Goal: Task Accomplishment & Management: Use online tool/utility

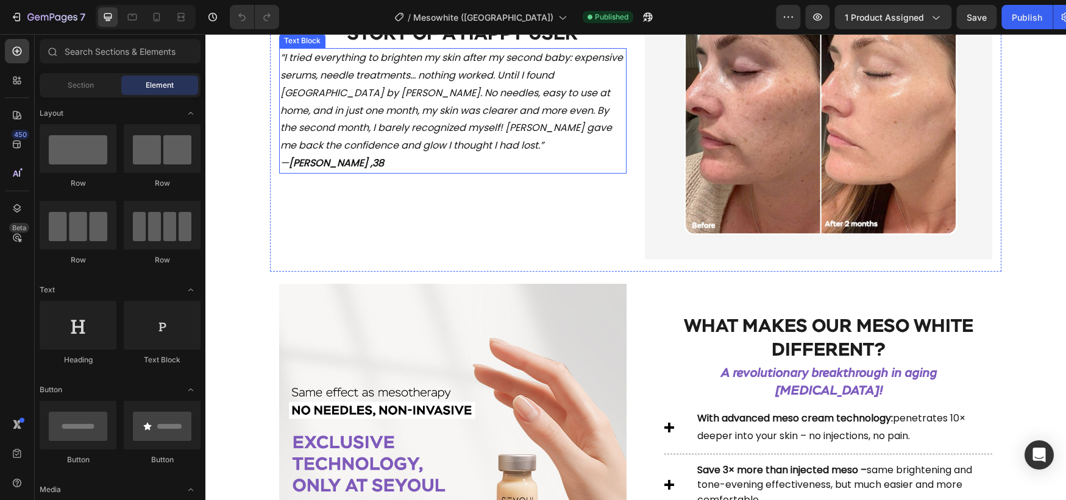
scroll to position [816, 0]
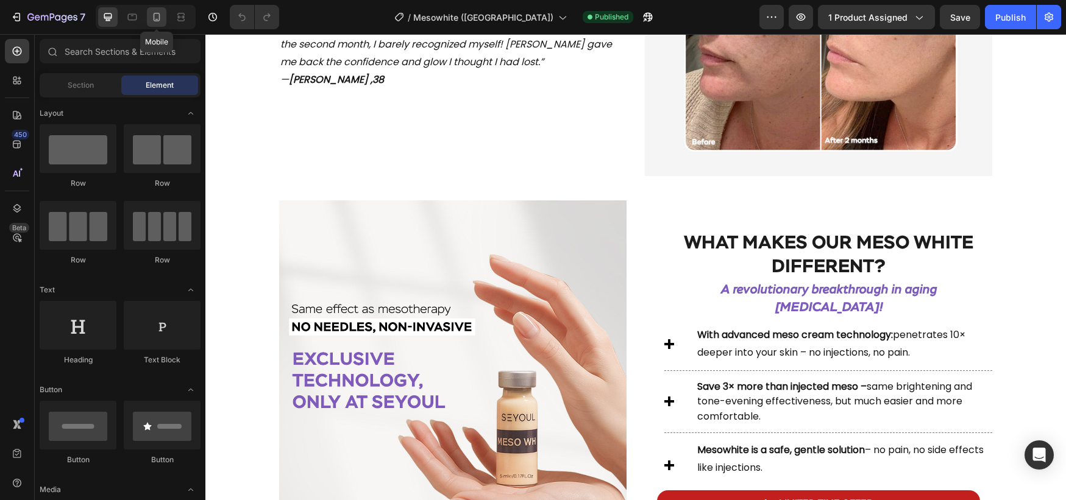
click at [149, 17] on div at bounding box center [157, 17] width 20 height 20
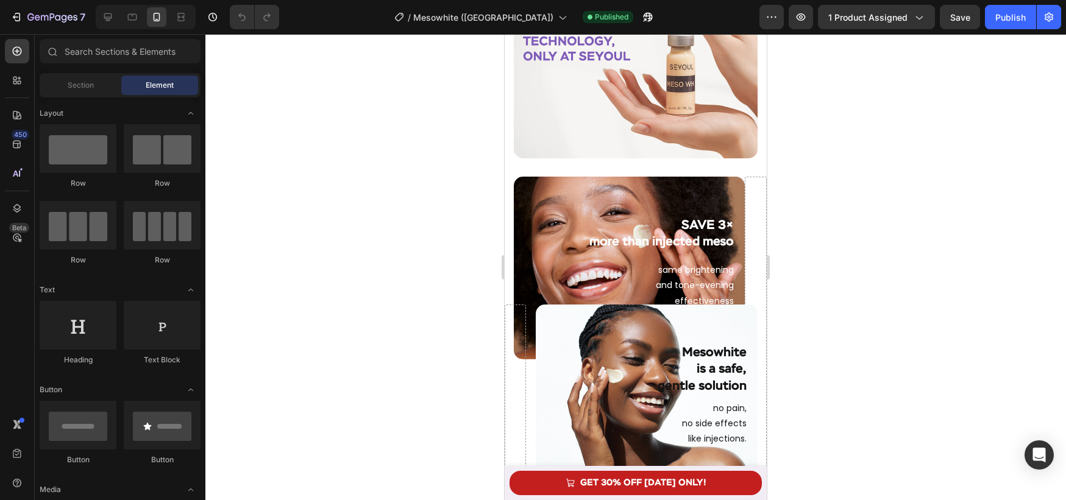
scroll to position [1060, 0]
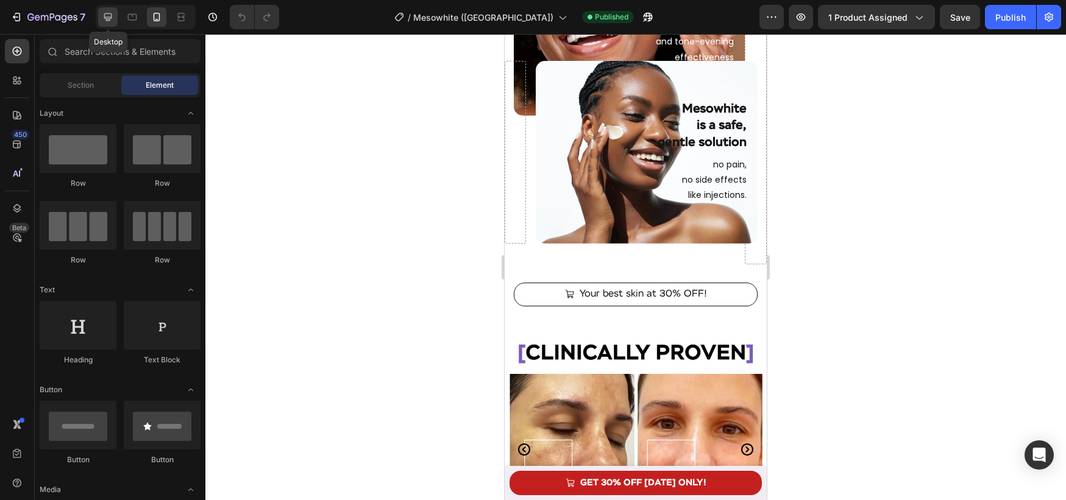
click at [102, 18] on icon at bounding box center [108, 17] width 12 height 12
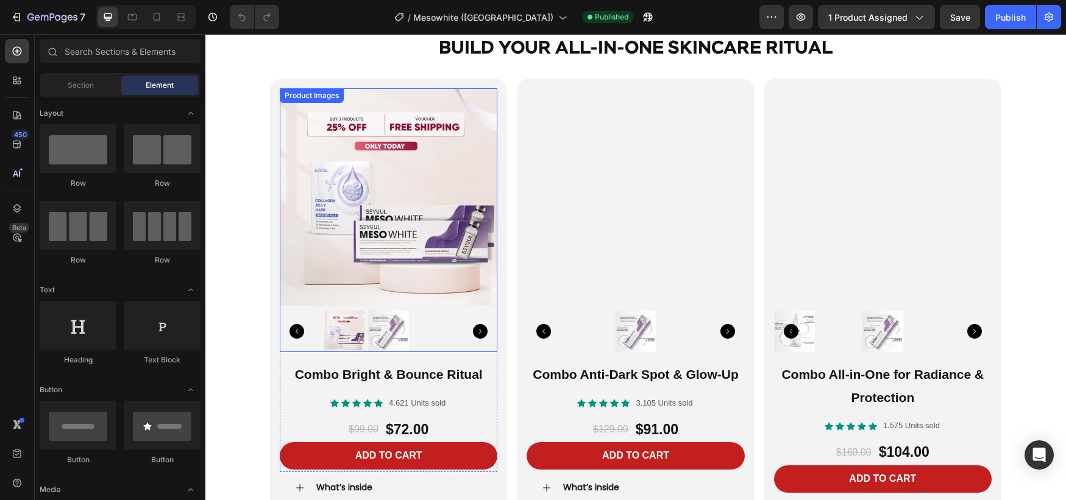
scroll to position [2000, 0]
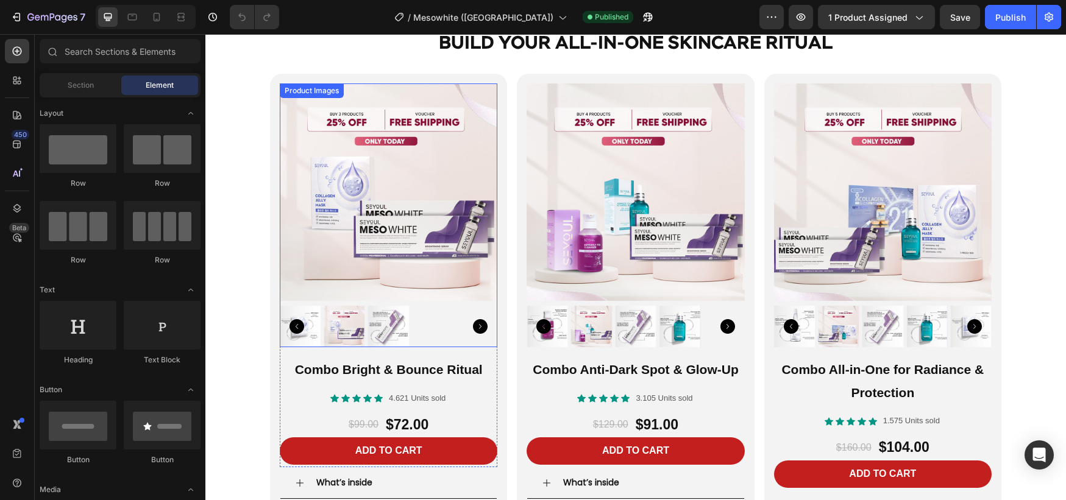
click at [464, 192] on img at bounding box center [389, 193] width 218 height 218
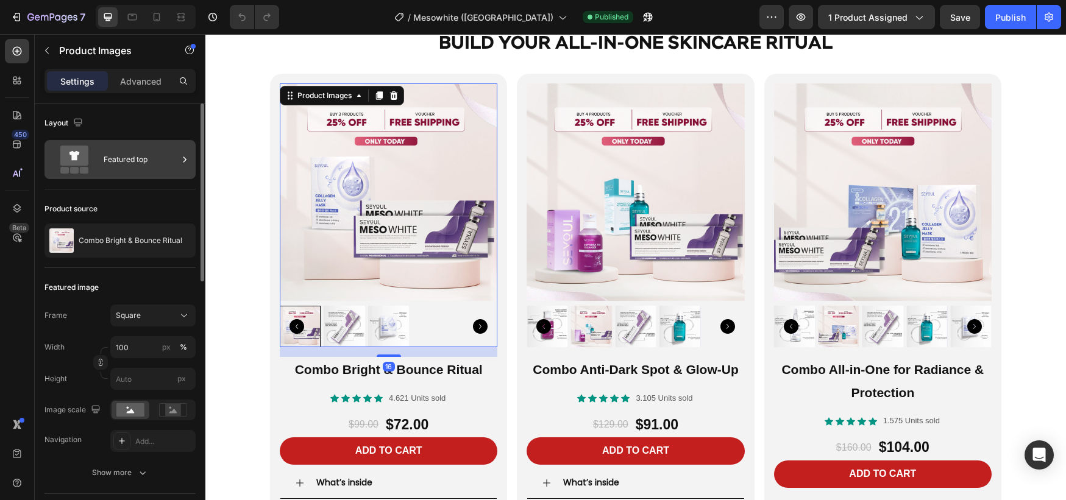
click at [122, 168] on div "Featured top" at bounding box center [141, 160] width 74 height 28
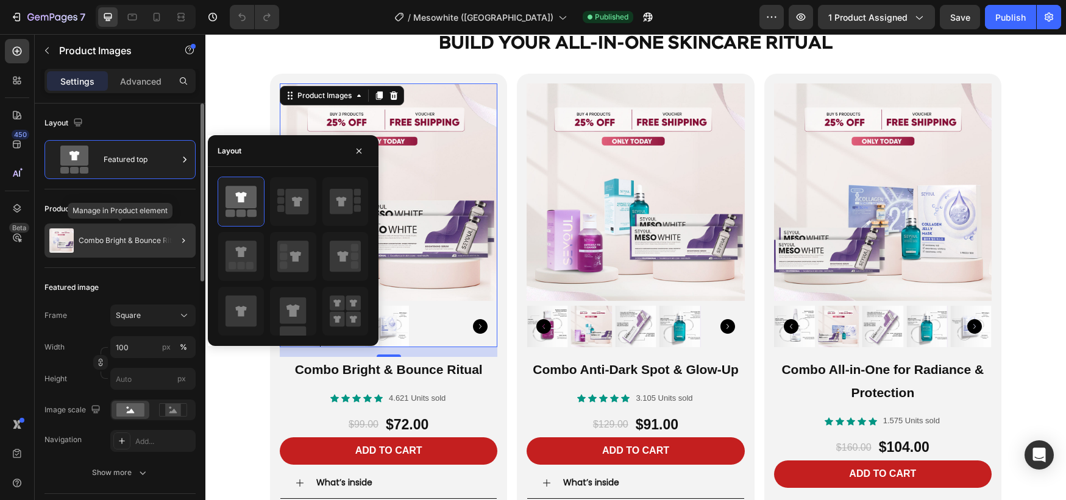
click at [138, 247] on div "Combo Bright & Bounce Ritual" at bounding box center [119, 241] width 151 height 34
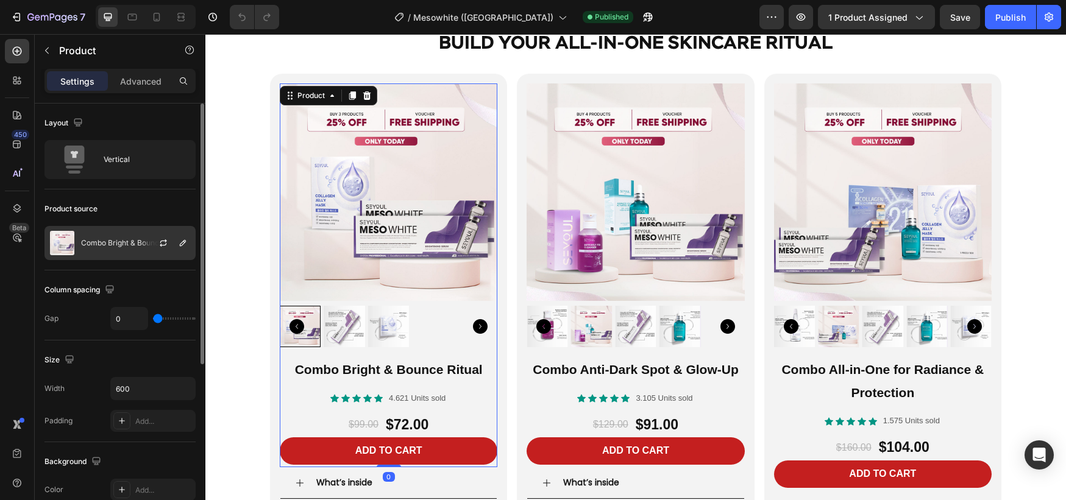
click at [130, 246] on p "Combo Bright & Bounce Ritual" at bounding box center [133, 243] width 104 height 9
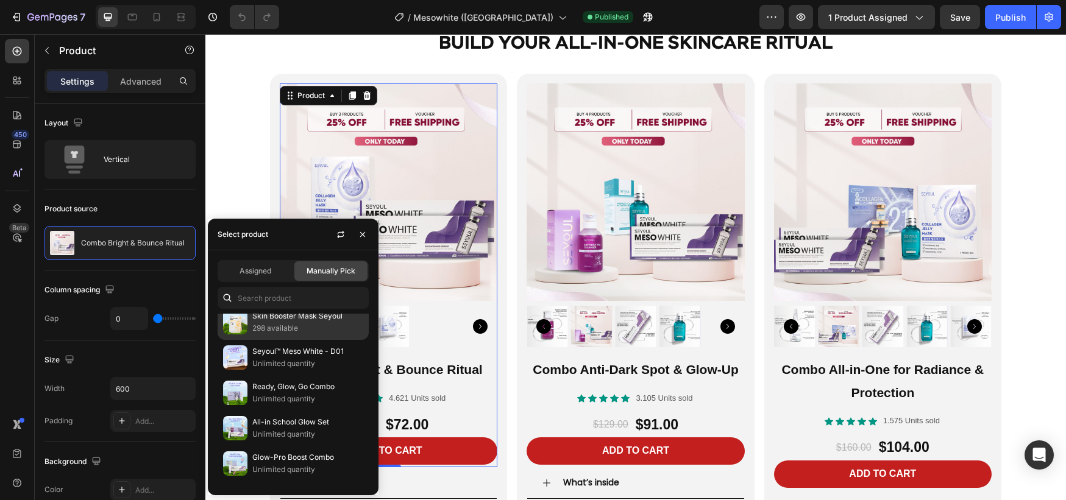
scroll to position [0, 0]
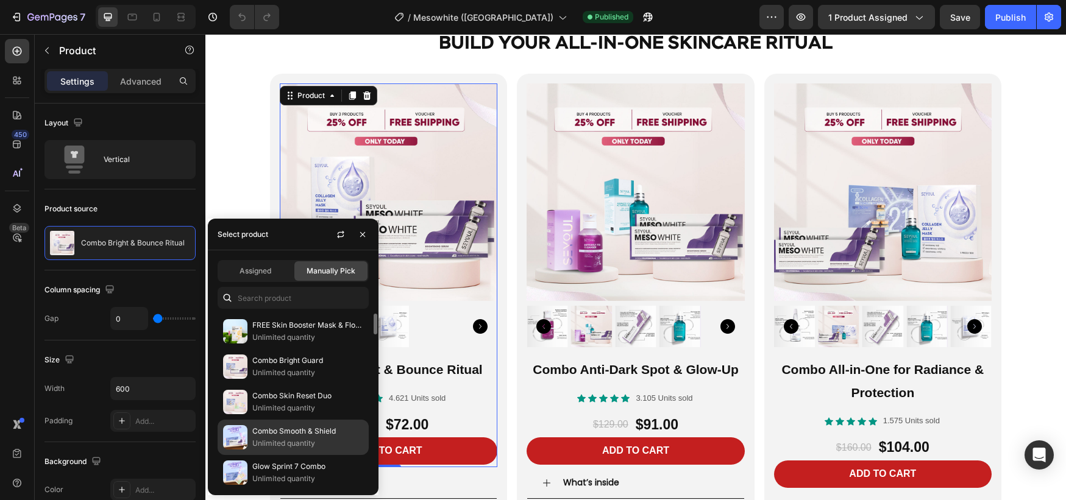
click at [291, 437] on p "Combo Smooth & Shield" at bounding box center [307, 431] width 111 height 12
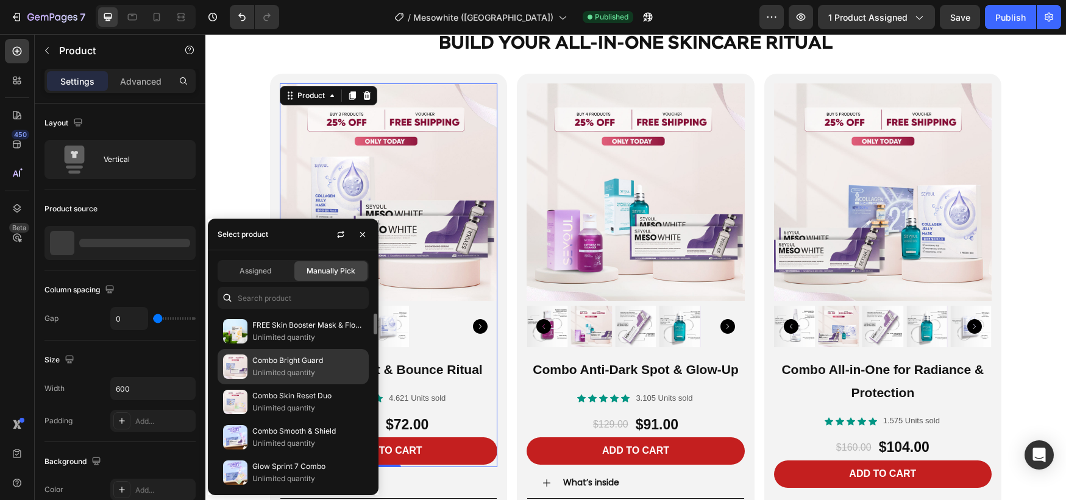
scroll to position [2, 0]
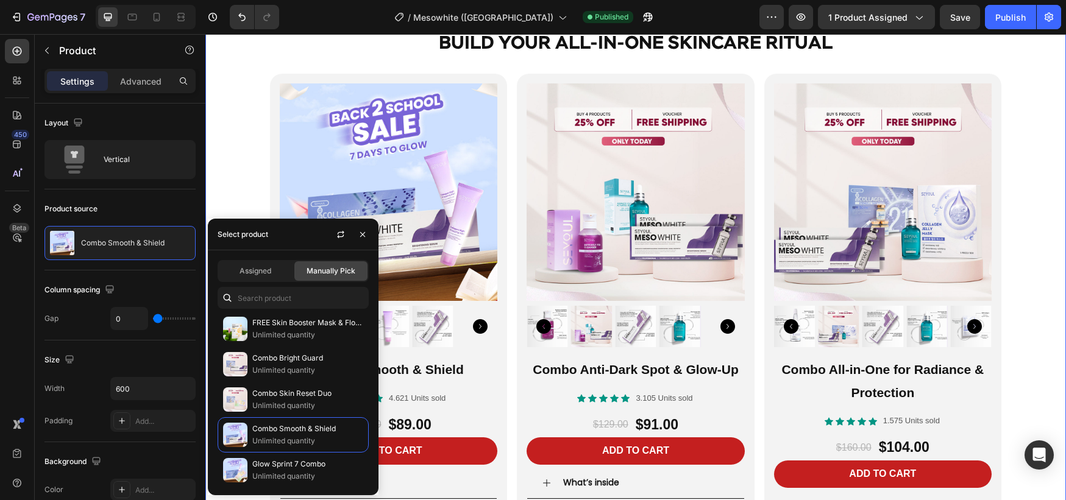
click at [231, 200] on div "Product Images Combo Smooth & Shield Product Title Icon Icon Icon Icon Icon Ico…" at bounding box center [635, 314] width 861 height 480
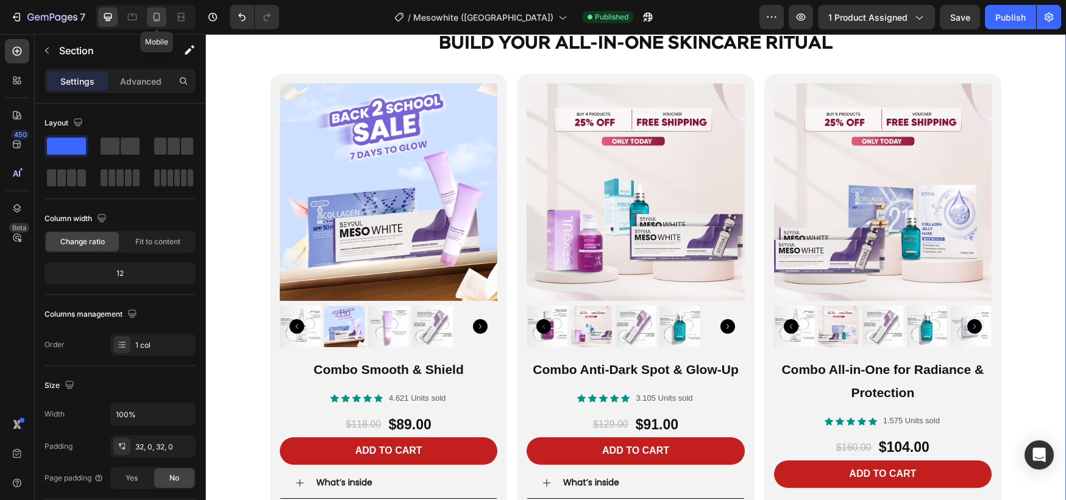
click at [163, 22] on div at bounding box center [157, 17] width 20 height 20
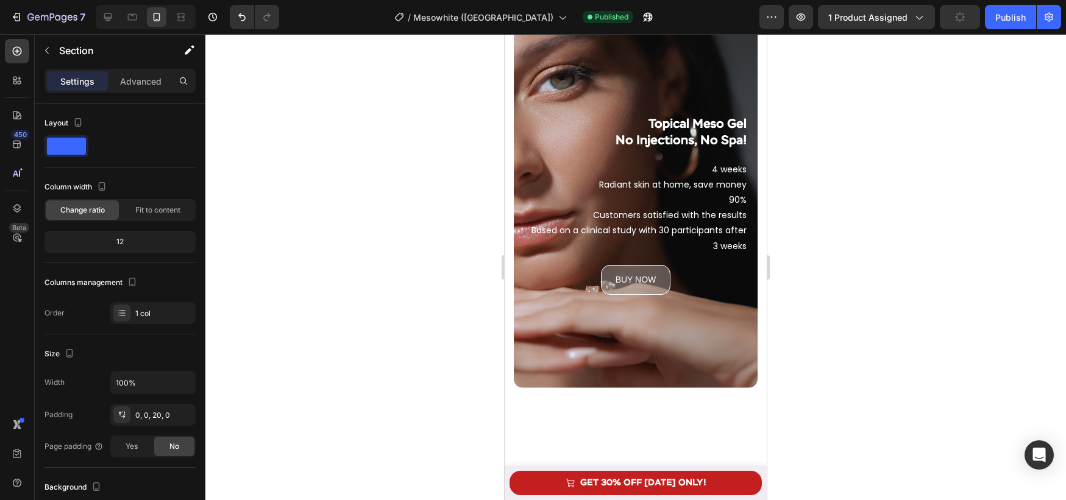
scroll to position [1837, 0]
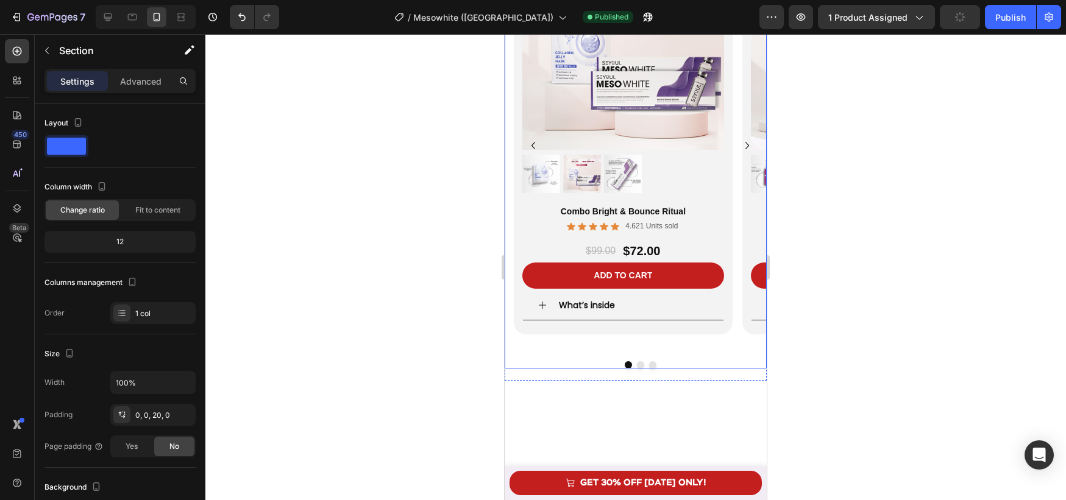
click at [735, 283] on div "Product Images Combo Bright & Bounce Ritual Product Title Icon Icon Icon Icon I…" at bounding box center [640, 145] width 253 height 411
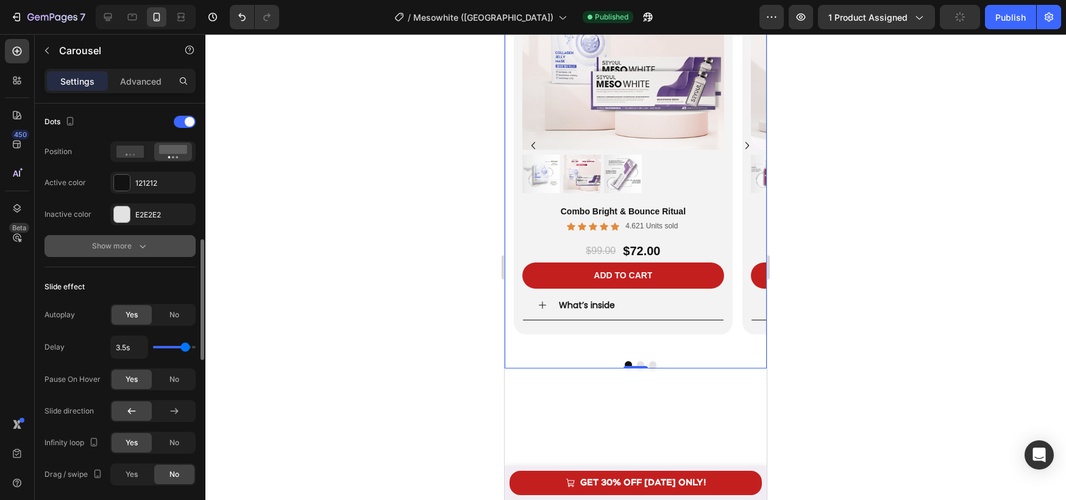
scroll to position [740, 0]
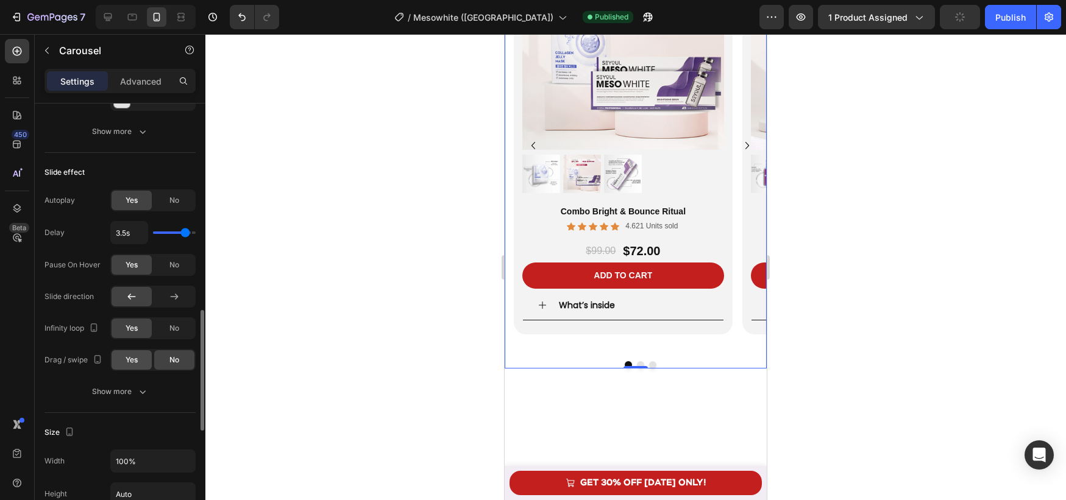
click at [144, 364] on div "Yes" at bounding box center [132, 361] width 40 height 20
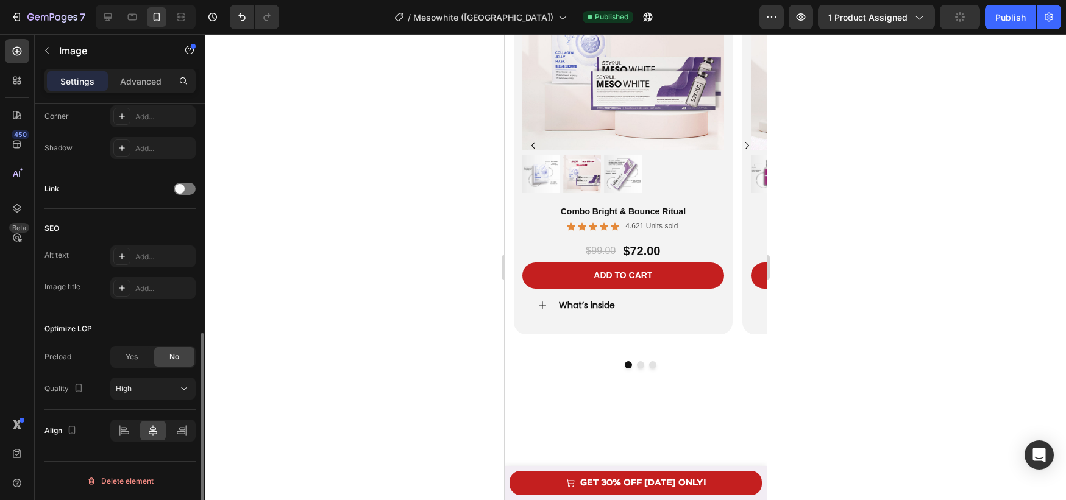
scroll to position [0, 0]
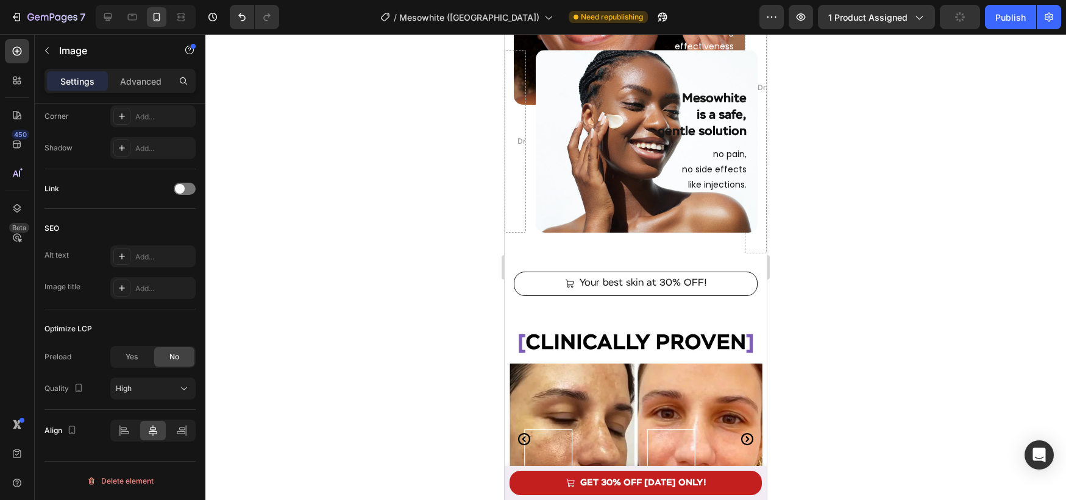
scroll to position [1214, 0]
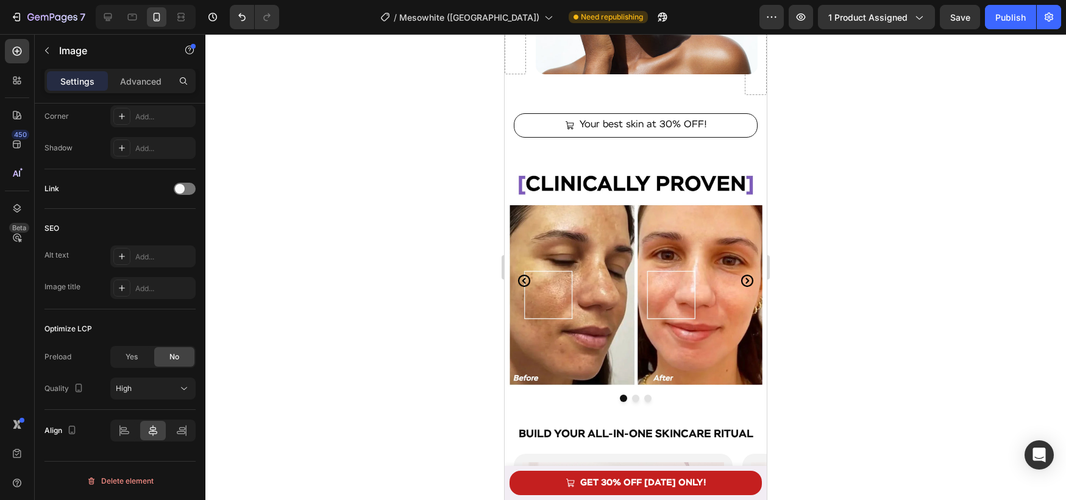
click at [622, 341] on img at bounding box center [636, 281] width 262 height 262
click at [610, 413] on div "Image Image Image Carousel Section 6/25" at bounding box center [636, 281] width 262 height 287
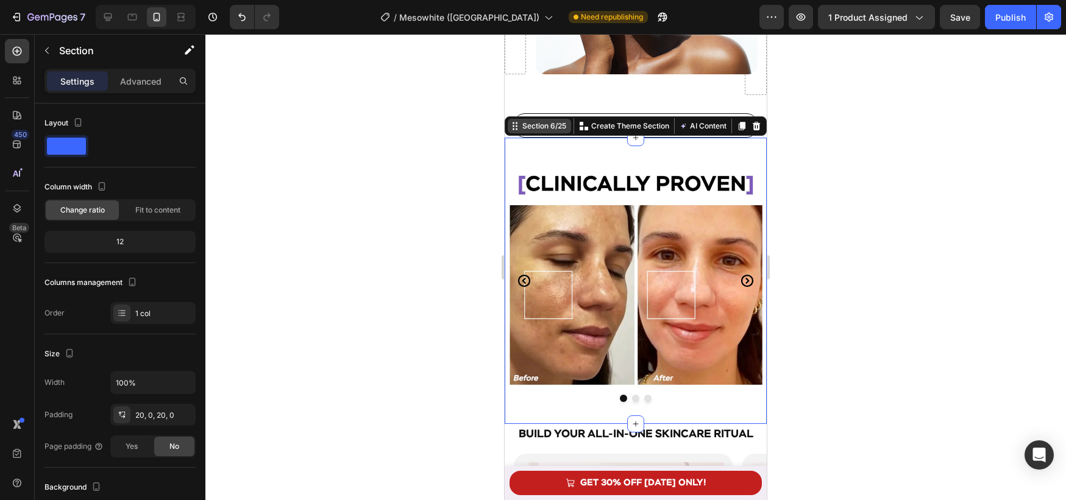
click at [544, 127] on div "Section 6/25" at bounding box center [544, 126] width 49 height 11
click at [518, 129] on icon at bounding box center [515, 126] width 10 height 10
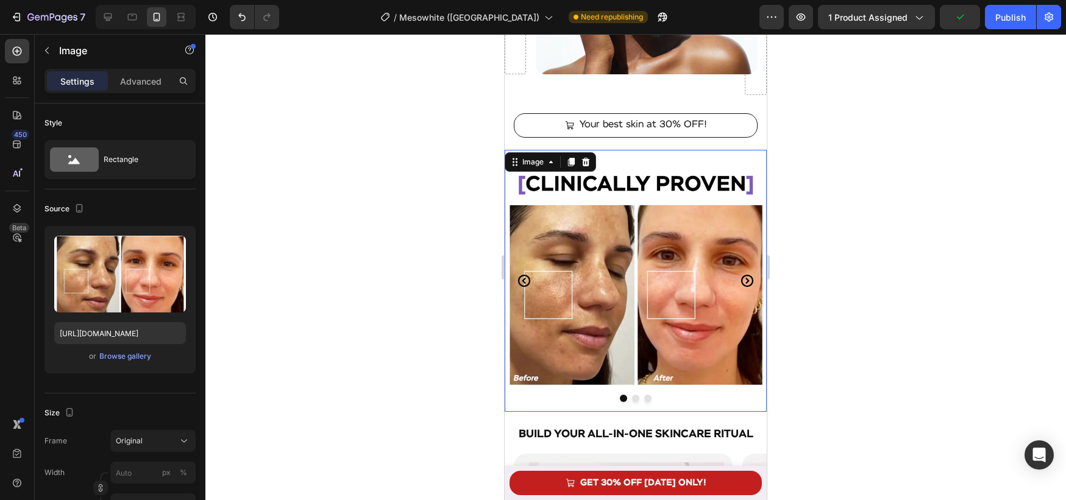
click at [549, 171] on div "Image 0" at bounding box center [636, 281] width 262 height 262
click at [536, 160] on div "Image" at bounding box center [533, 162] width 26 height 11
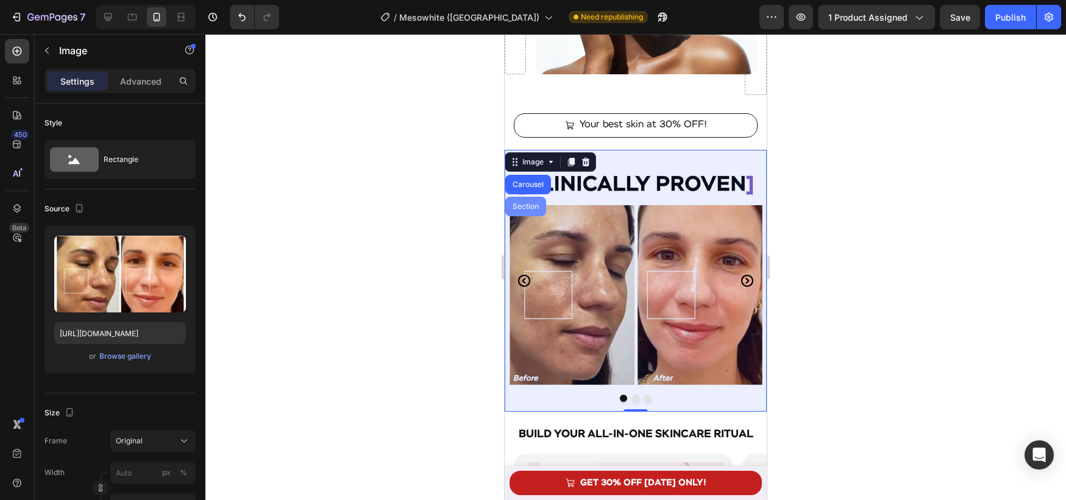
click at [532, 187] on div "Carousel" at bounding box center [528, 184] width 36 height 7
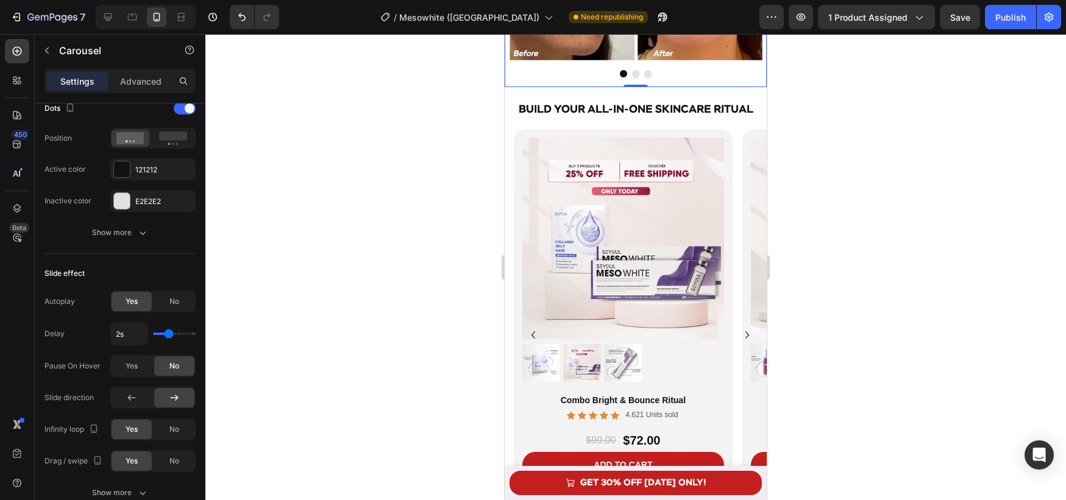
scroll to position [1559, 0]
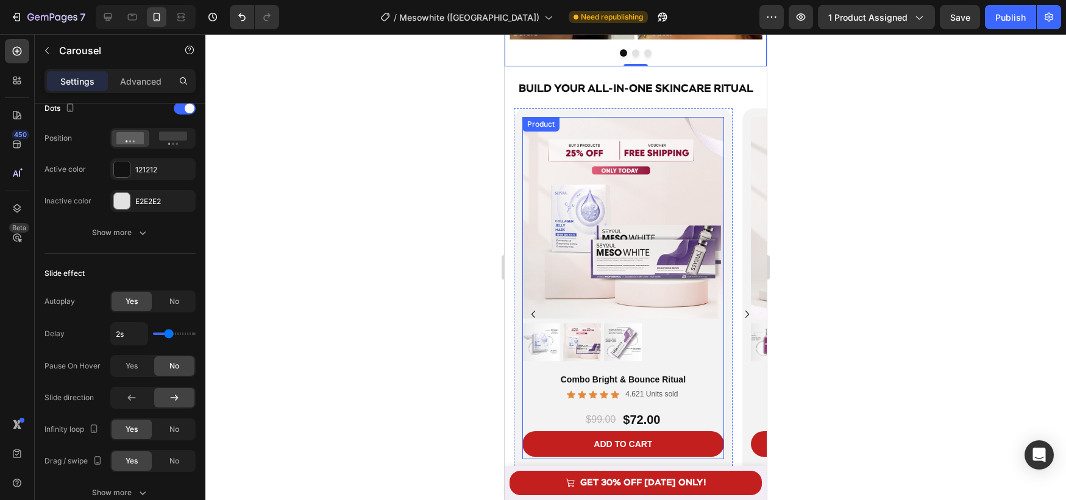
click at [651, 363] on div "Product Images" at bounding box center [623, 244] width 202 height 254
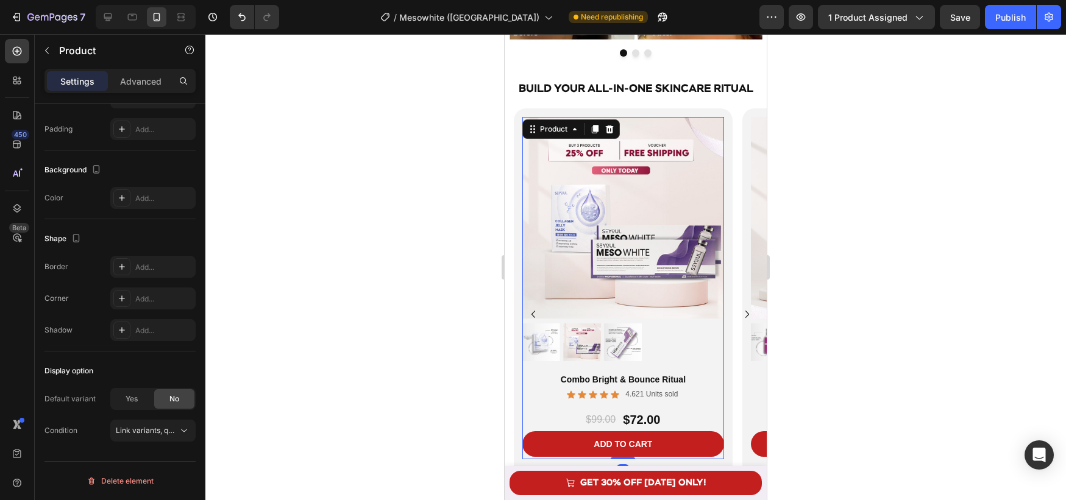
scroll to position [0, 0]
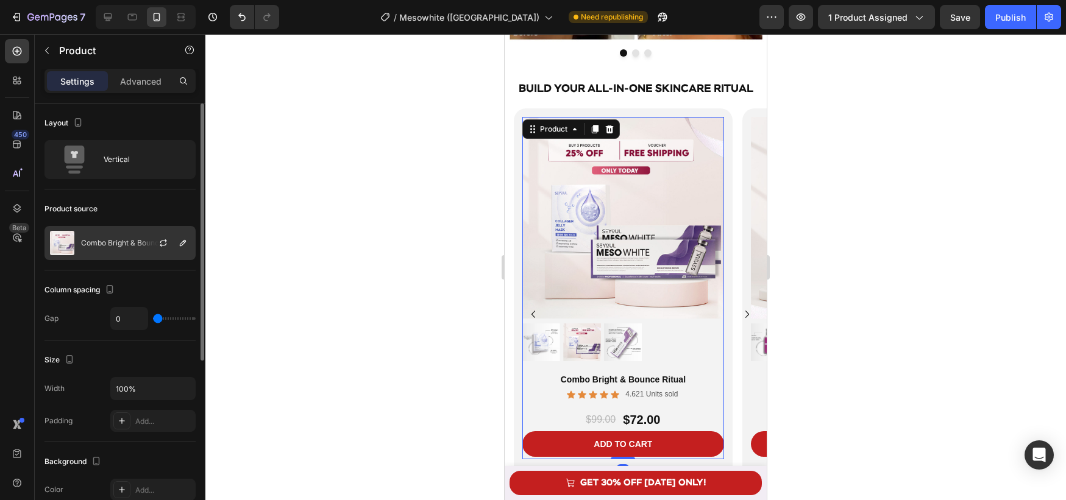
click at [128, 239] on p "Combo Bright & Bounce Ritual" at bounding box center [133, 243] width 104 height 9
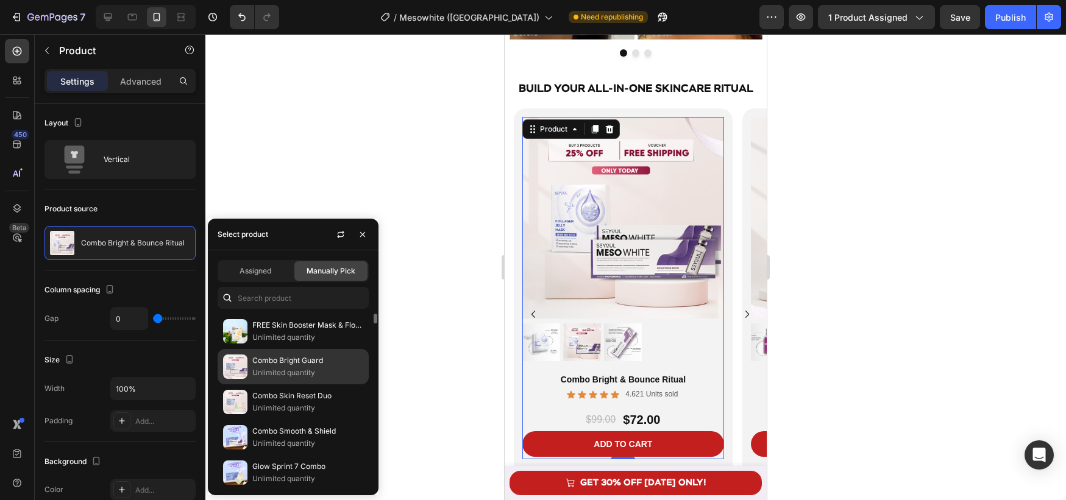
click at [296, 374] on p "Unlimited quantity" at bounding box center [307, 373] width 111 height 12
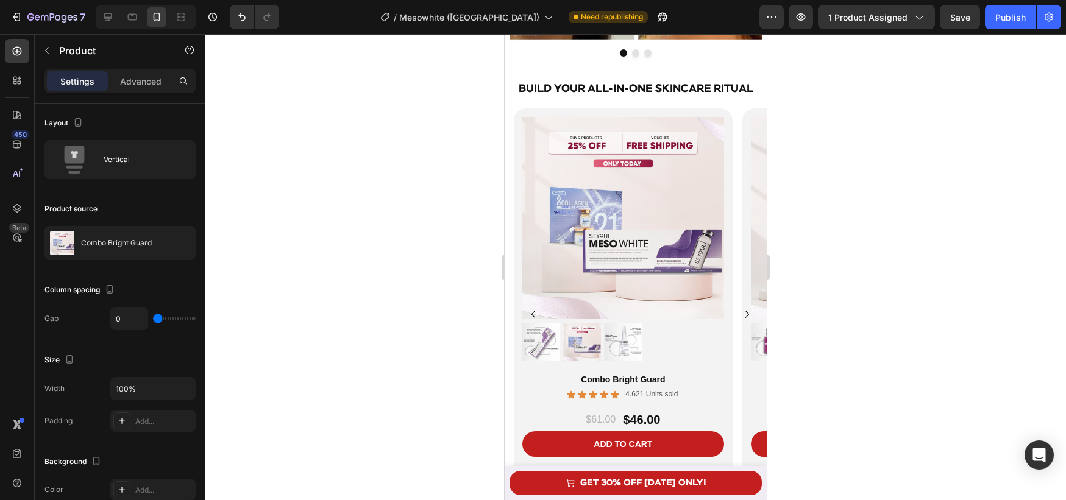
click at [449, 330] on div at bounding box center [635, 267] width 861 height 466
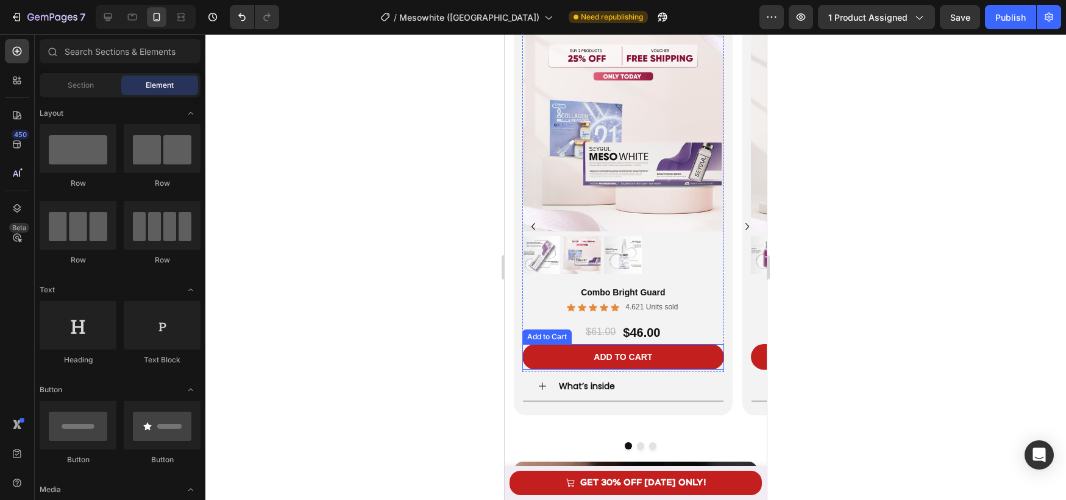
scroll to position [1867, 0]
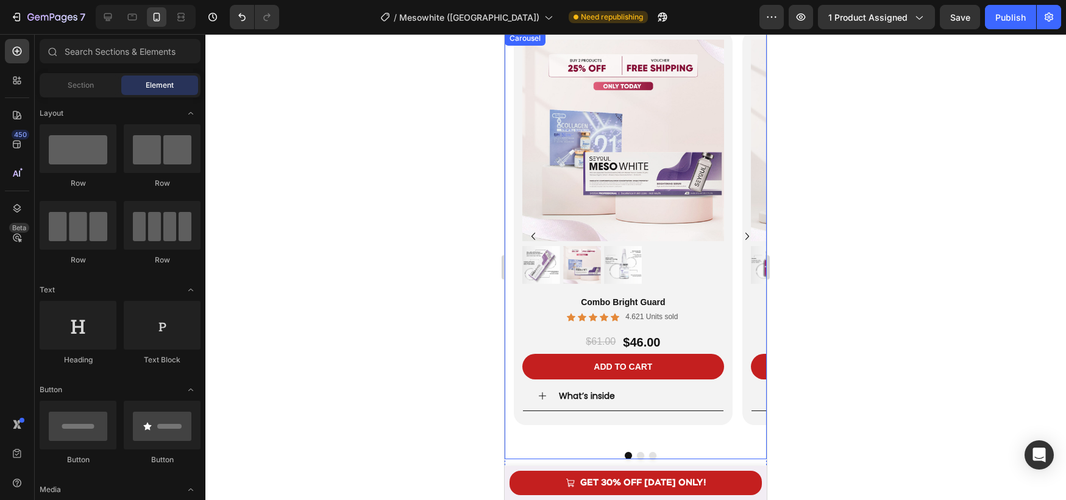
click at [746, 235] on icon "Carousel Next Arrow" at bounding box center [747, 236] width 15 height 15
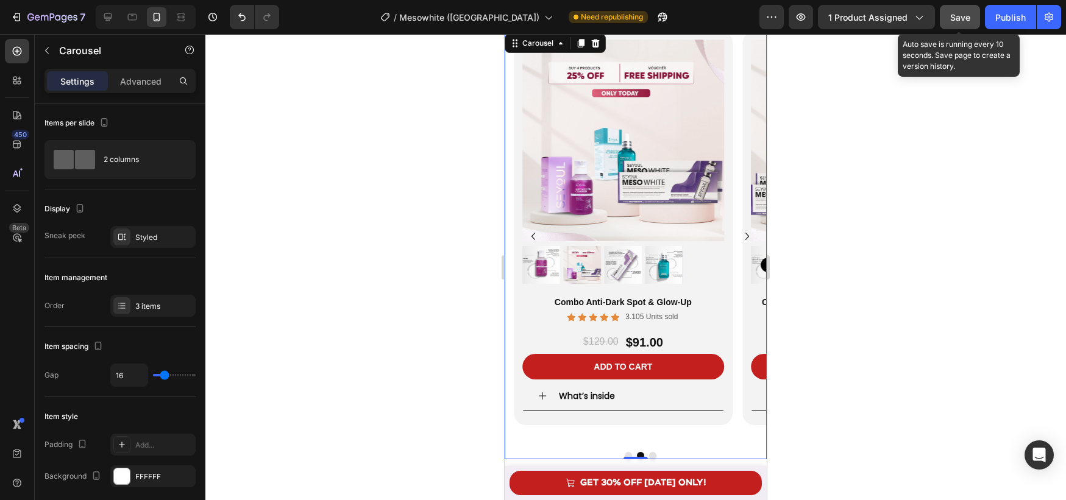
click at [949, 15] on button "Save" at bounding box center [960, 17] width 40 height 24
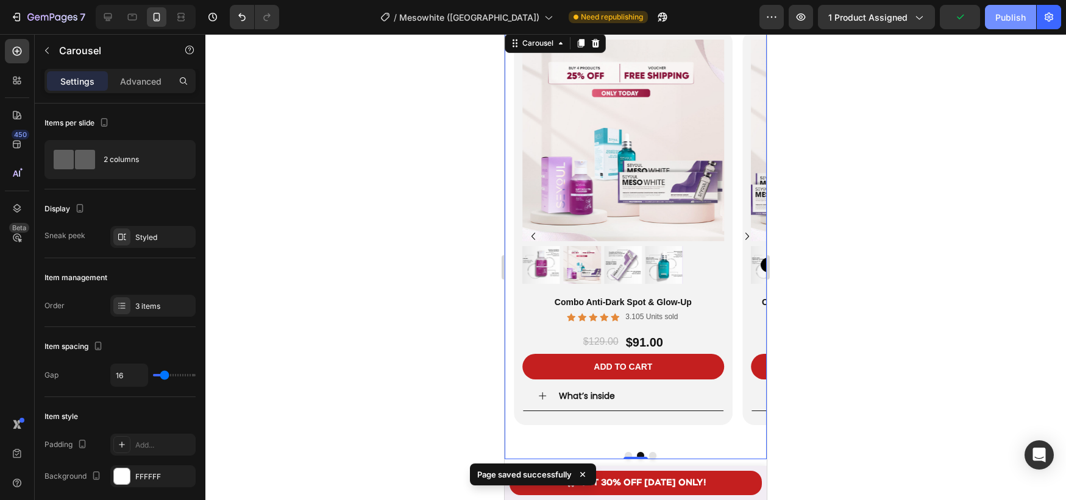
click at [995, 21] on button "Publish" at bounding box center [1010, 17] width 51 height 24
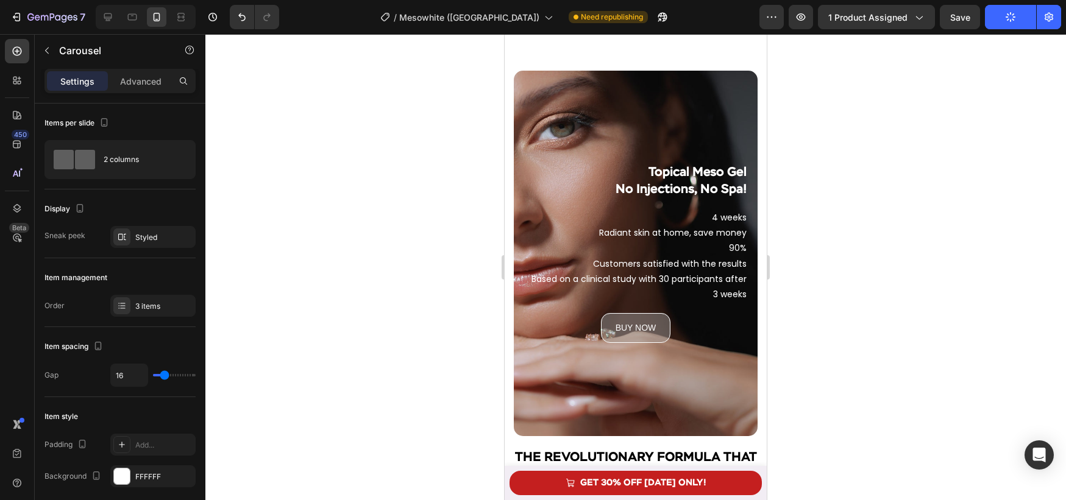
scroll to position [2412, 0]
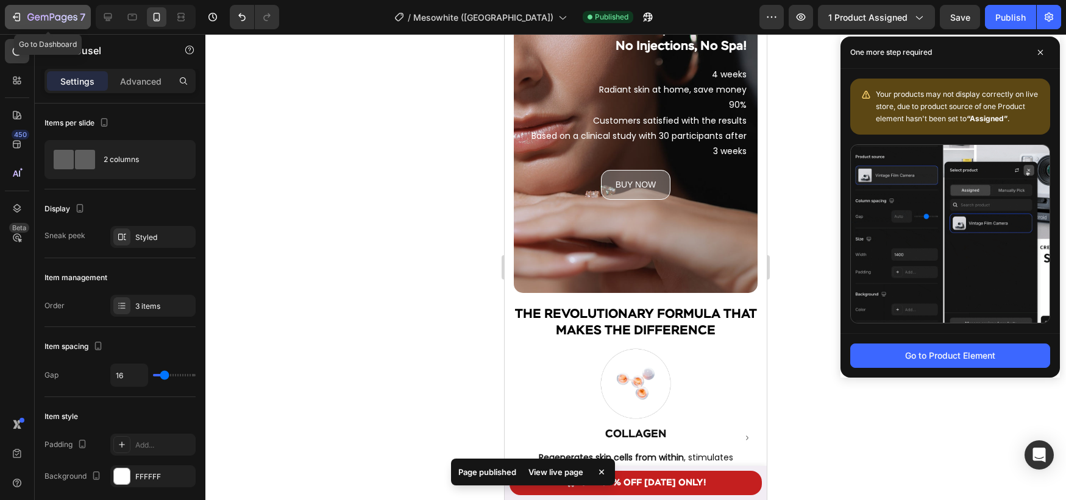
click at [41, 18] on icon "button" at bounding box center [44, 17] width 7 height 5
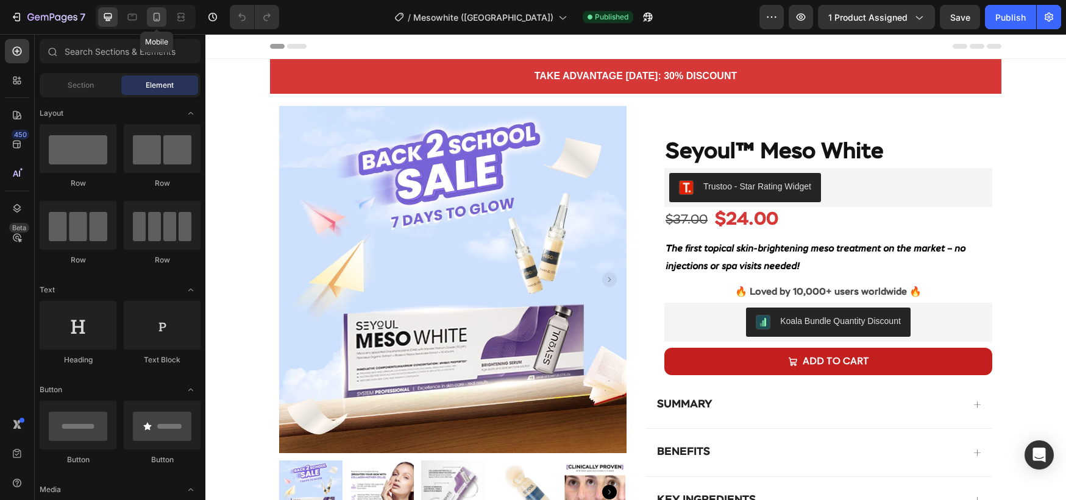
drag, startPoint x: 156, startPoint y: 19, endPoint x: 184, endPoint y: 190, distance: 173.6
click at [156, 19] on icon at bounding box center [157, 17] width 7 height 9
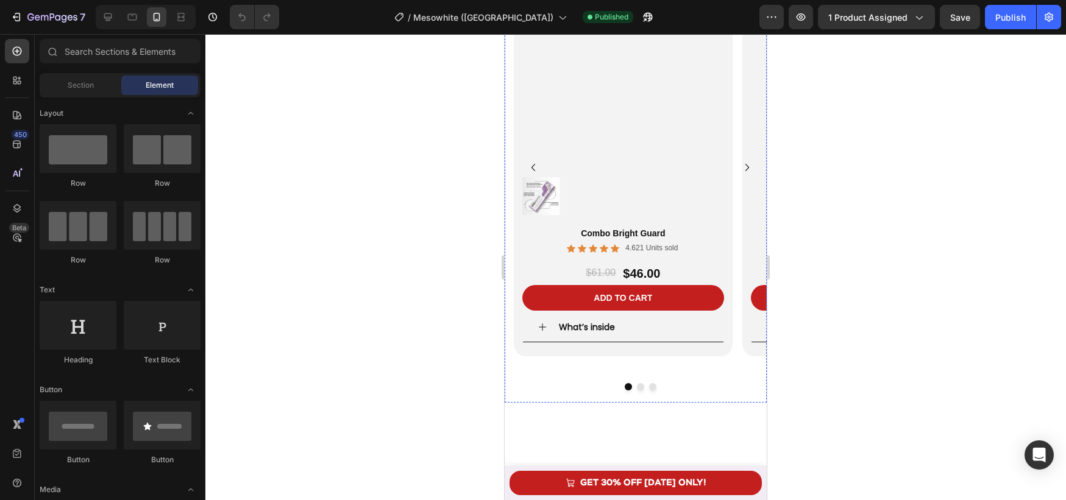
scroll to position [1428, 0]
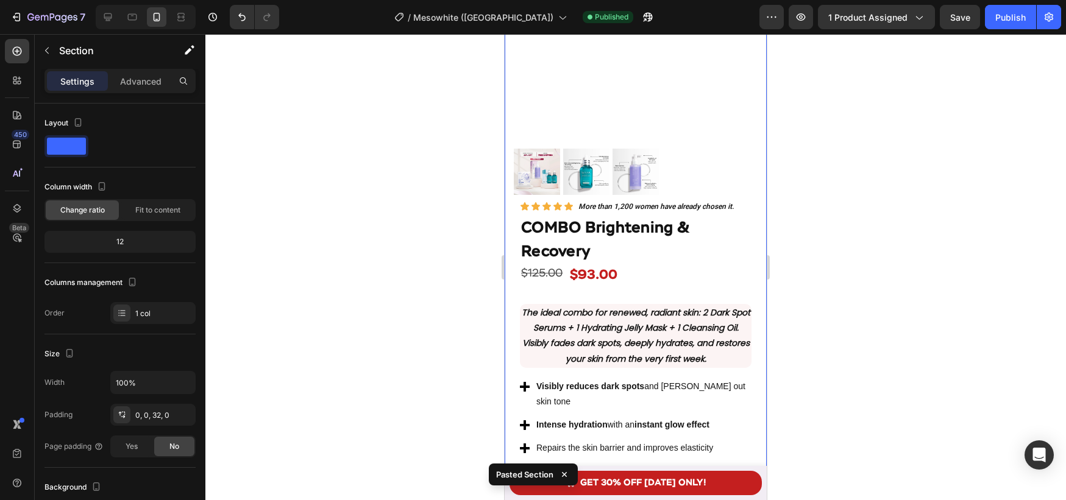
scroll to position [1547, 0]
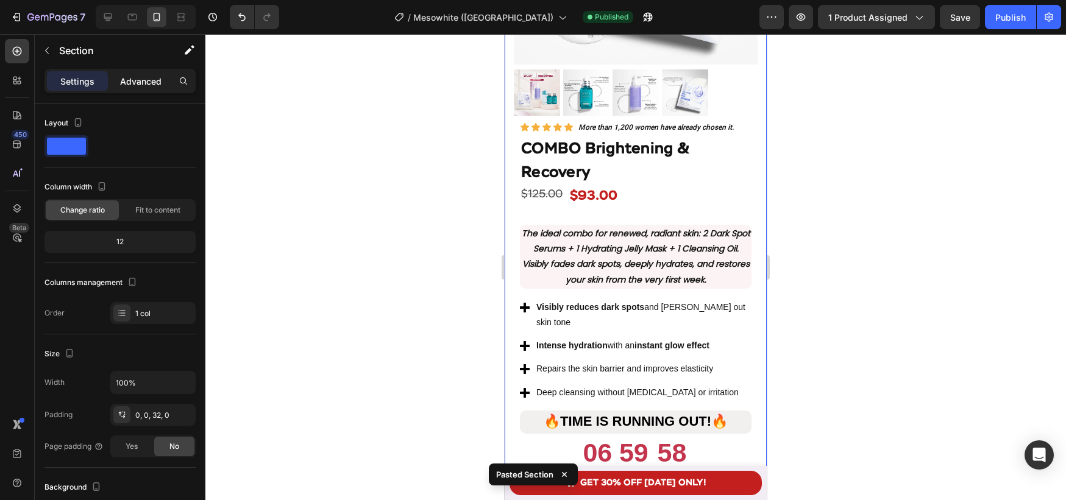
click at [138, 85] on p "Advanced" at bounding box center [140, 81] width 41 height 13
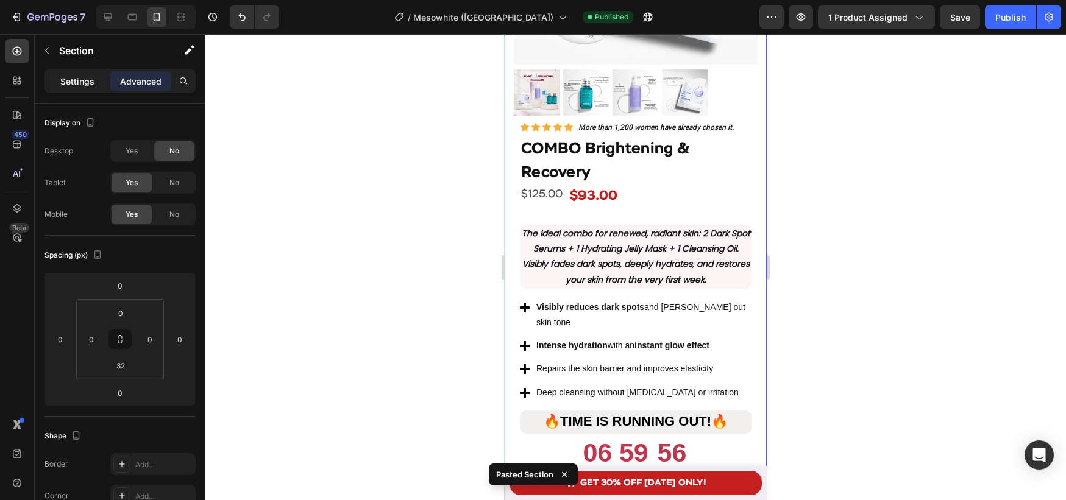
click at [98, 80] on div "Settings" at bounding box center [77, 81] width 61 height 20
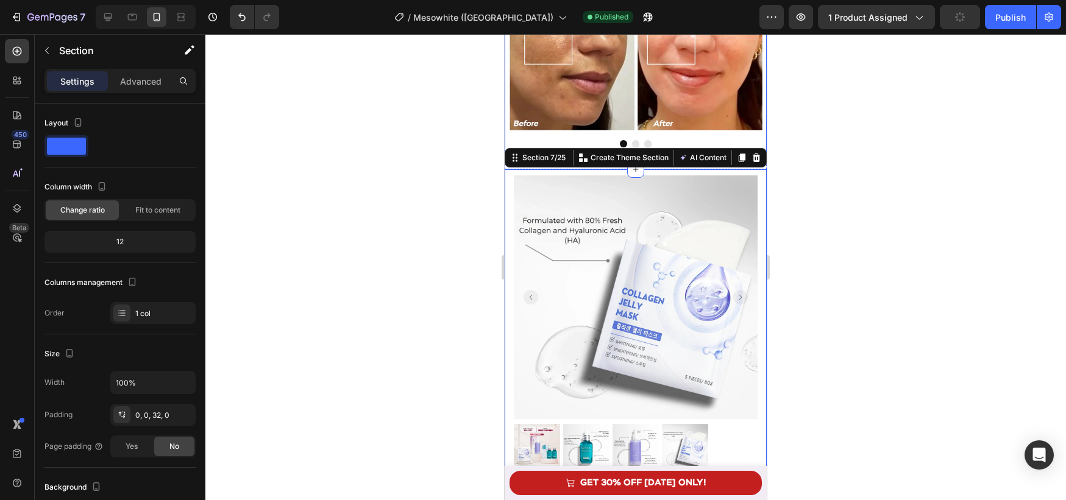
scroll to position [1750, 0]
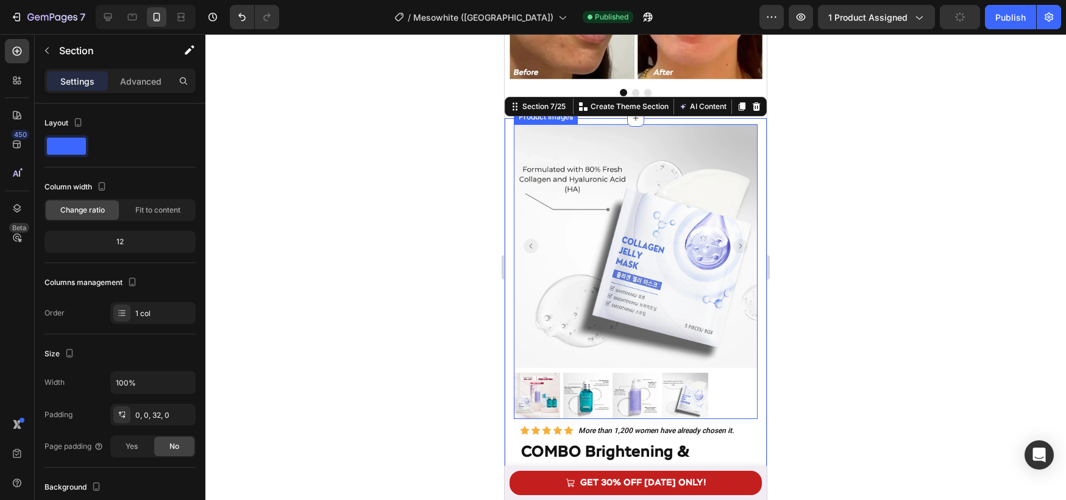
click at [624, 256] on img at bounding box center [636, 246] width 244 height 244
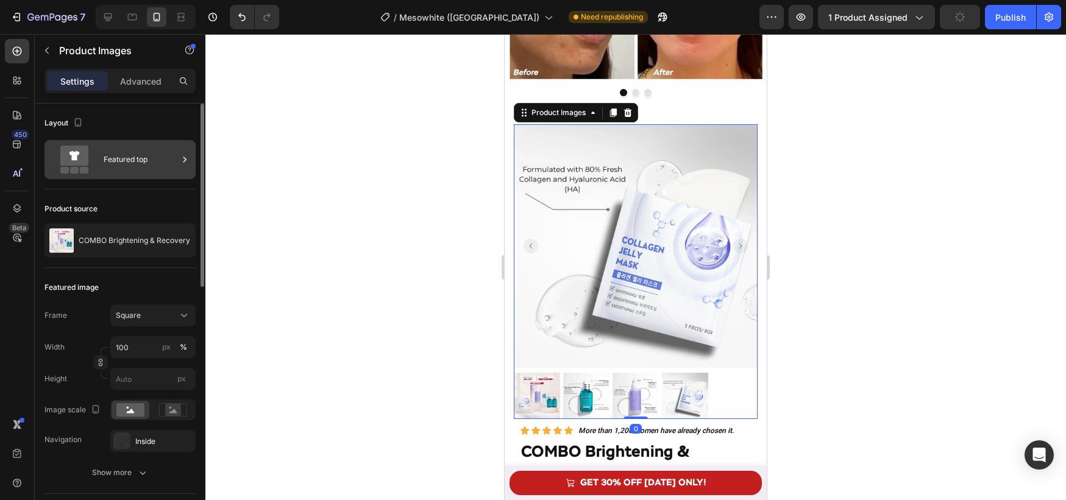
click at [127, 165] on div "Featured top" at bounding box center [141, 160] width 74 height 28
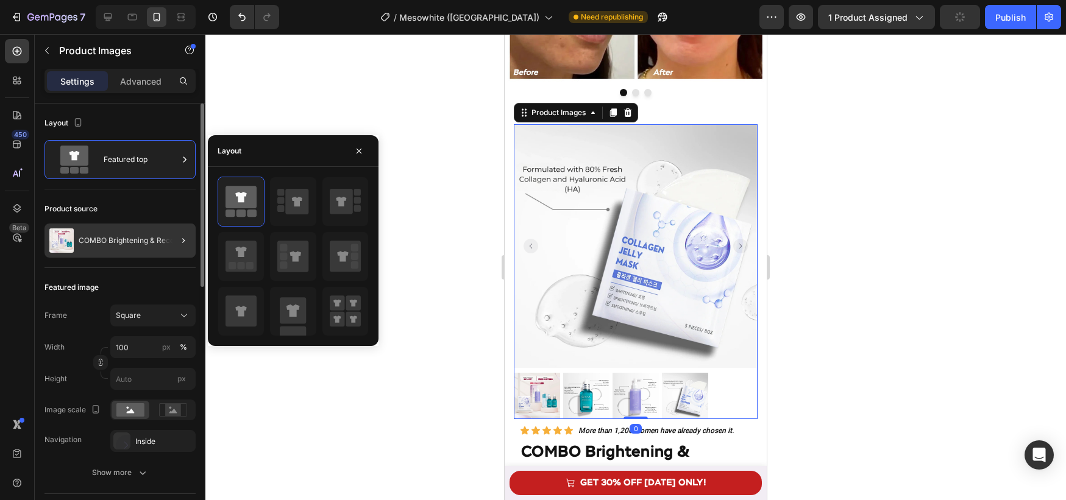
click at [129, 239] on p "COMBO Brightening & Recovery" at bounding box center [135, 241] width 112 height 9
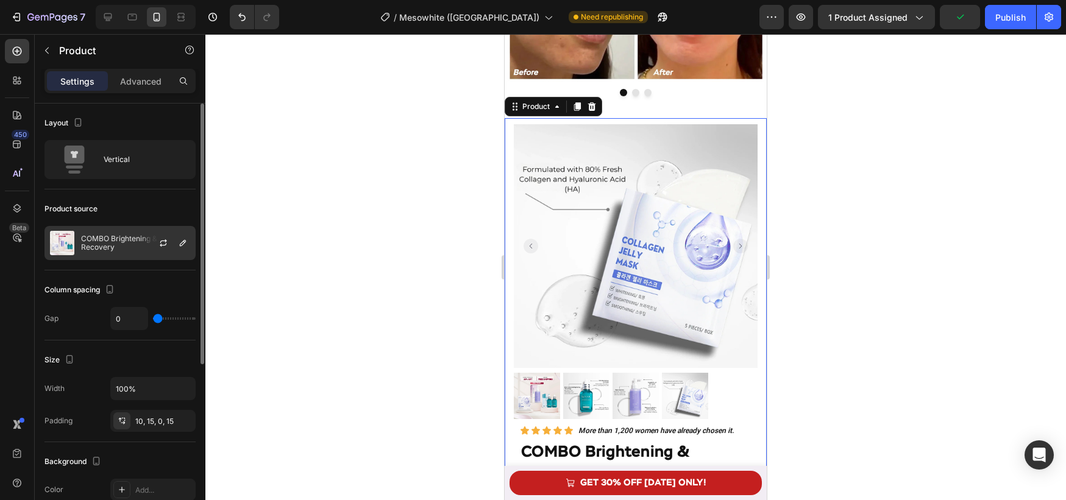
click at [147, 245] on div at bounding box center [168, 243] width 54 height 33
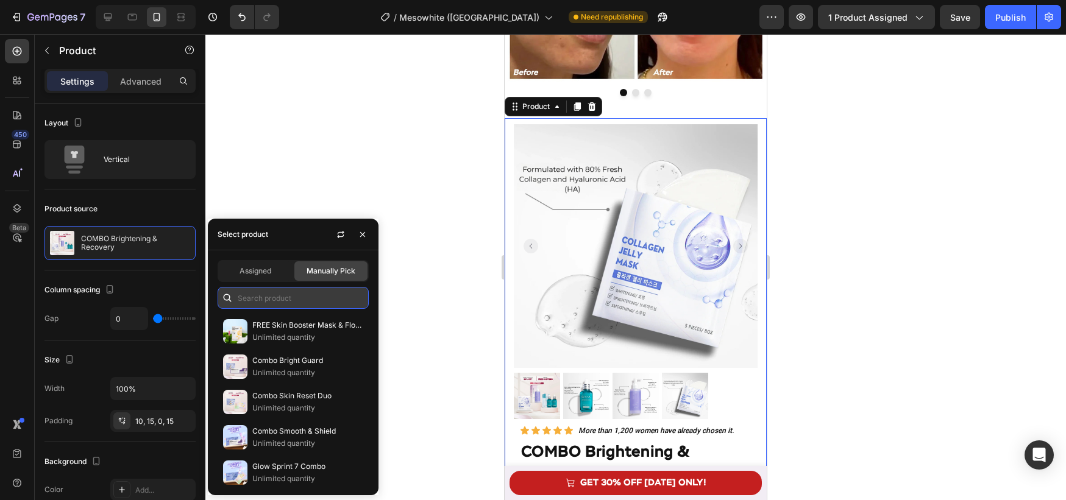
click at [286, 296] on input "text" at bounding box center [293, 298] width 151 height 22
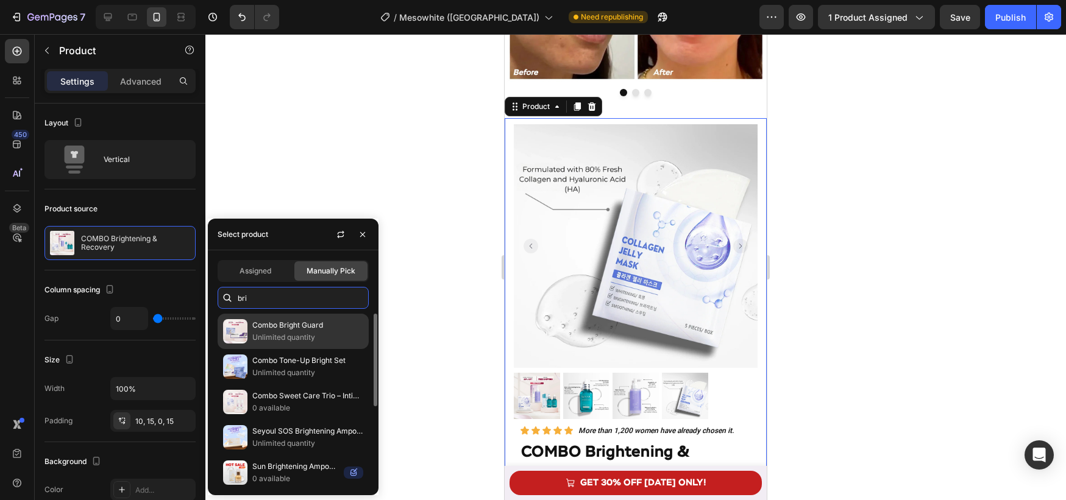
type input "bri"
click at [291, 349] on div "Combo Bright Guard Unlimited quantity" at bounding box center [293, 366] width 151 height 35
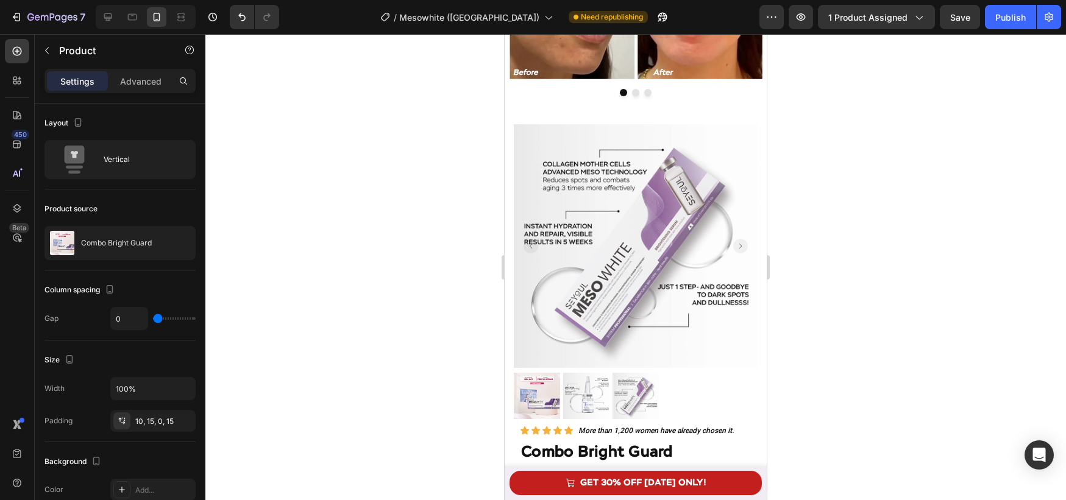
click at [450, 260] on div at bounding box center [635, 267] width 861 height 466
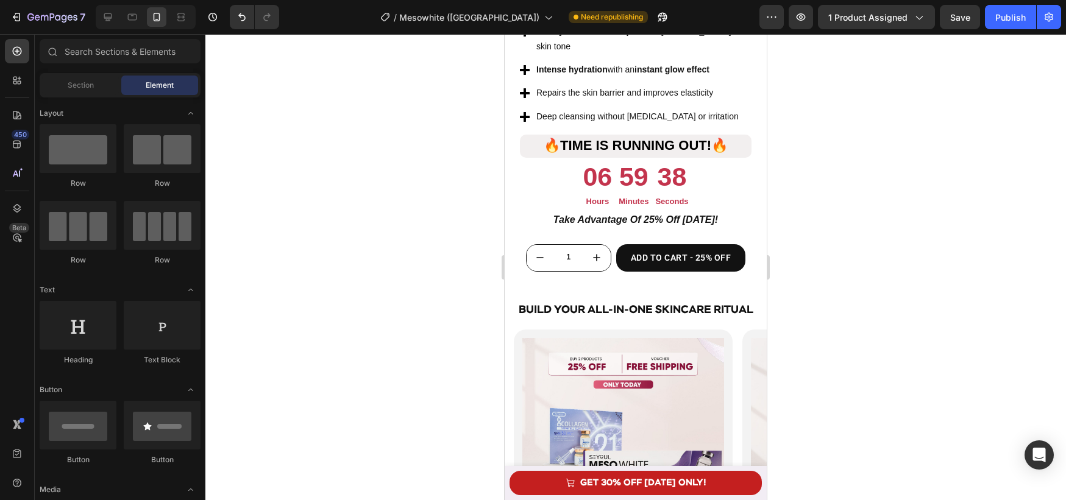
scroll to position [2311, 0]
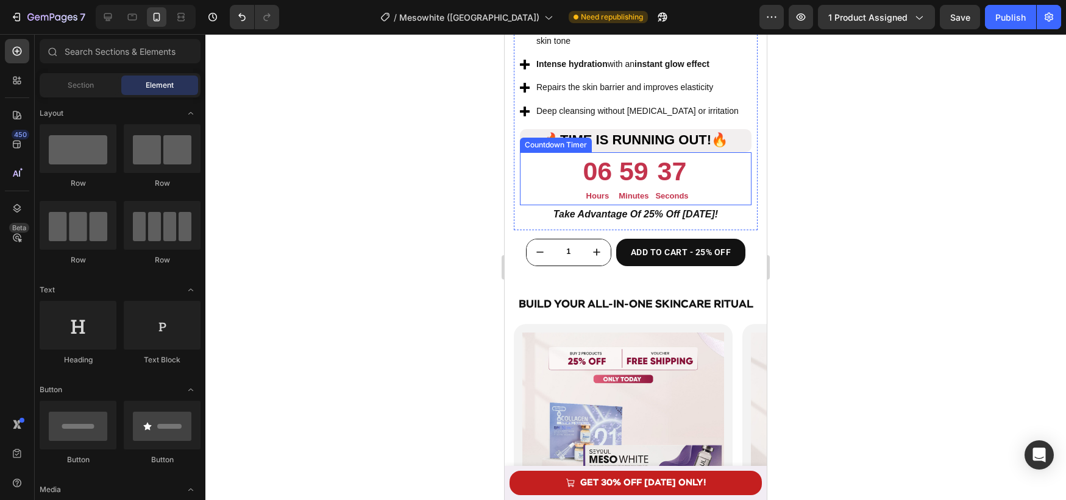
click at [697, 152] on div "06 Hours 59 Minutes 37 Seconds" at bounding box center [636, 178] width 232 height 53
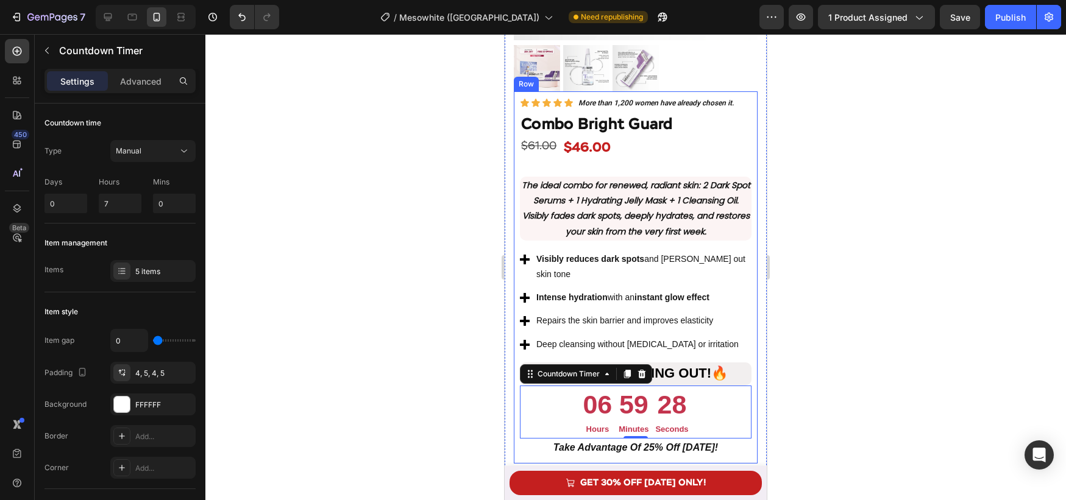
scroll to position [2160, 0]
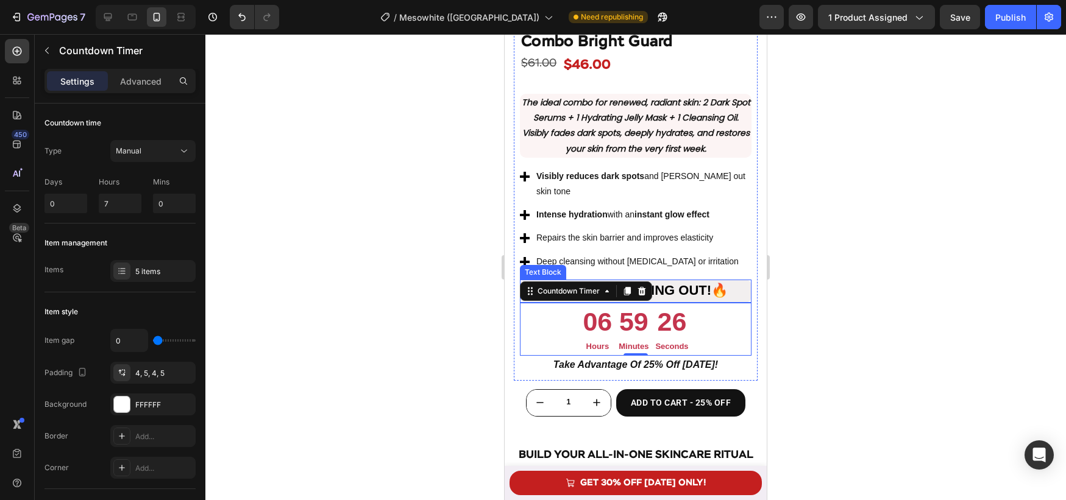
click at [700, 283] on strong "Time is running out!" at bounding box center [635, 290] width 151 height 15
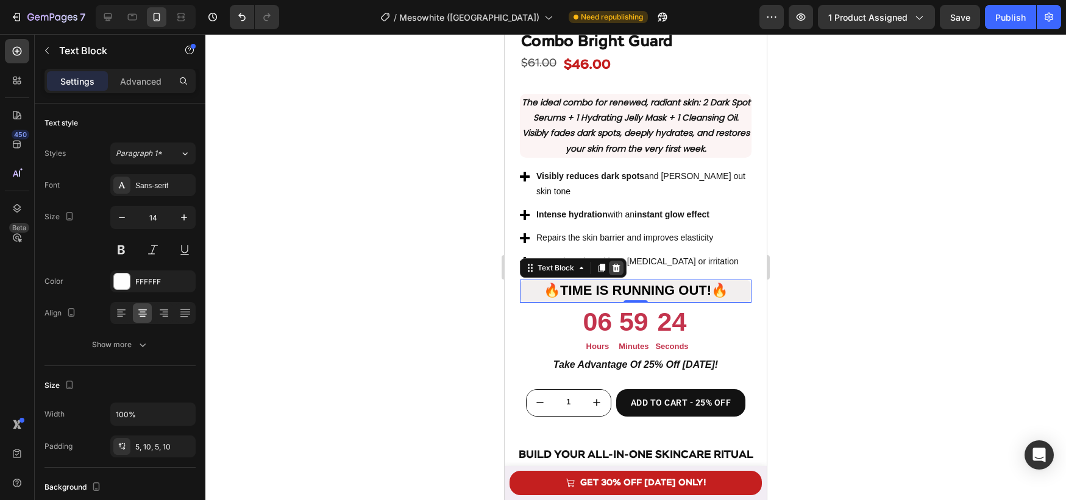
click at [622, 261] on div at bounding box center [616, 268] width 15 height 15
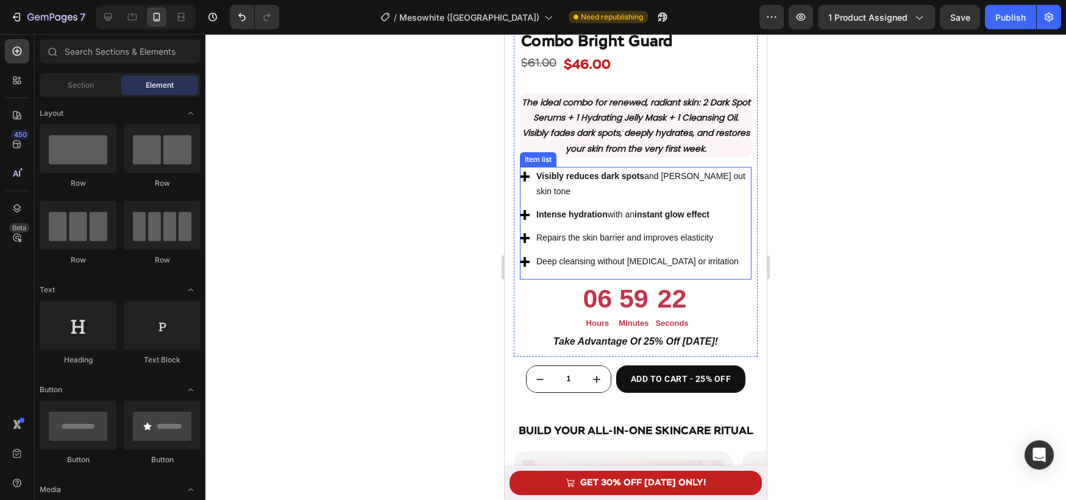
click at [702, 263] on div "Visibly reduces dark spots and evens out skin tone Intense hydration with an in…" at bounding box center [636, 223] width 232 height 113
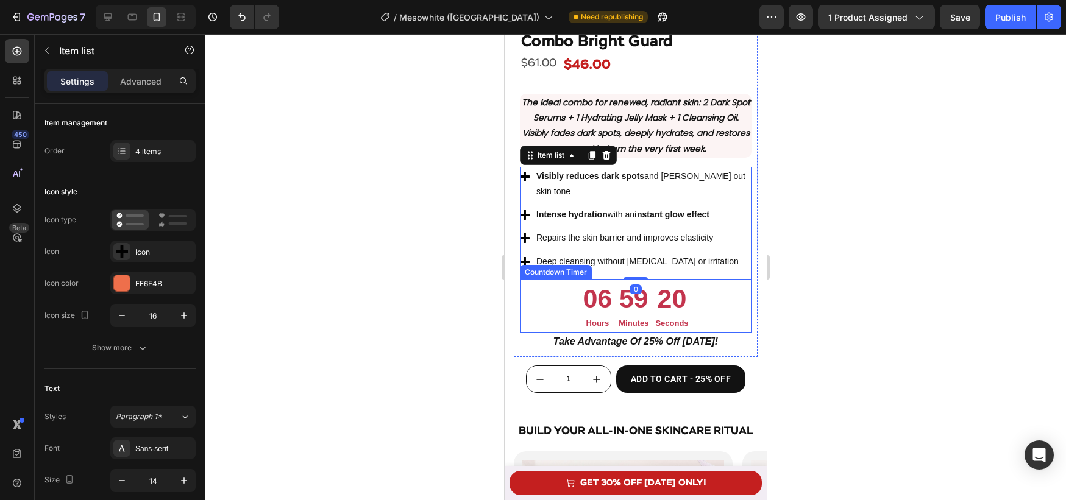
click at [700, 280] on div "06 Hours 59 Minutes 20 Seconds" at bounding box center [636, 306] width 232 height 53
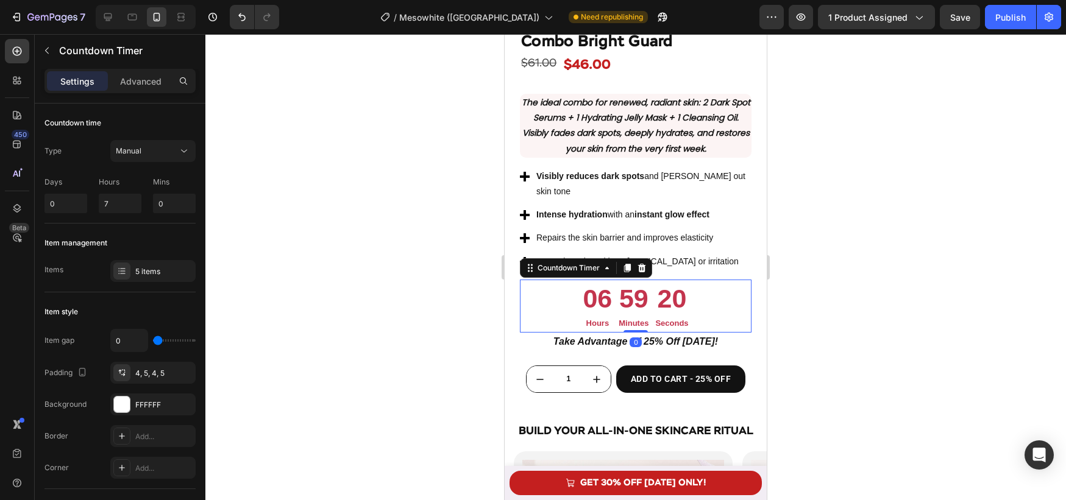
click at [840, 288] on div at bounding box center [635, 267] width 861 height 466
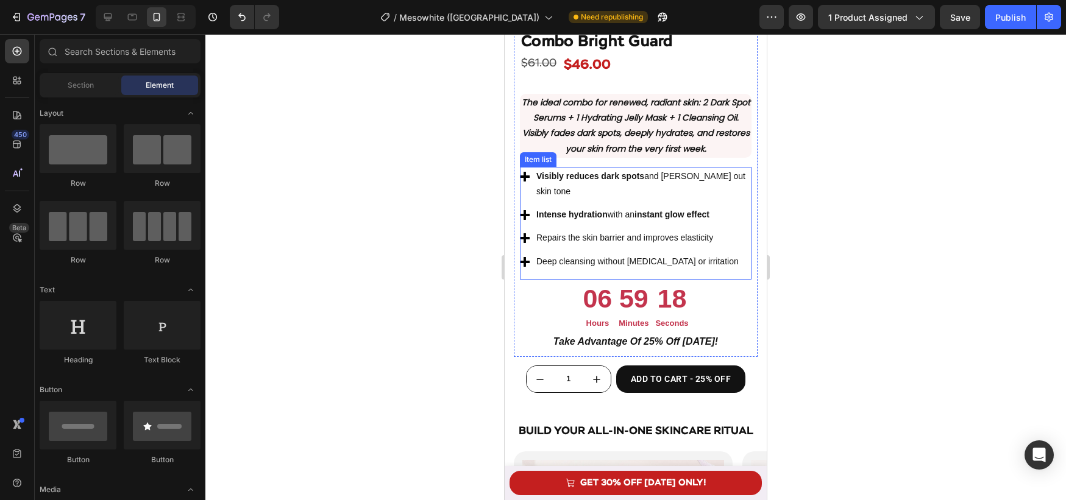
click at [725, 257] on div "Visibly reduces dark spots and evens out skin tone Intense hydration with an in…" at bounding box center [636, 223] width 232 height 113
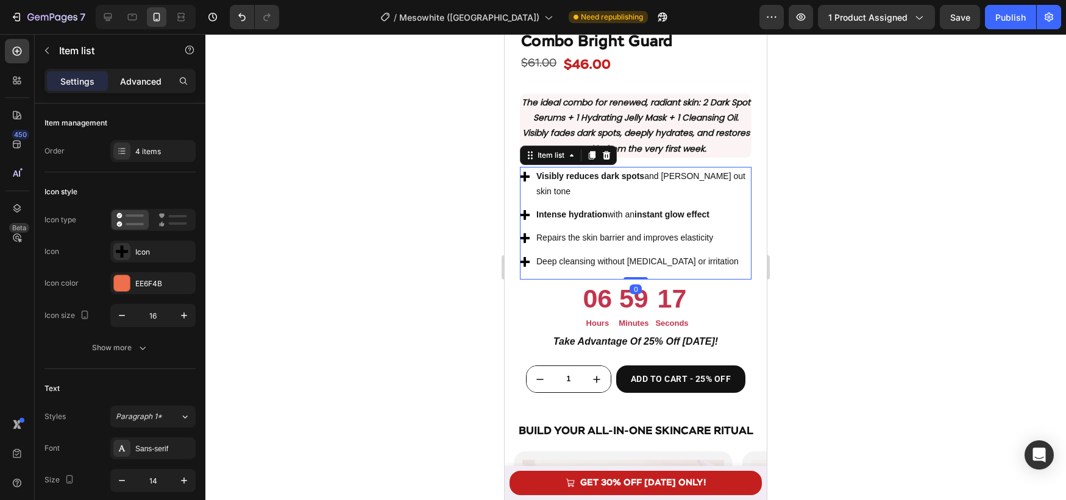
click at [148, 86] on p "Advanced" at bounding box center [140, 81] width 41 height 13
type input "100%"
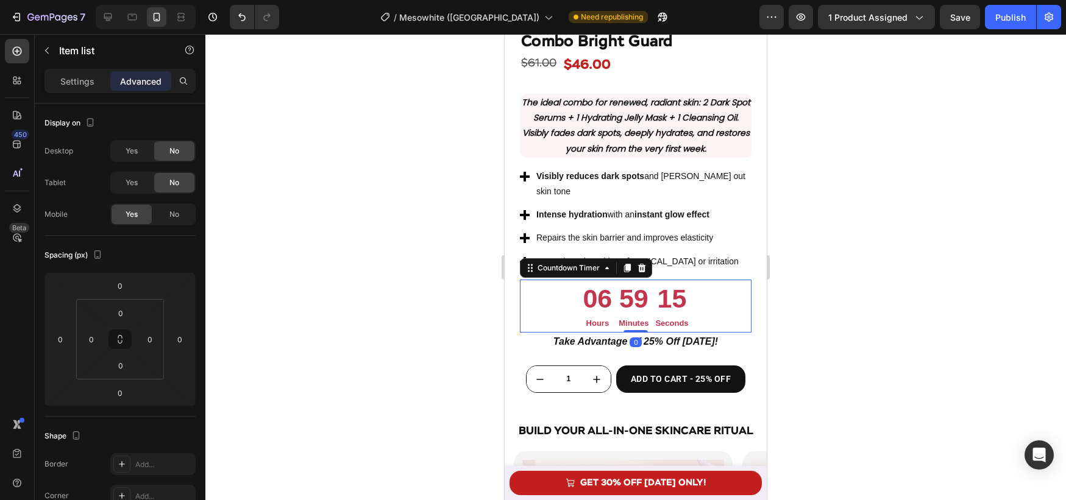
click at [698, 292] on div "06 Hours 59 Minutes 15 Seconds" at bounding box center [636, 306] width 232 height 53
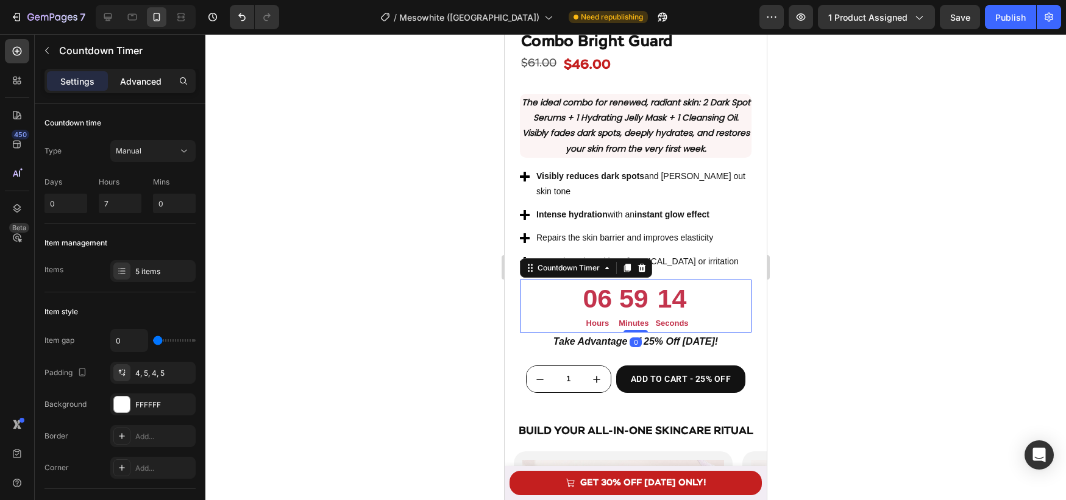
click at [130, 84] on p "Advanced" at bounding box center [140, 81] width 41 height 13
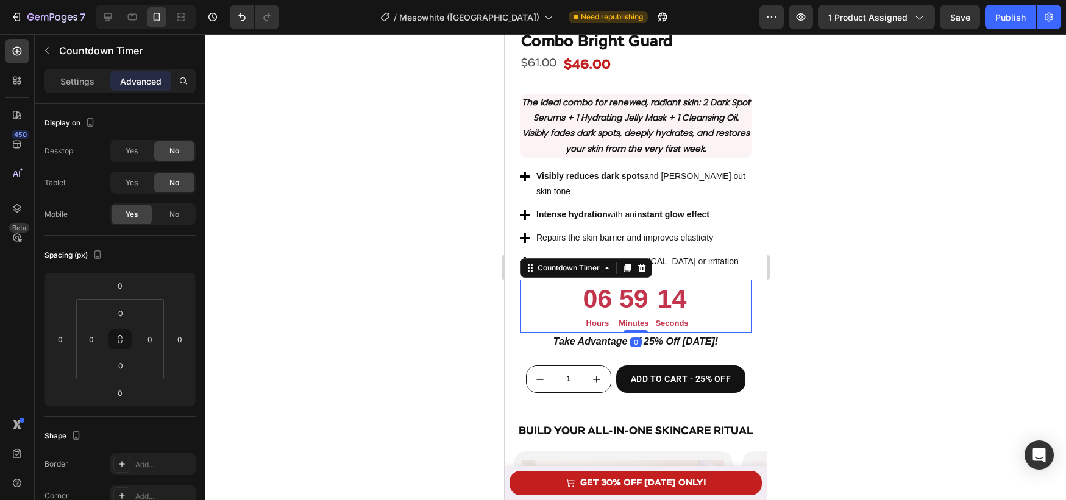
click at [89, 82] on p "Settings" at bounding box center [77, 81] width 34 height 13
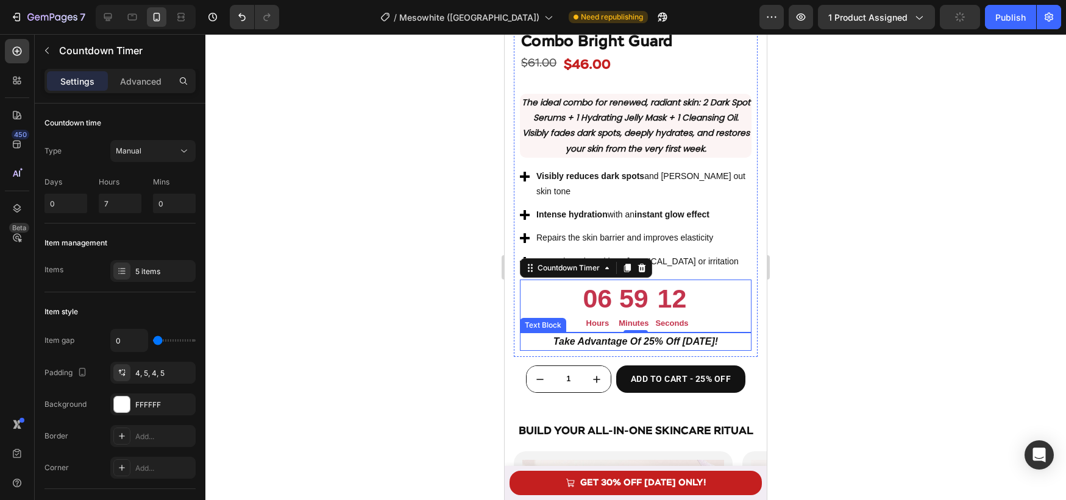
click at [600, 336] on strong "take advantage of 25% off [DATE]!" at bounding box center [636, 341] width 165 height 10
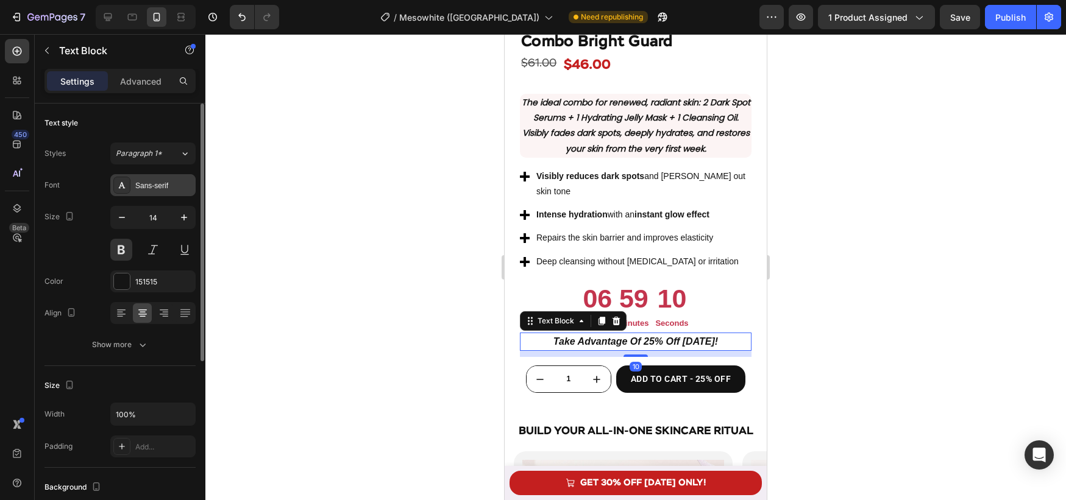
click at [169, 187] on div "Sans-serif" at bounding box center [163, 185] width 57 height 11
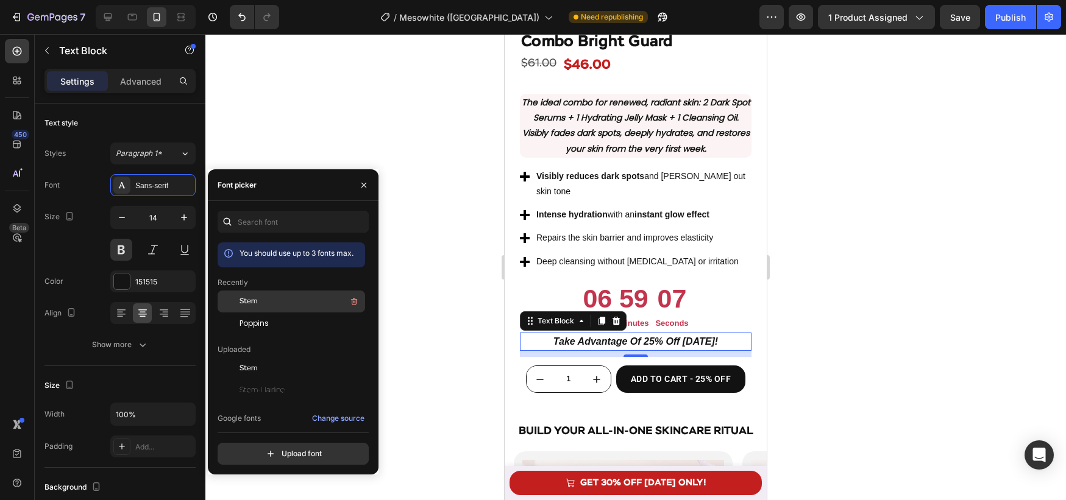
click at [290, 302] on div "Stem" at bounding box center [301, 301] width 123 height 15
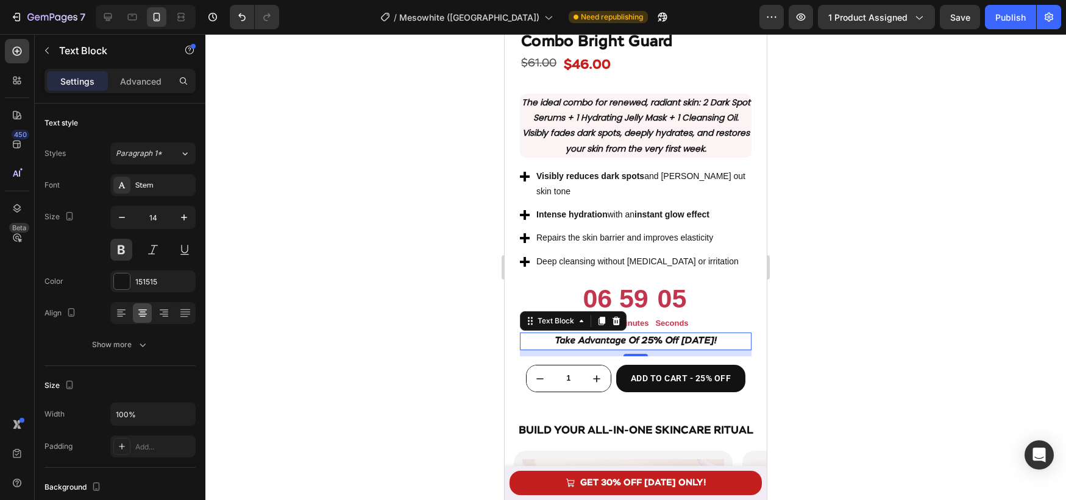
click at [695, 336] on strong "take advantage of 25% off [DATE]!" at bounding box center [636, 341] width 162 height 10
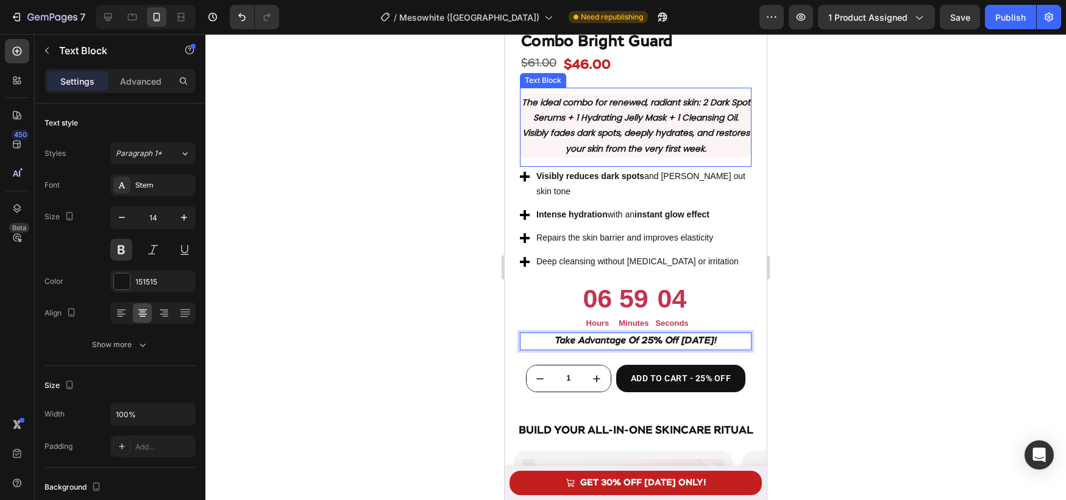
click at [637, 135] on p "The ideal combo for renewed, radiant skin : 2 Dark Spot Serums + 1 Hydrating Je…" at bounding box center [635, 126] width 229 height 62
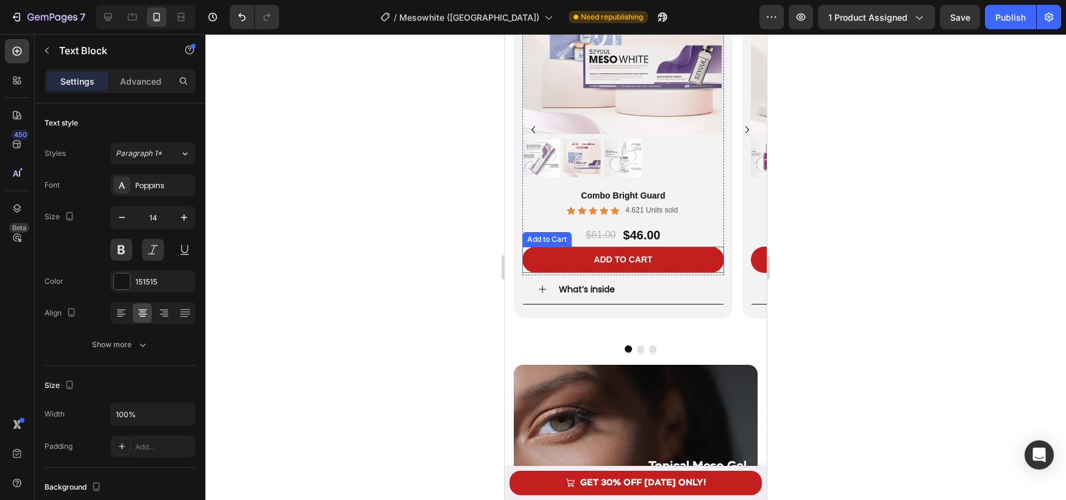
scroll to position [2680, 0]
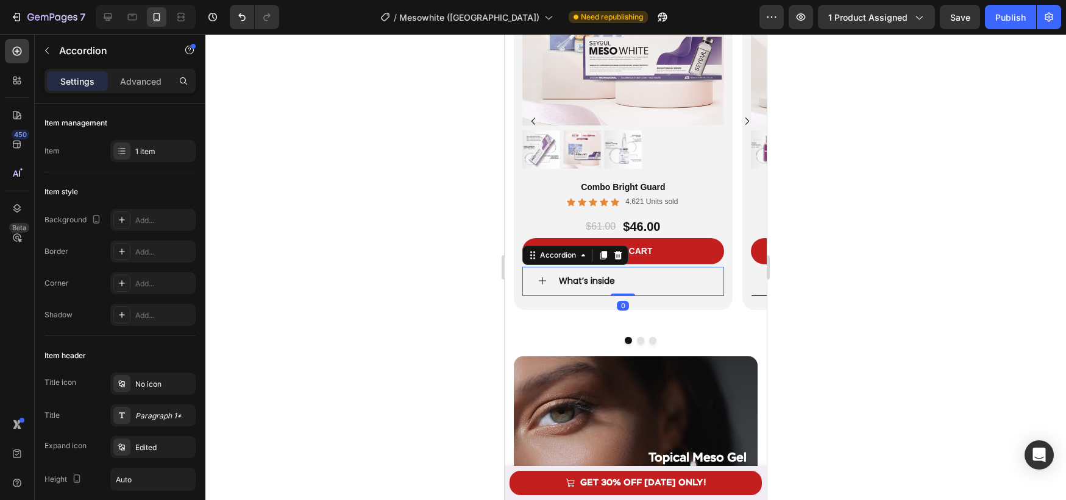
click at [545, 282] on icon at bounding box center [543, 281] width 10 height 10
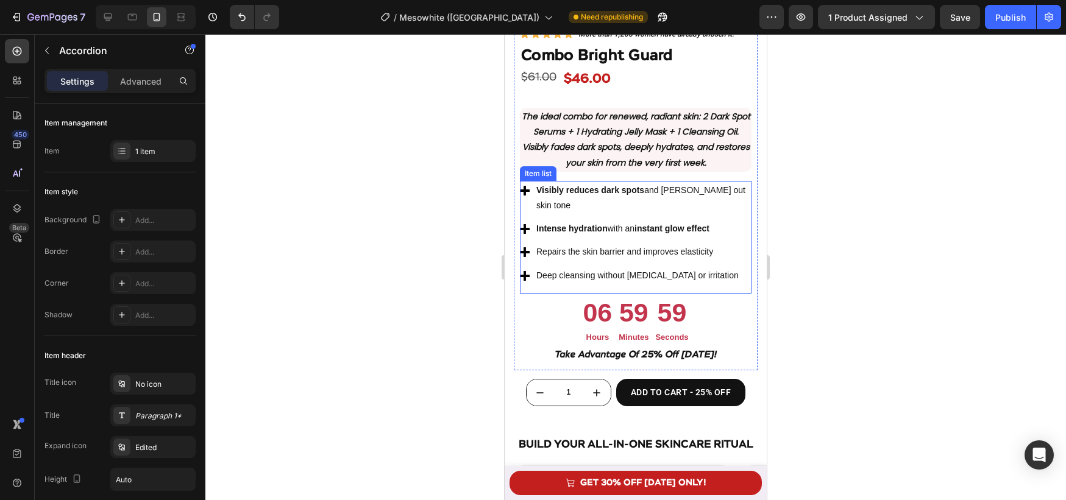
scroll to position [2145, 0]
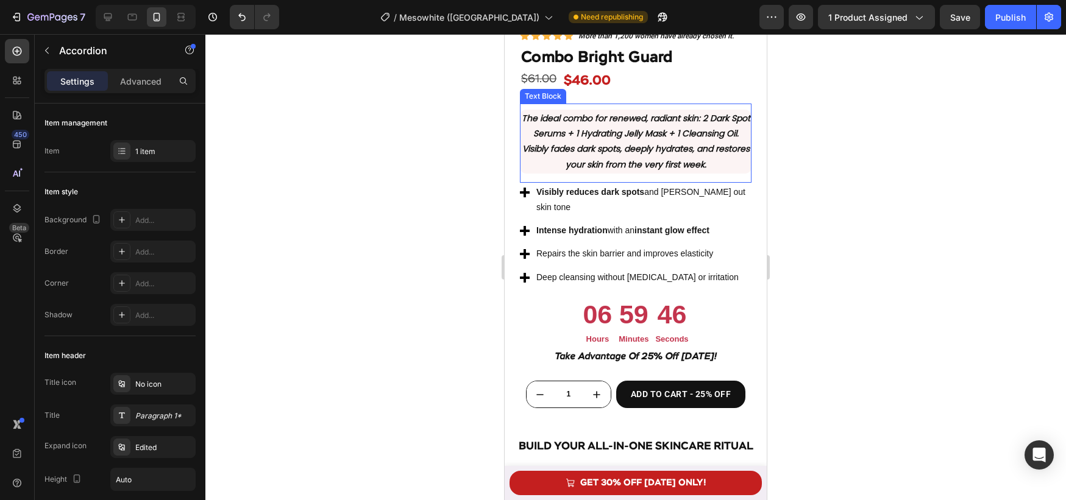
click at [660, 133] on p "The ideal combo for renewed, radiant skin : 2 Dark Spot Serums + 1 Hydrating Je…" at bounding box center [635, 142] width 229 height 62
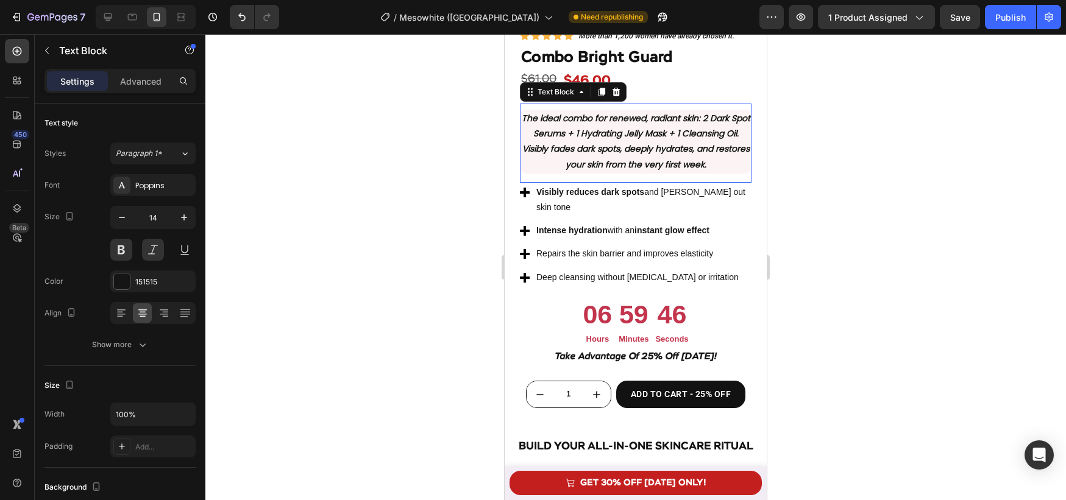
click at [660, 133] on p "The ideal combo for renewed, radiant skin : 2 Dark Spot Serums + 1 Hydrating Je…" at bounding box center [635, 142] width 229 height 62
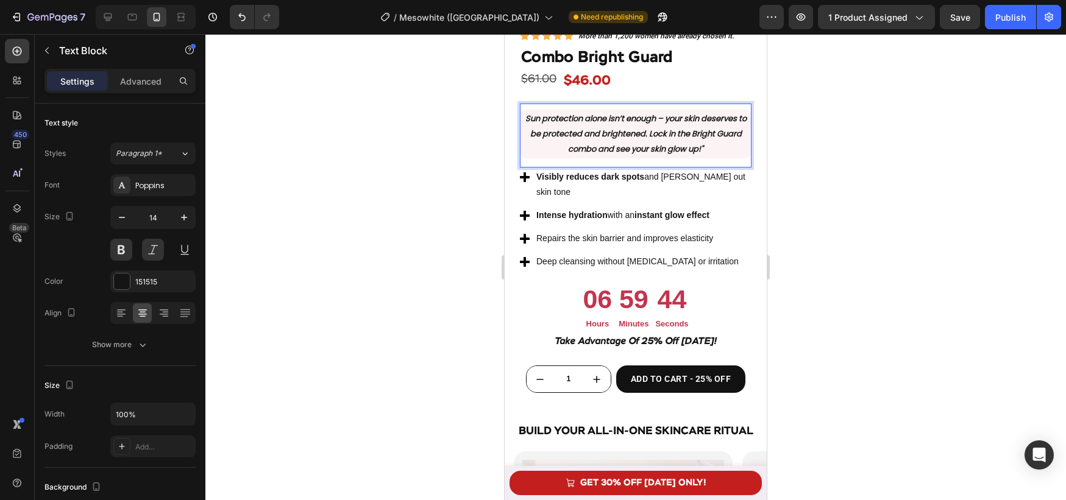
click at [714, 148] on p "Sun protection alone isn’t enough – your skin deserves to be protected and brig…" at bounding box center [635, 134] width 229 height 46
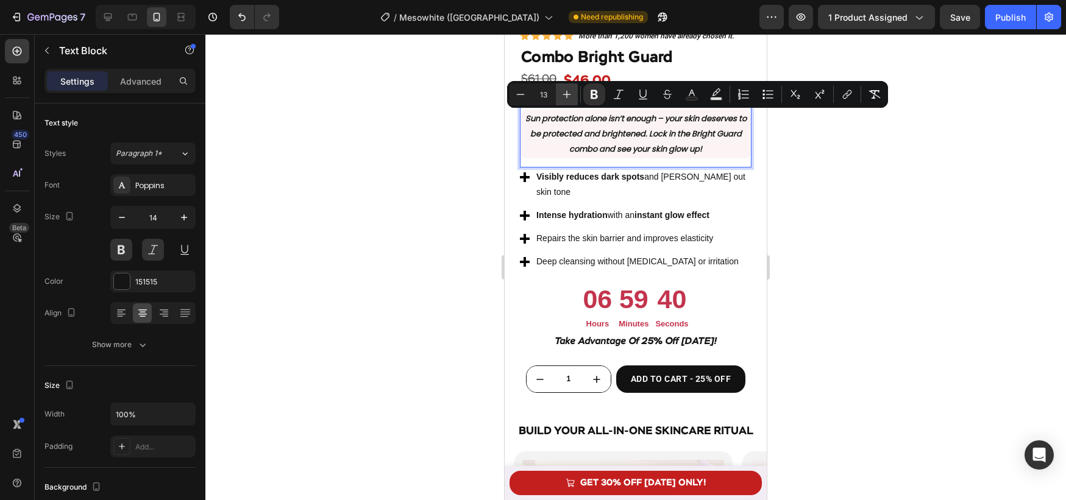
click at [569, 95] on icon "Editor contextual toolbar" at bounding box center [567, 94] width 12 height 12
type input "14"
click at [624, 131] on strong "Sun protection alone isn’t enough – your skin deserves to be protected and brig…" at bounding box center [635, 133] width 223 height 43
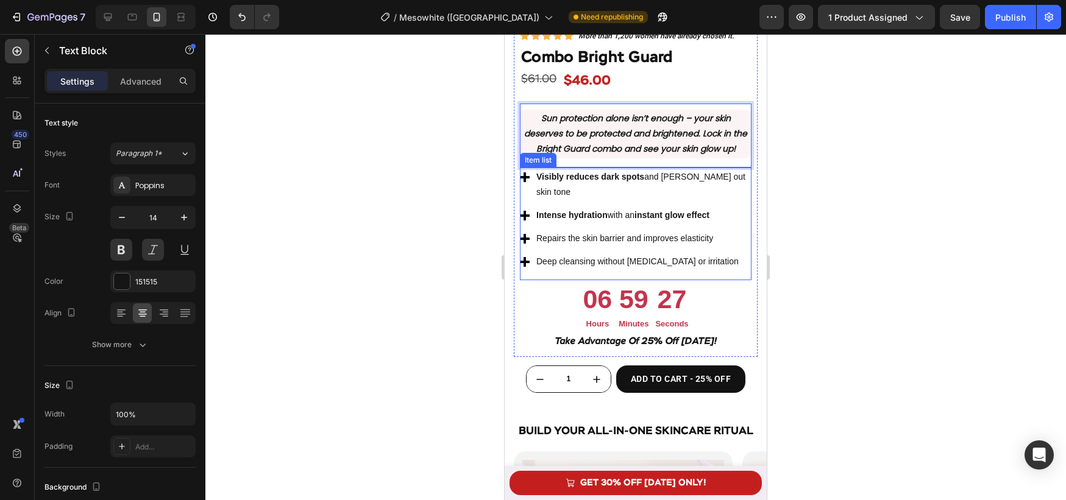
click at [593, 176] on strong "Visibly reduces dark spots" at bounding box center [590, 177] width 108 height 10
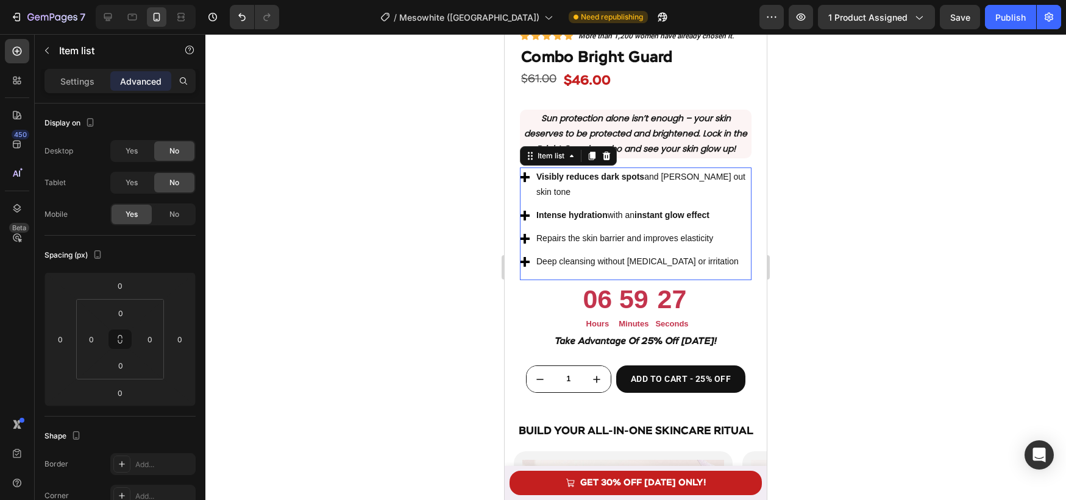
click at [593, 176] on strong "Visibly reduces dark spots" at bounding box center [590, 177] width 108 height 10
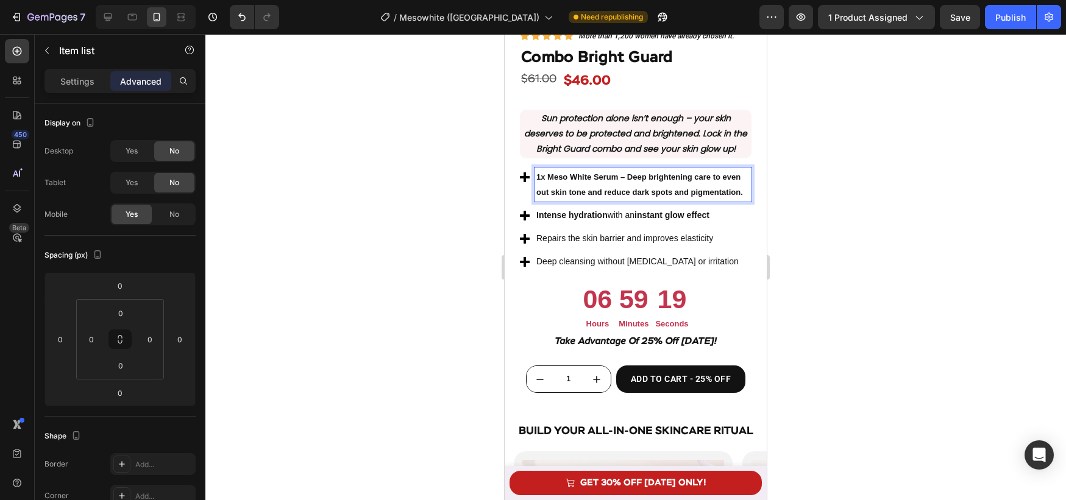
click at [602, 224] on div "Intense hydration with an instant glow effect" at bounding box center [643, 215] width 217 height 19
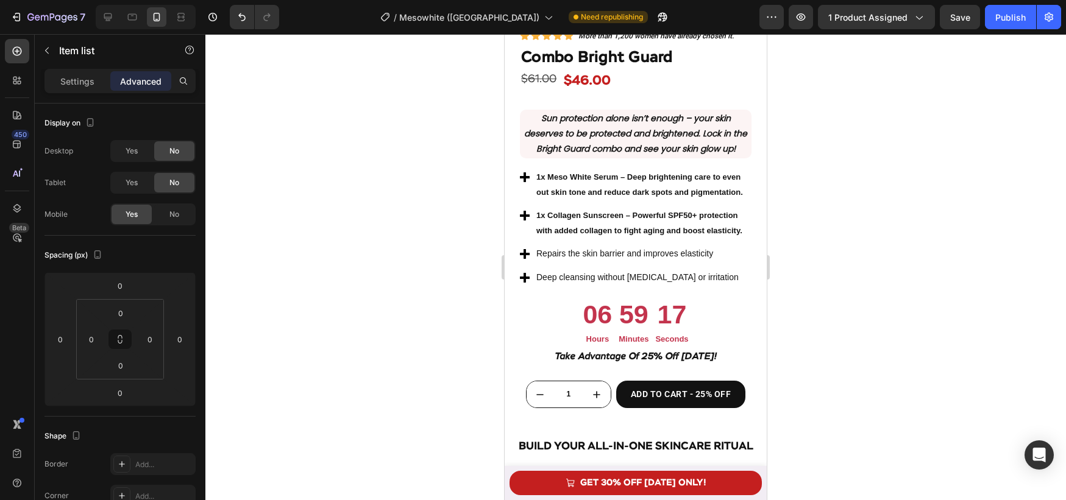
click at [603, 269] on div "Deep cleansing without dryness or irritation" at bounding box center [643, 277] width 217 height 19
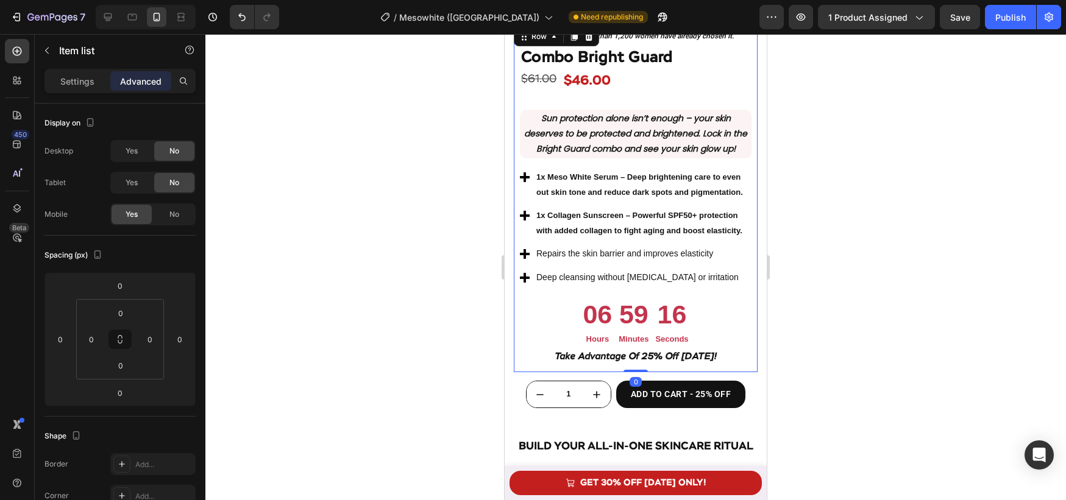
click at [517, 258] on div "Icon Icon Icon Icon Icon Icon List More than 1,200 women have already chosen it…" at bounding box center [636, 198] width 244 height 348
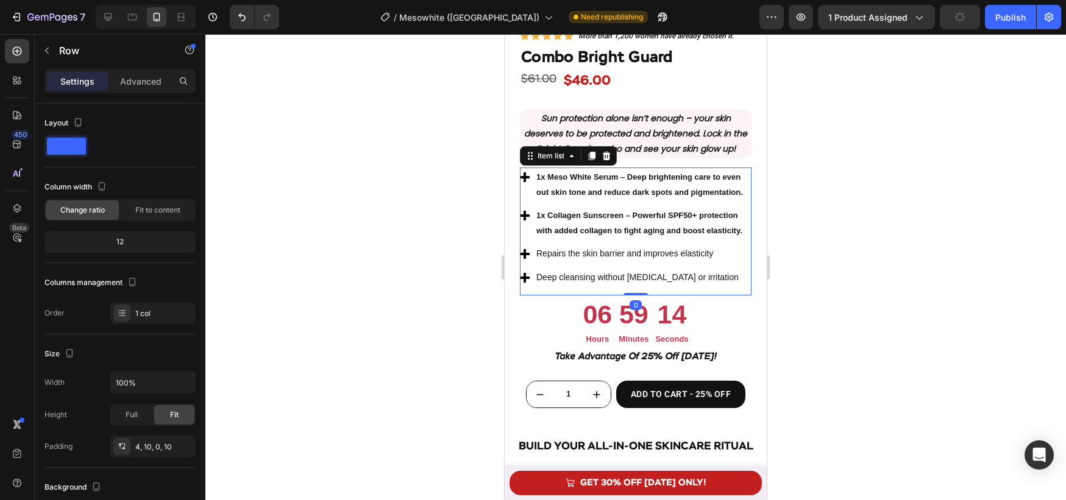
click at [524, 255] on icon at bounding box center [525, 254] width 10 height 10
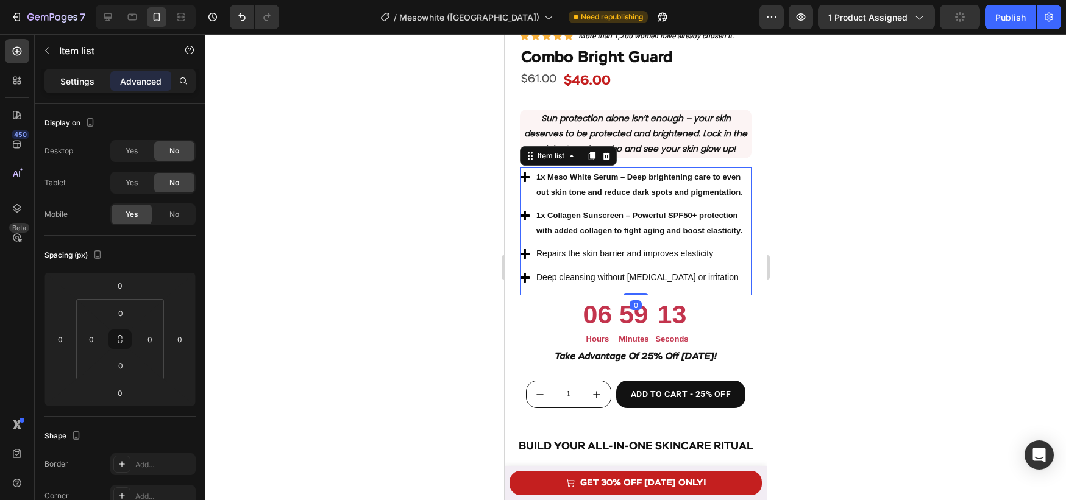
click at [76, 85] on p "Settings" at bounding box center [77, 81] width 34 height 13
type input "8"
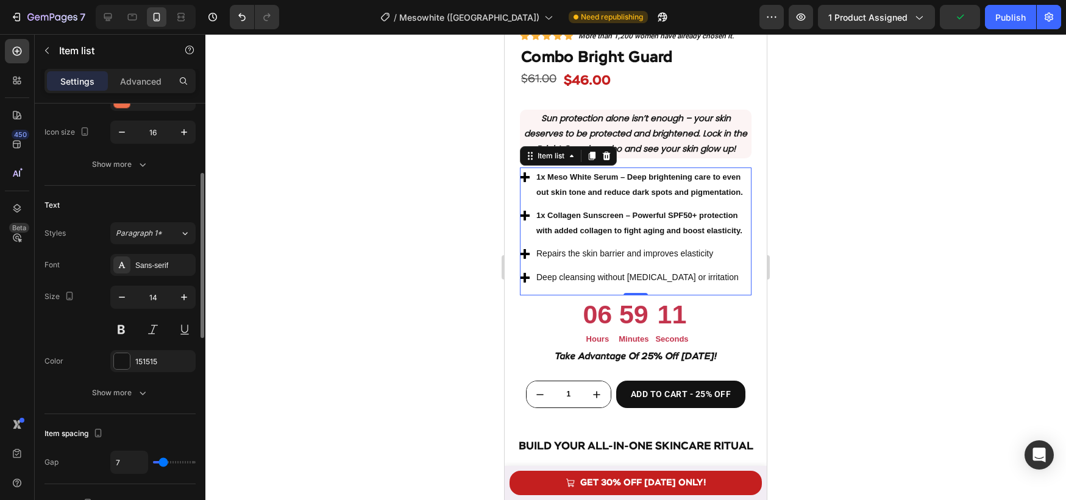
scroll to position [0, 0]
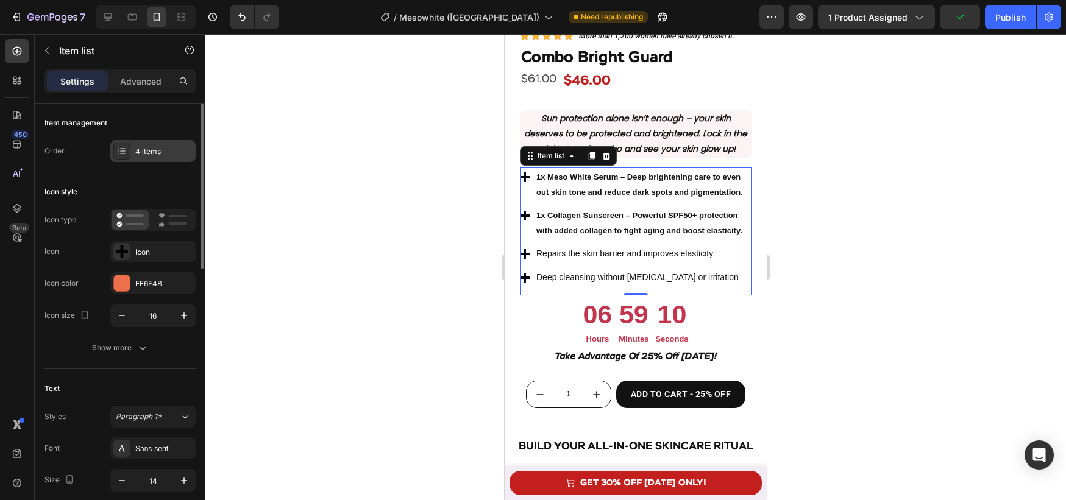
click at [133, 146] on div "4 items" at bounding box center [152, 151] width 85 height 22
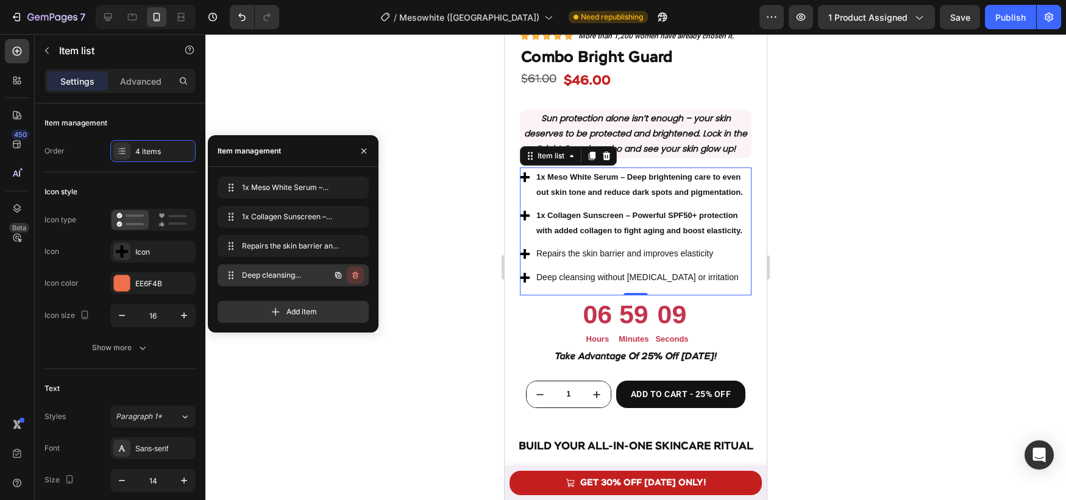
click at [352, 277] on icon "button" at bounding box center [356, 276] width 10 height 10
click at [344, 274] on div "Delete" at bounding box center [347, 275] width 23 height 11
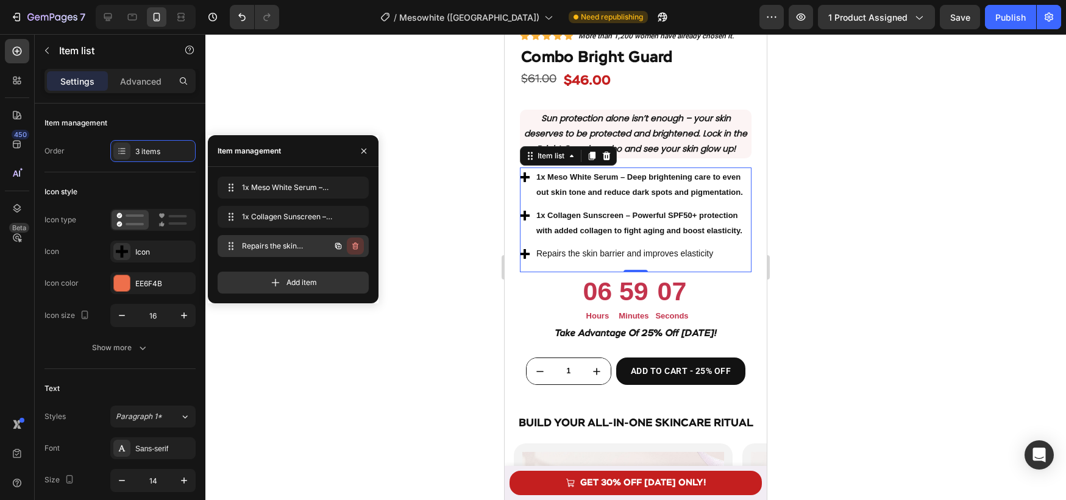
click at [352, 245] on icon "button" at bounding box center [356, 246] width 10 height 10
click at [352, 247] on div "Delete" at bounding box center [347, 246] width 23 height 11
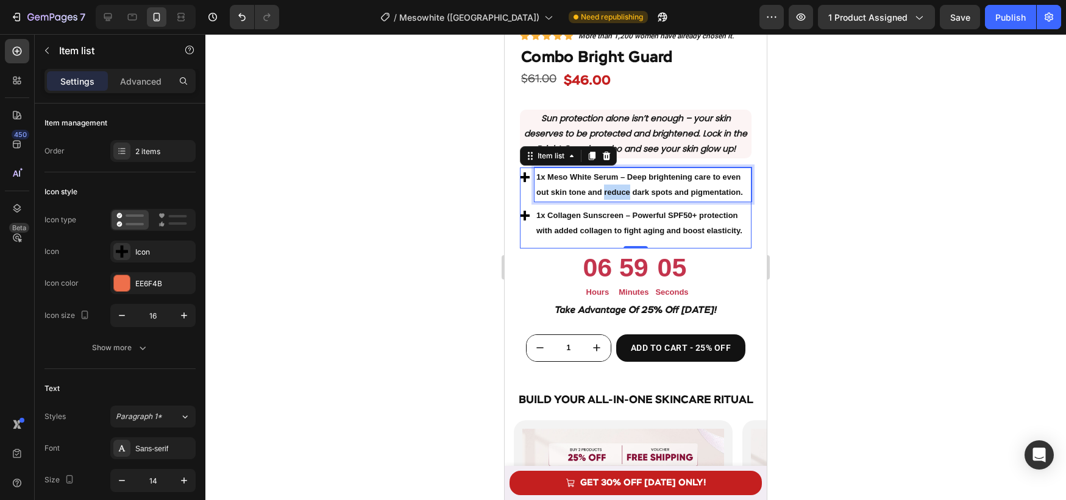
click at [627, 190] on strong "1x Meso White Serum – Deep brightening care to even out skin tone and reduce da…" at bounding box center [639, 185] width 207 height 24
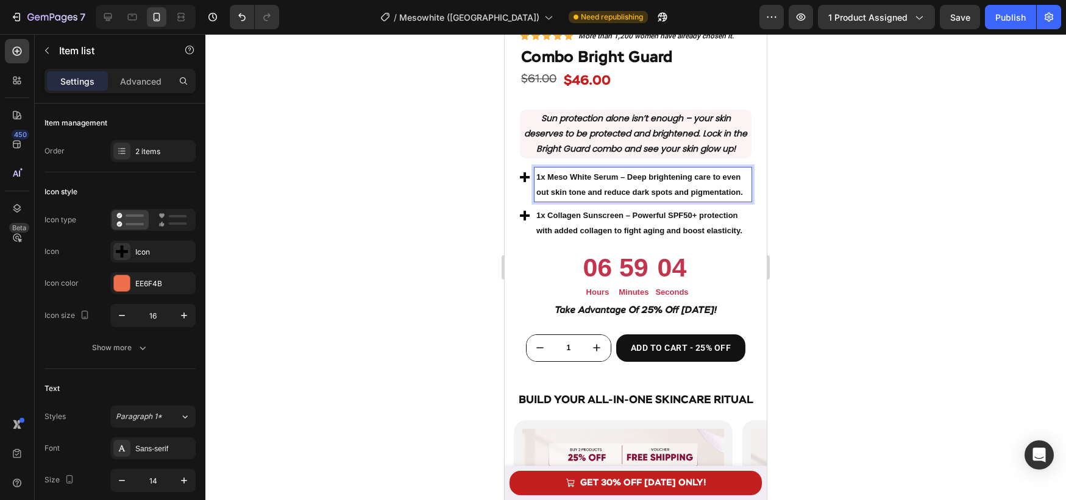
click at [635, 190] on strong "1x Meso White Serum – Deep brightening care to even out skin tone and reduce da…" at bounding box center [639, 185] width 207 height 24
drag, startPoint x: 627, startPoint y: 177, endPoint x: 744, endPoint y: 196, distance: 117.9
click at [744, 196] on p "1x Meso White Serum – Deep brightening care to even out skin tone and reduce da…" at bounding box center [642, 184] width 213 height 30
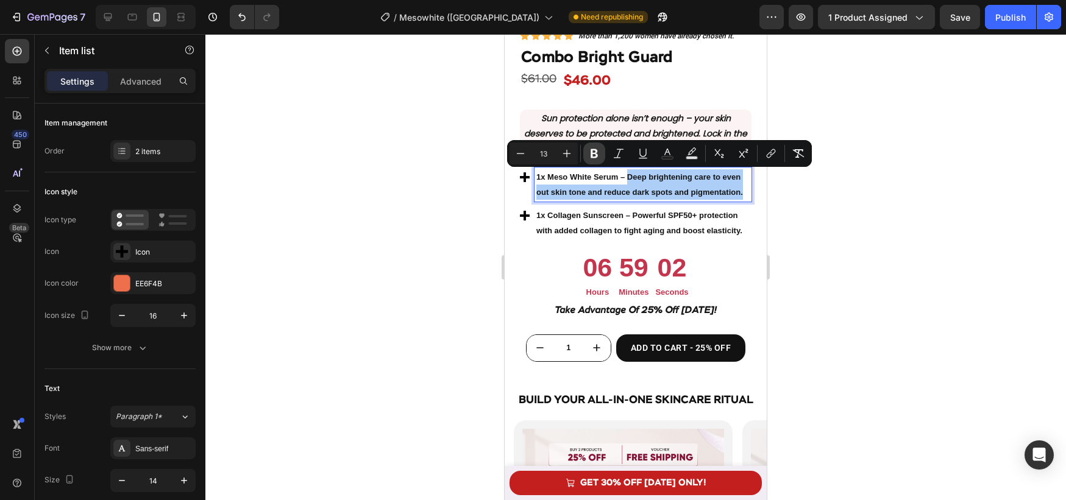
click at [599, 156] on icon "Editor contextual toolbar" at bounding box center [594, 154] width 12 height 12
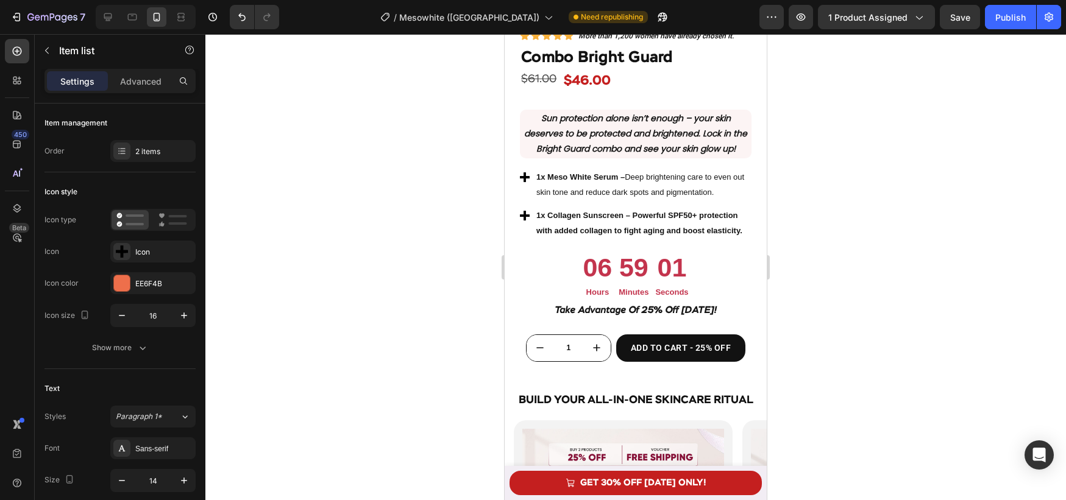
drag, startPoint x: 605, startPoint y: 180, endPoint x: 631, endPoint y: 182, distance: 26.3
click at [605, 180] on strong "1x Meso White Serum –" at bounding box center [580, 177] width 88 height 9
drag, startPoint x: 692, startPoint y: 191, endPoint x: 533, endPoint y: 174, distance: 159.4
click at [533, 174] on div "1x Meso White Serum – Deep brightening care to even out skin tone and reduce da…" at bounding box center [636, 185] width 232 height 34
click at [630, 193] on span "1x Meso White Serum – Deep brightening care to even out skin tone and reduce da…" at bounding box center [640, 185] width 208 height 24
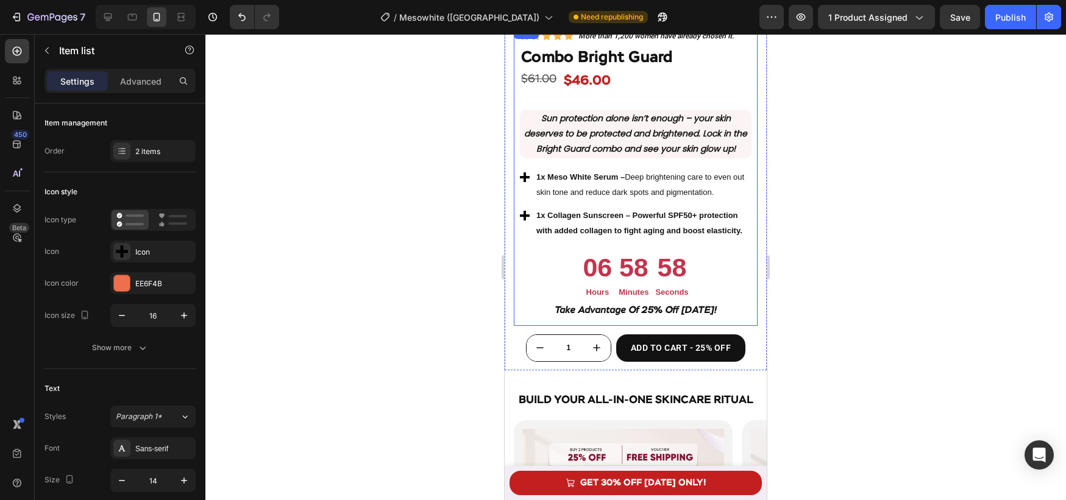
drag, startPoint x: 798, startPoint y: 207, endPoint x: 220, endPoint y: 162, distance: 579.6
click at [798, 207] on div at bounding box center [635, 267] width 861 height 466
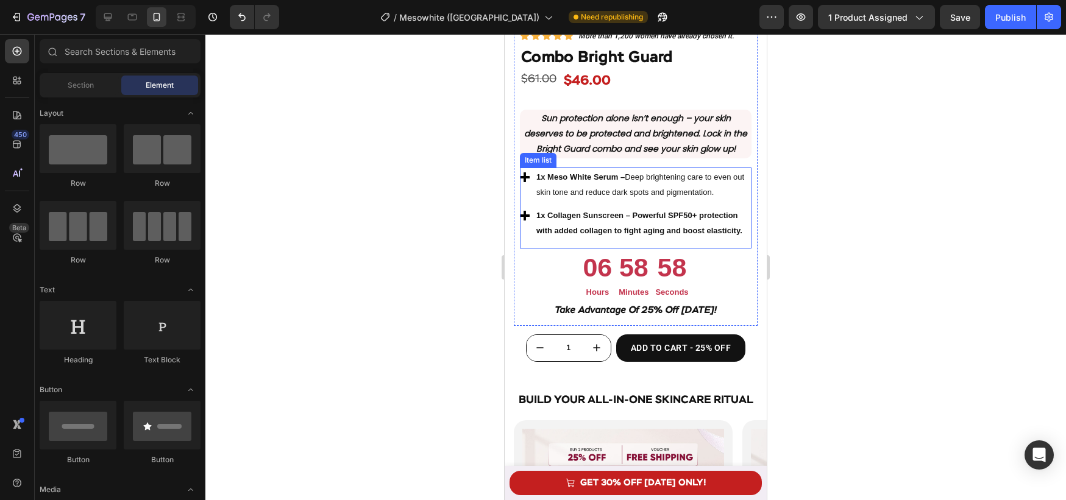
click at [707, 192] on span "1x Meso White Serum – Deep brightening care to even out skin tone and reduce da…" at bounding box center [640, 185] width 208 height 24
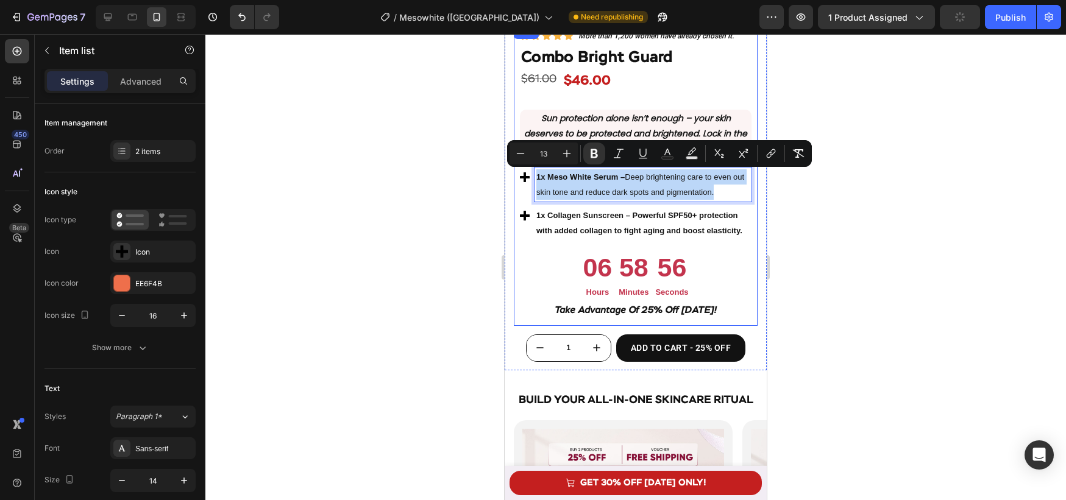
drag, startPoint x: 702, startPoint y: 193, endPoint x: 523, endPoint y: 176, distance: 179.4
click at [517, 181] on div "Icon Icon Icon Icon Icon Icon List More than 1,200 women have already chosen it…" at bounding box center [636, 175] width 244 height 302
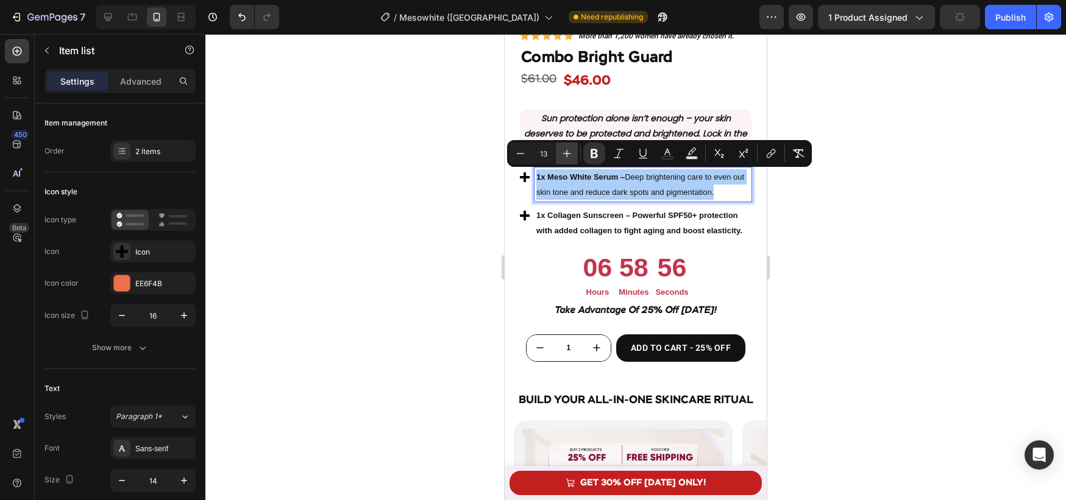
click at [567, 156] on icon "Editor contextual toolbar" at bounding box center [567, 154] width 8 height 8
type input "14"
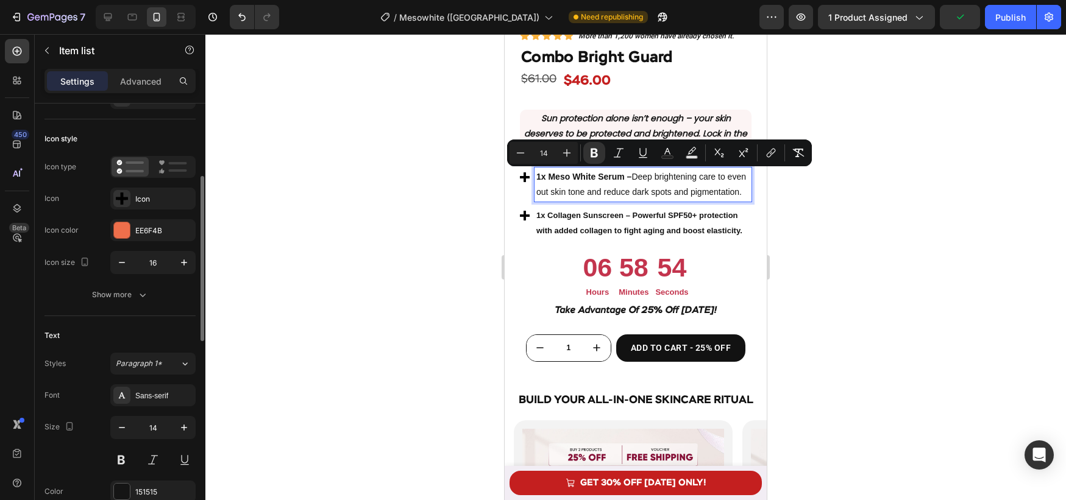
scroll to position [126, 0]
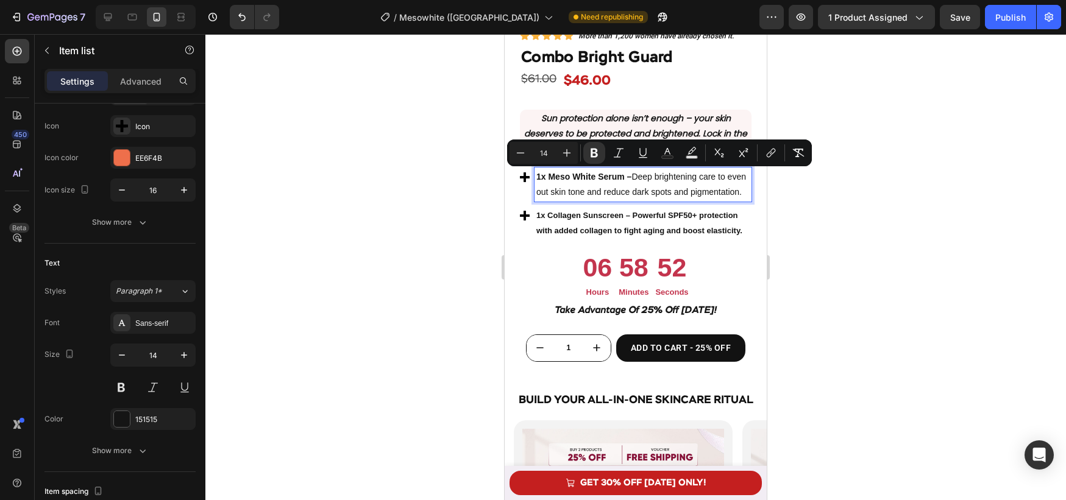
drag, startPoint x: 415, startPoint y: 235, endPoint x: 469, endPoint y: 226, distance: 54.5
click at [418, 235] on div at bounding box center [635, 267] width 861 height 466
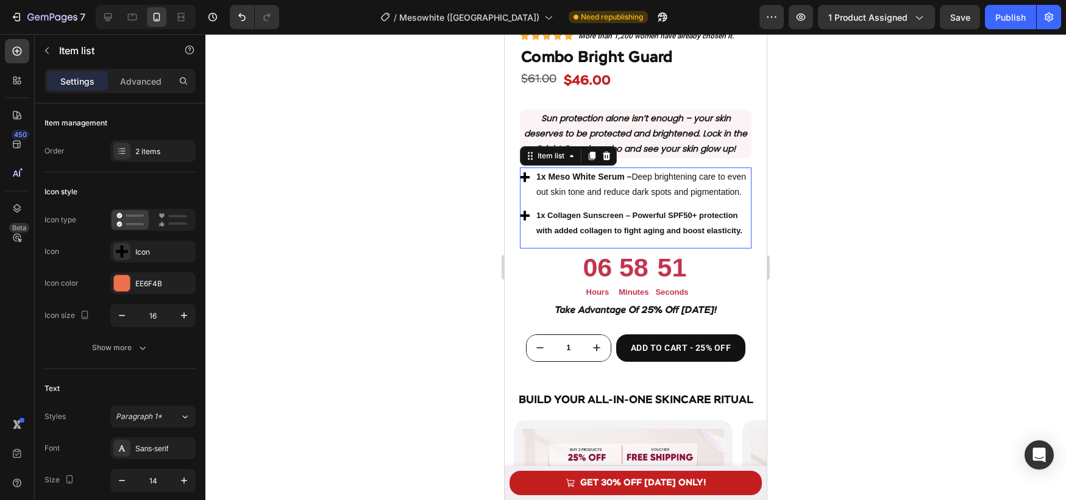
click at [524, 201] on div "1x Meso White Serum – Deep brightening care to even out skin tone and reduce da…" at bounding box center [636, 185] width 232 height 34
click at [169, 450] on div "Sans-serif" at bounding box center [163, 449] width 57 height 11
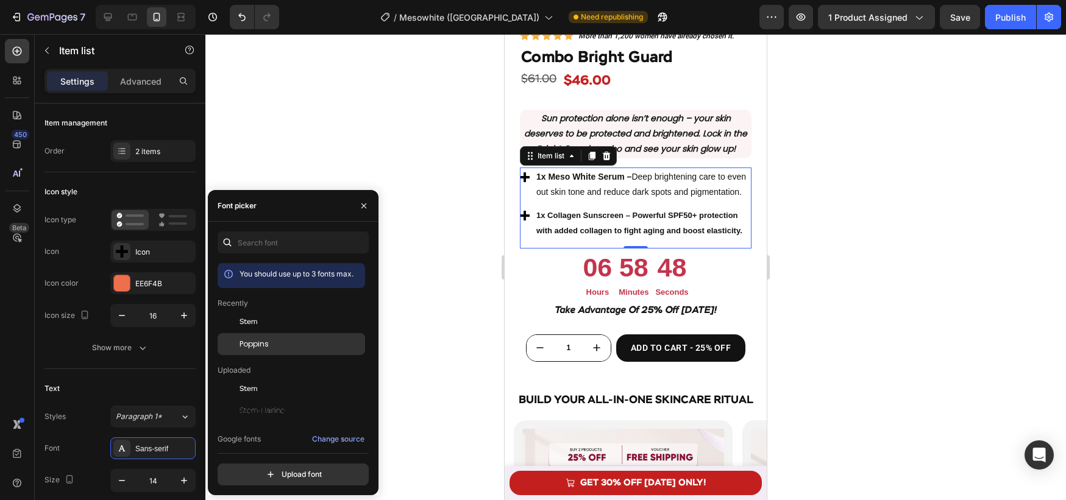
click at [245, 339] on span "Poppins" at bounding box center [254, 344] width 29 height 11
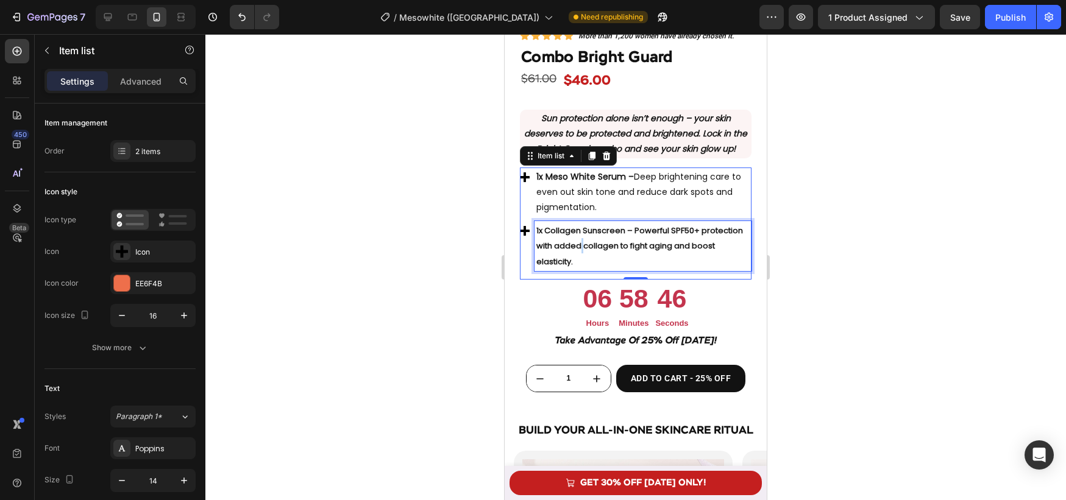
click at [581, 244] on strong "1x Collagen Sunscreen – Powerful SPF50+ protection with added collagen to fight…" at bounding box center [639, 246] width 207 height 42
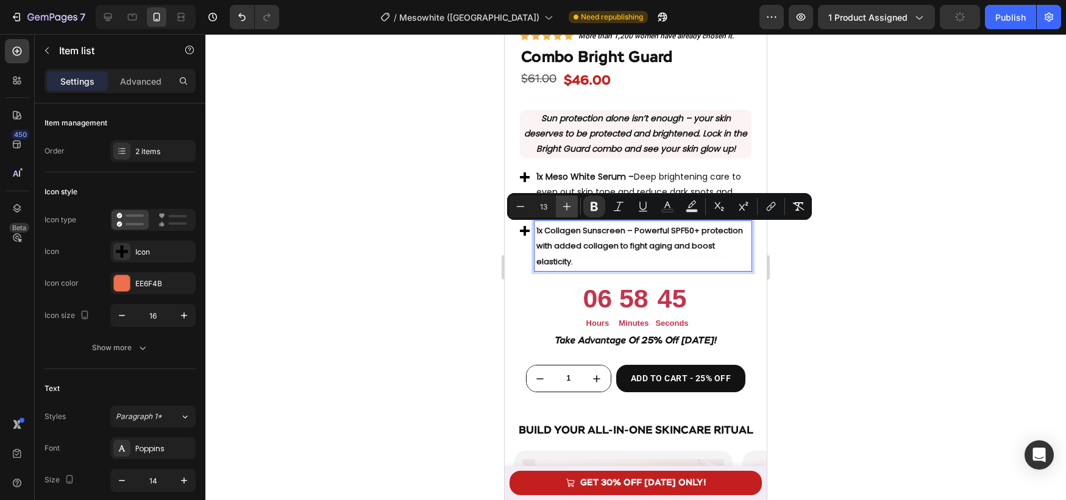
click at [564, 206] on icon "Editor contextual toolbar" at bounding box center [567, 207] width 8 height 8
type input "14"
click at [413, 255] on div at bounding box center [635, 267] width 861 height 466
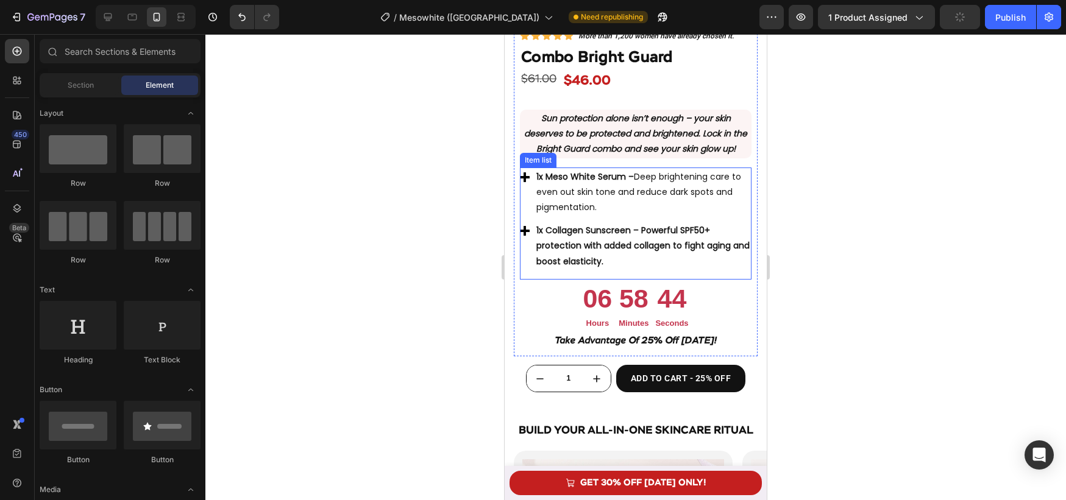
click at [610, 231] on strong "1x Collagen Sunscreen – Powerful SPF50+ protection with added collagen to fight…" at bounding box center [642, 245] width 213 height 43
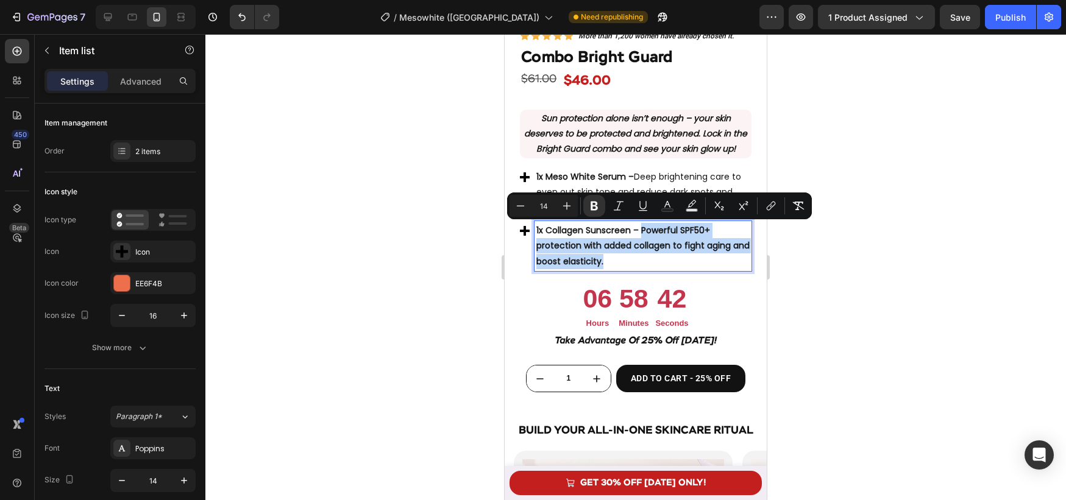
drag, startPoint x: 640, startPoint y: 230, endPoint x: 643, endPoint y: 256, distance: 26.4
click at [596, 209] on icon "Editor contextual toolbar" at bounding box center [594, 206] width 7 height 9
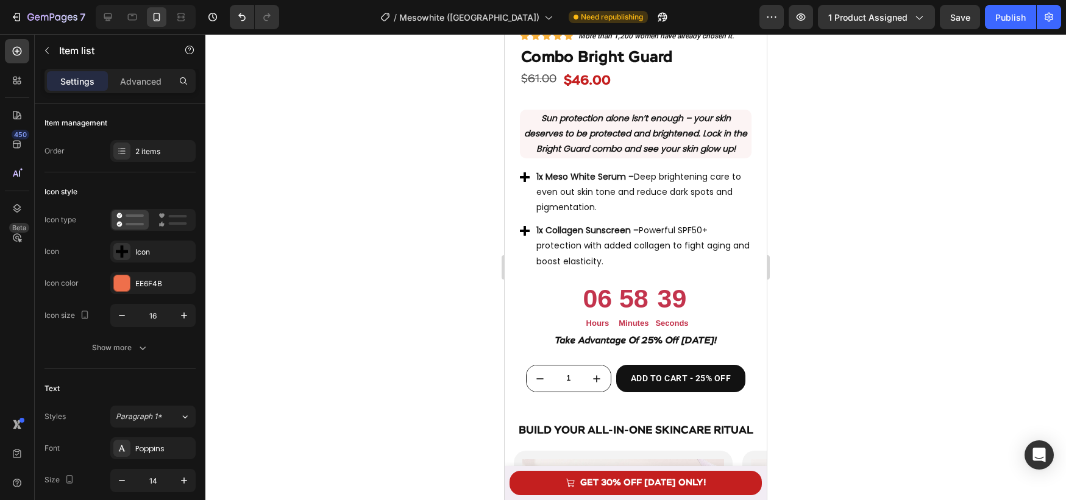
click at [385, 273] on div at bounding box center [635, 267] width 861 height 466
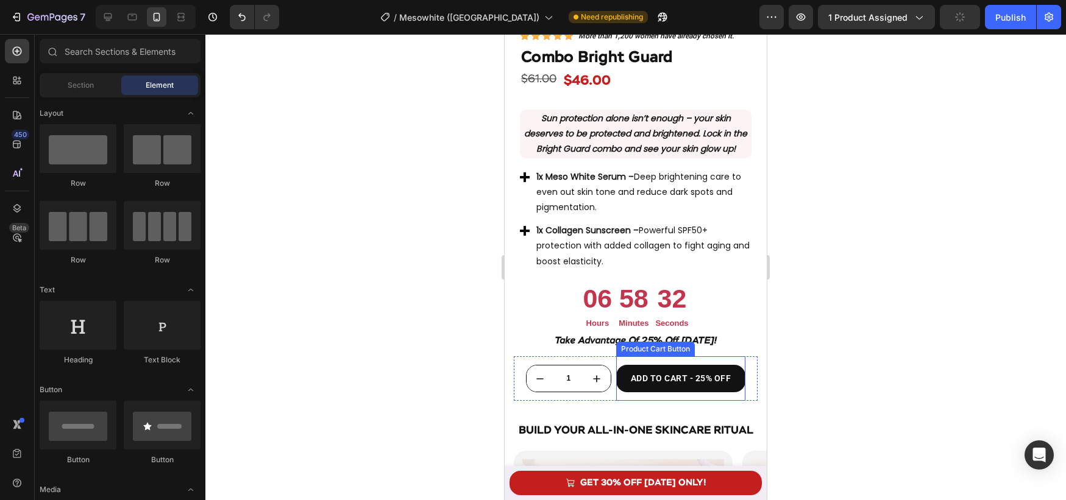
click at [725, 369] on button "ADD TO CART - 25% OFF" at bounding box center [681, 378] width 130 height 27
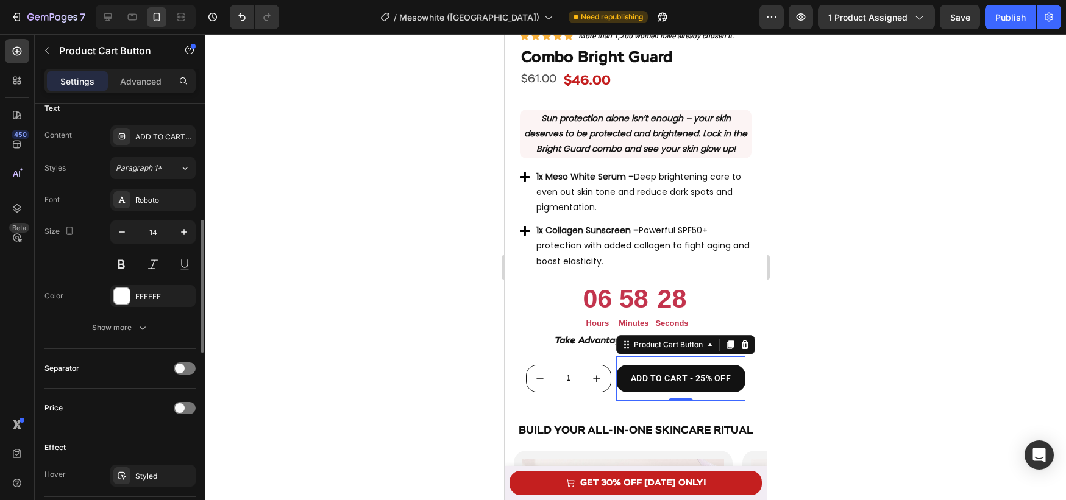
scroll to position [573, 0]
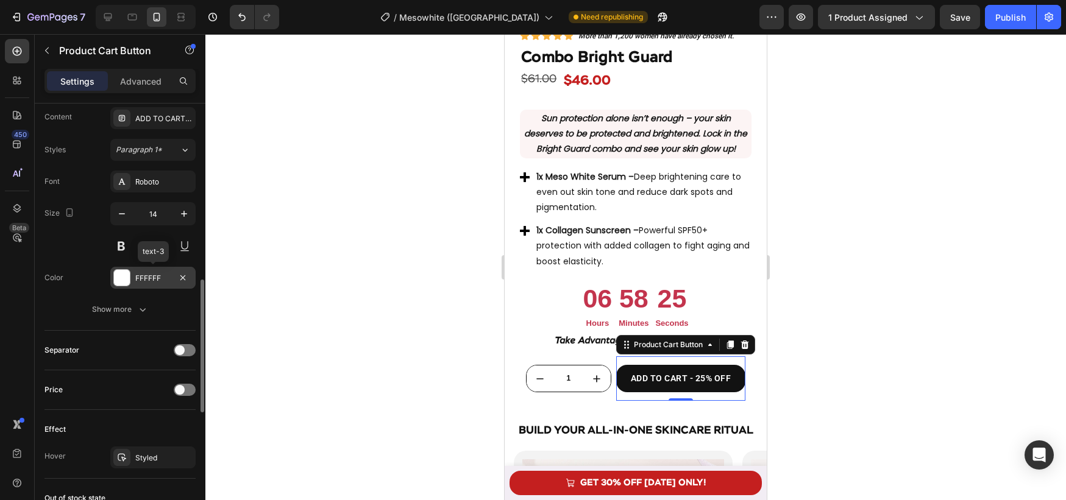
click at [125, 279] on div at bounding box center [122, 278] width 16 height 16
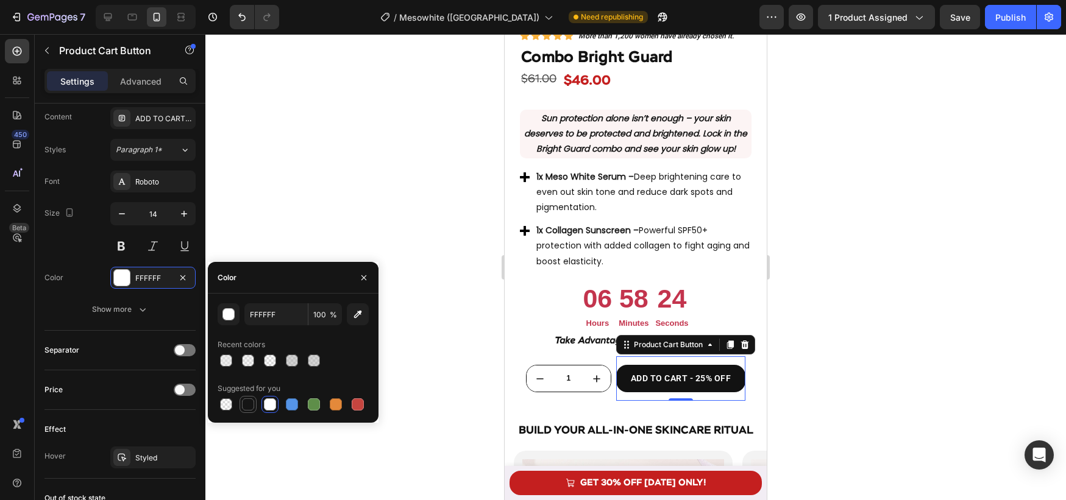
click at [252, 402] on div at bounding box center [248, 405] width 12 height 12
type input "151515"
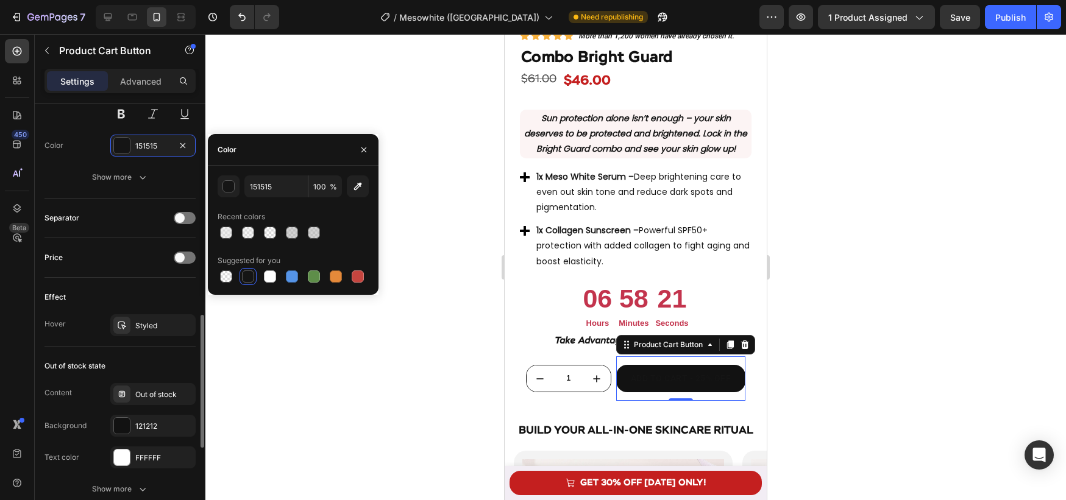
scroll to position [740, 0]
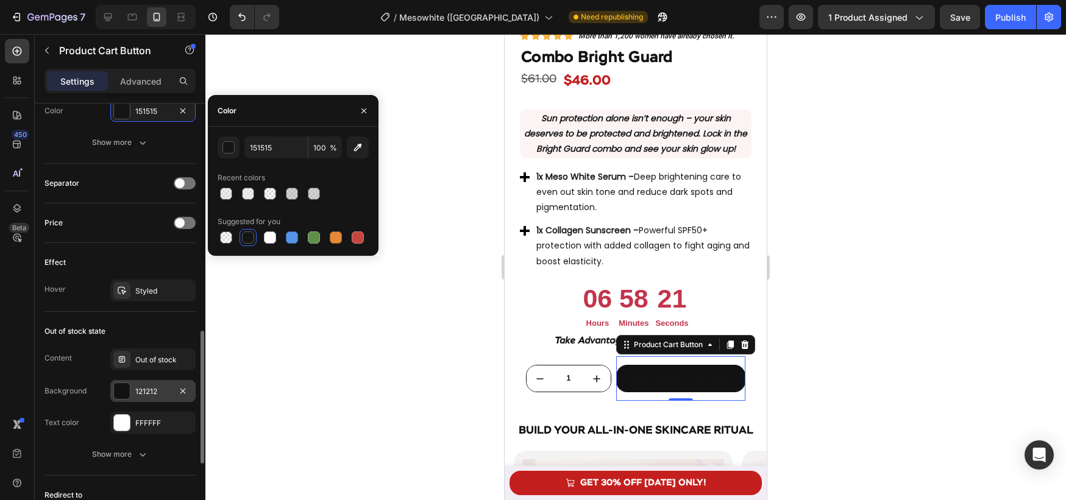
click at [123, 386] on div at bounding box center [122, 391] width 16 height 16
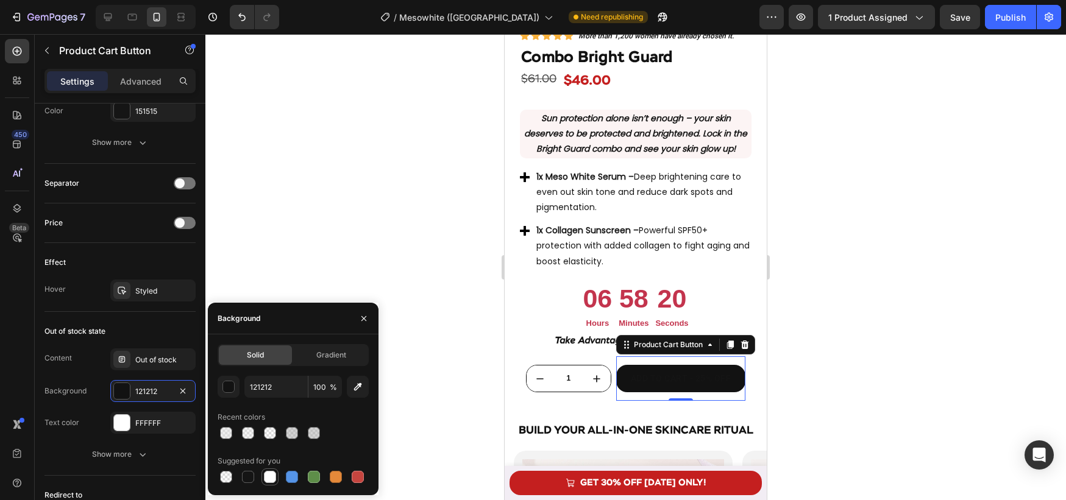
click at [272, 472] on div at bounding box center [270, 477] width 12 height 12
type input "FFFFFF"
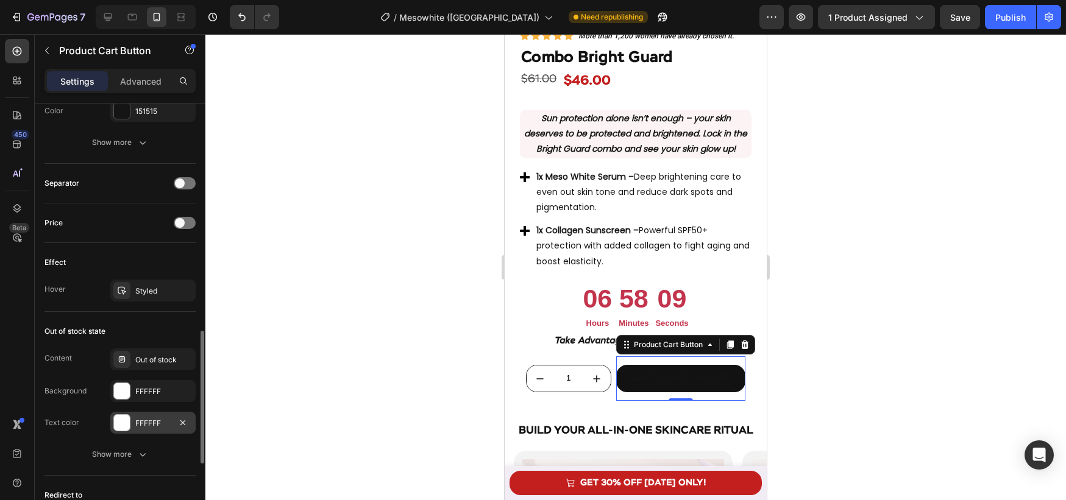
click at [126, 422] on div at bounding box center [122, 423] width 16 height 16
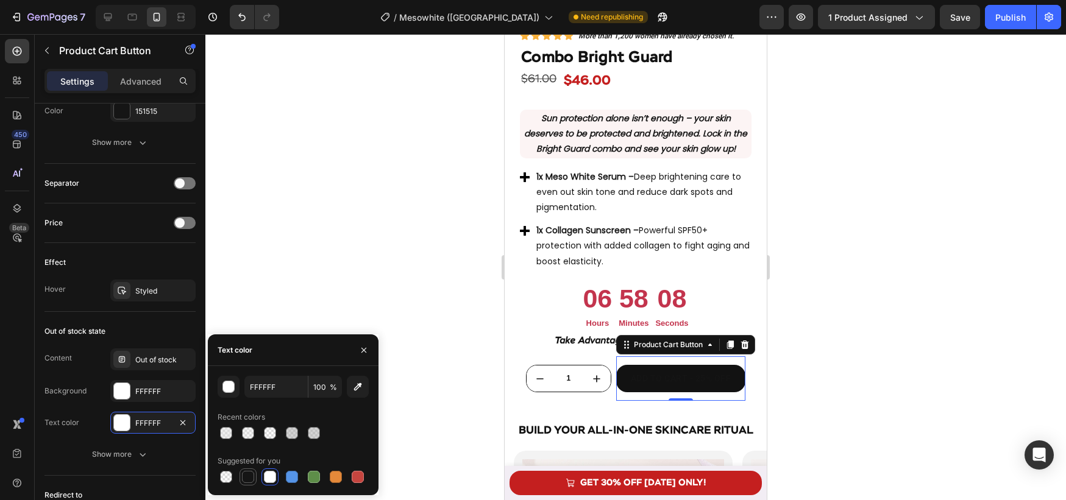
click at [246, 480] on div at bounding box center [248, 477] width 12 height 12
type input "151515"
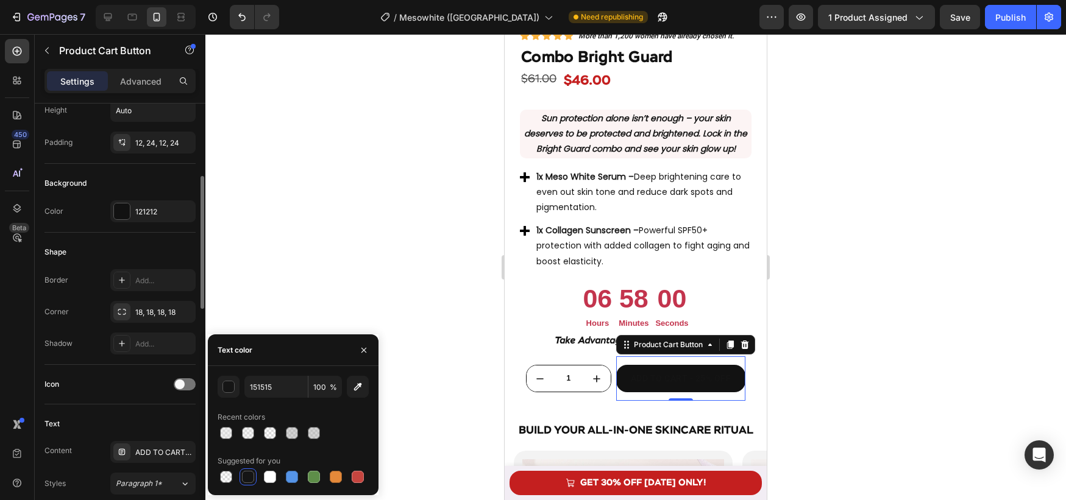
scroll to position [238, 0]
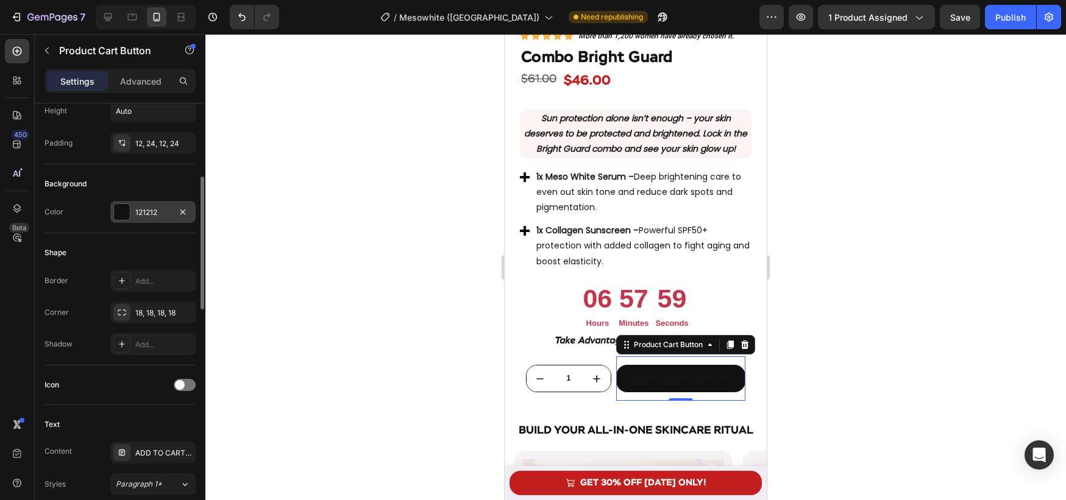
click at [122, 217] on div at bounding box center [122, 212] width 16 height 16
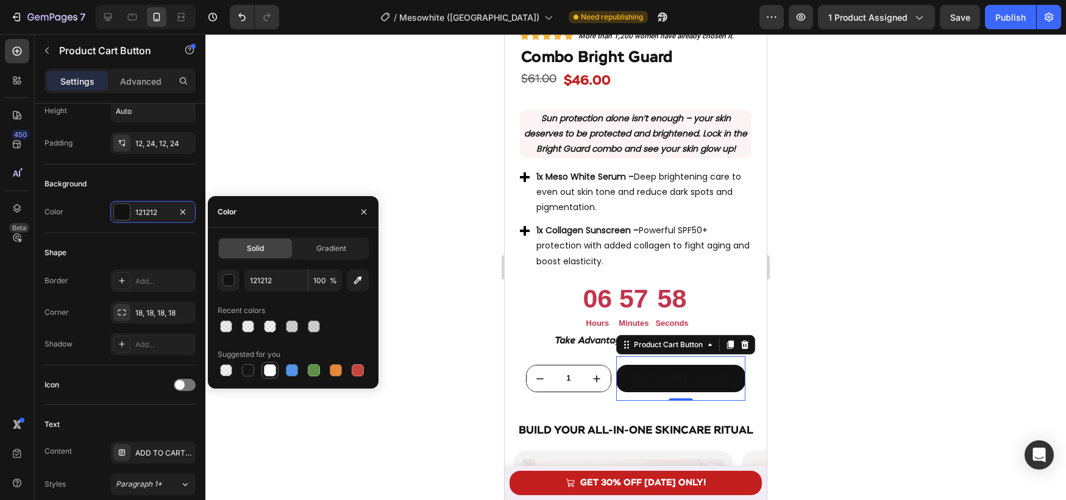
click at [269, 375] on div at bounding box center [270, 371] width 12 height 12
type input "FFFFFF"
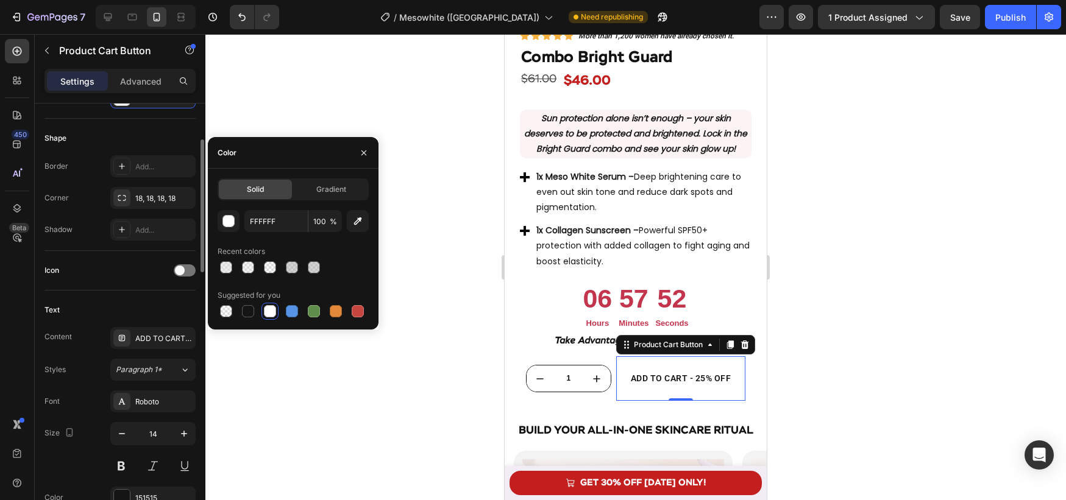
scroll to position [285, 0]
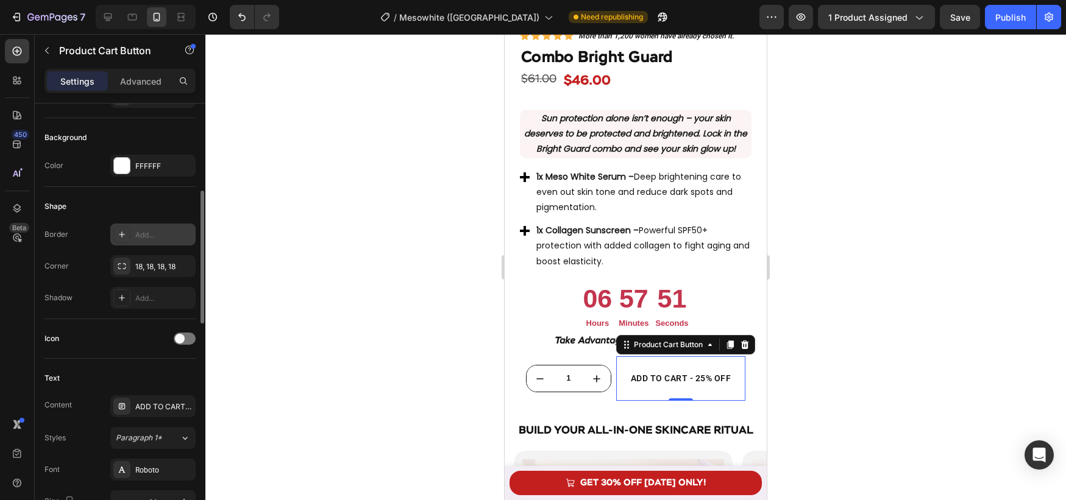
click at [163, 235] on div "Add..." at bounding box center [163, 235] width 57 height 11
click at [405, 266] on div at bounding box center [635, 267] width 861 height 466
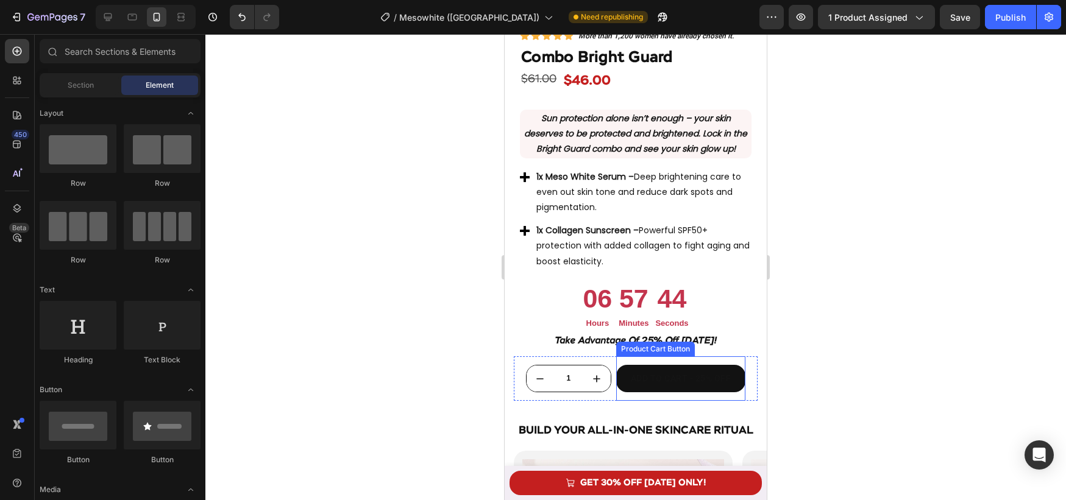
click at [684, 390] on button "ADD TO CART - 25% OFF" at bounding box center [681, 378] width 130 height 27
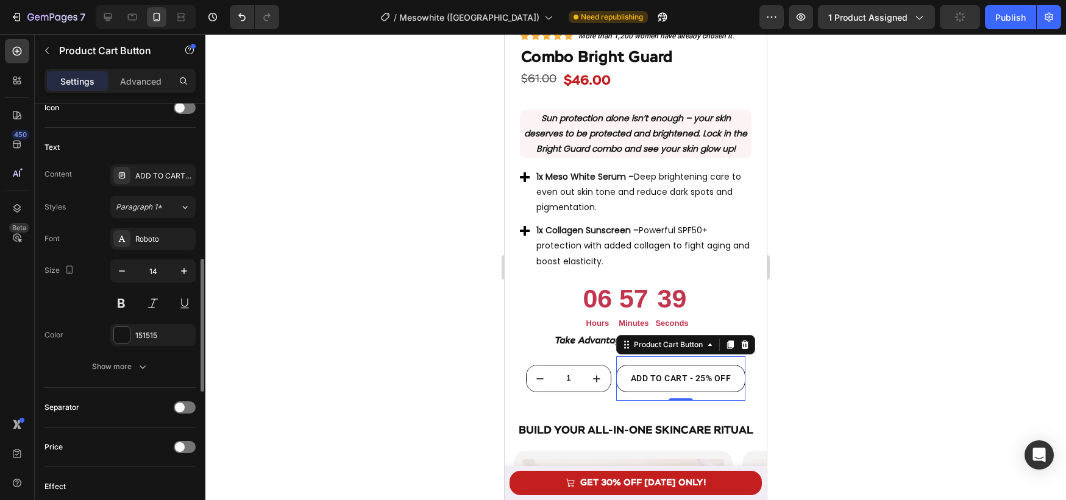
scroll to position [520, 0]
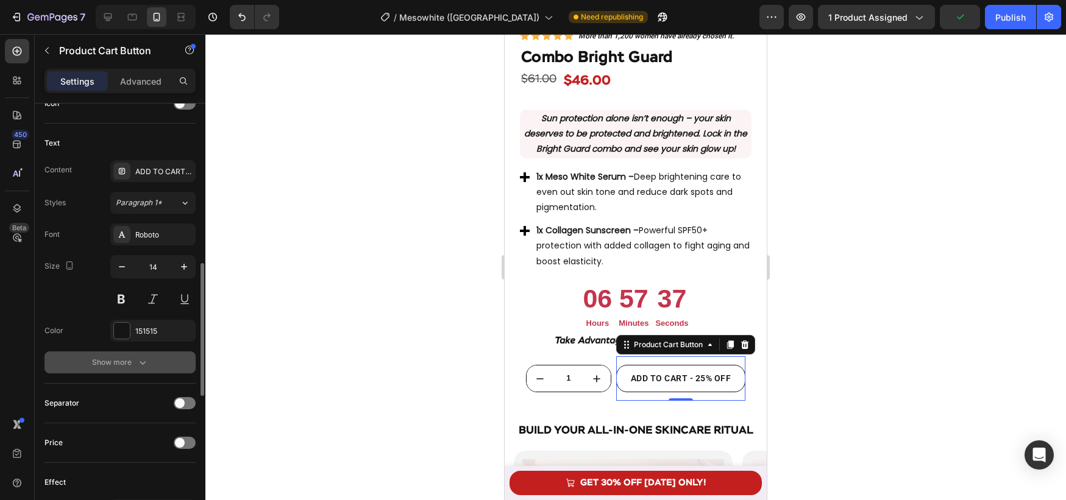
click at [102, 371] on button "Show more" at bounding box center [119, 363] width 151 height 22
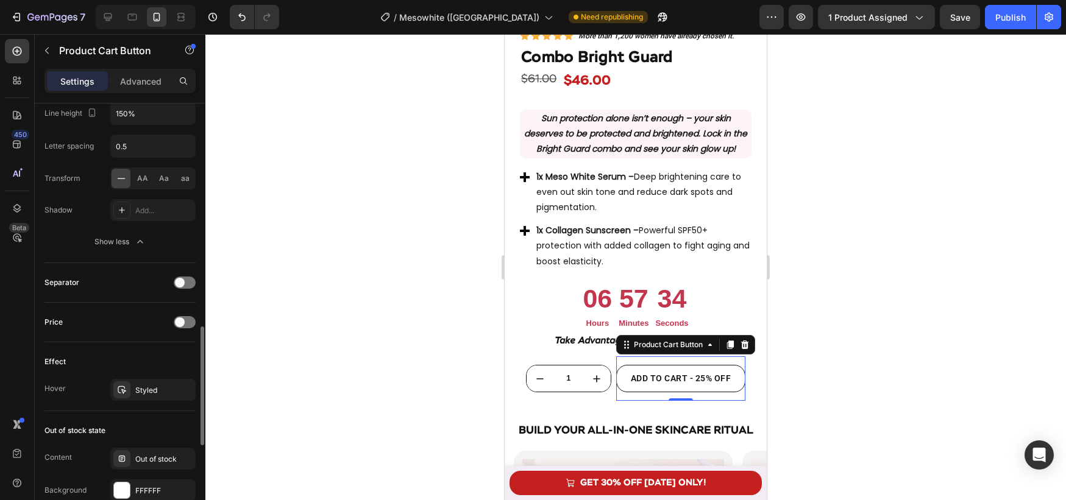
scroll to position [806, 0]
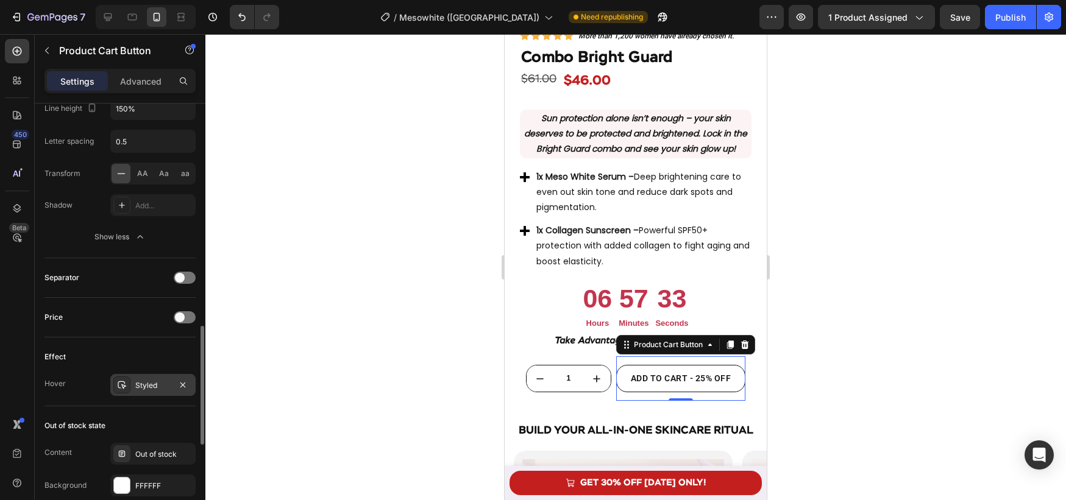
click at [144, 382] on div "Styled" at bounding box center [152, 385] width 35 height 11
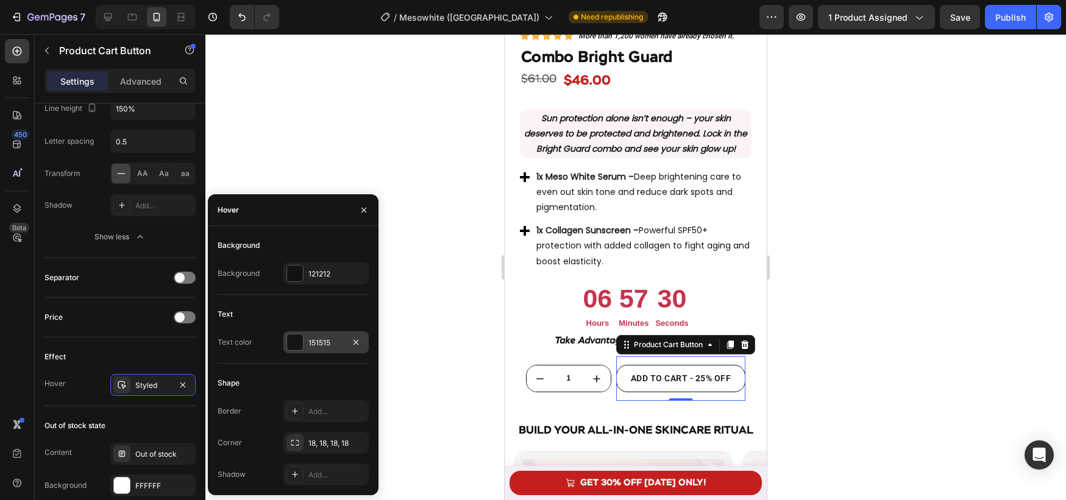
click at [297, 346] on div at bounding box center [295, 343] width 16 height 16
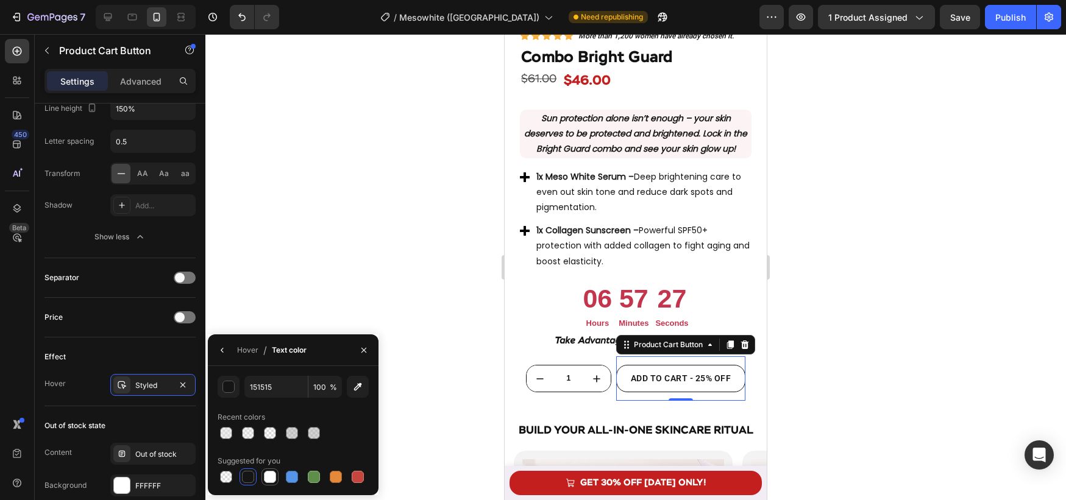
click at [272, 472] on div at bounding box center [270, 477] width 12 height 12
type input "FFFFFF"
click at [408, 274] on div at bounding box center [635, 267] width 861 height 466
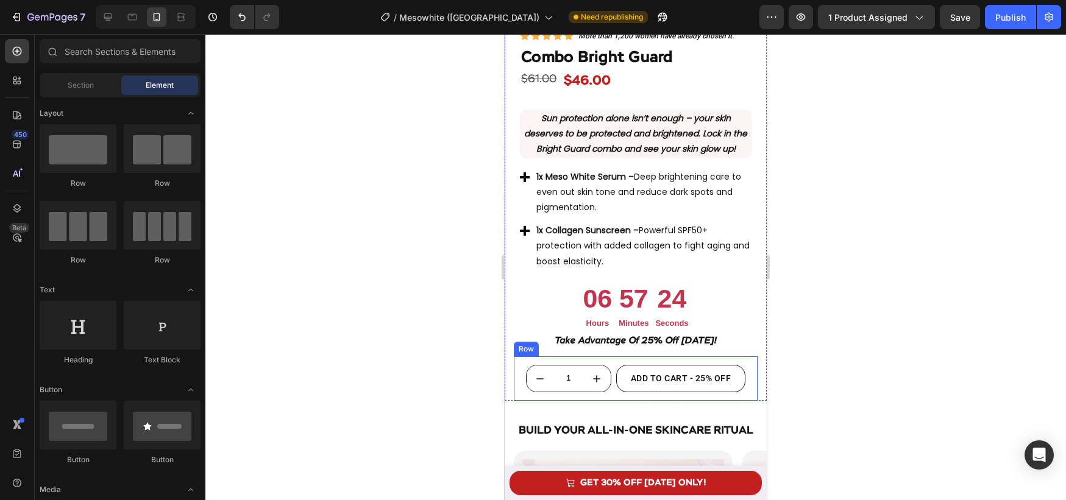
click at [616, 362] on div "ADD TO CART - 25% OFF Product Cart Button" at bounding box center [681, 379] width 130 height 44
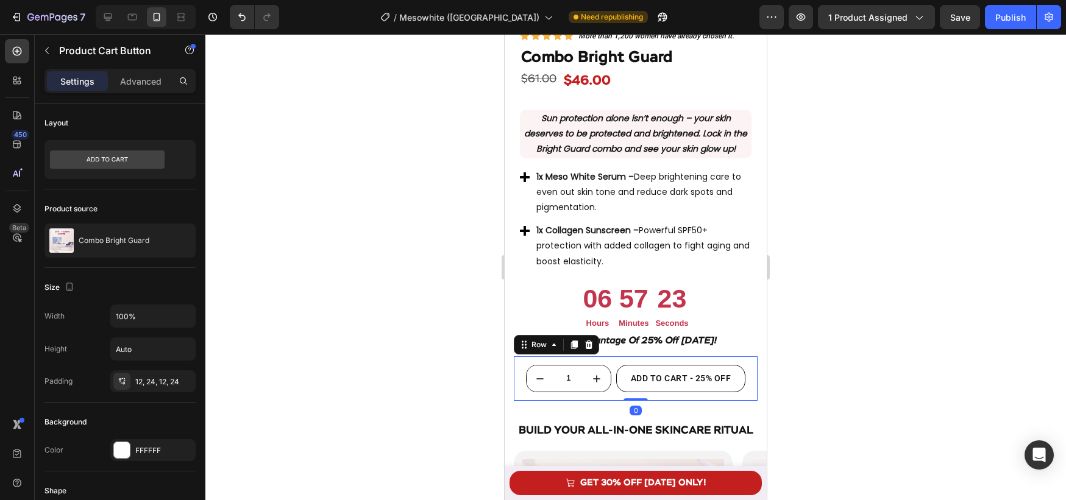
click at [611, 361] on div "1 Product Quantity ADD TO CART - 25% OFF Product Cart Button Row 0" at bounding box center [636, 379] width 244 height 44
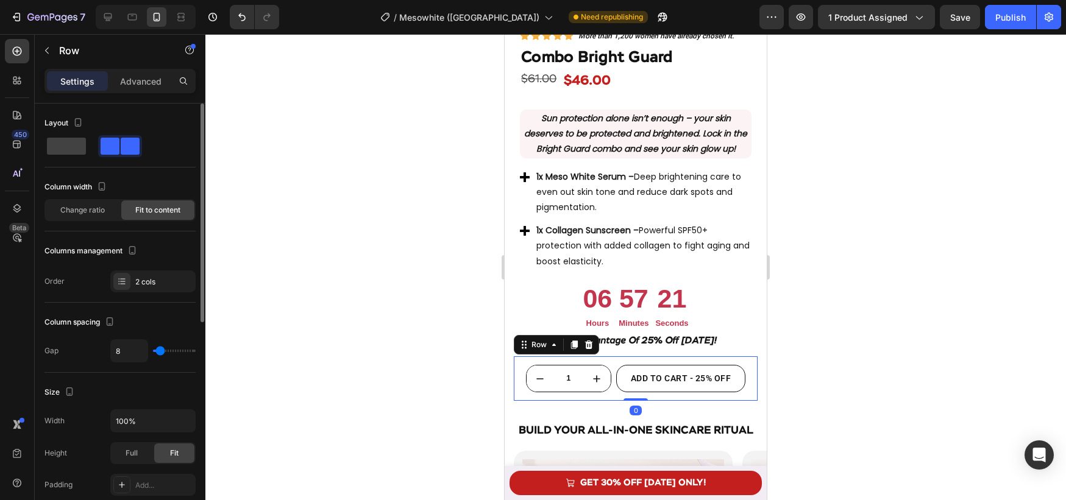
type input "4"
type input "3"
type input "2"
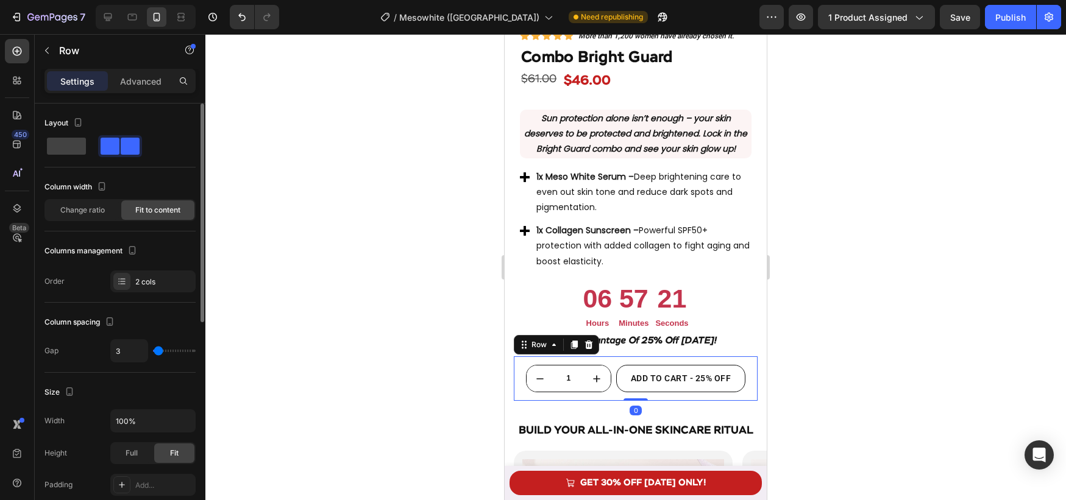
type input "2"
type input "1"
type input "0"
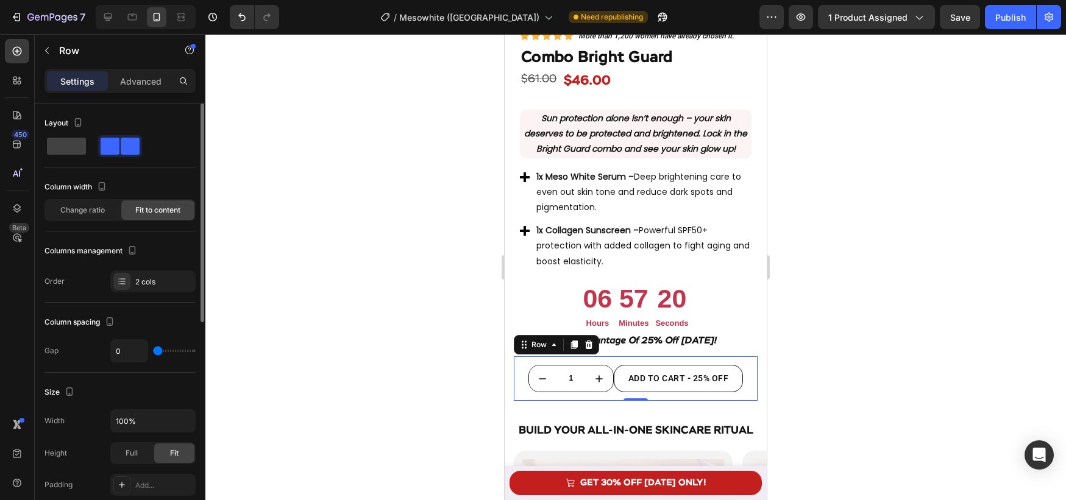
type input "3"
type input "6"
type input "7"
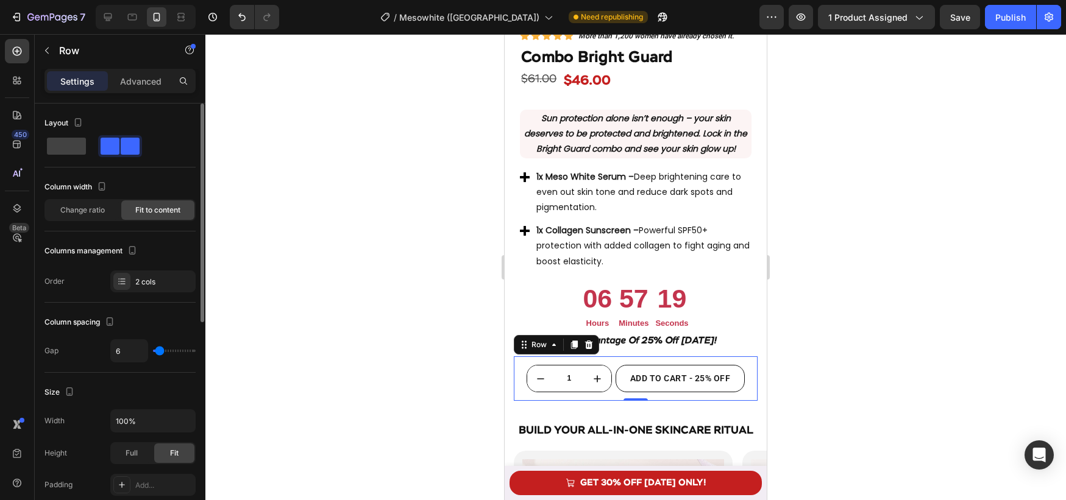
type input "7"
type input "9"
type input "8"
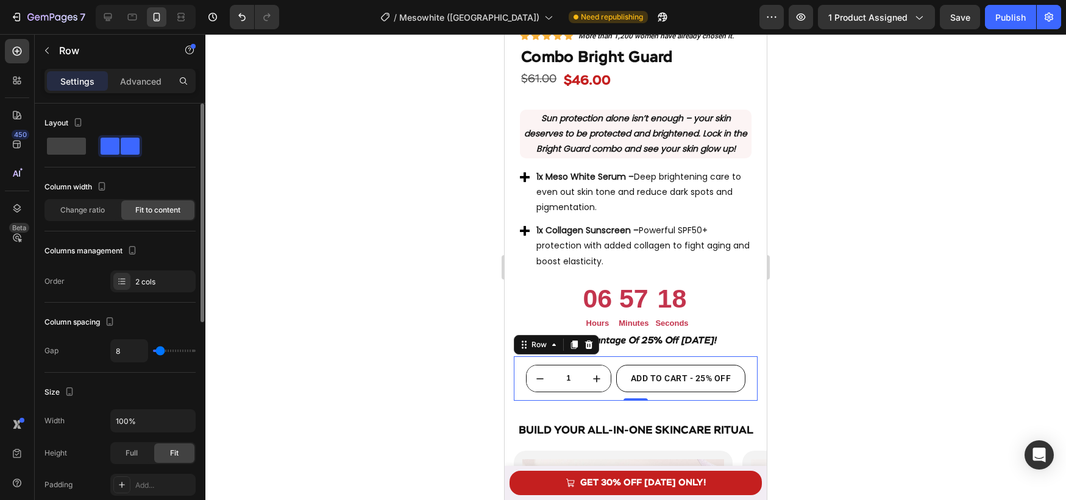
click at [160, 352] on input "range" at bounding box center [174, 351] width 43 height 2
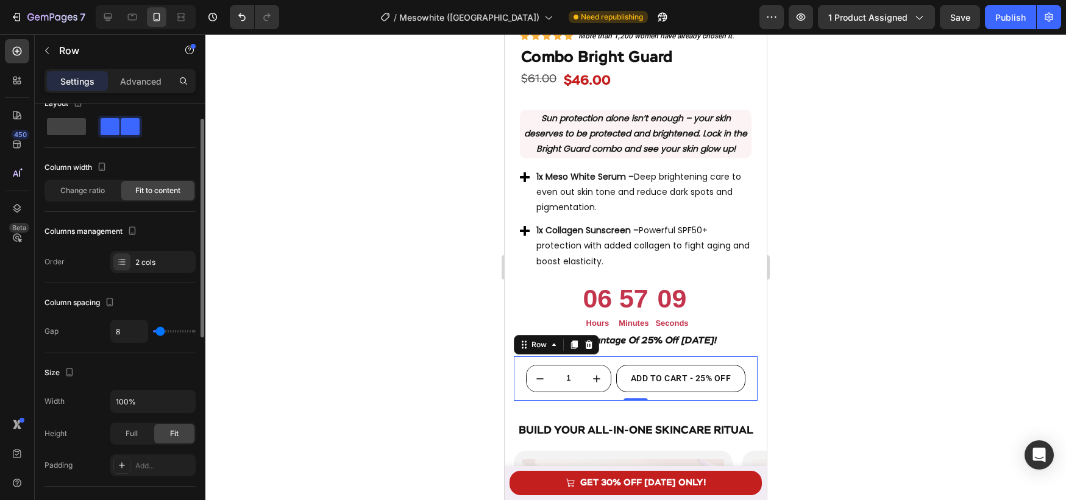
scroll to position [0, 0]
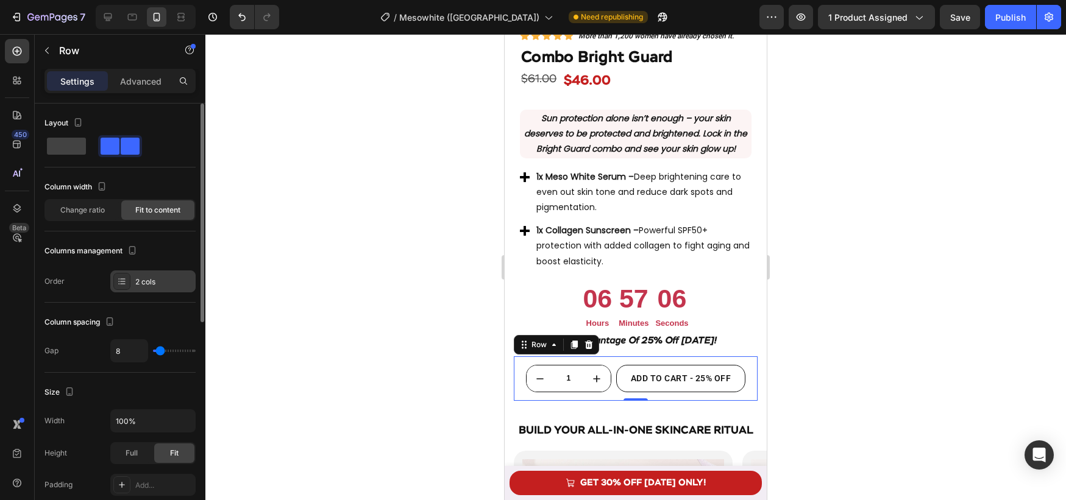
click at [122, 280] on icon at bounding box center [122, 282] width 10 height 10
click at [85, 213] on span "Change ratio" at bounding box center [82, 210] width 44 height 11
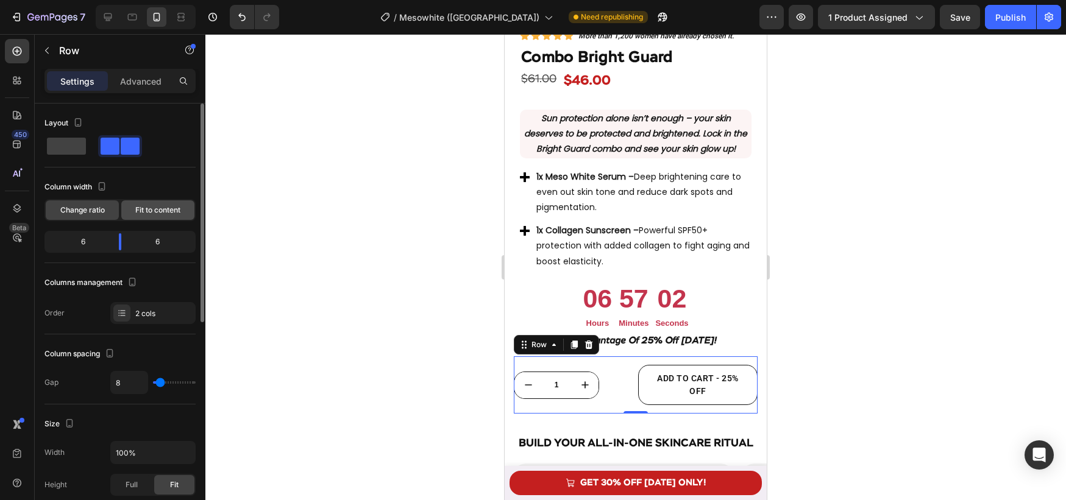
click at [151, 210] on span "Fit to content" at bounding box center [157, 210] width 45 height 11
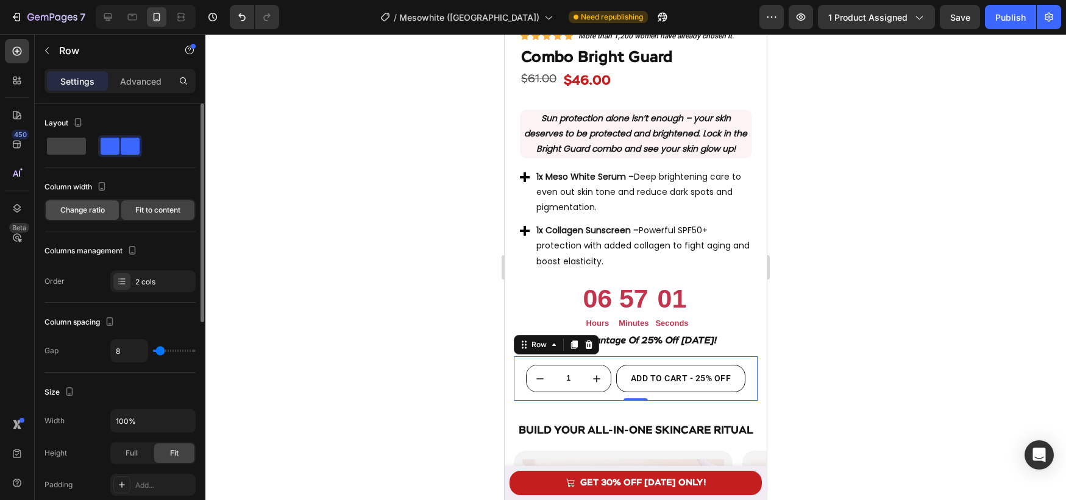
click at [90, 209] on span "Change ratio" at bounding box center [82, 210] width 44 height 11
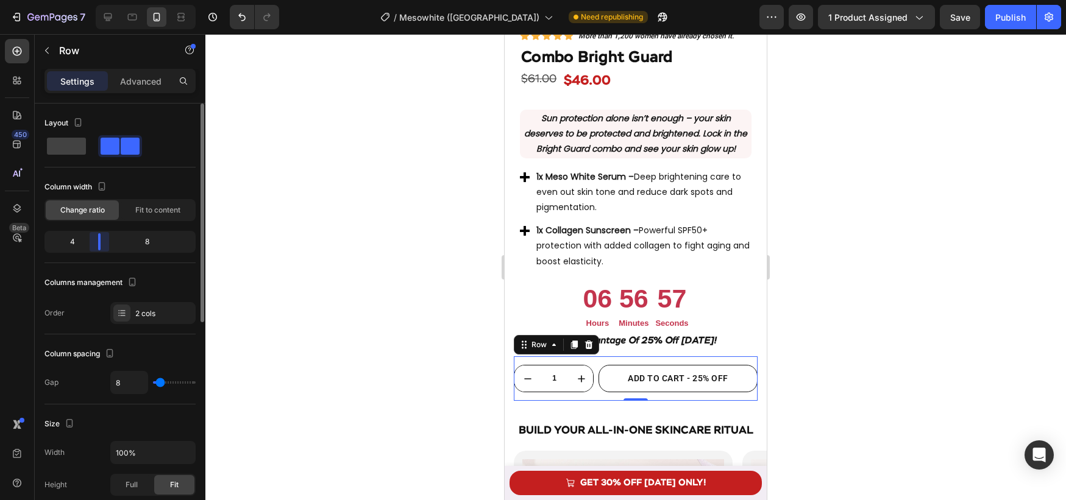
drag, startPoint x: 124, startPoint y: 246, endPoint x: 128, endPoint y: 258, distance: 12.7
click at [92, 0] on body "7 Version history / Mesowhite (US) Need republishing Preview 1 product assigned…" at bounding box center [533, 0] width 1066 height 0
click at [360, 307] on div at bounding box center [635, 267] width 861 height 466
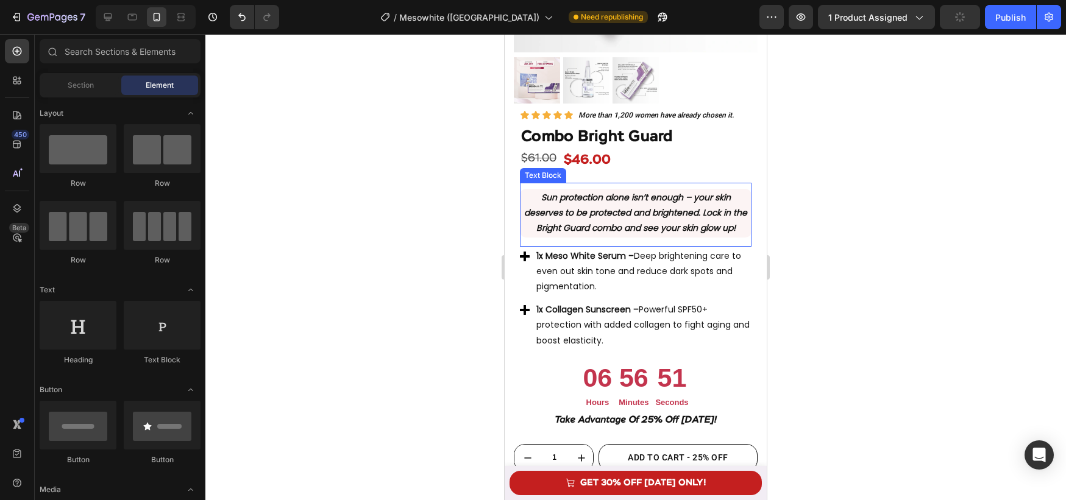
scroll to position [2101, 0]
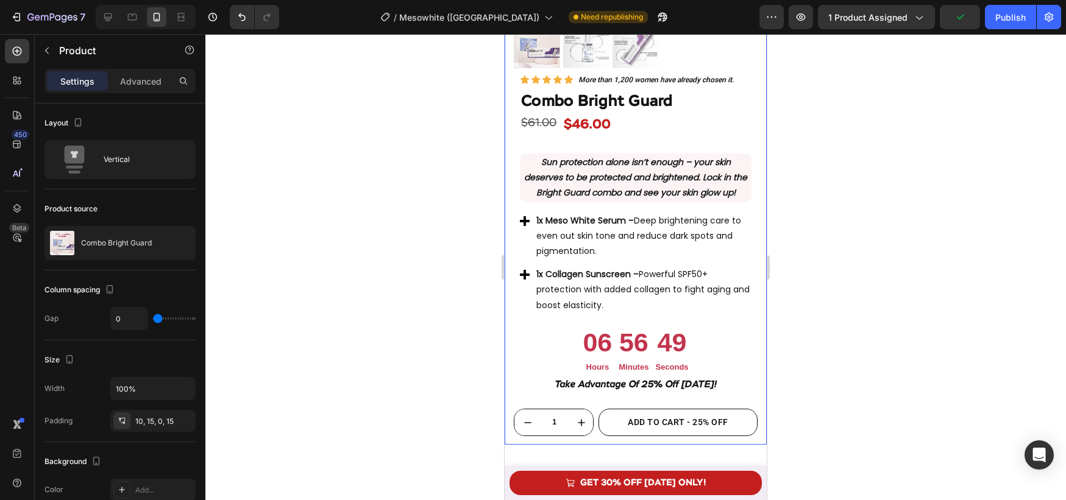
click at [761, 418] on div "Product Images Row Icon Icon Icon Icon Icon Icon List More than 1,200 women hav…" at bounding box center [636, 106] width 262 height 678
click at [129, 88] on div "Advanced" at bounding box center [140, 81] width 61 height 20
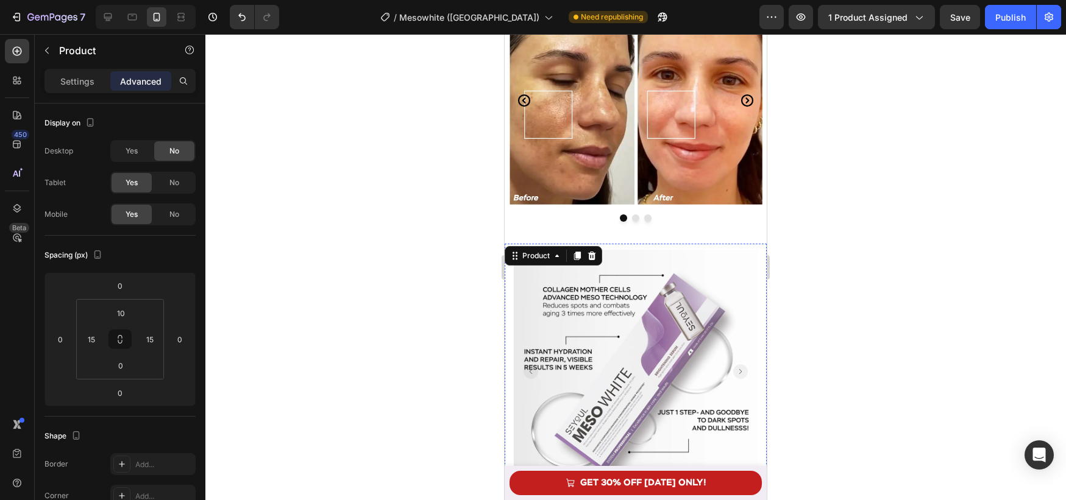
scroll to position [1373, 0]
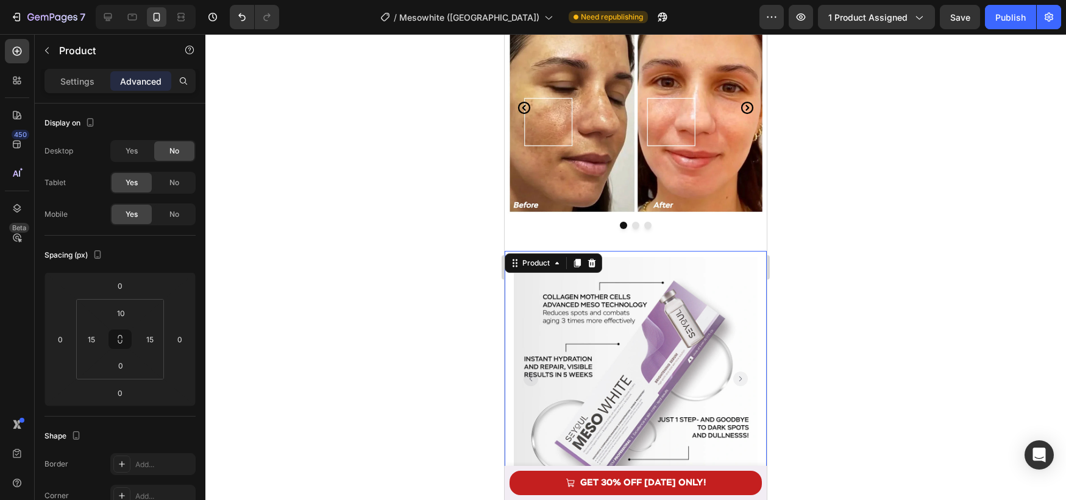
click at [525, 262] on div "Product" at bounding box center [536, 263] width 32 height 11
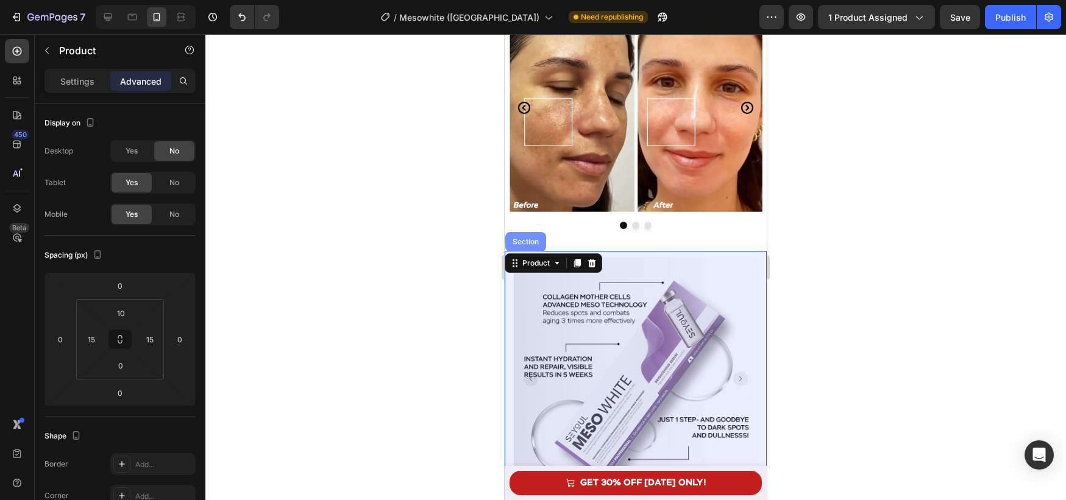
click at [530, 252] on div "Section" at bounding box center [525, 242] width 41 height 20
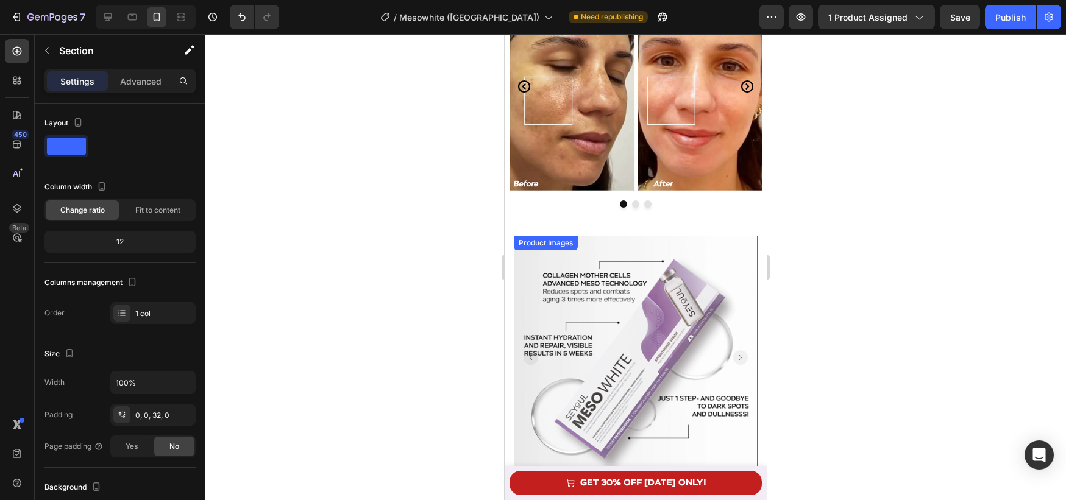
scroll to position [1600, 0]
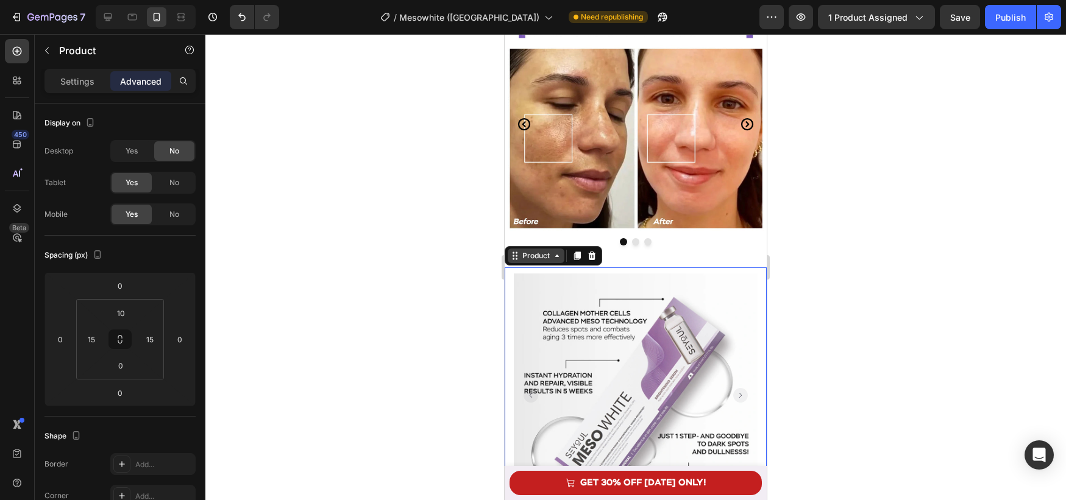
click at [518, 255] on icon at bounding box center [515, 256] width 10 height 10
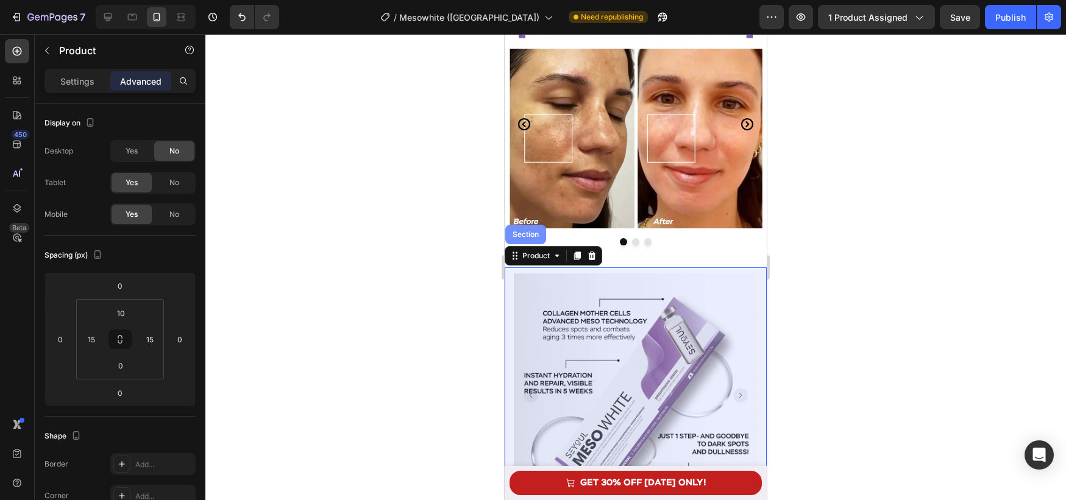
click at [522, 240] on div "Section" at bounding box center [525, 235] width 41 height 20
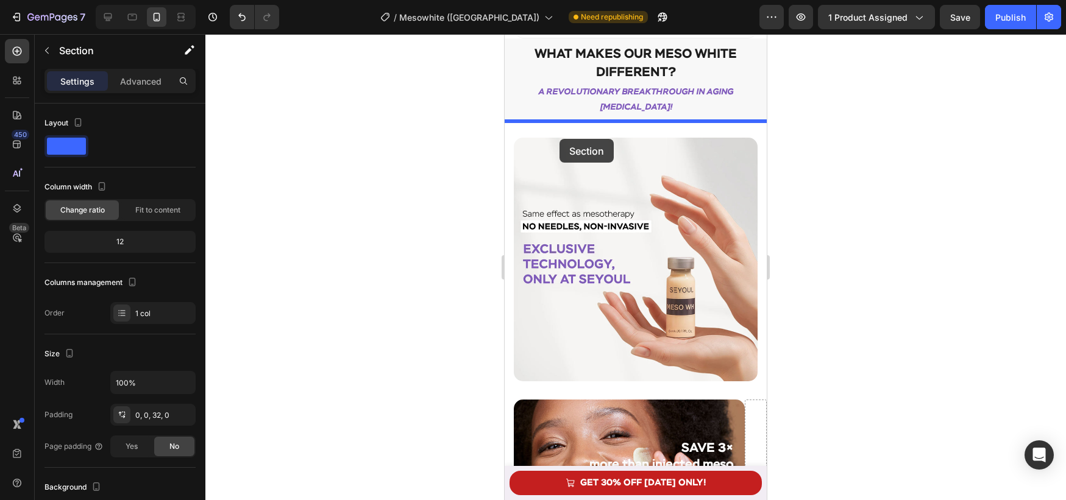
scroll to position [803, 0]
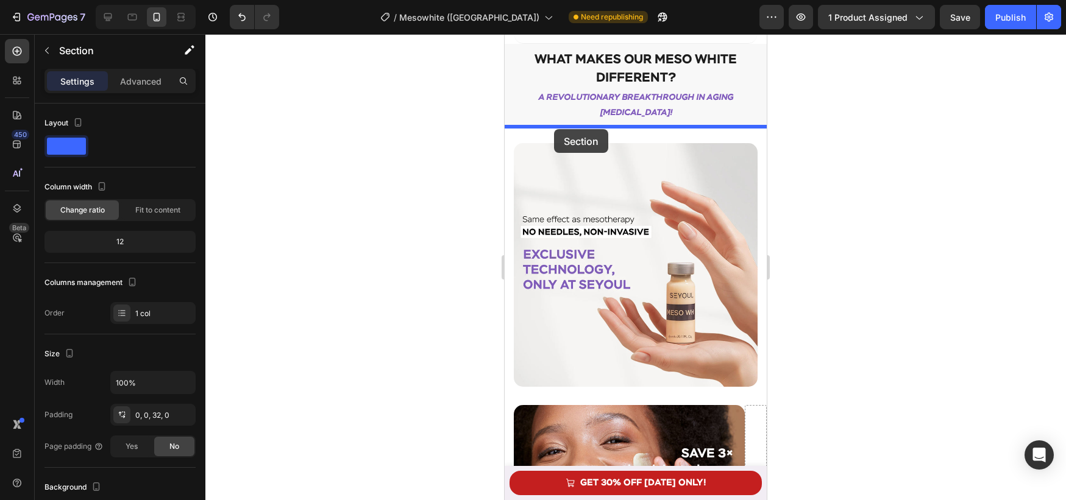
drag, startPoint x: 532, startPoint y: 253, endPoint x: 554, endPoint y: 129, distance: 125.8
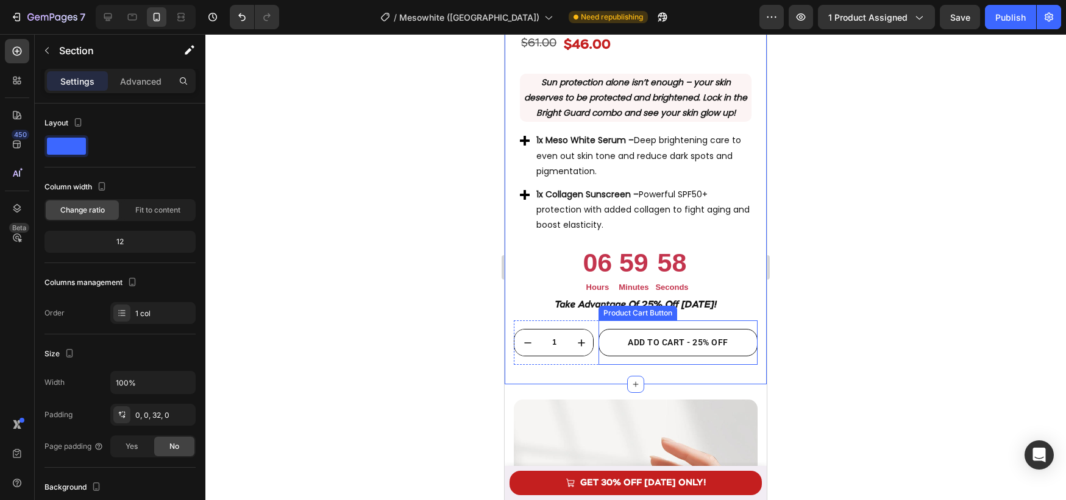
scroll to position [1403, 0]
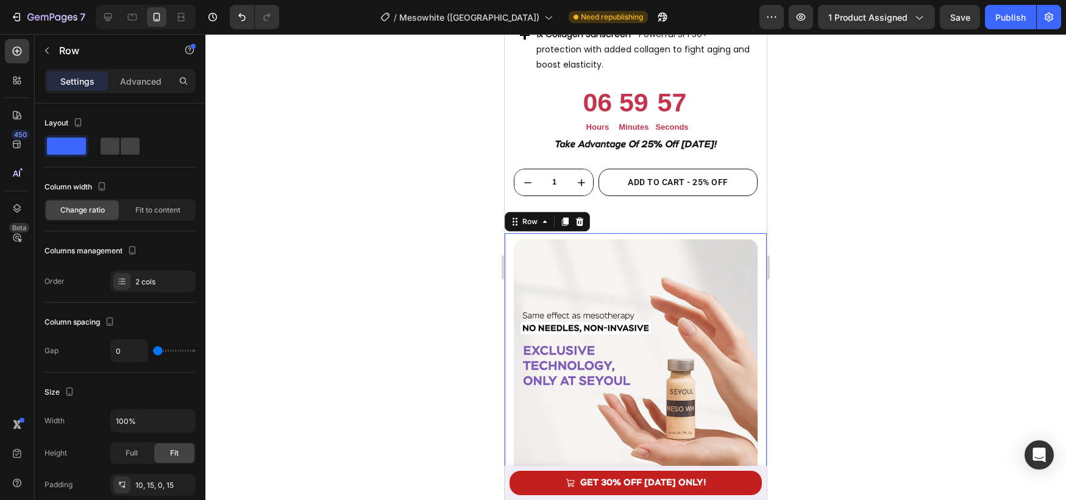
click at [511, 266] on div "Image Row Image Row 0" at bounding box center [636, 361] width 262 height 256
click at [521, 221] on div "Row" at bounding box center [530, 221] width 20 height 11
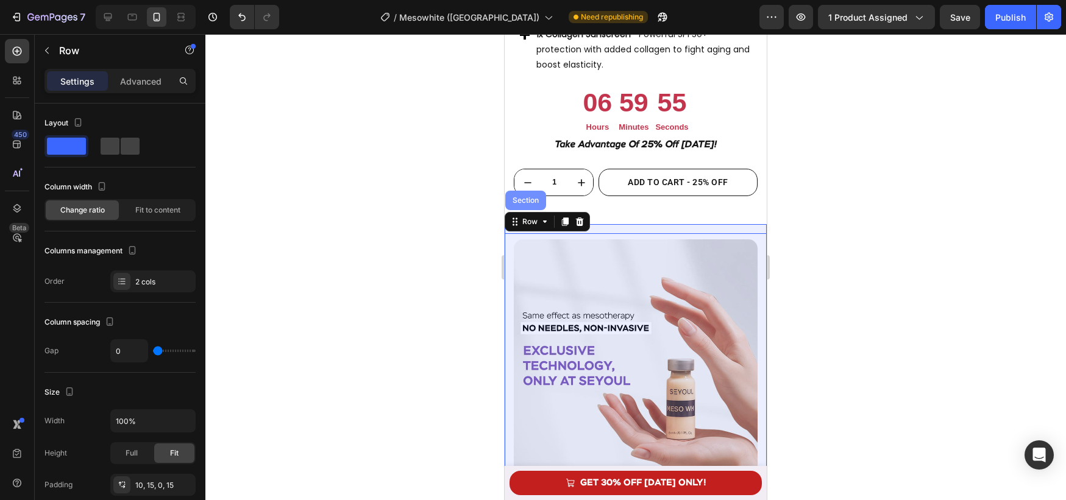
click at [508, 204] on div "Section" at bounding box center [525, 201] width 41 height 20
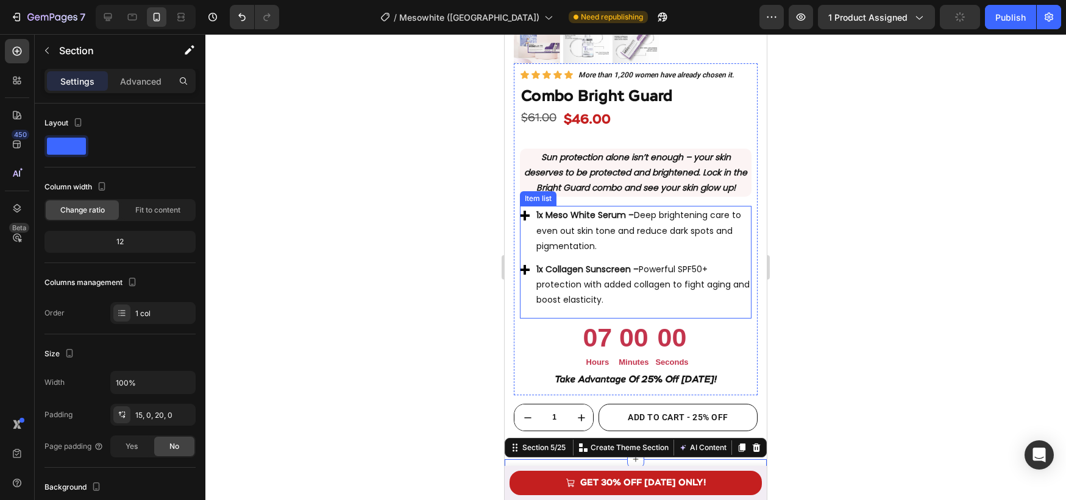
scroll to position [1154, 0]
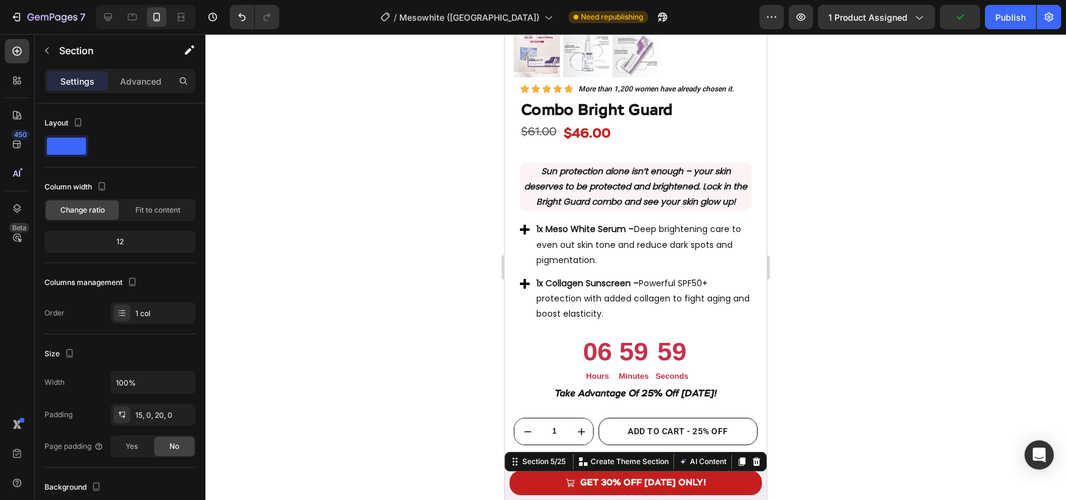
click at [816, 297] on div at bounding box center [635, 267] width 861 height 466
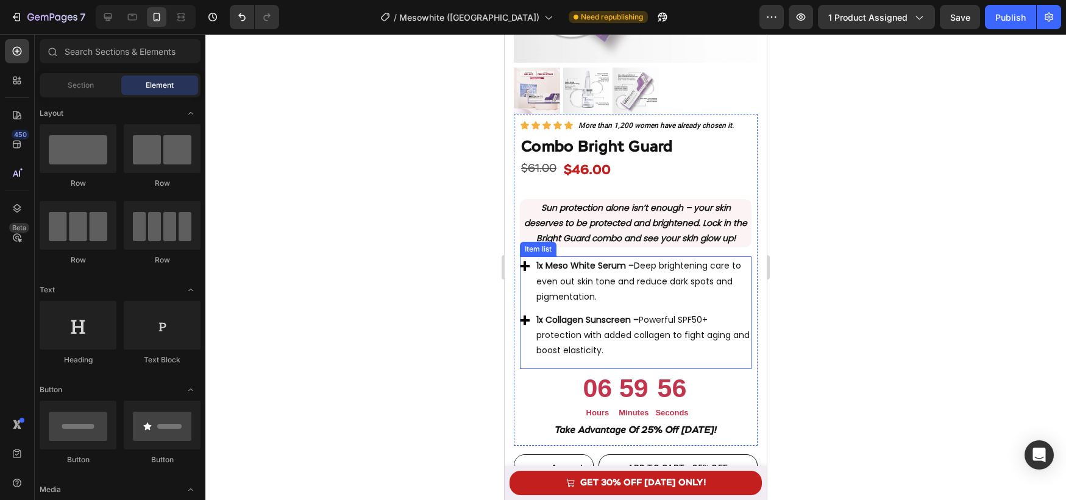
scroll to position [1112, 0]
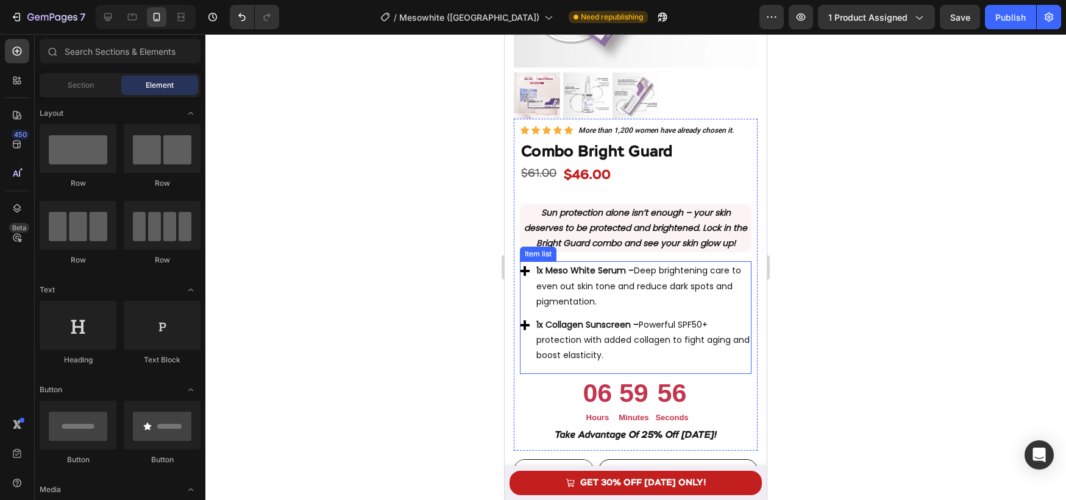
click at [681, 296] on p "1x Meso White Serum – Deep brightening care to even out skin tone and reduce da…" at bounding box center [642, 286] width 213 height 46
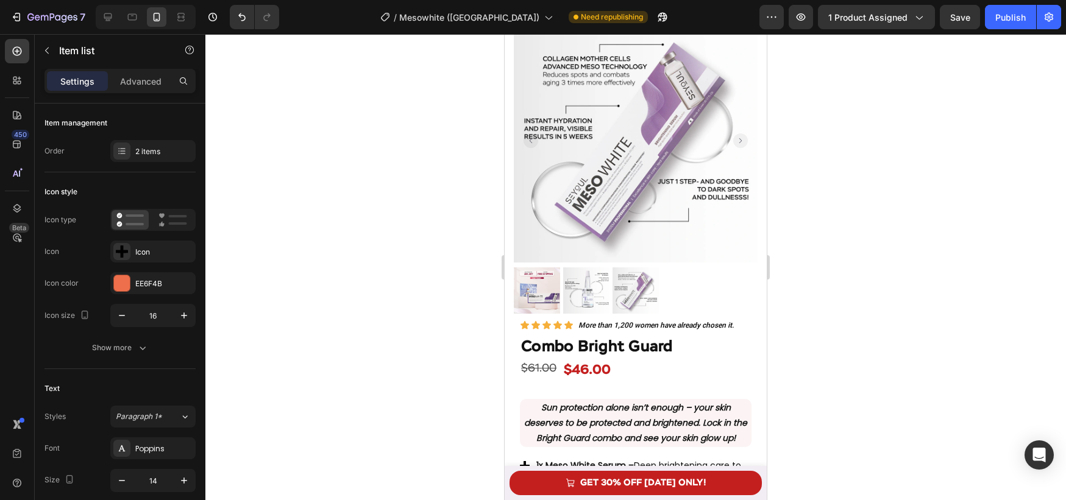
scroll to position [915, 0]
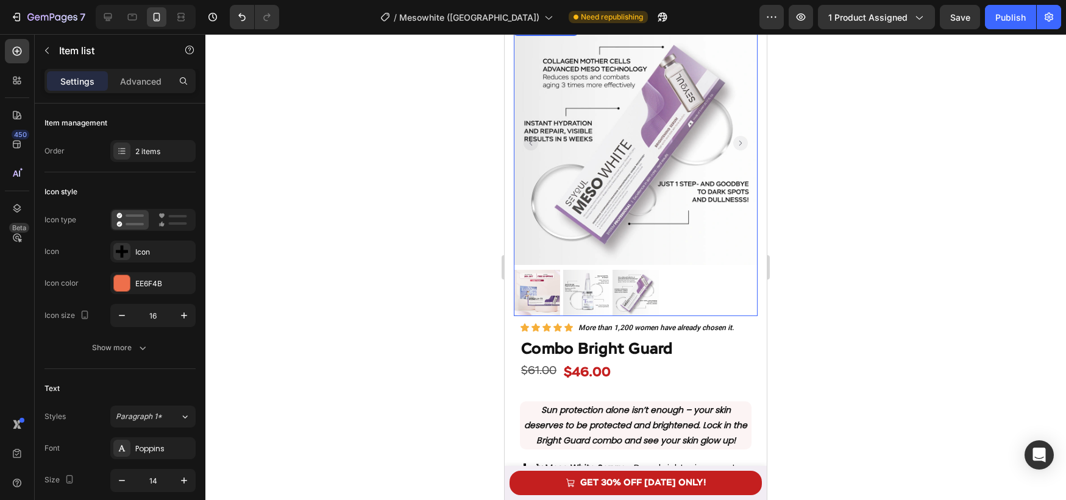
click at [540, 297] on img at bounding box center [537, 293] width 46 height 46
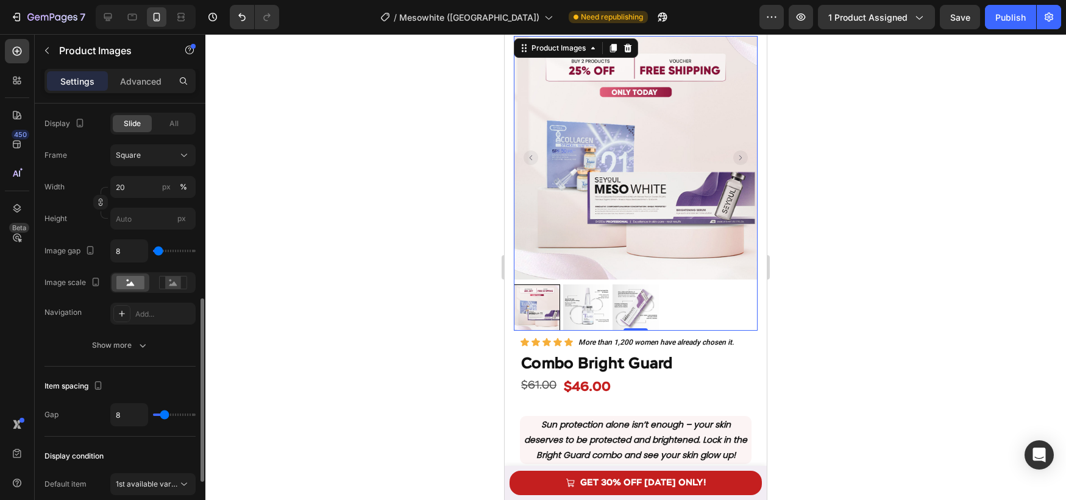
scroll to position [443, 0]
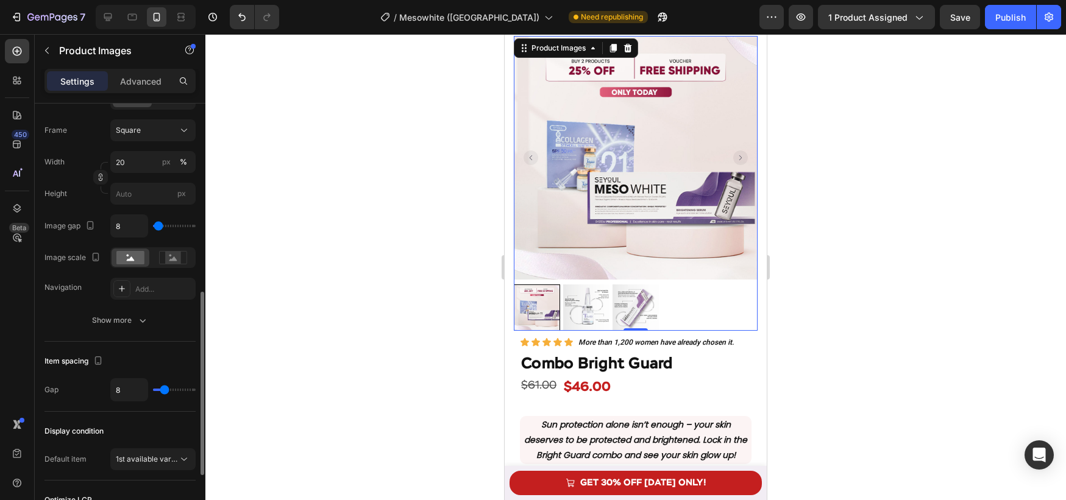
click at [411, 290] on div at bounding box center [635, 267] width 861 height 466
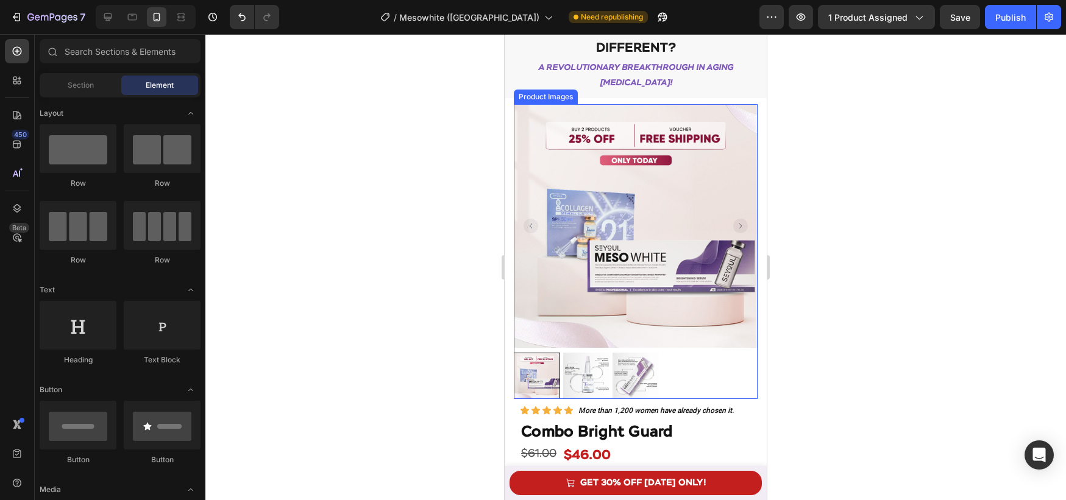
scroll to position [768, 0]
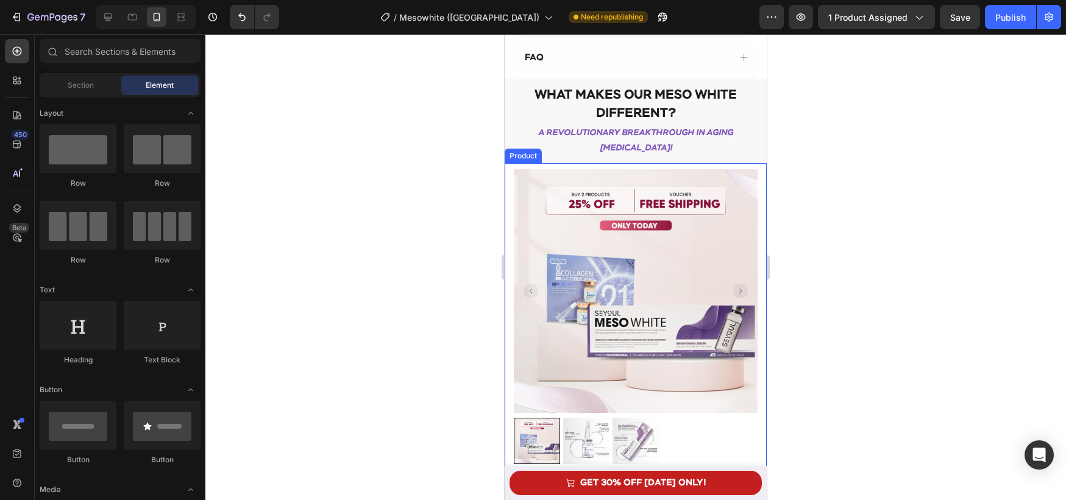
click at [511, 178] on div "Product Images Row Icon Icon Icon Icon Icon Icon List More than 1,200 women hav…" at bounding box center [636, 502] width 262 height 678
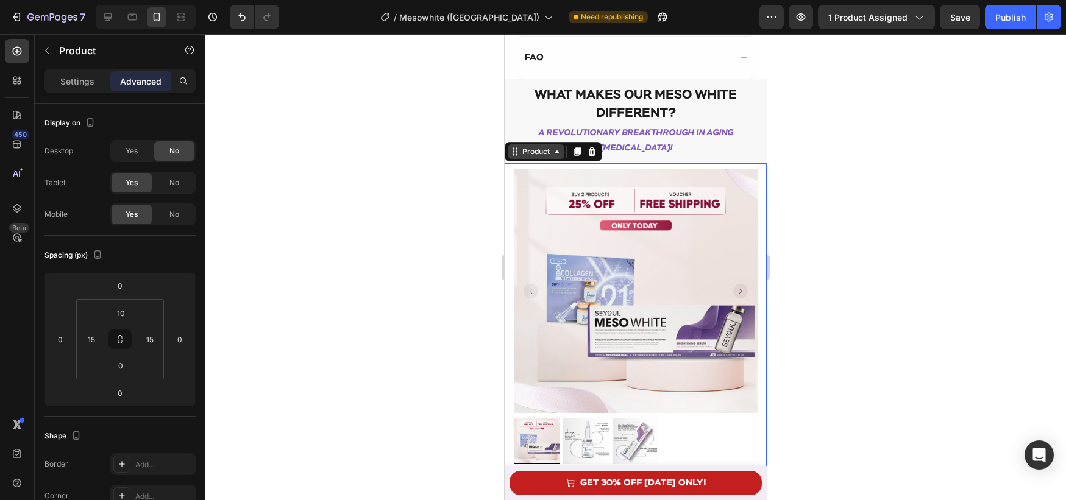
click at [524, 155] on div "Product" at bounding box center [536, 151] width 32 height 11
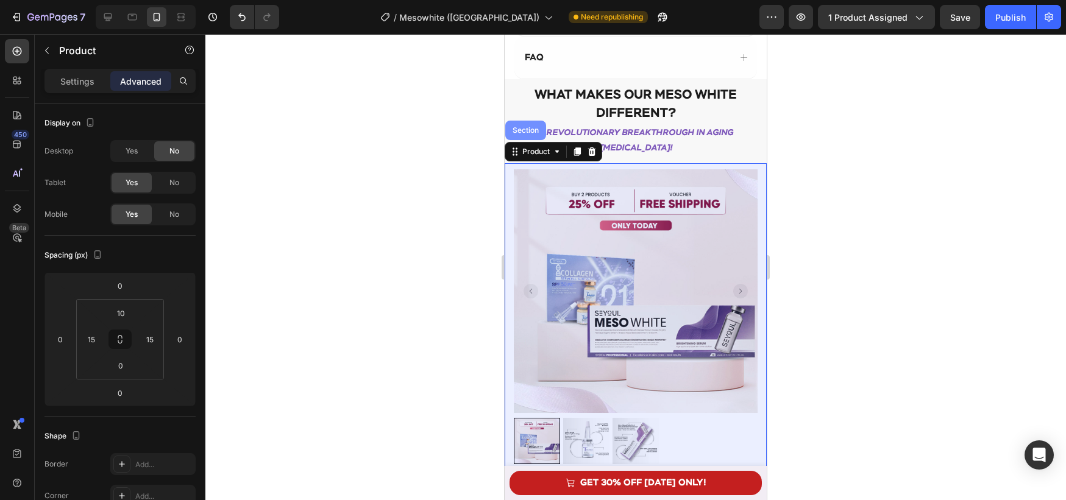
click at [522, 138] on div "Section" at bounding box center [525, 131] width 41 height 20
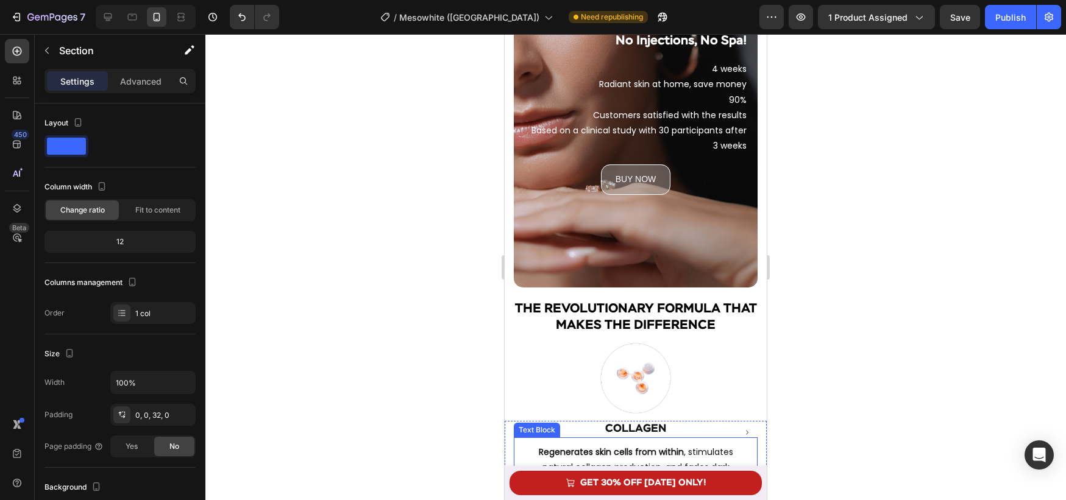
scroll to position [3109, 0]
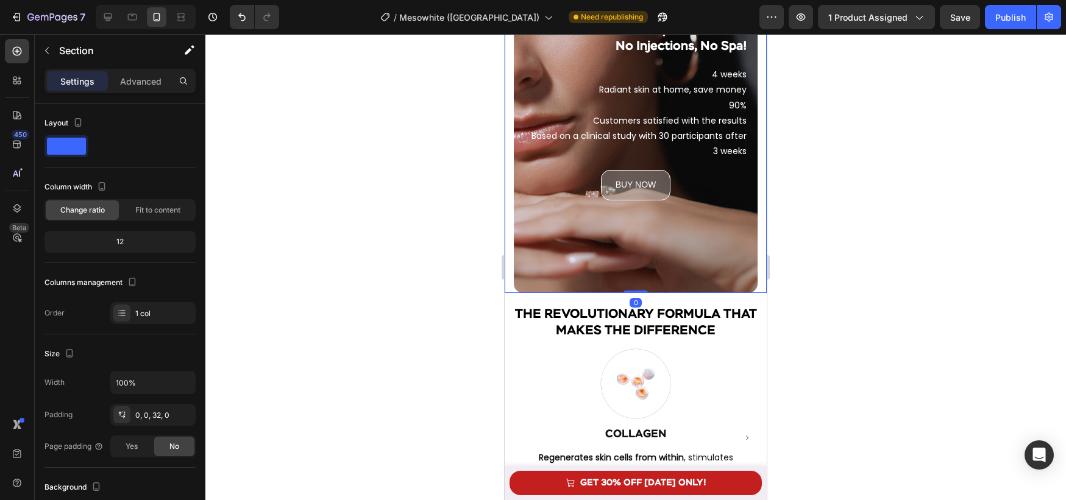
click at [510, 283] on div "Topical Meso Gel No Injections, No Spa! Heading 4 weeks Radiant skin at home, s…" at bounding box center [636, 110] width 262 height 366
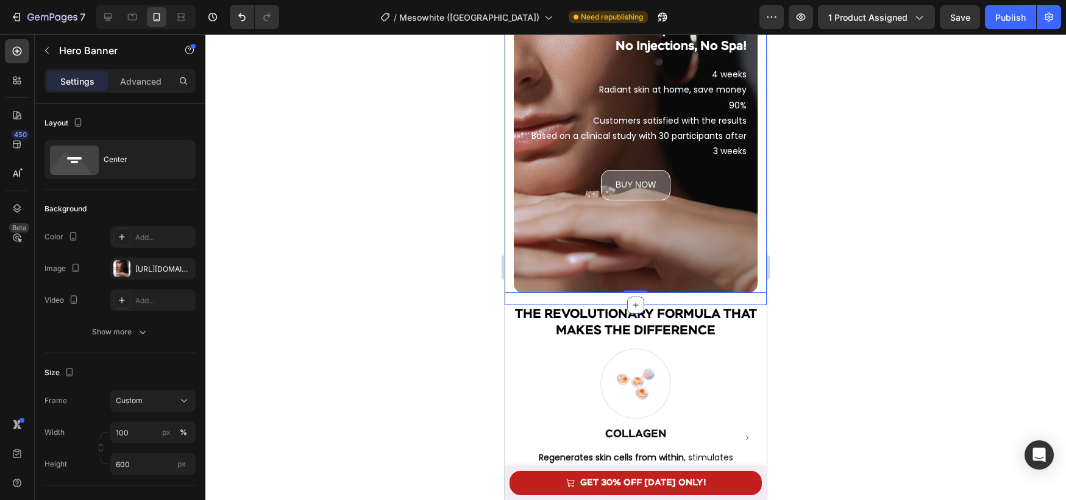
click at [516, 297] on div "Topical Meso Gel No Injections, No Spa! Heading 4 weeks Radiant skin at home, s…" at bounding box center [636, 116] width 262 height 378
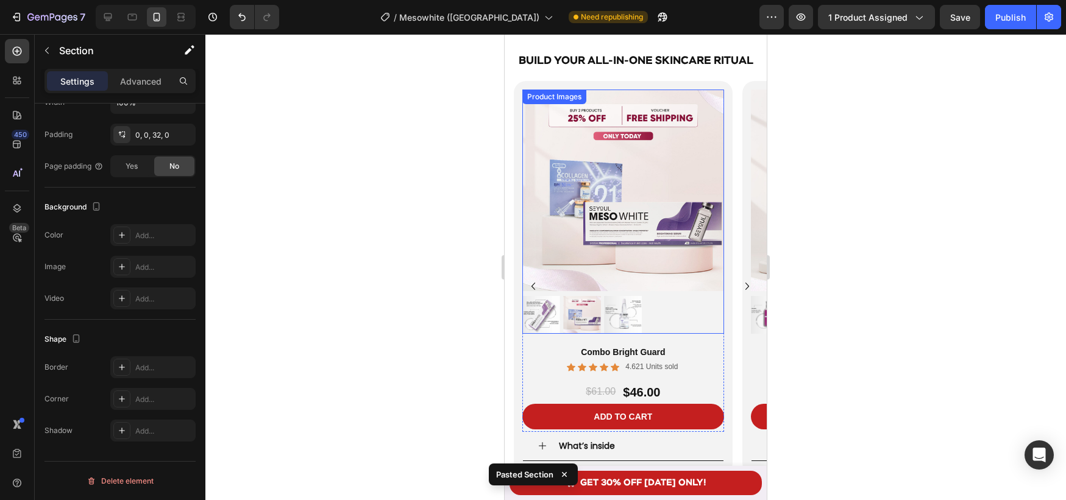
scroll to position [2565, 0]
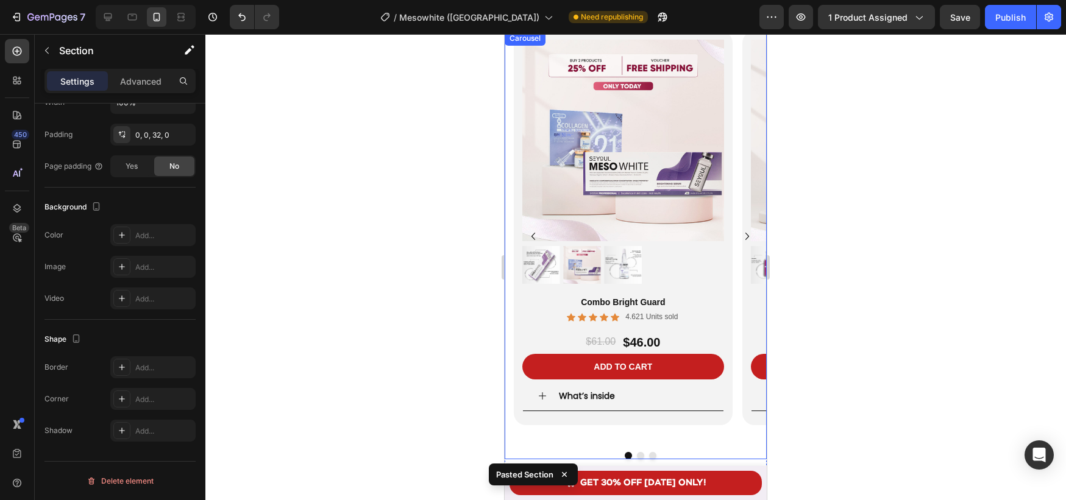
click at [746, 237] on icon "Carousel Next Arrow" at bounding box center [747, 236] width 15 height 15
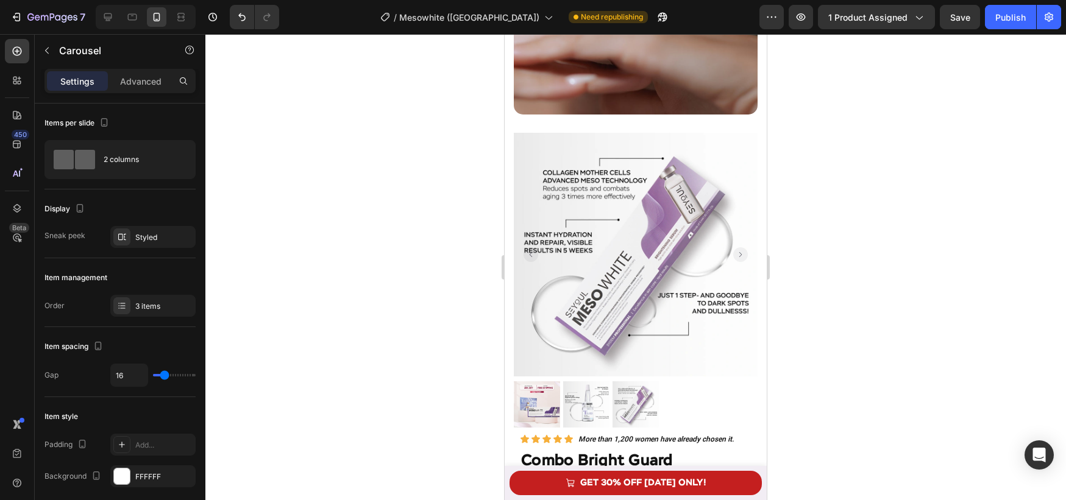
scroll to position [3300, 0]
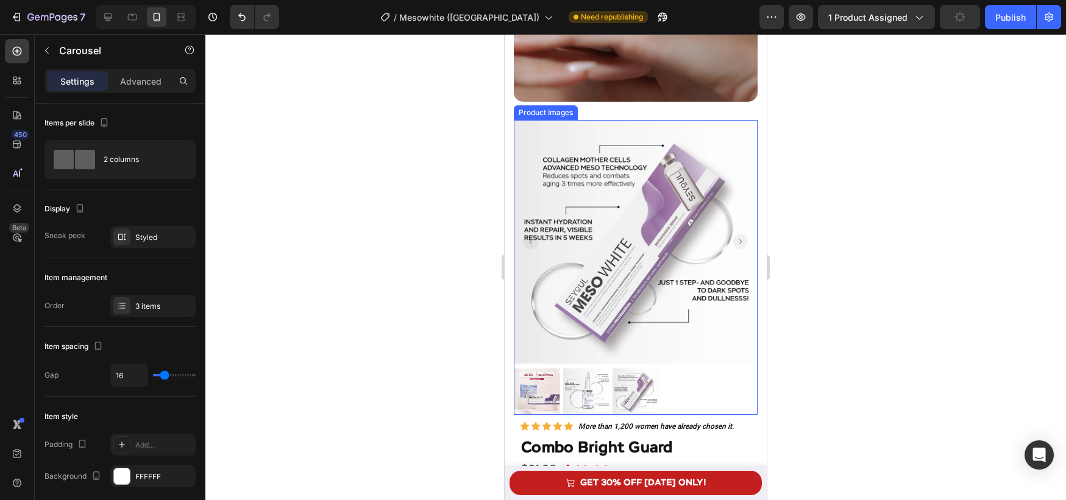
click at [630, 241] on img at bounding box center [636, 242] width 244 height 244
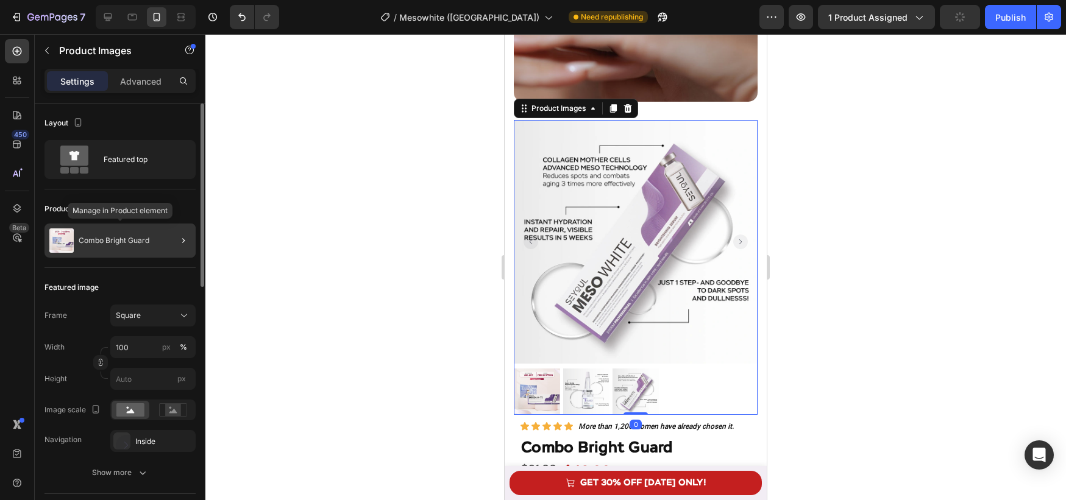
click at [151, 244] on div "Combo Bright Guard" at bounding box center [119, 241] width 151 height 34
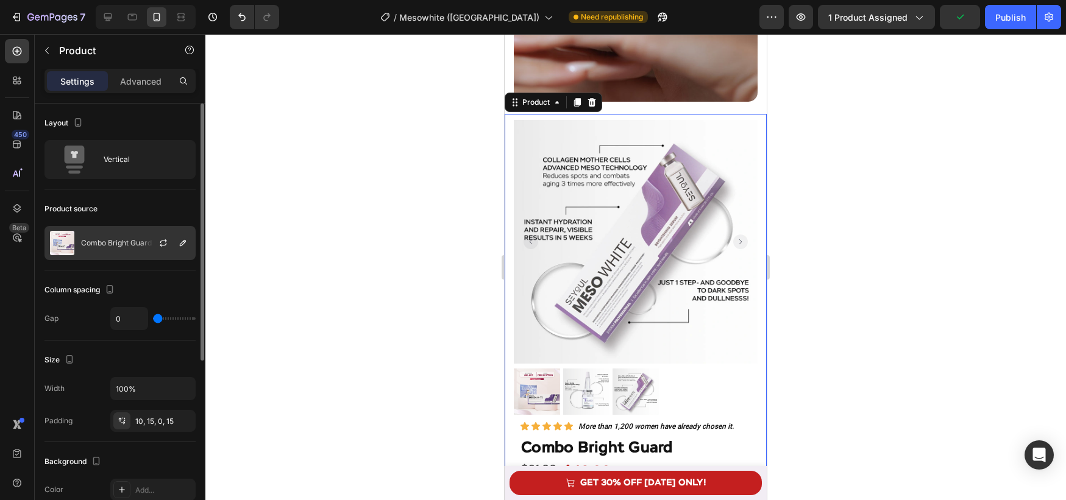
click at [140, 254] on div "Combo Bright Guard" at bounding box center [119, 243] width 151 height 34
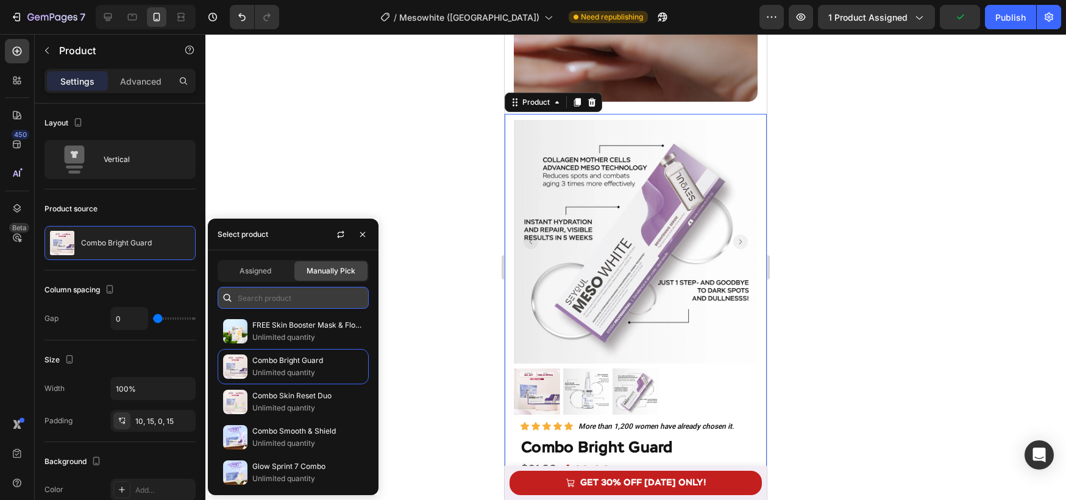
click at [293, 302] on input "text" at bounding box center [293, 298] width 151 height 22
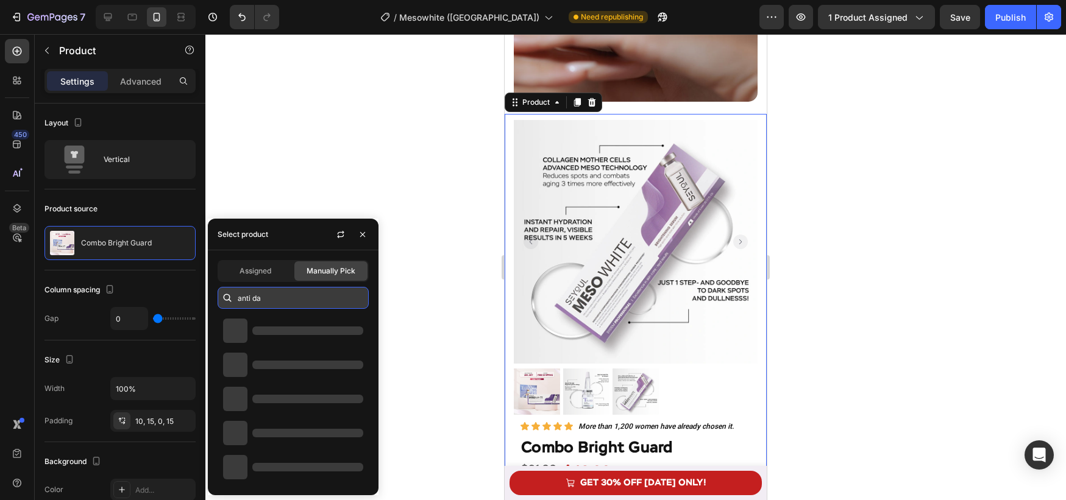
type input "anti dar"
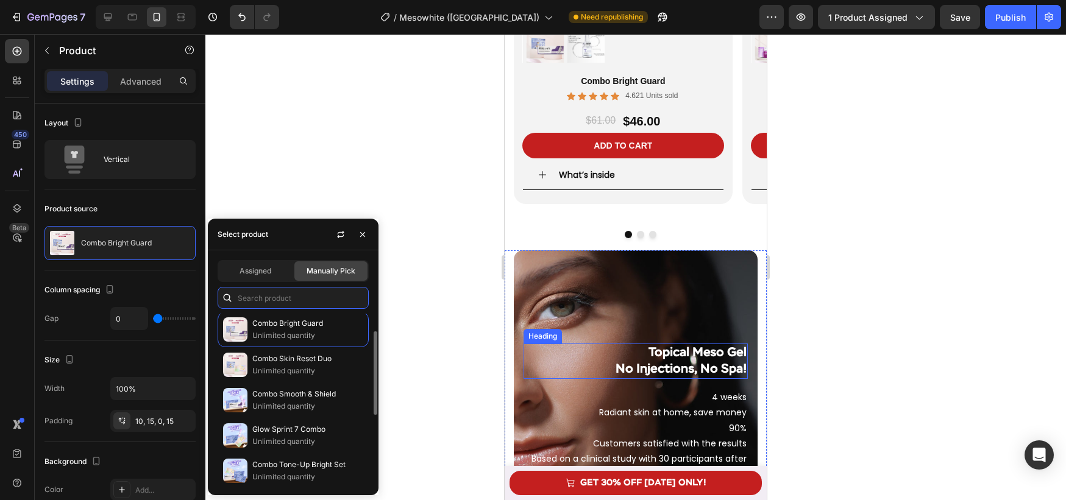
scroll to position [2571, 0]
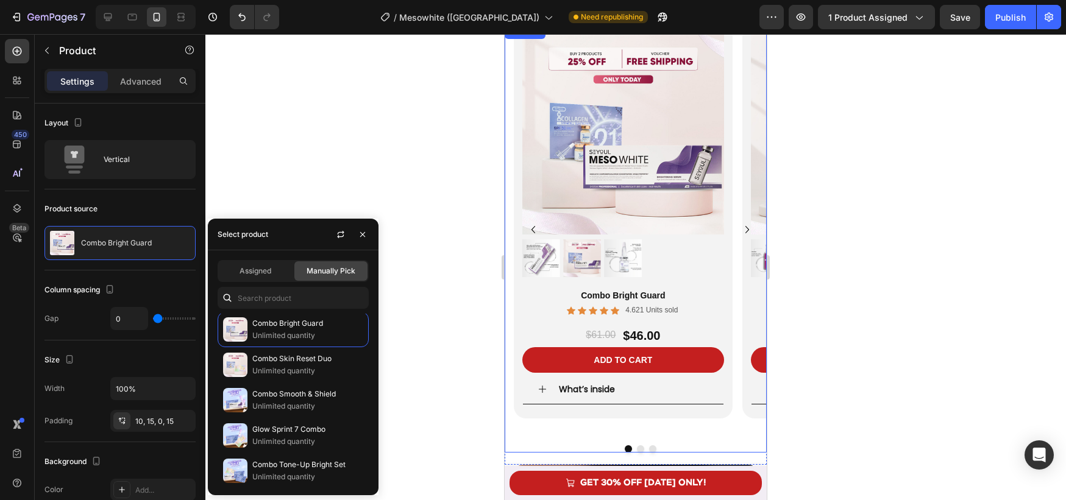
click at [639, 446] on button "Dot" at bounding box center [640, 449] width 7 height 7
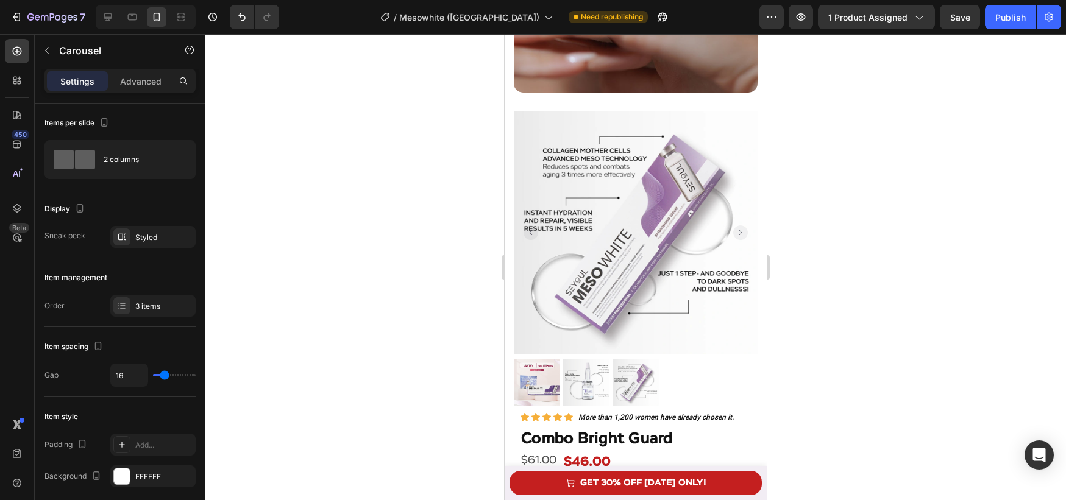
scroll to position [3344, 0]
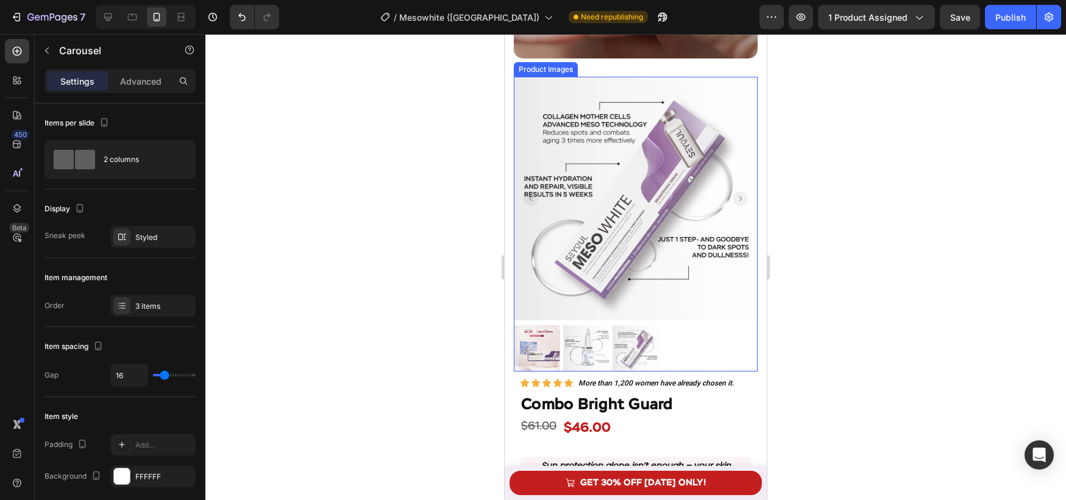
click at [607, 306] on img at bounding box center [636, 199] width 244 height 244
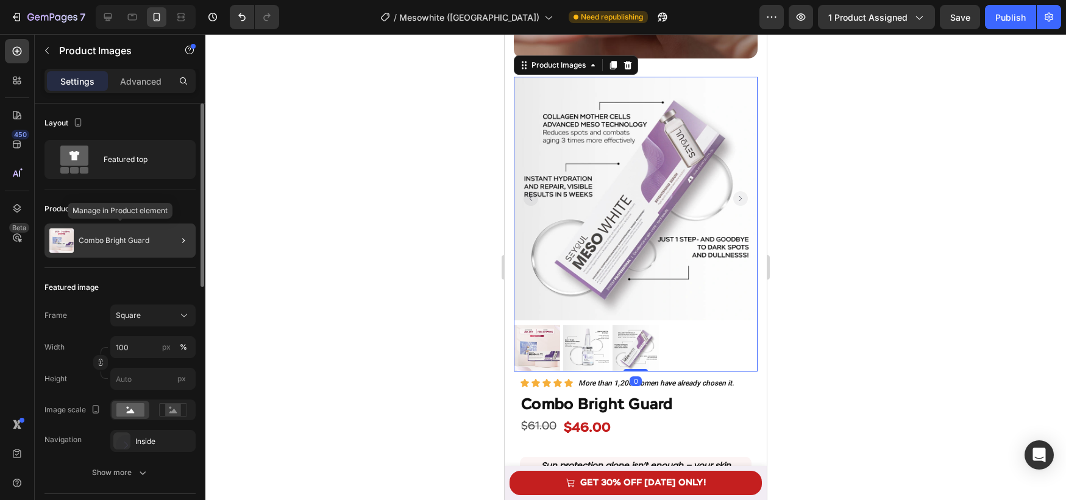
click at [105, 235] on div "Combo Bright Guard" at bounding box center [119, 241] width 151 height 34
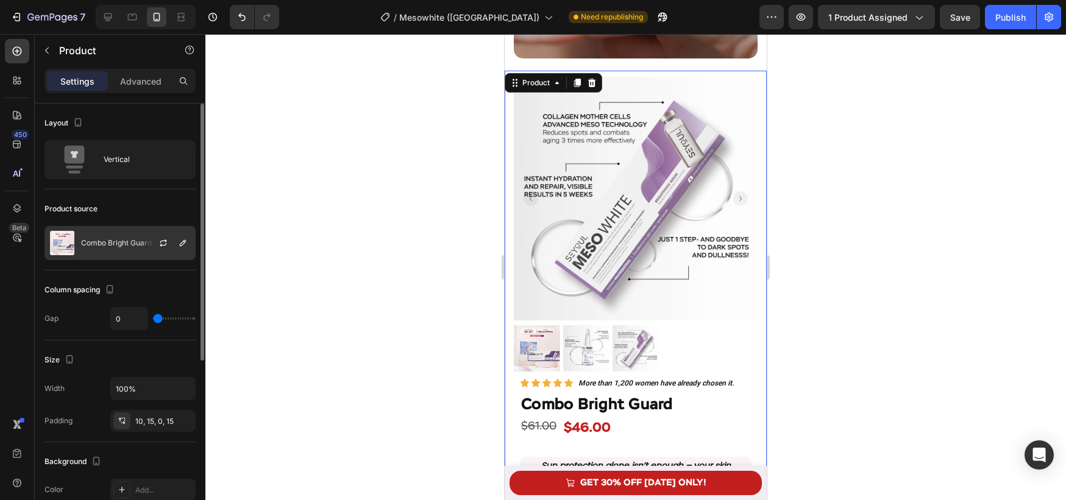
click at [151, 240] on div at bounding box center [168, 243] width 54 height 33
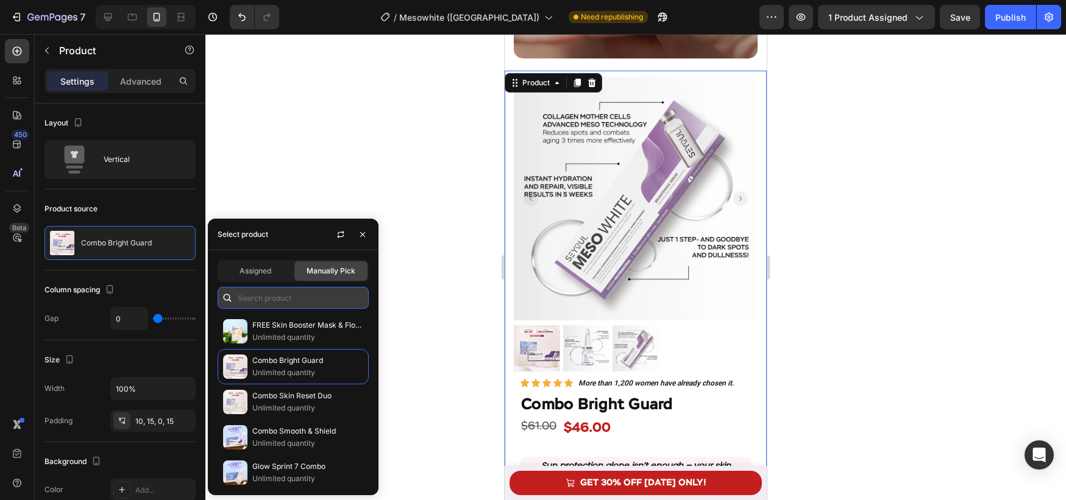
click at [293, 297] on input "text" at bounding box center [293, 298] width 151 height 22
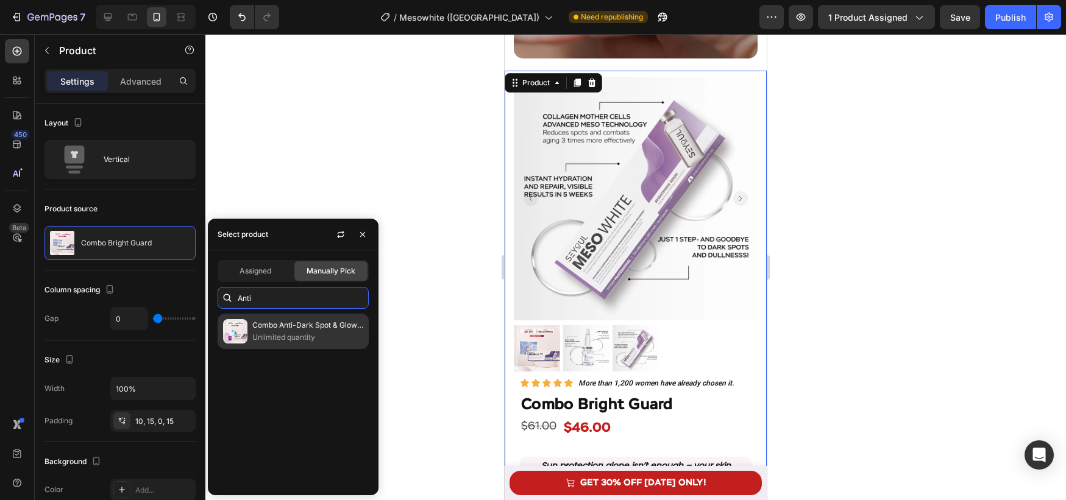
type input "Anti"
click at [313, 332] on p "Unlimited quantity" at bounding box center [307, 338] width 111 height 12
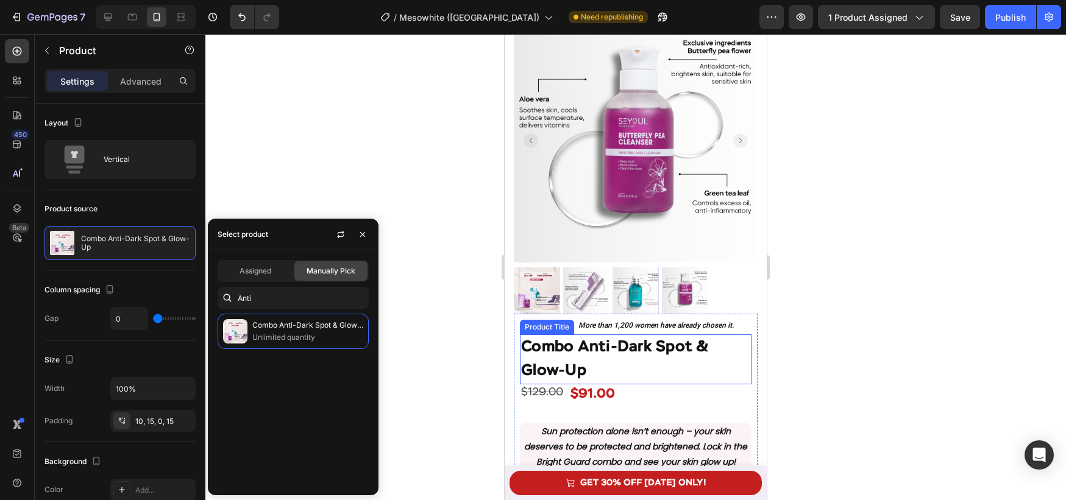
scroll to position [3489, 0]
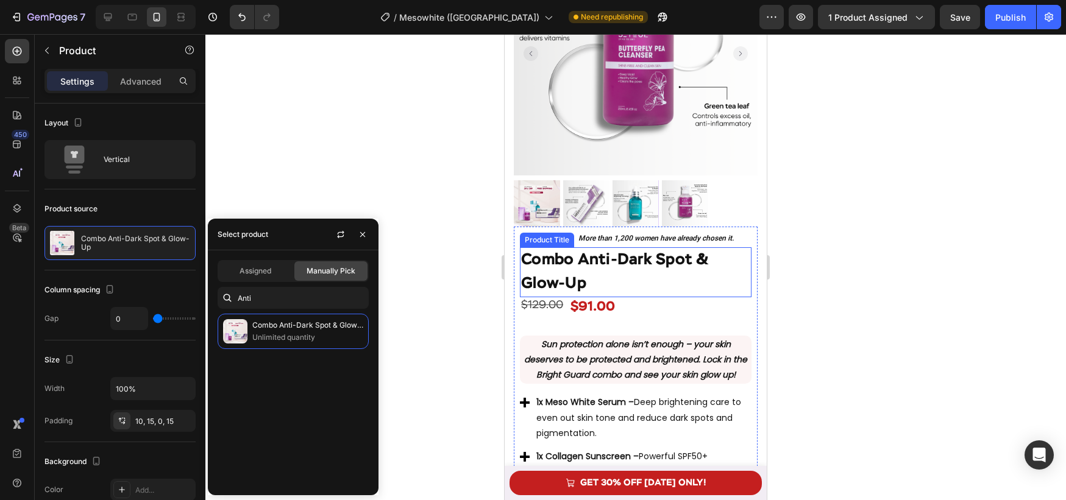
click at [593, 272] on h1 "Combo Anti-Dark Spot & Glow-Up" at bounding box center [636, 272] width 232 height 50
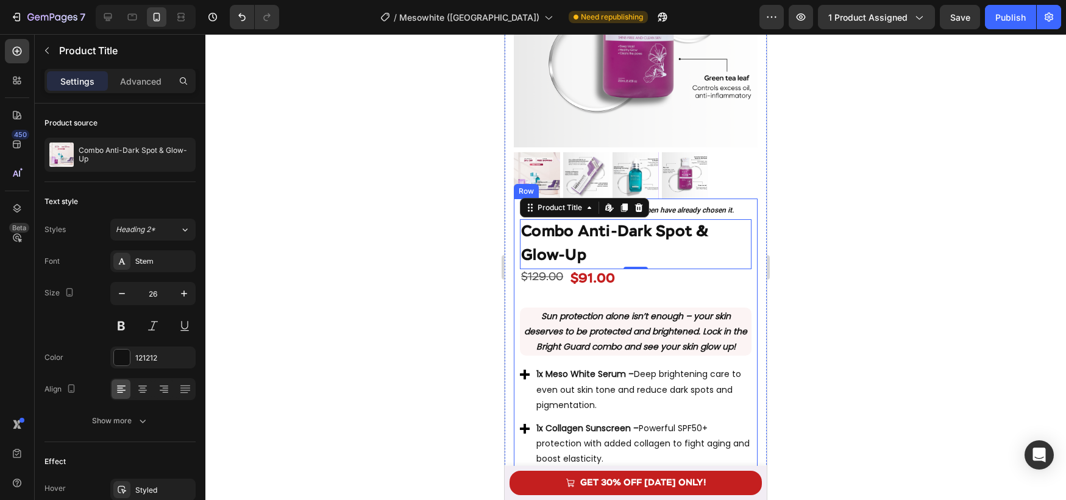
scroll to position [3519, 0]
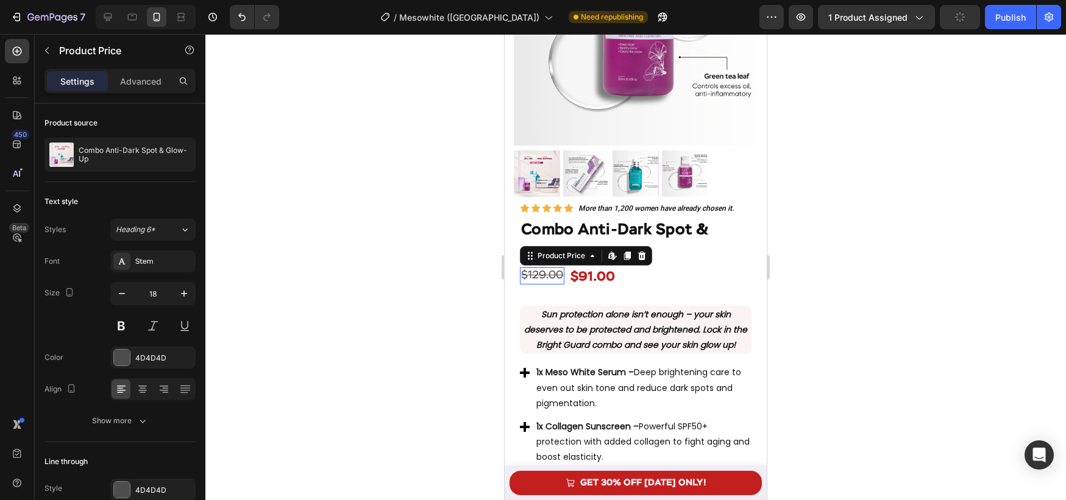
click at [546, 277] on div "$129.00" at bounding box center [542, 276] width 44 height 16
click at [643, 236] on h1 "Combo Anti-Dark Spot & Glow-Up" at bounding box center [636, 243] width 232 height 50
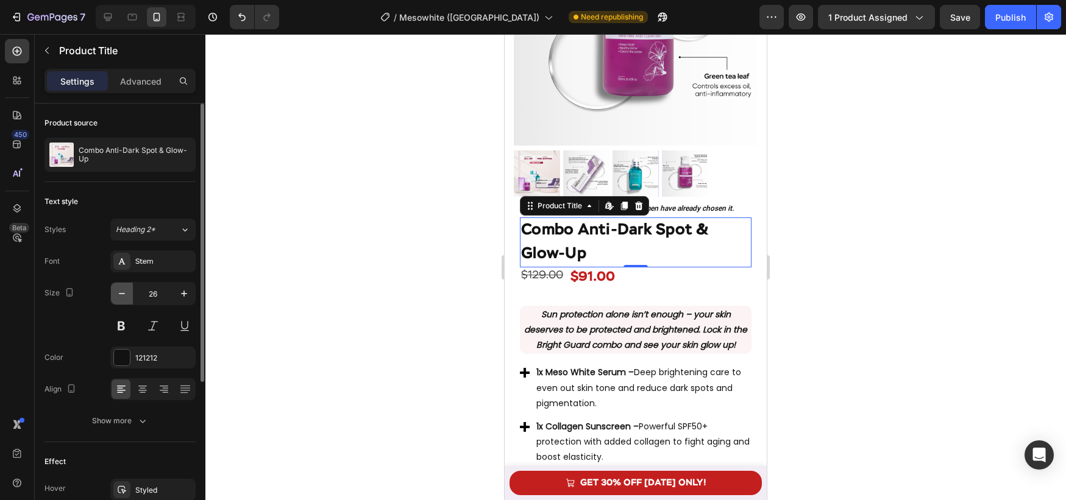
click at [123, 294] on icon "button" at bounding box center [122, 294] width 12 height 12
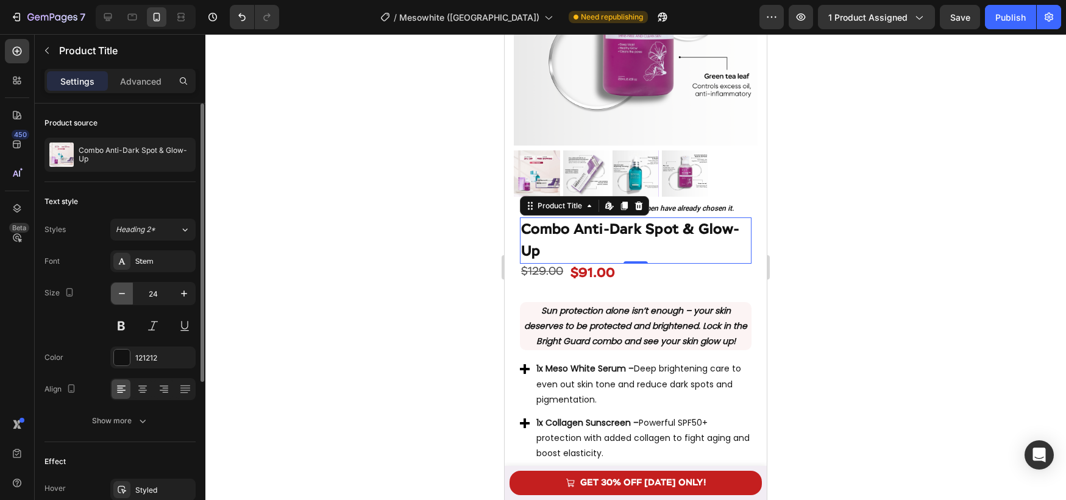
click at [123, 294] on icon "button" at bounding box center [122, 294] width 12 height 12
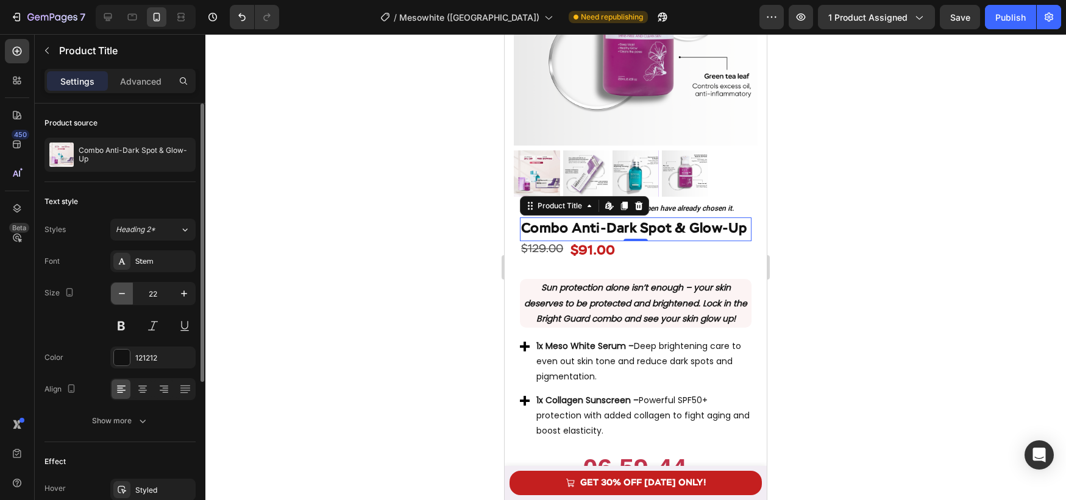
click at [123, 294] on icon "button" at bounding box center [122, 294] width 12 height 12
type input "20"
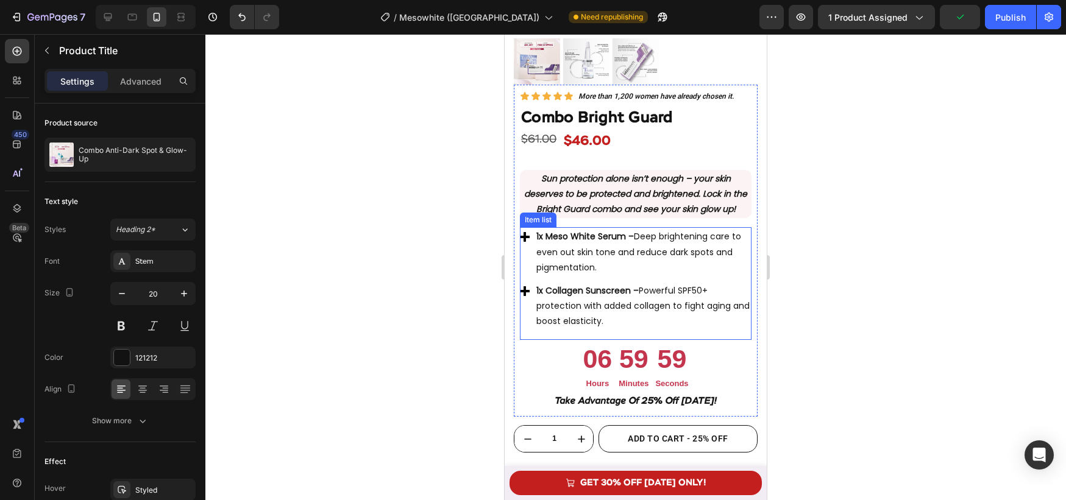
scroll to position [1134, 0]
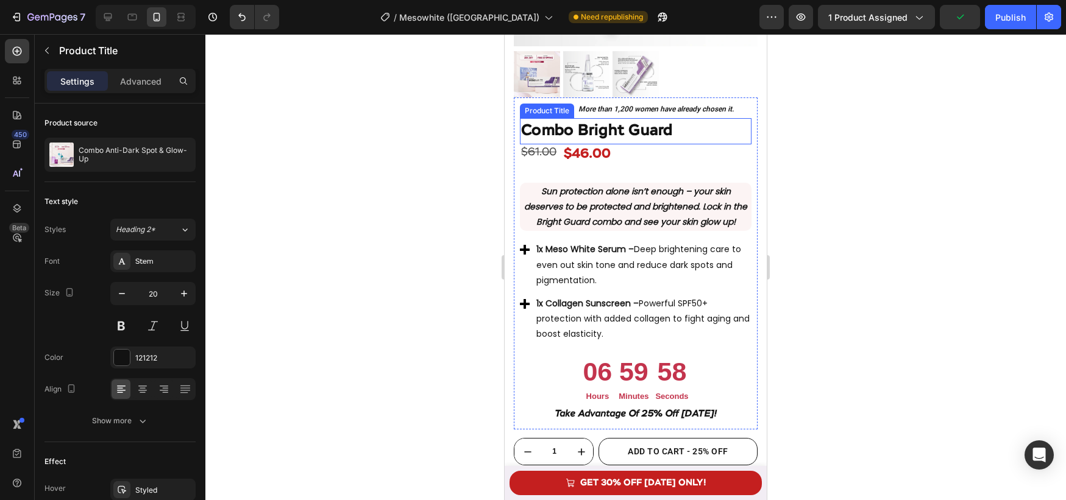
click at [644, 129] on h1 "Combo Bright Guard" at bounding box center [636, 131] width 232 height 26
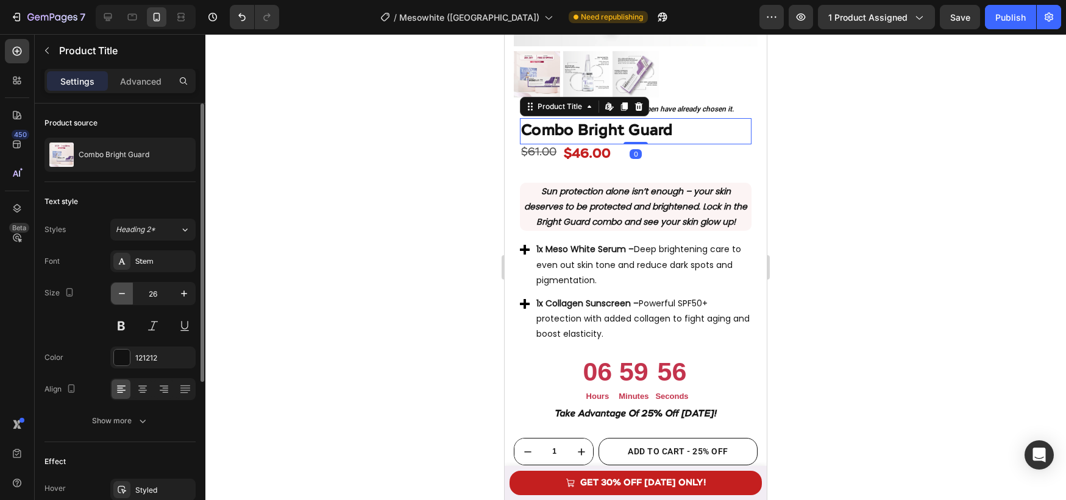
click at [124, 296] on icon "button" at bounding box center [122, 294] width 12 height 12
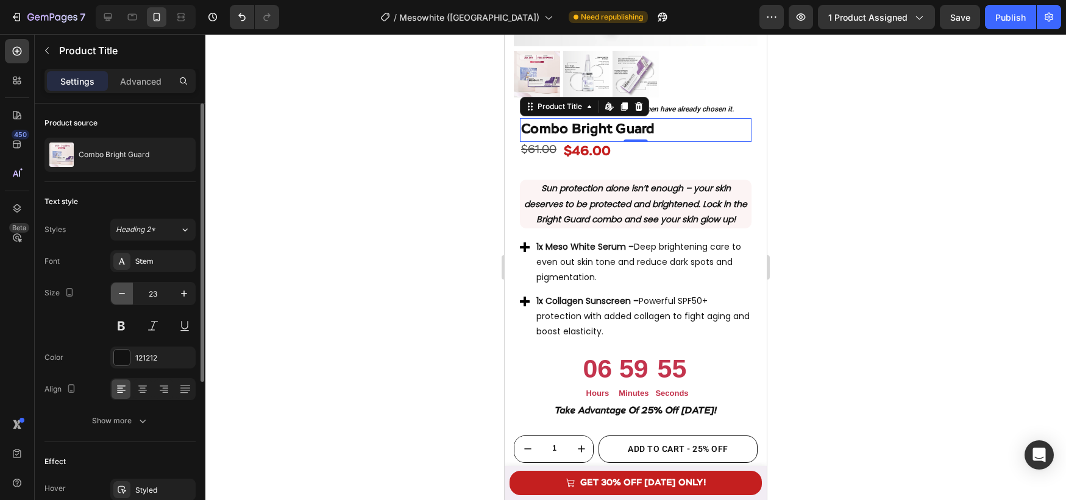
click at [124, 296] on icon "button" at bounding box center [122, 294] width 12 height 12
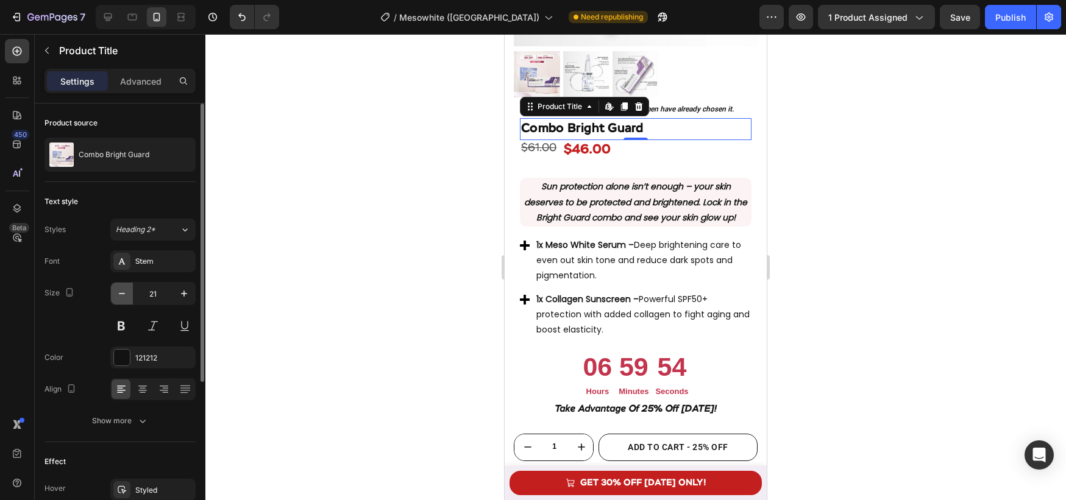
type input "20"
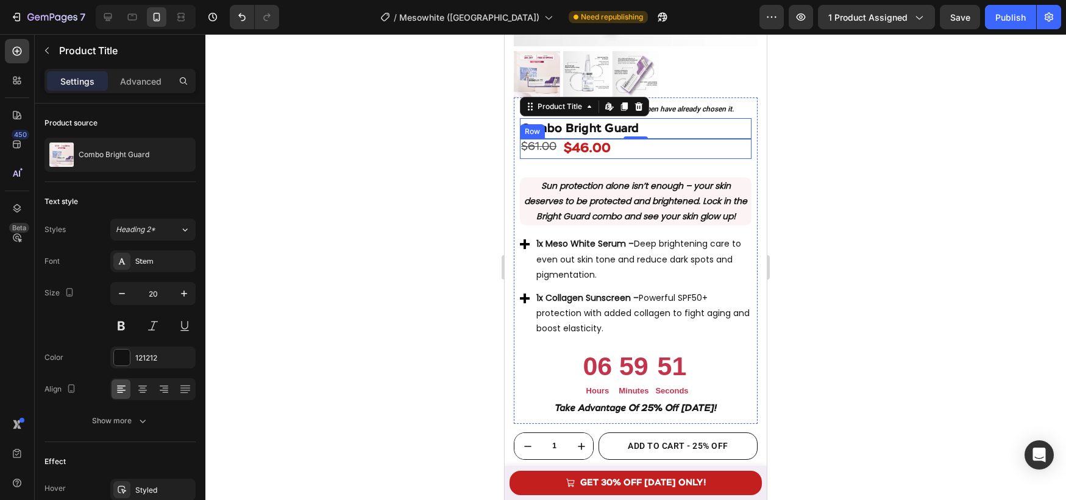
click at [625, 152] on div "$61.00 Product Price Product Price $46.00 Product Price Product Price Row" at bounding box center [636, 149] width 232 height 20
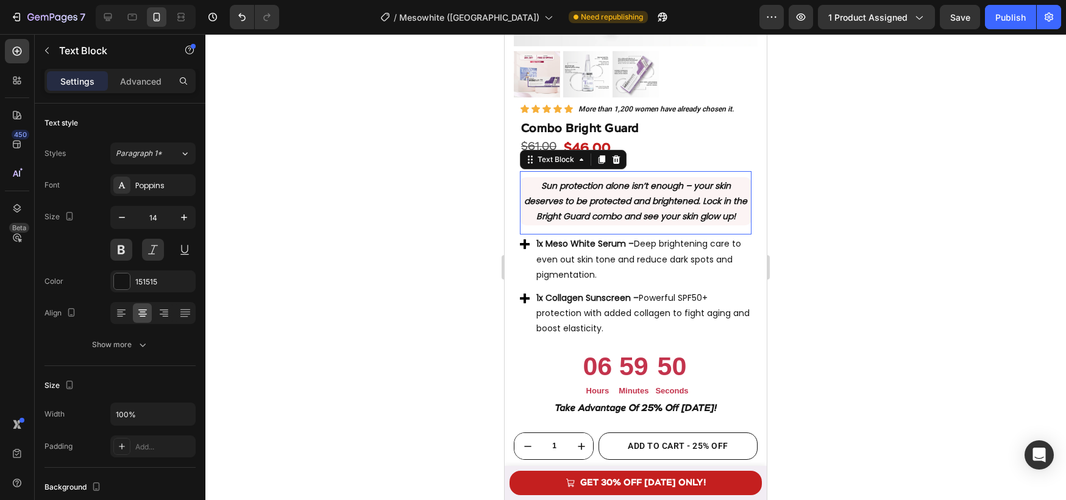
click at [600, 179] on p "Sun protection alone isn’t enough – your skin deserves to be protected and brig…" at bounding box center [635, 202] width 229 height 46
click at [155, 90] on div "Advanced" at bounding box center [140, 81] width 61 height 20
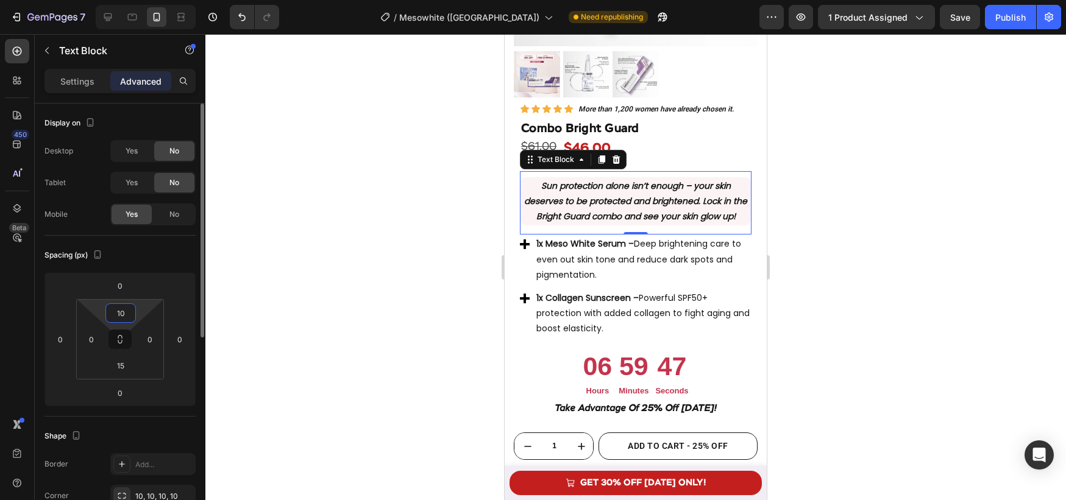
click at [117, 316] on input "10" at bounding box center [121, 313] width 24 height 18
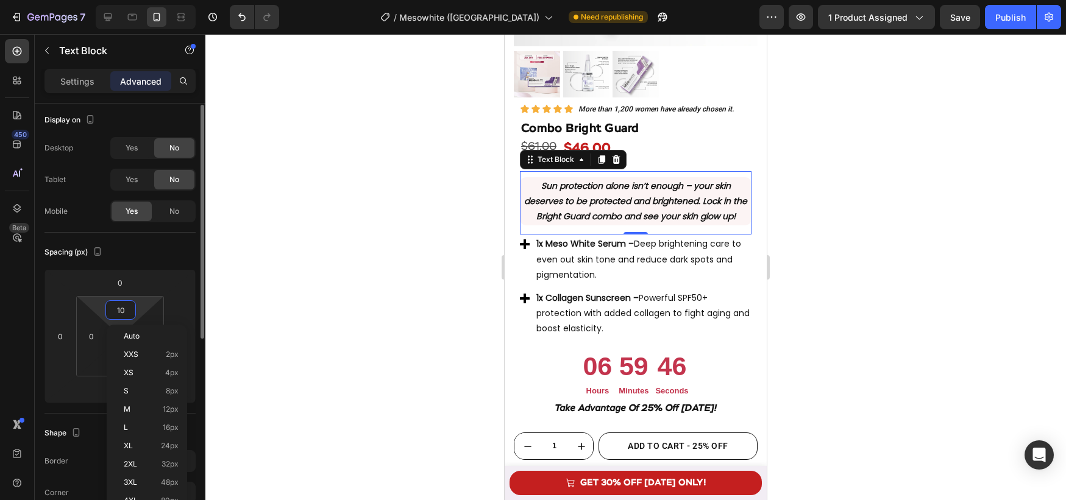
type input "0"
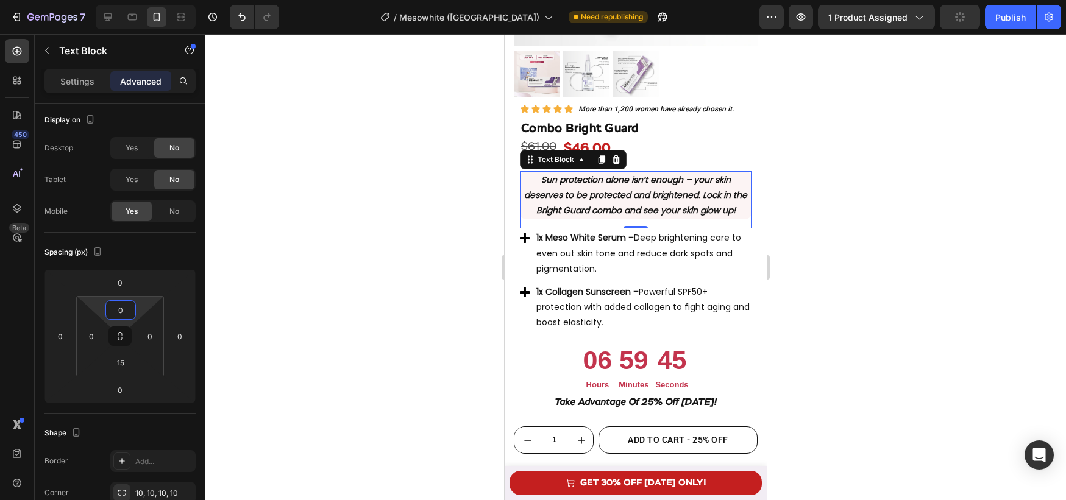
click at [363, 269] on div at bounding box center [635, 267] width 861 height 466
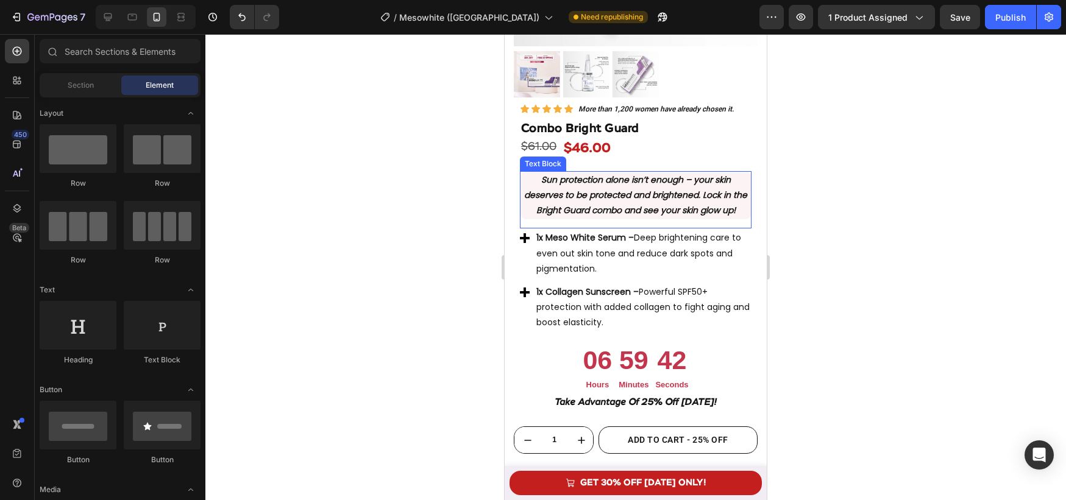
click at [749, 176] on p "Sun protection alone isn’t enough – your skin deserves to be protected and brig…" at bounding box center [635, 196] width 229 height 46
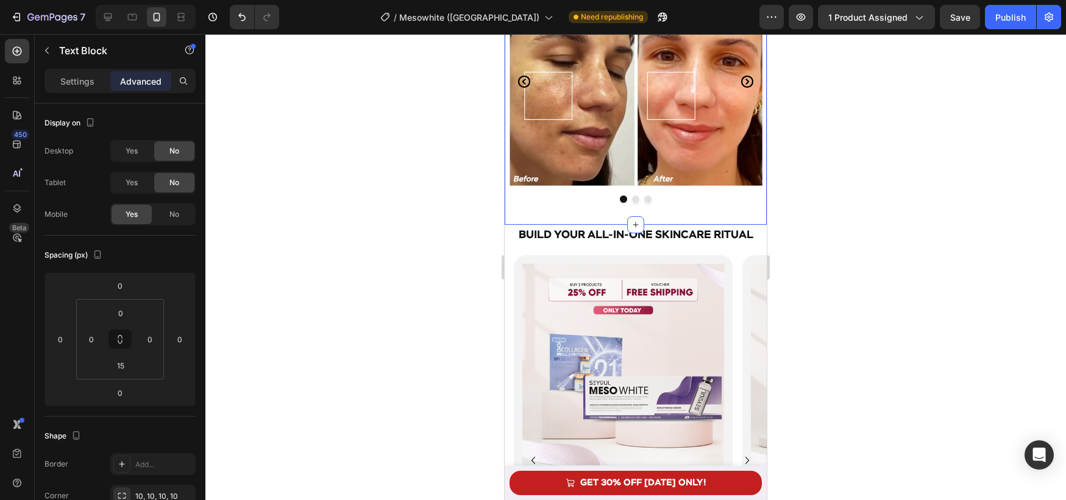
scroll to position [2393, 0]
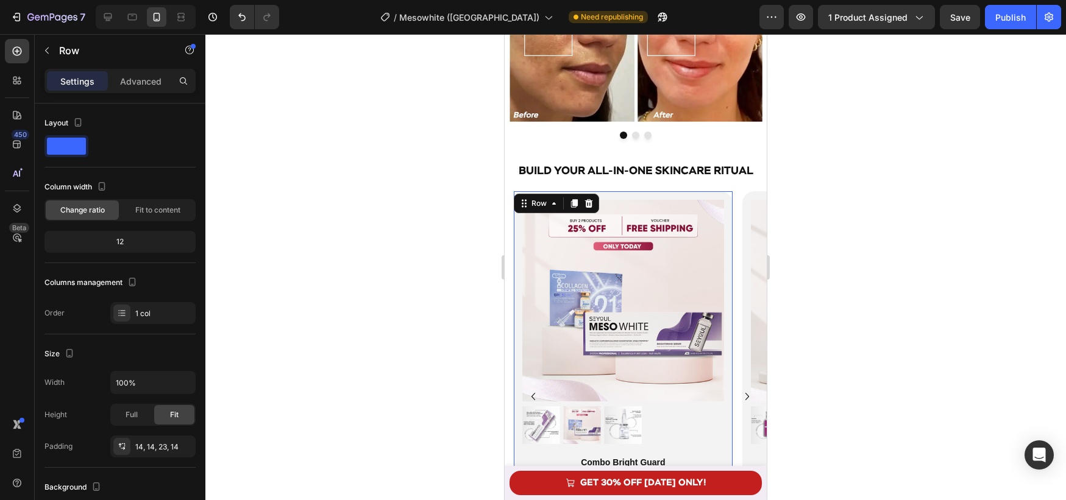
click at [729, 241] on div "Product Images Combo Bright Guard Product Title Icon Icon Icon Icon Icon Icon L…" at bounding box center [623, 388] width 219 height 394
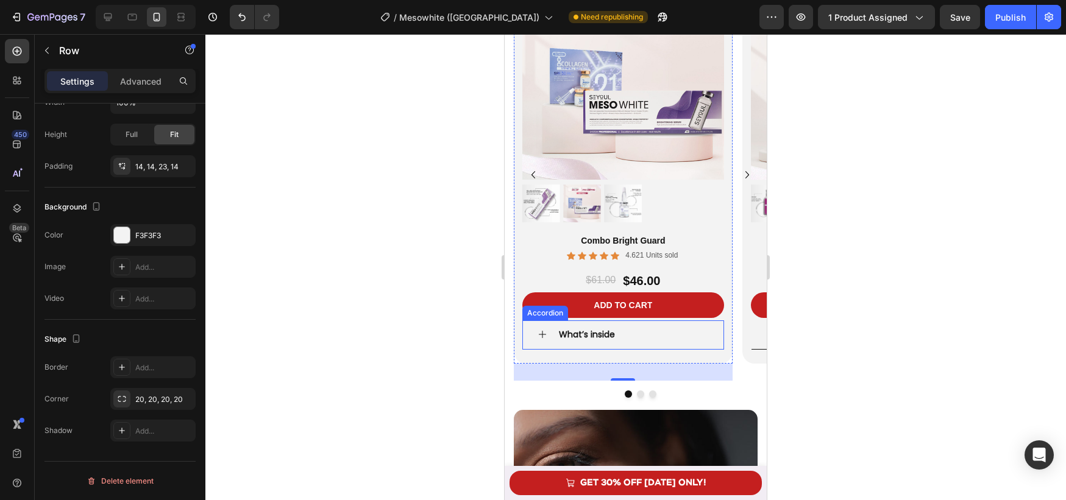
scroll to position [2615, 0]
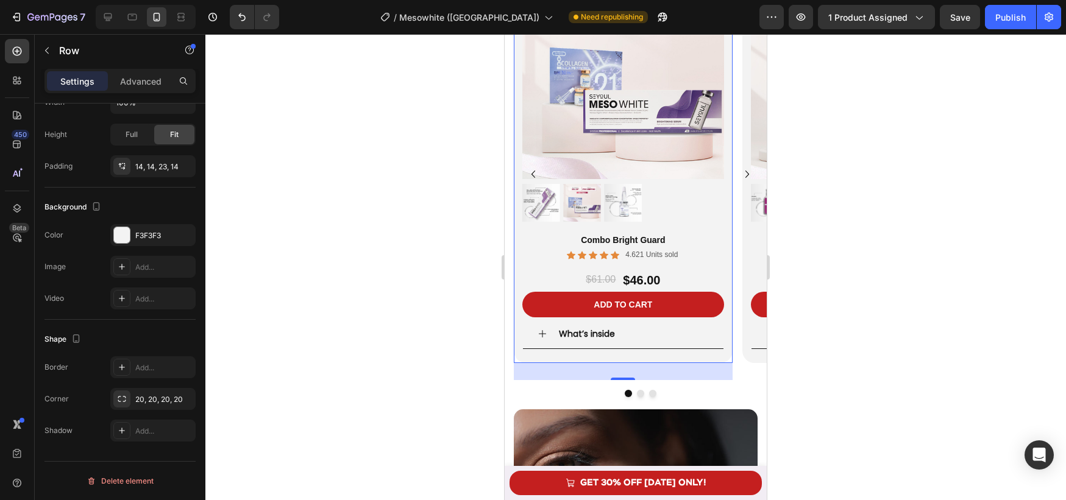
click at [520, 269] on div "Product Images Combo Bright Guard Product Title Icon Icon Icon Icon Icon Icon L…" at bounding box center [623, 166] width 219 height 394
click at [124, 234] on div at bounding box center [122, 235] width 16 height 16
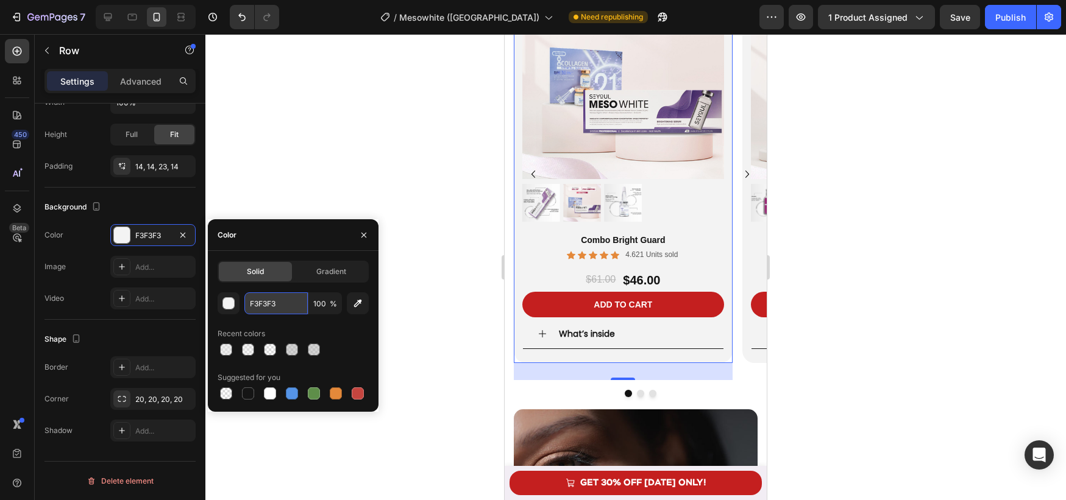
click at [279, 304] on input "F3F3F3" at bounding box center [275, 304] width 63 height 22
click at [365, 238] on icon "button" at bounding box center [364, 235] width 10 height 10
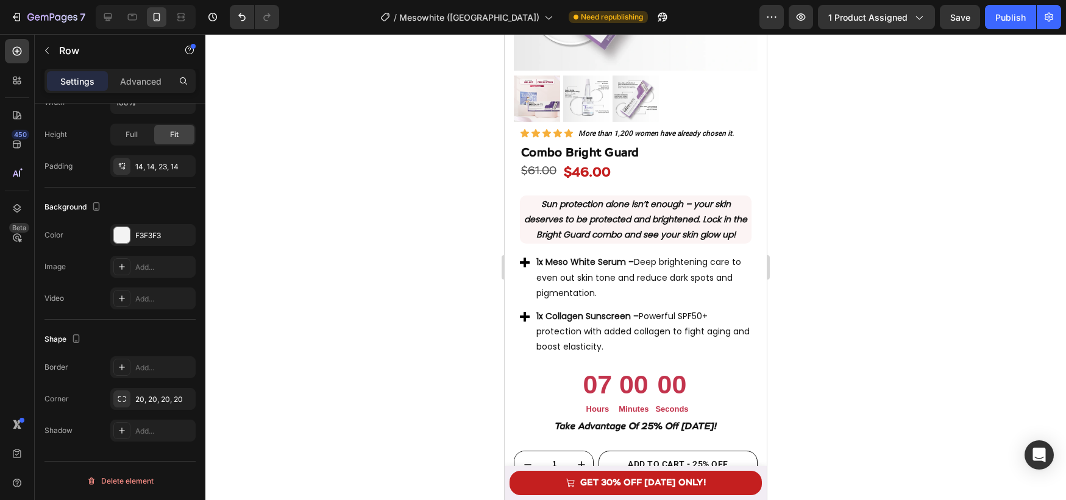
scroll to position [957, 0]
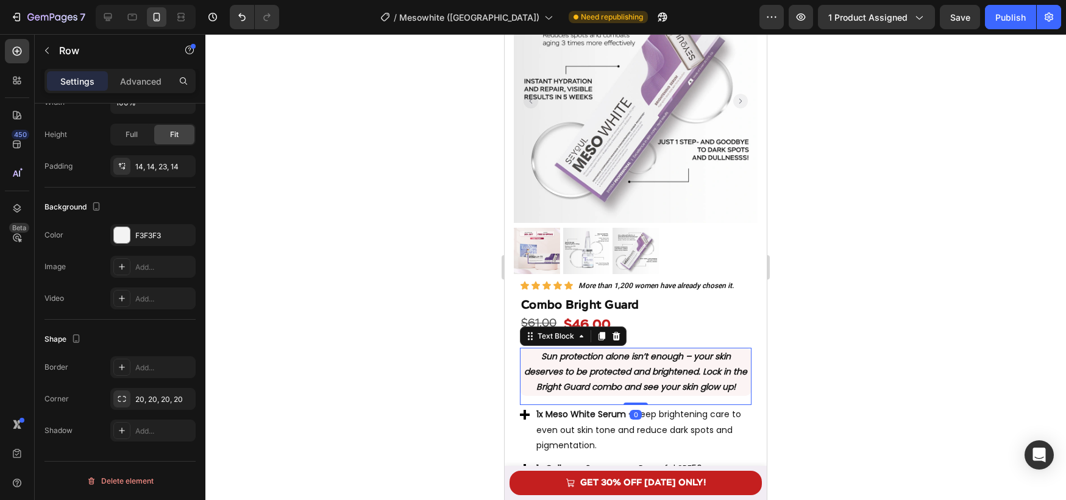
click at [529, 354] on p "Sun protection alone isn’t enough – your skin deserves to be protected and brig…" at bounding box center [635, 372] width 229 height 46
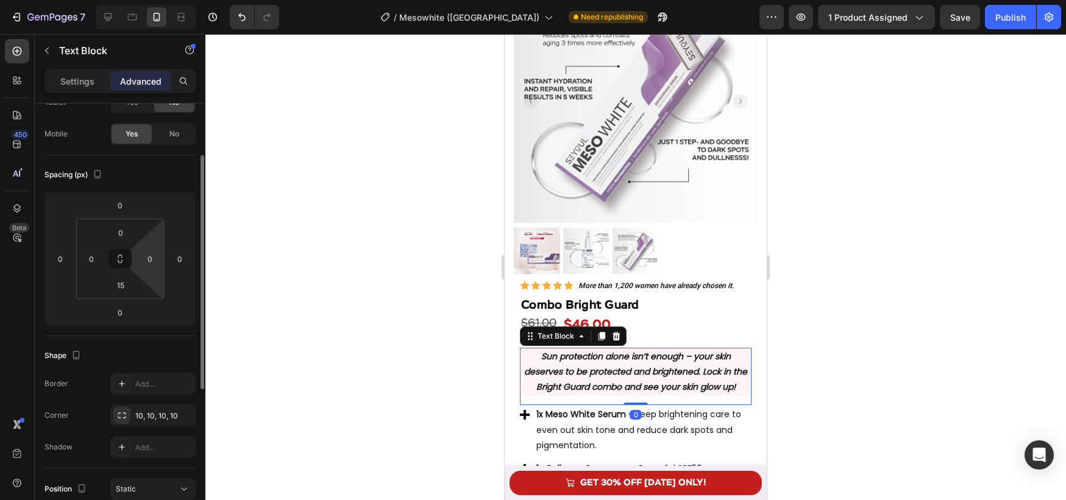
scroll to position [133, 0]
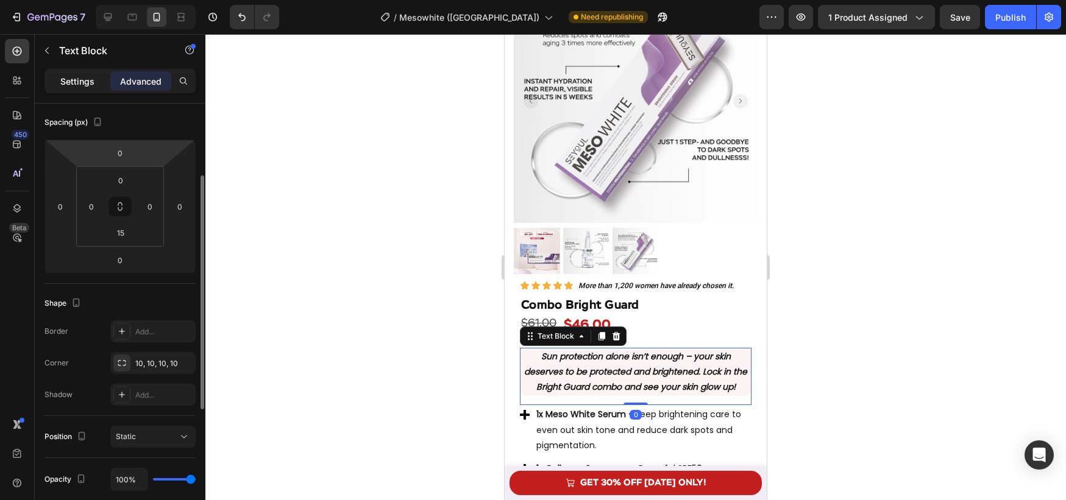
click at [66, 77] on p "Settings" at bounding box center [77, 81] width 34 height 13
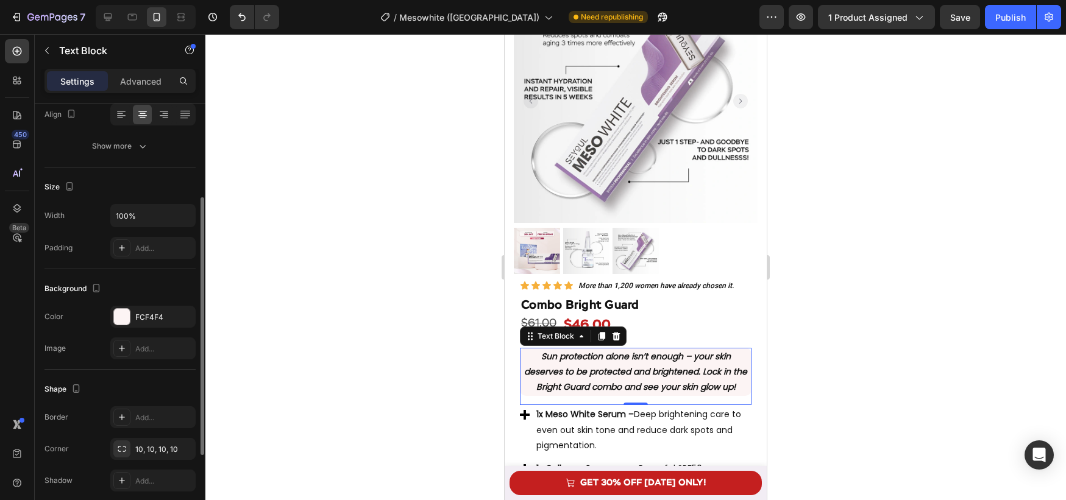
scroll to position [208, 0]
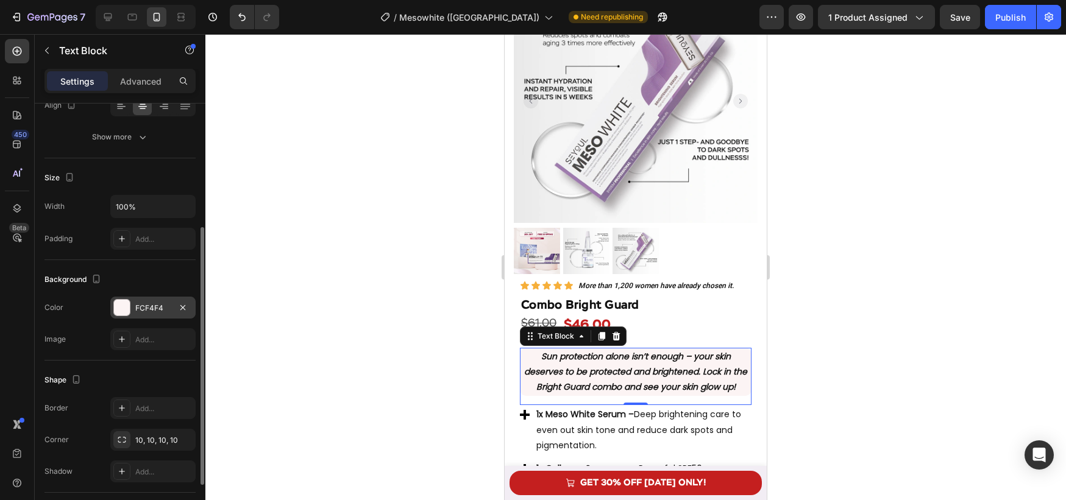
click at [123, 309] on div at bounding box center [122, 308] width 16 height 16
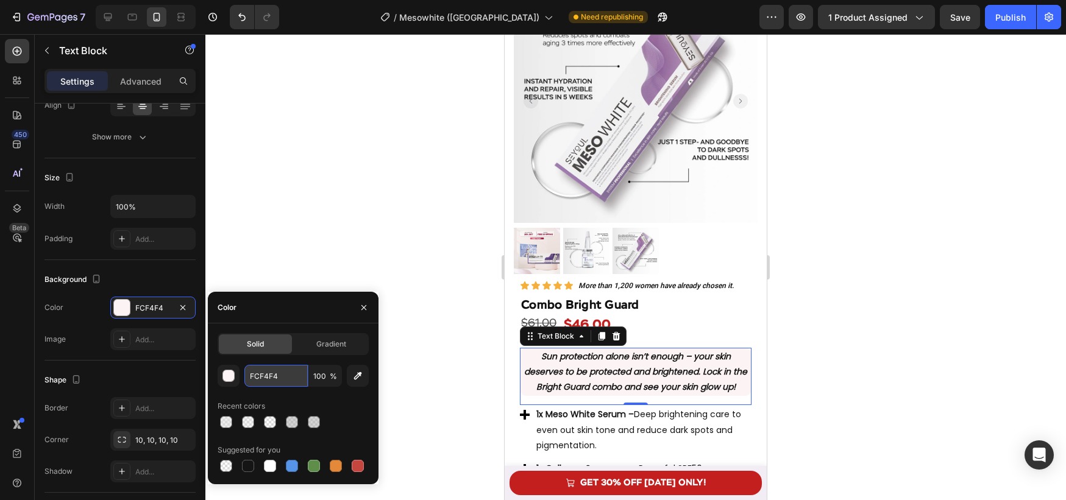
click at [276, 373] on input "FCF4F4" at bounding box center [275, 376] width 63 height 22
paste input "3F3F3"
type input "F3F3F3"
click at [395, 260] on div at bounding box center [635, 267] width 861 height 466
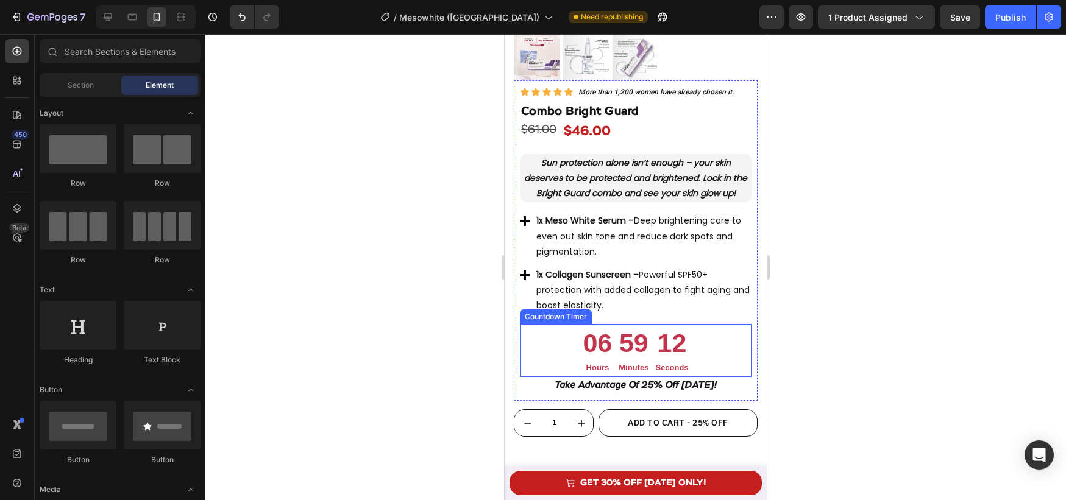
scroll to position [1155, 0]
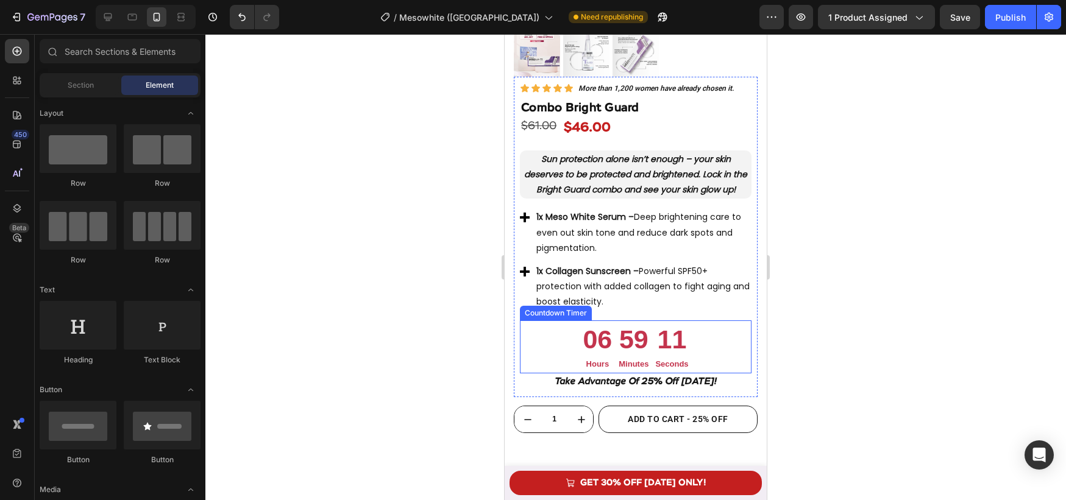
click at [581, 339] on div "06 Hours" at bounding box center [597, 347] width 35 height 53
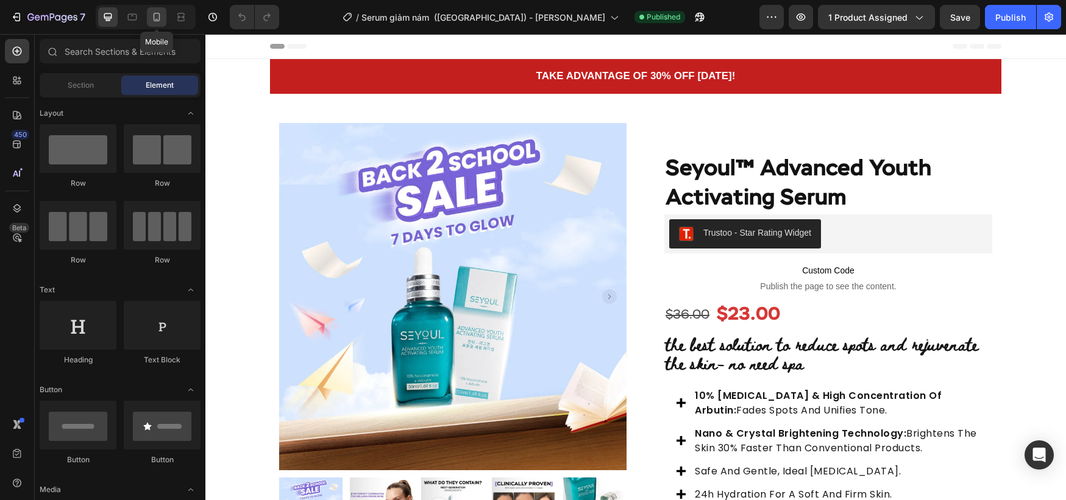
click at [163, 15] on div at bounding box center [157, 17] width 20 height 20
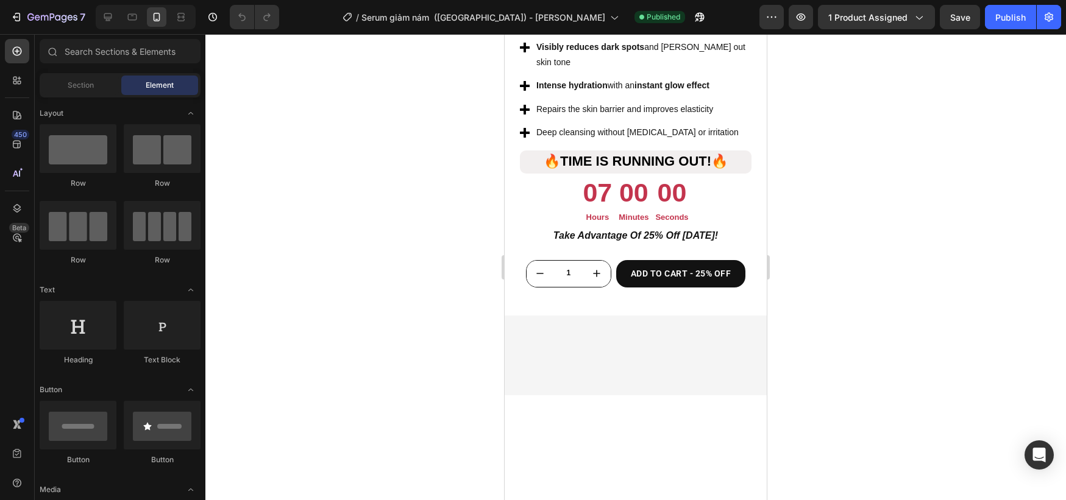
scroll to position [5229, 0]
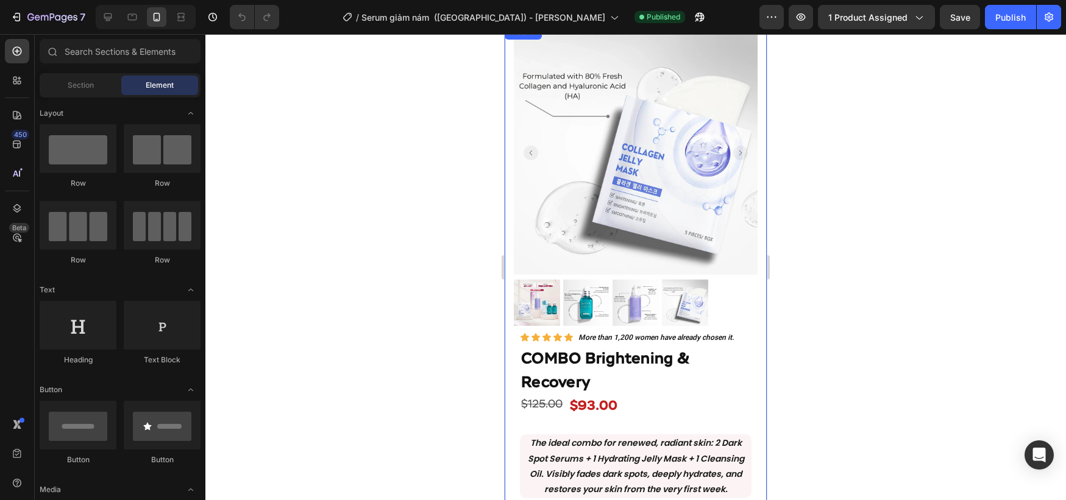
click at [510, 343] on div "Product Images Row Icon Icon Icon Icon Icon Icon List More than 1,200 women hav…" at bounding box center [636, 395] width 262 height 741
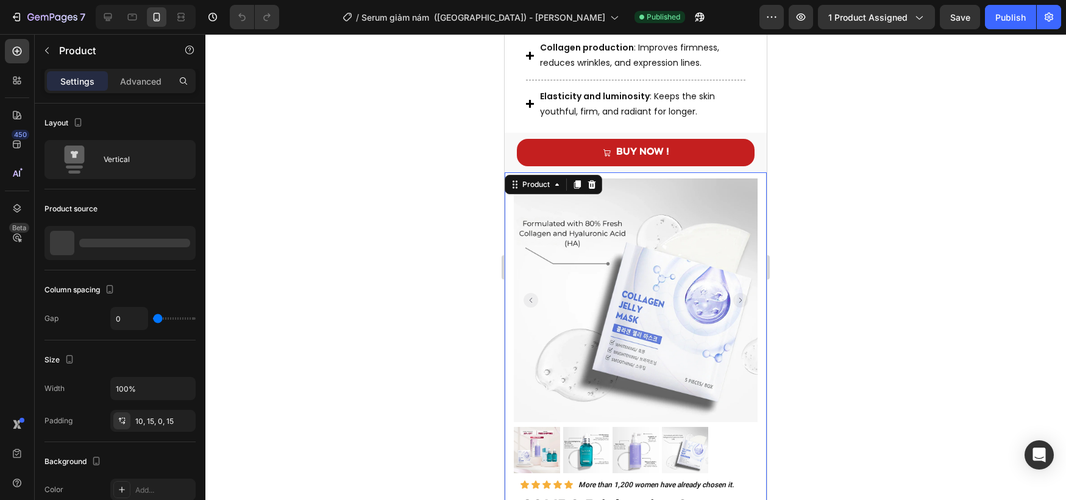
scroll to position [5074, 0]
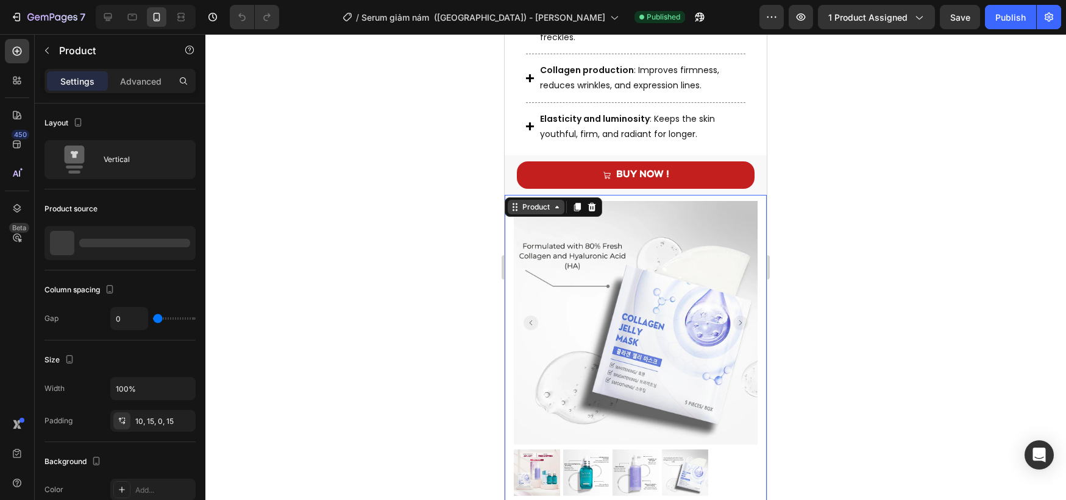
click at [541, 202] on div "Product" at bounding box center [536, 207] width 32 height 11
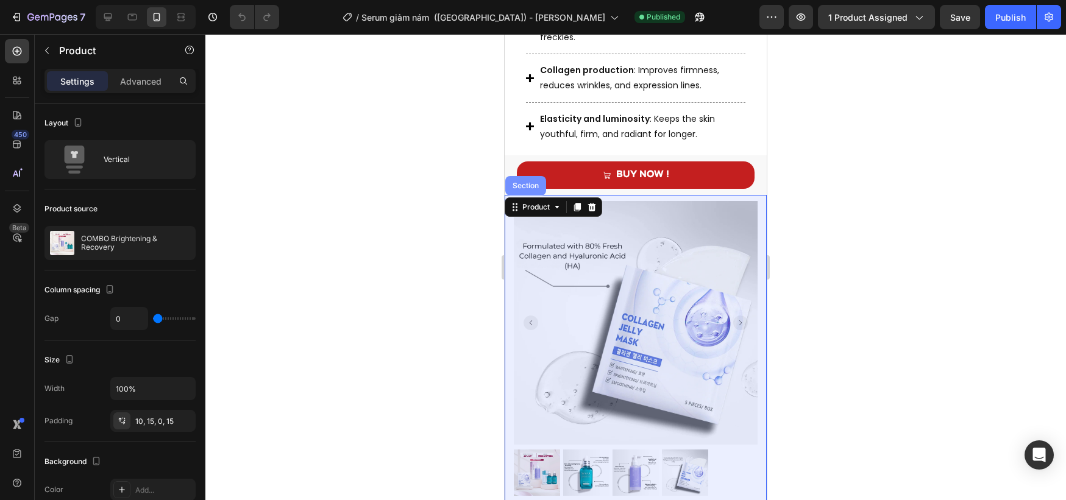
click at [528, 177] on div "Section" at bounding box center [525, 186] width 41 height 20
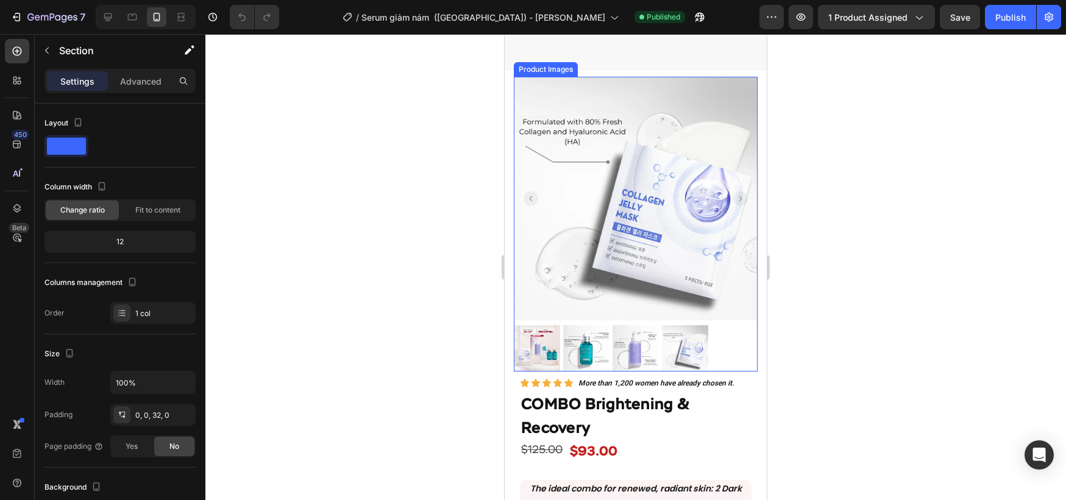
scroll to position [5280, 0]
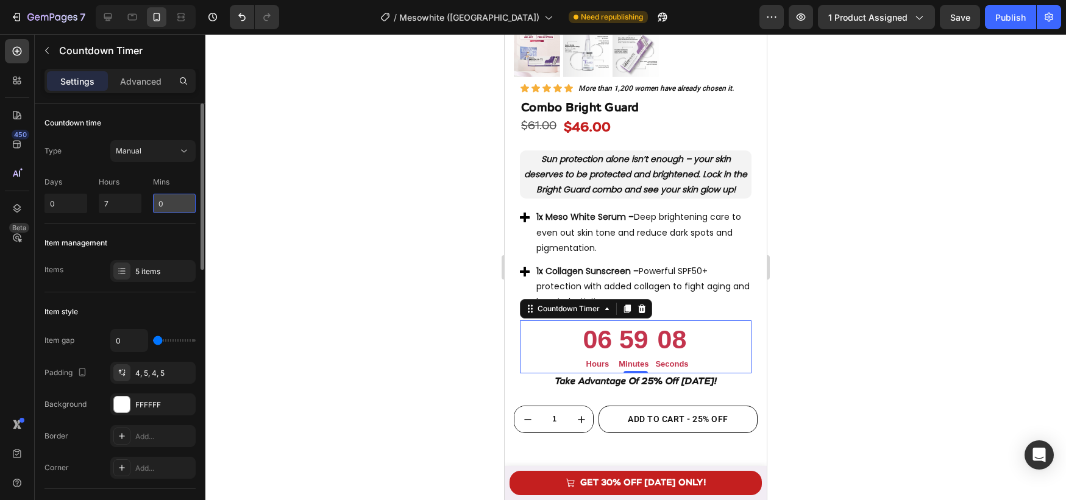
click at [160, 202] on input "0" at bounding box center [174, 204] width 43 height 20
type input "10"
click at [129, 203] on input "7" at bounding box center [120, 204] width 43 height 20
click at [272, 210] on div at bounding box center [635, 267] width 861 height 466
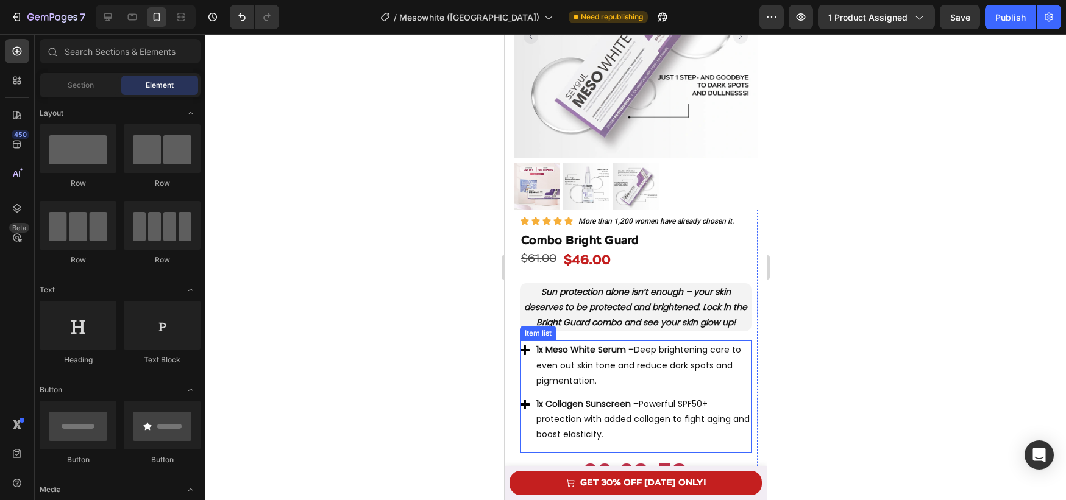
scroll to position [1021, 0]
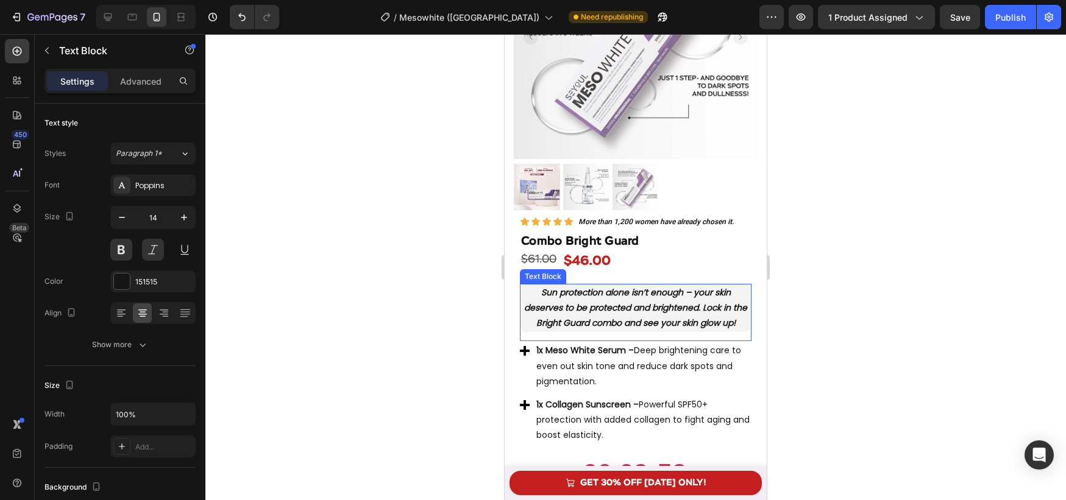
click at [528, 293] on p "Sun protection alone isn’t enough – your skin deserves to be protected and brig…" at bounding box center [635, 308] width 229 height 46
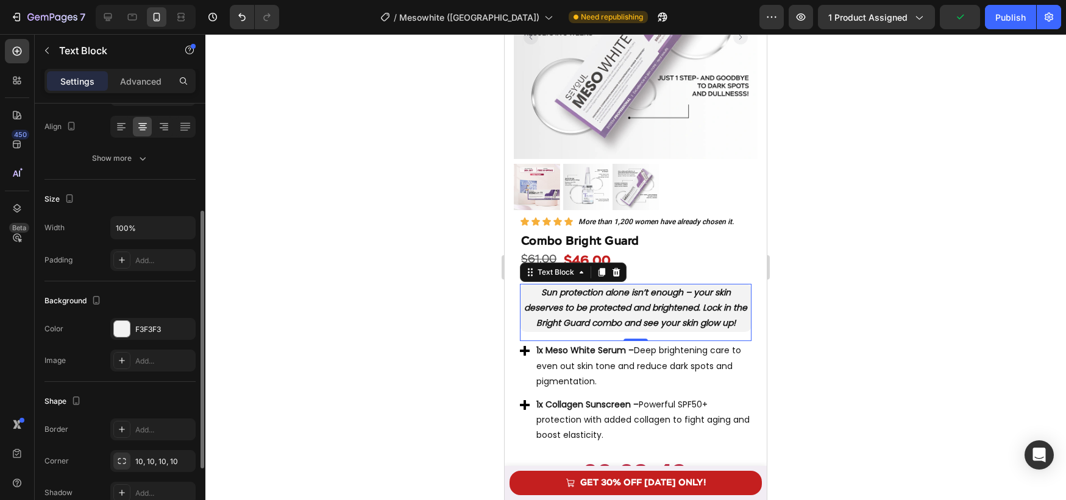
scroll to position [191, 0]
click at [136, 322] on div "F3F3F3" at bounding box center [152, 325] width 35 height 11
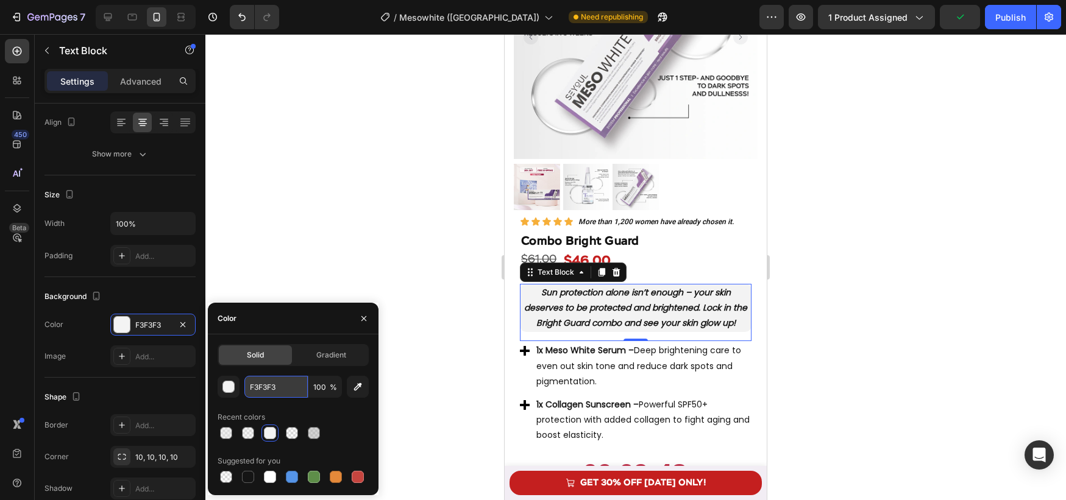
click at [286, 379] on input "F3F3F3" at bounding box center [275, 387] width 63 height 22
click at [366, 323] on icon "button" at bounding box center [364, 319] width 10 height 10
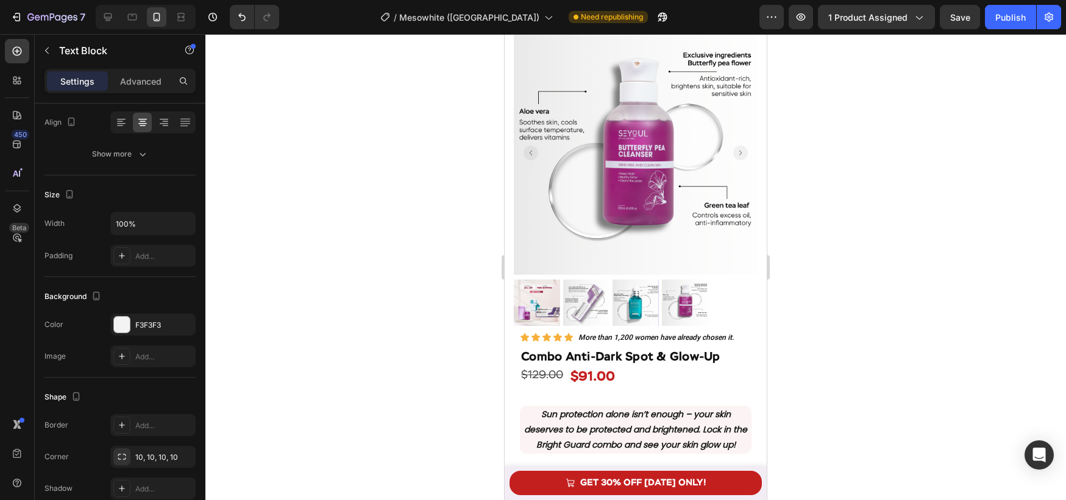
scroll to position [3418, 0]
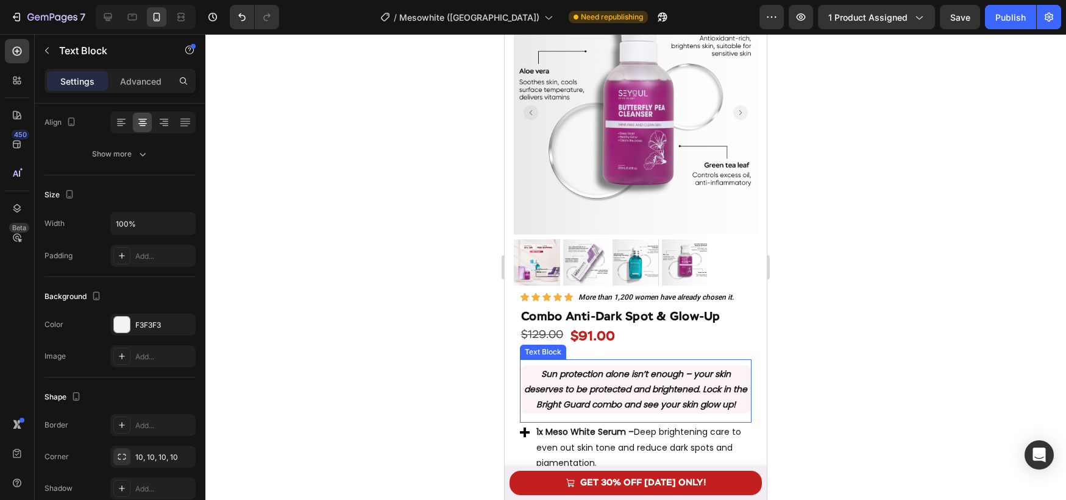
click at [526, 373] on p "Sun protection alone isn’t enough – your skin deserves to be protected and brig…" at bounding box center [635, 390] width 229 height 46
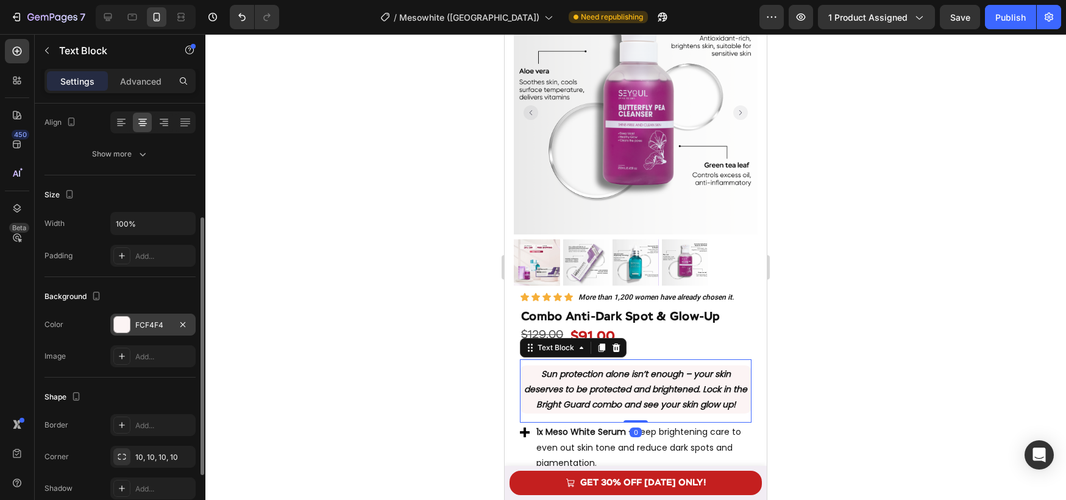
click at [141, 326] on div "FCF4F4" at bounding box center [152, 325] width 35 height 11
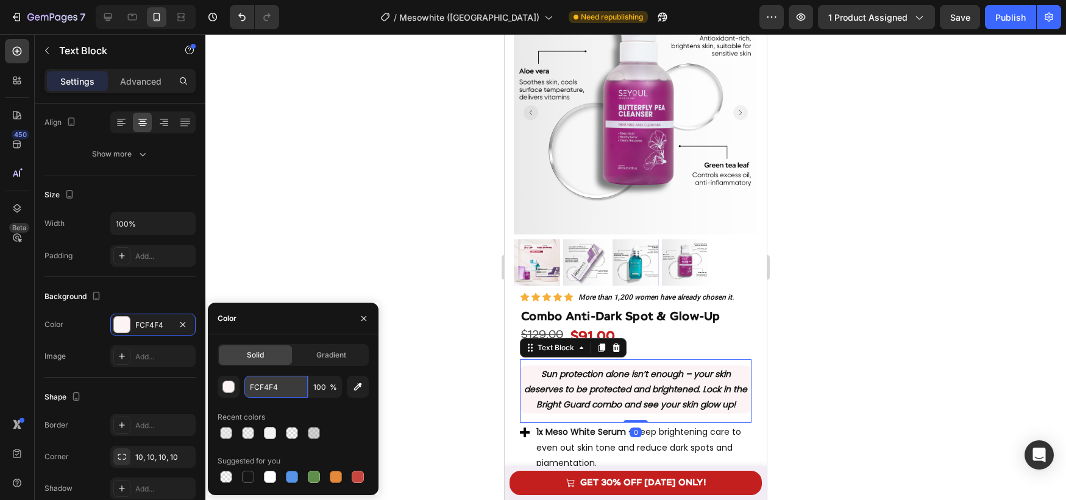
click at [288, 388] on input "FCF4F4" at bounding box center [275, 387] width 63 height 22
paste input "3F3F3"
type input "F3F3F3"
click at [443, 343] on div at bounding box center [635, 267] width 861 height 466
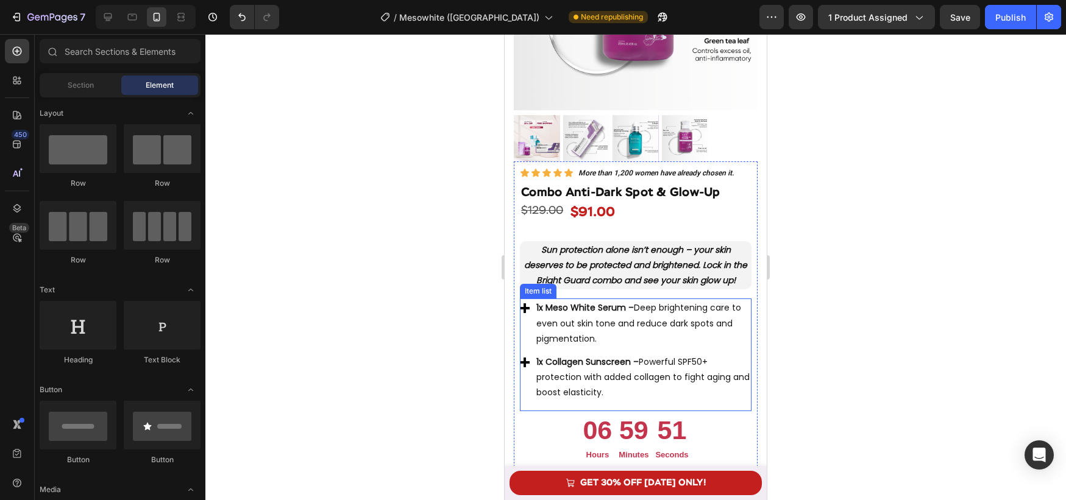
scroll to position [3608, 0]
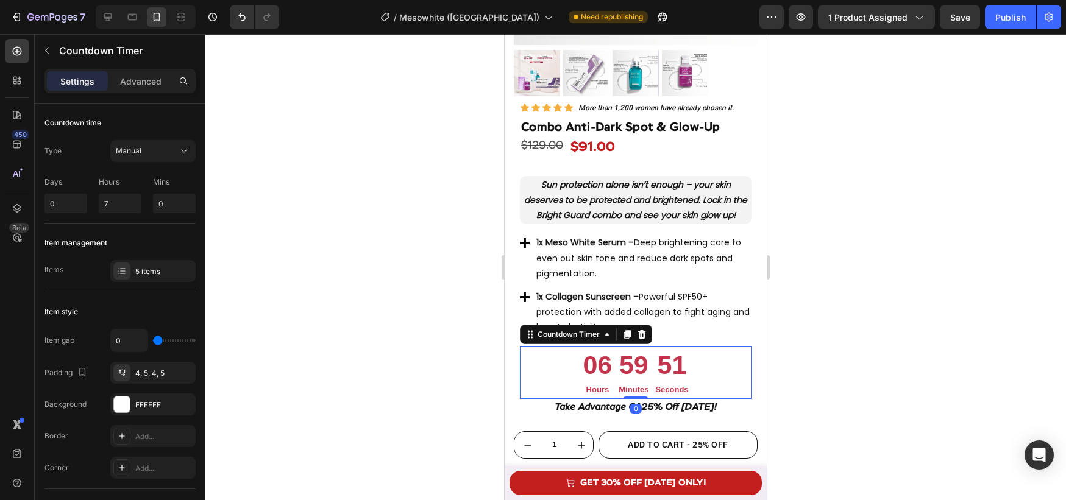
drag, startPoint x: 638, startPoint y: 366, endPoint x: 725, endPoint y: 342, distance: 90.4
click at [638, 366] on div "59" at bounding box center [634, 366] width 30 height 34
click at [112, 207] on input "7" at bounding box center [120, 204] width 43 height 20
type input "0"
click at [165, 202] on input "0" at bounding box center [174, 204] width 43 height 20
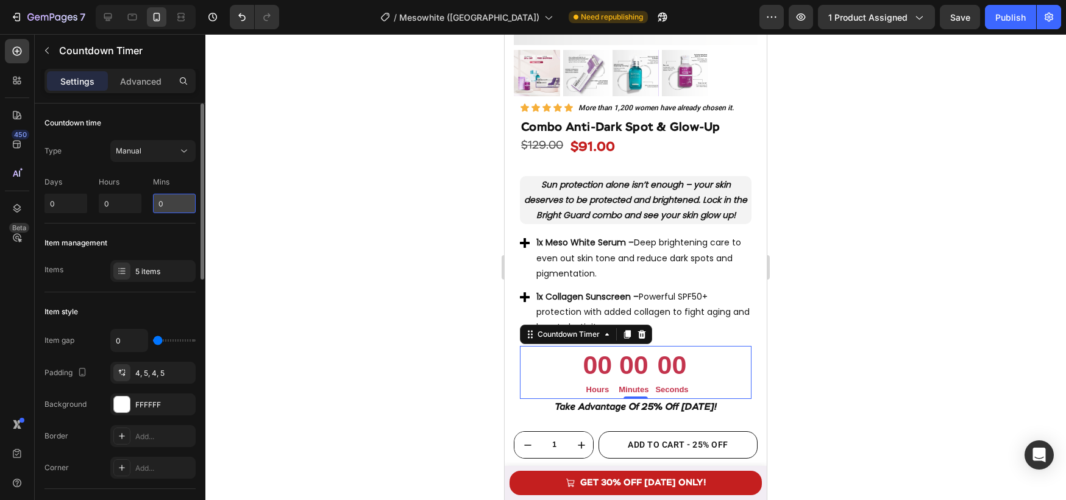
click at [158, 202] on input "0" at bounding box center [174, 204] width 43 height 20
type input "10"
click at [254, 236] on div at bounding box center [635, 267] width 861 height 466
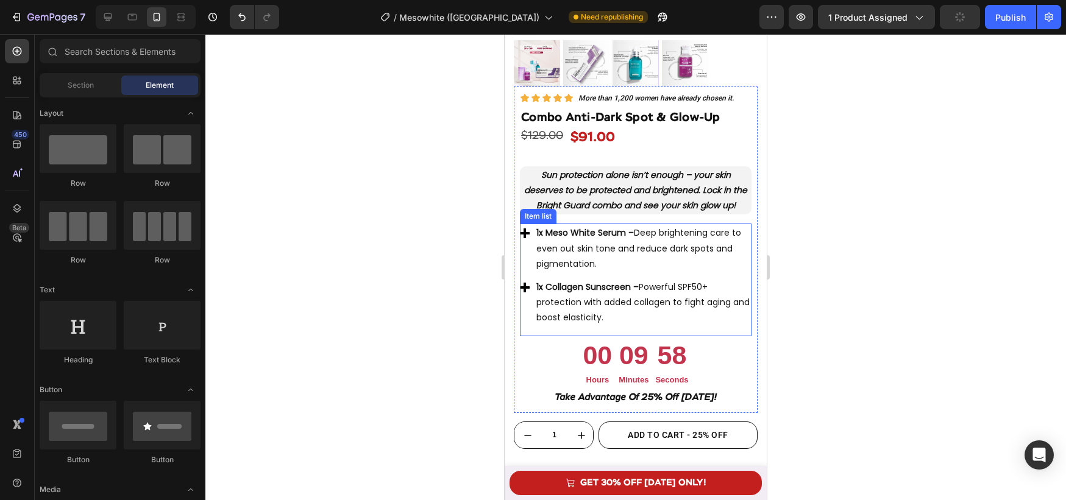
scroll to position [3618, 0]
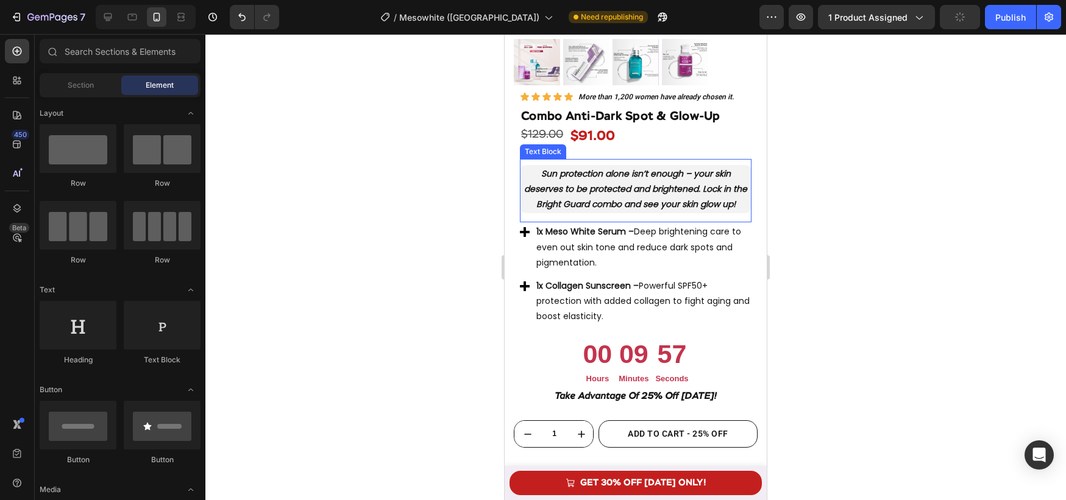
click at [578, 162] on div "Sun protection alone isn’t enough – your skin deserves to be protected and brig…" at bounding box center [636, 191] width 232 height 64
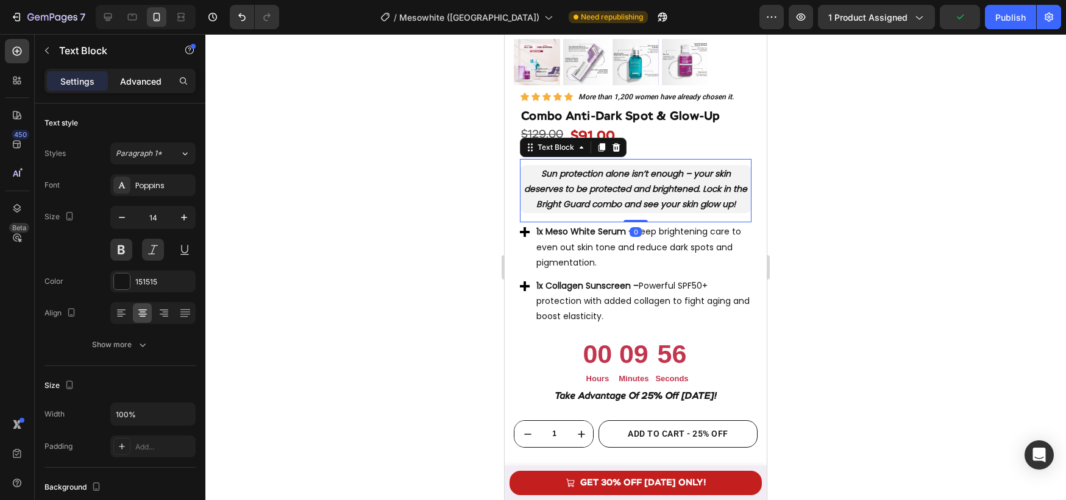
click at [139, 86] on p "Advanced" at bounding box center [140, 81] width 41 height 13
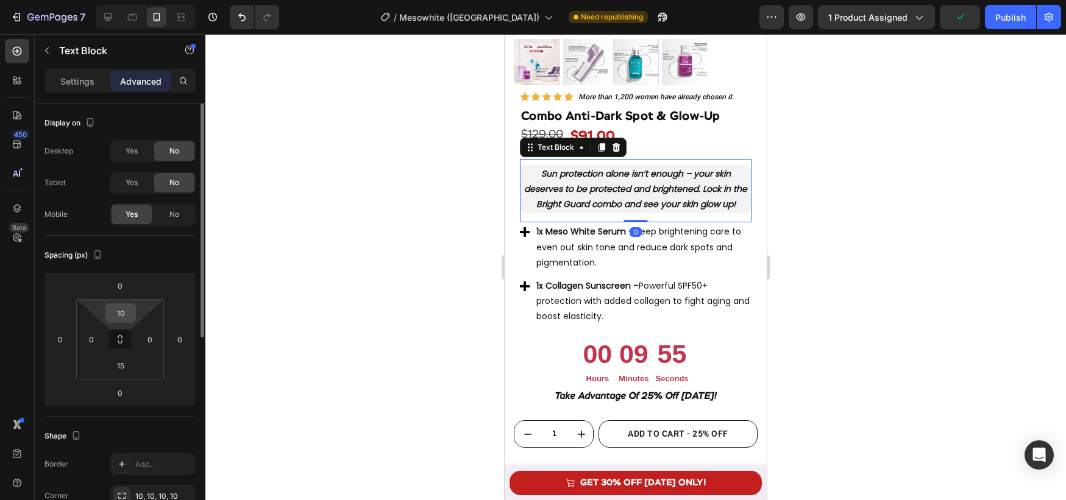
click at [124, 315] on input "10" at bounding box center [121, 313] width 24 height 18
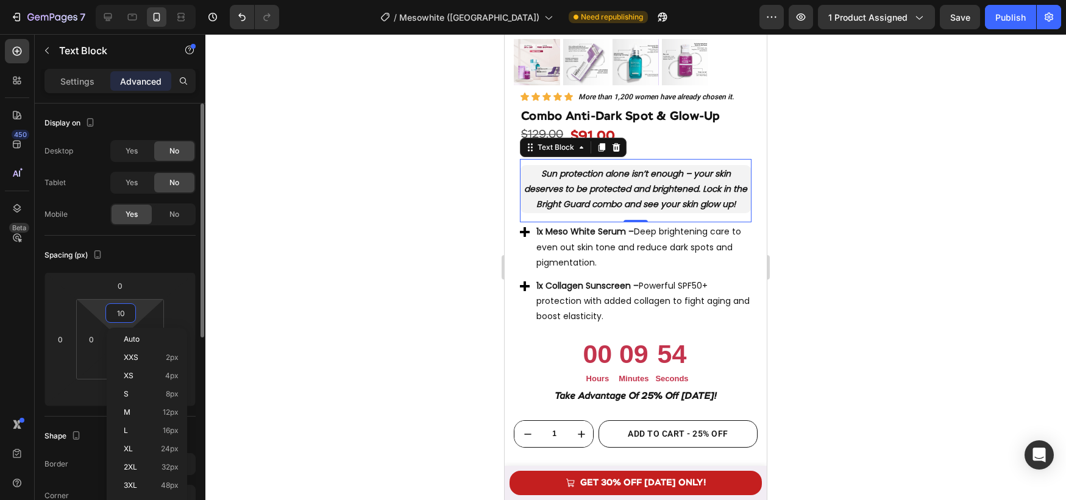
type input "0"
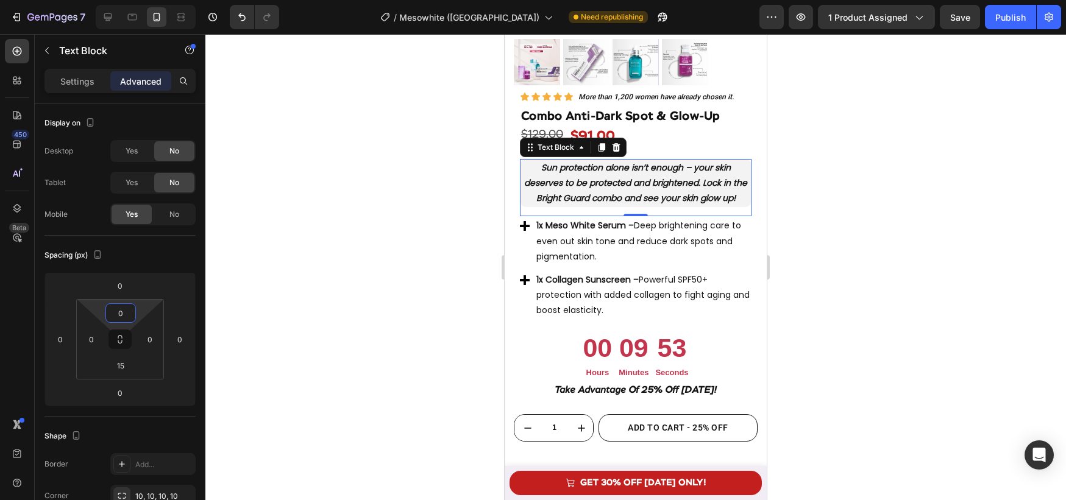
click at [335, 303] on div at bounding box center [635, 267] width 861 height 466
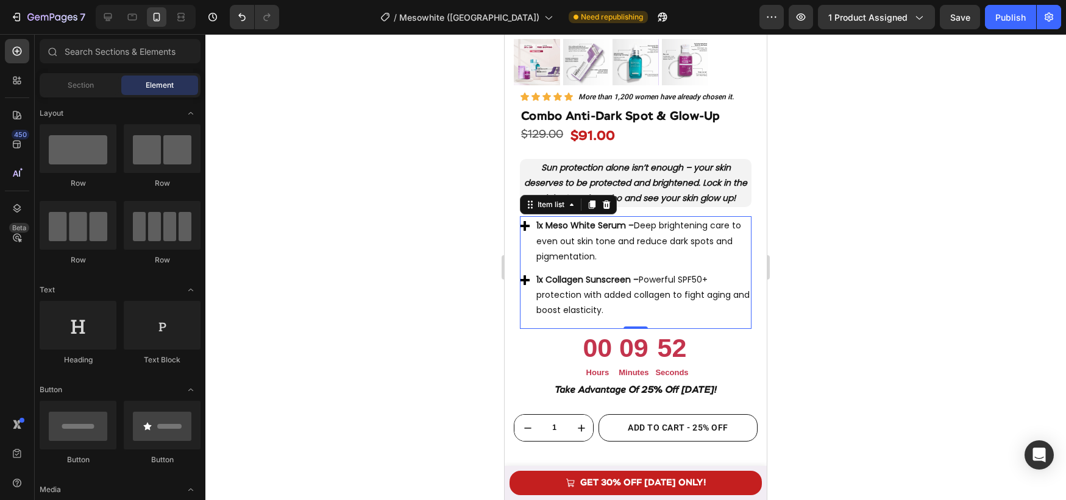
click at [583, 307] on span "1x Collagen Sunscreen – Powerful SPF50+ protection with added collagen to fight…" at bounding box center [642, 295] width 213 height 43
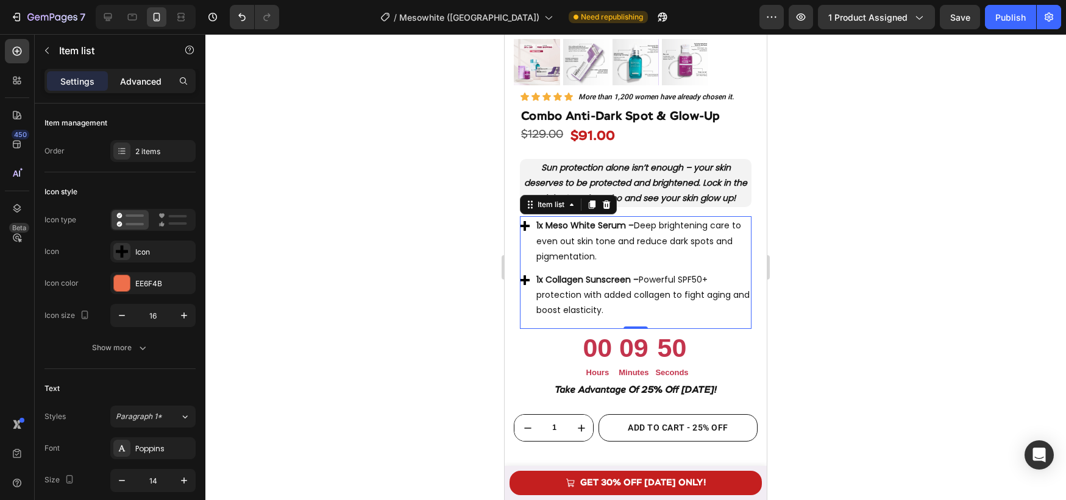
click at [124, 82] on p "Advanced" at bounding box center [140, 81] width 41 height 13
type input "100%"
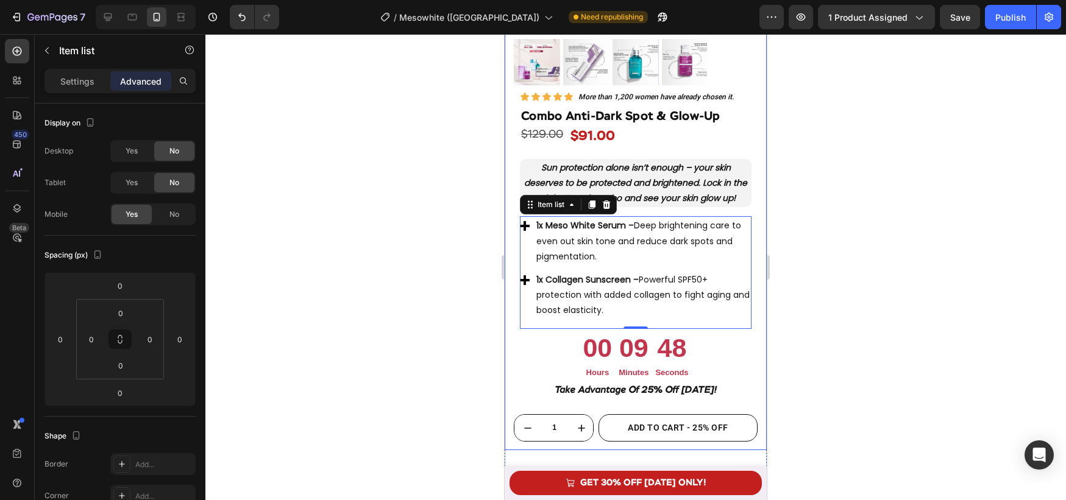
click at [513, 307] on div "Product Images Row Icon Icon Icon Icon Icon Icon List More than 1,200 women hav…" at bounding box center [636, 117] width 262 height 666
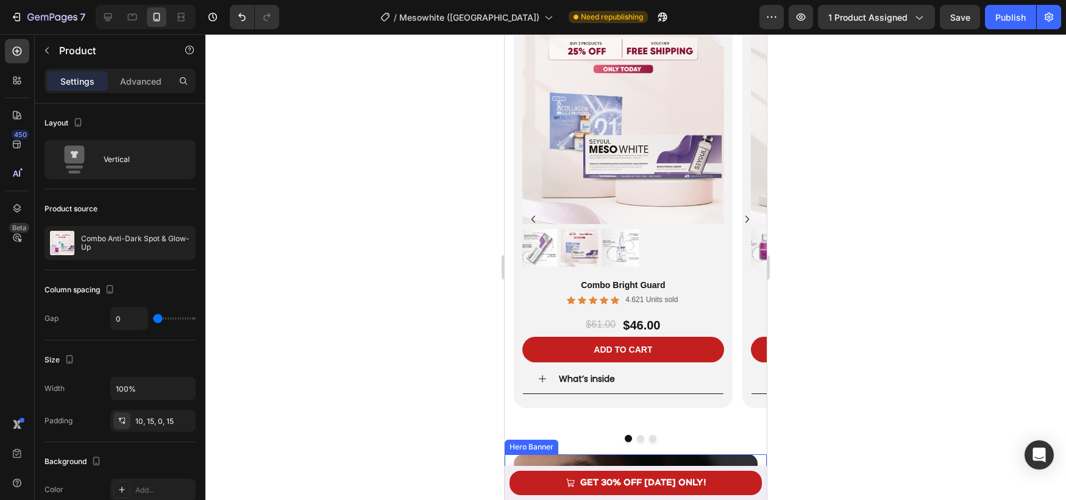
scroll to position [2557, 0]
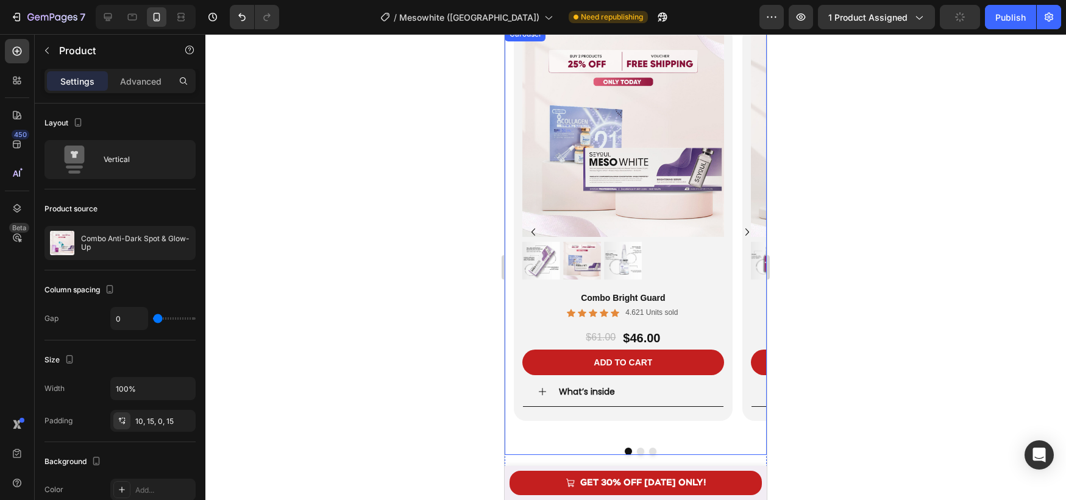
click at [746, 235] on icon "Carousel Next Arrow" at bounding box center [748, 232] width 4 height 7
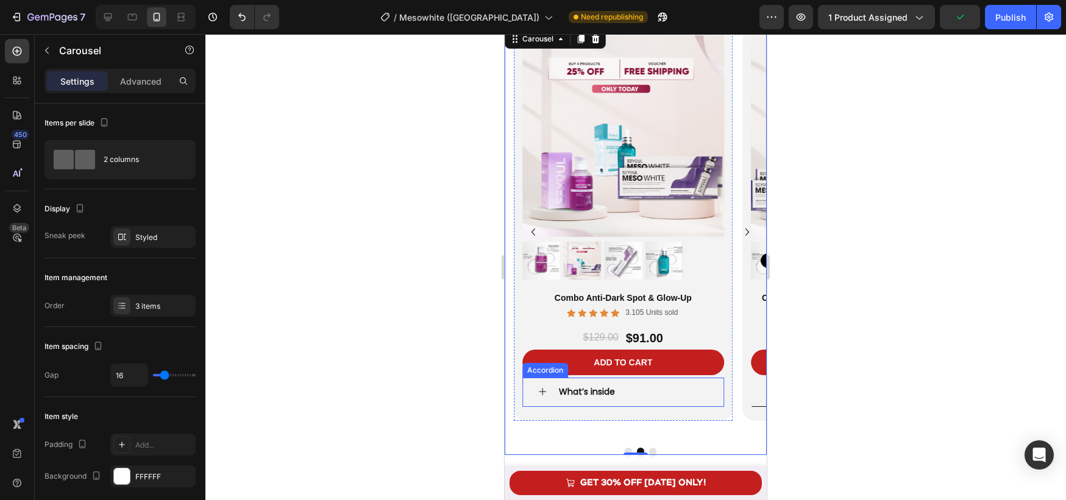
click at [541, 388] on icon at bounding box center [543, 392] width 10 height 10
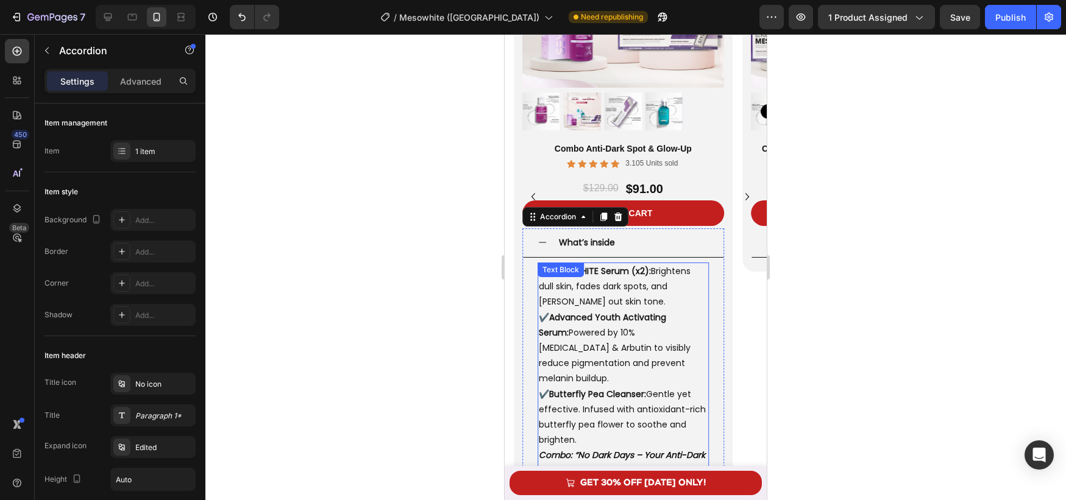
scroll to position [2721, 0]
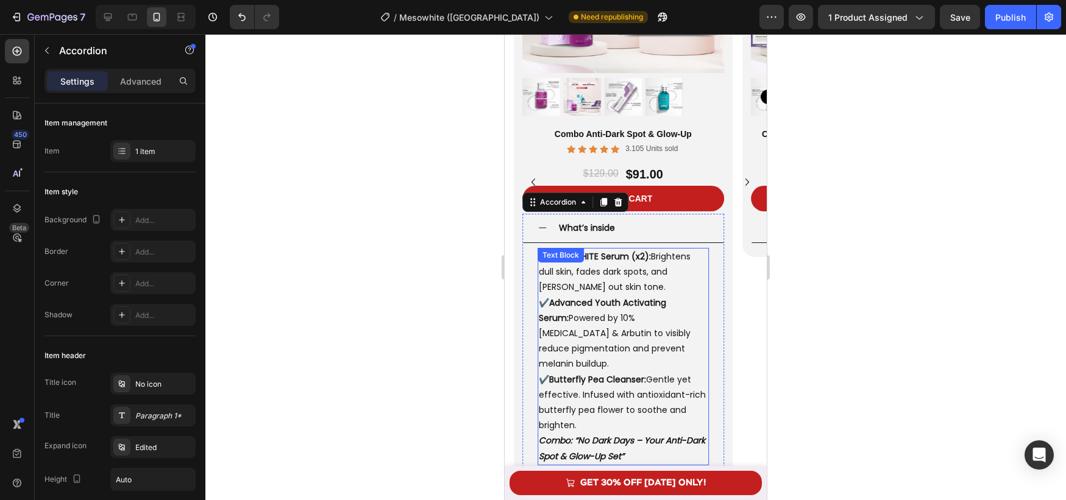
click at [630, 285] on p "✔️ MESOWHITE Serum (x2): Brightens dull skin, fades dark spots, and [PERSON_NAM…" at bounding box center [623, 341] width 169 height 184
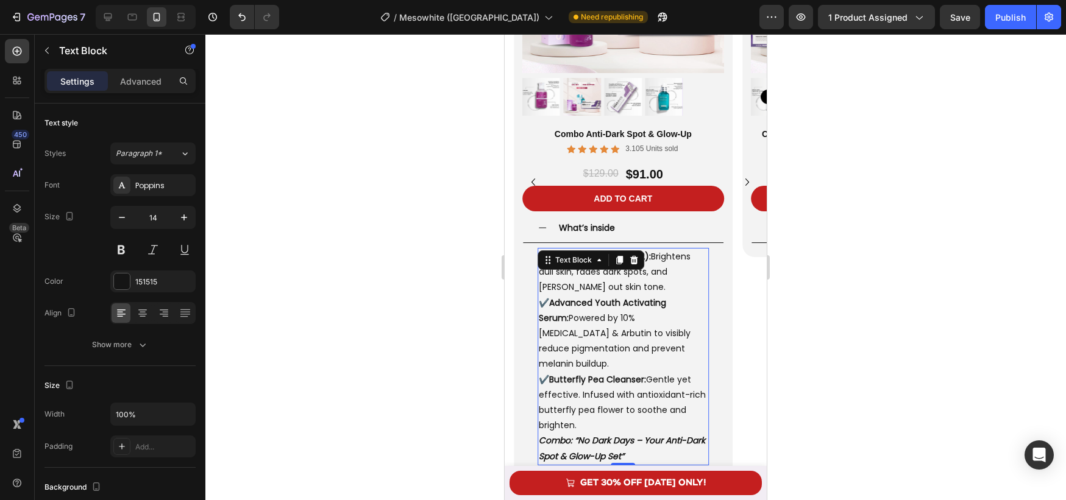
click at [615, 277] on p "✔️ MESOWHITE Serum (x2): Brightens dull skin, fades dark spots, and [PERSON_NAM…" at bounding box center [623, 341] width 169 height 184
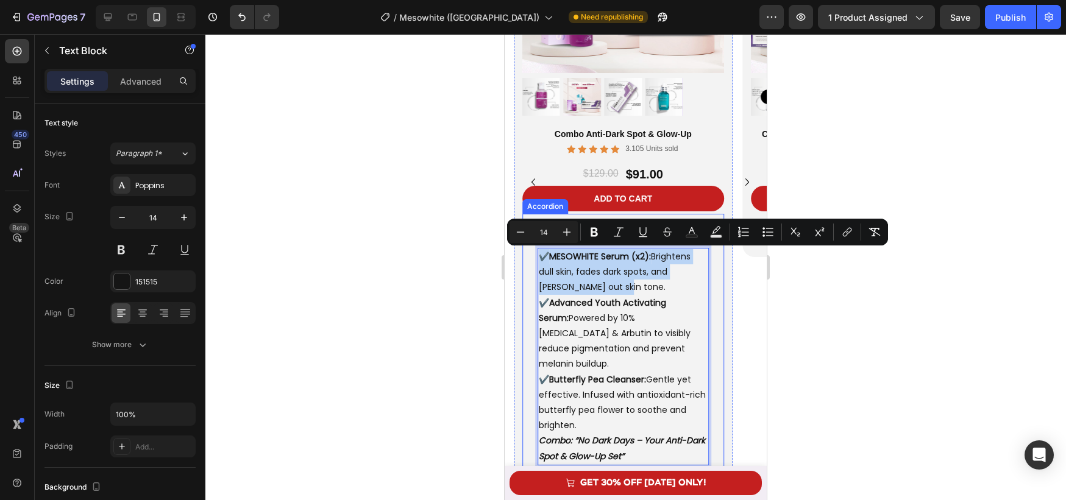
drag, startPoint x: 608, startPoint y: 288, endPoint x: 534, endPoint y: 262, distance: 78.1
click at [534, 262] on div "✔️ MESOWHITE Serum (x2): Brightens dull skin, fades dark spots, and evens out s…" at bounding box center [623, 356] width 201 height 227
copy p "✔️ MESOWHITE Serum (x2): Brightens dull skin, fades dark spots, and evens out s…"
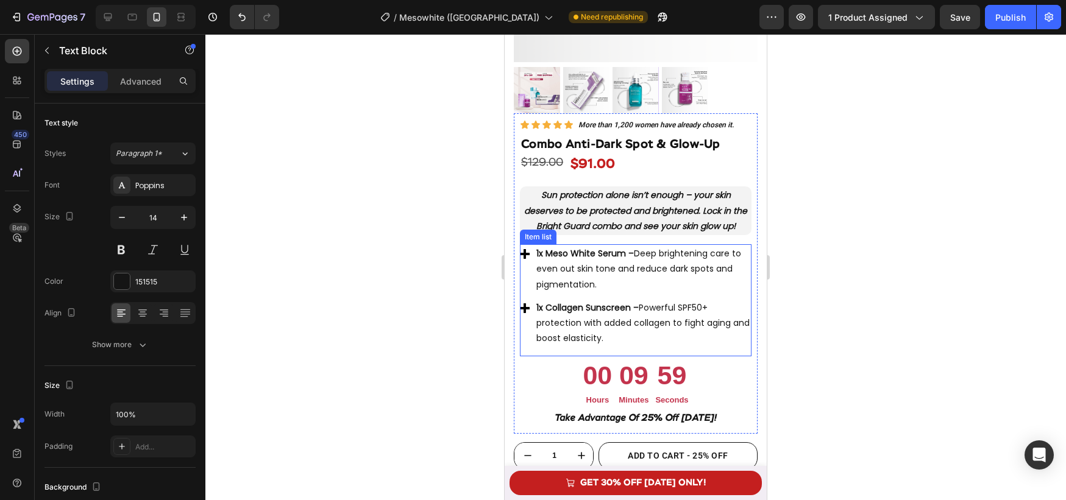
scroll to position [3806, 0]
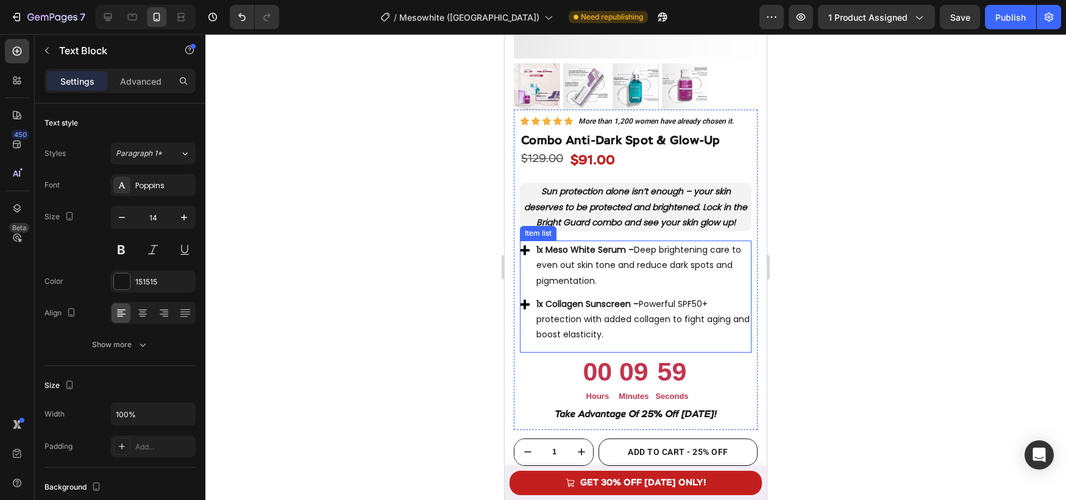
click at [614, 283] on p "1x Meso White Serum – Deep brightening care to even out skin tone and reduce da…" at bounding box center [642, 266] width 213 height 46
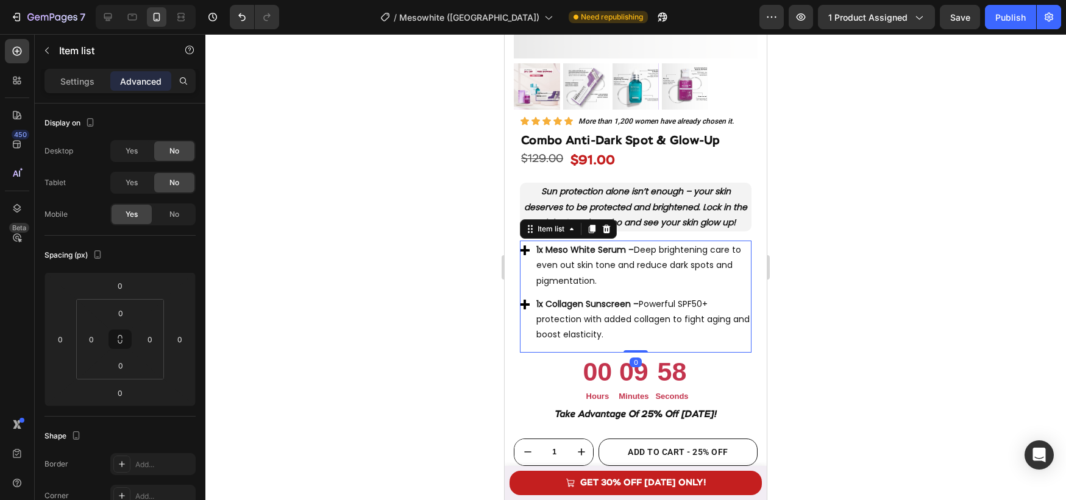
click at [614, 283] on p "1x Meso White Serum – Deep brightening care to even out skin tone and reduce da…" at bounding box center [642, 266] width 213 height 46
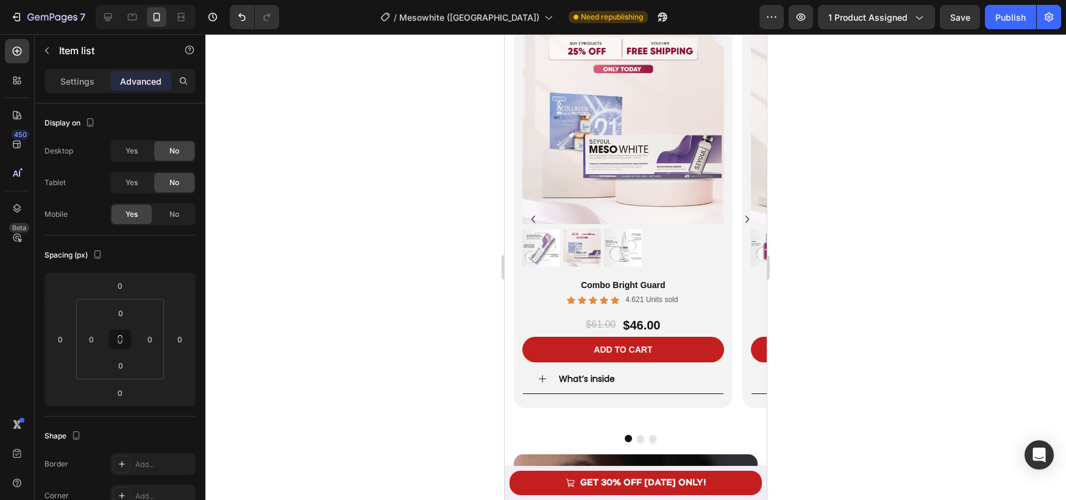
scroll to position [2560, 0]
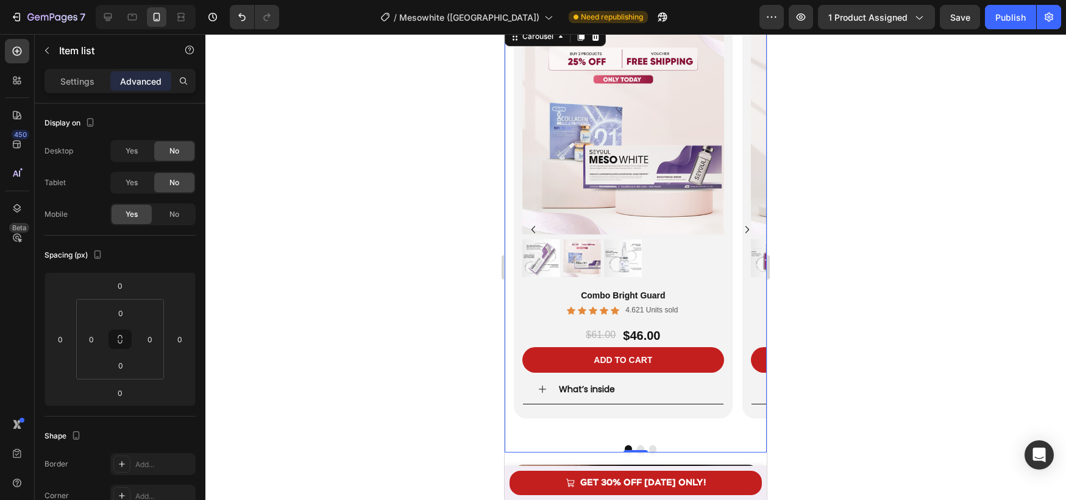
click at [641, 446] on button "Dot" at bounding box center [640, 449] width 7 height 7
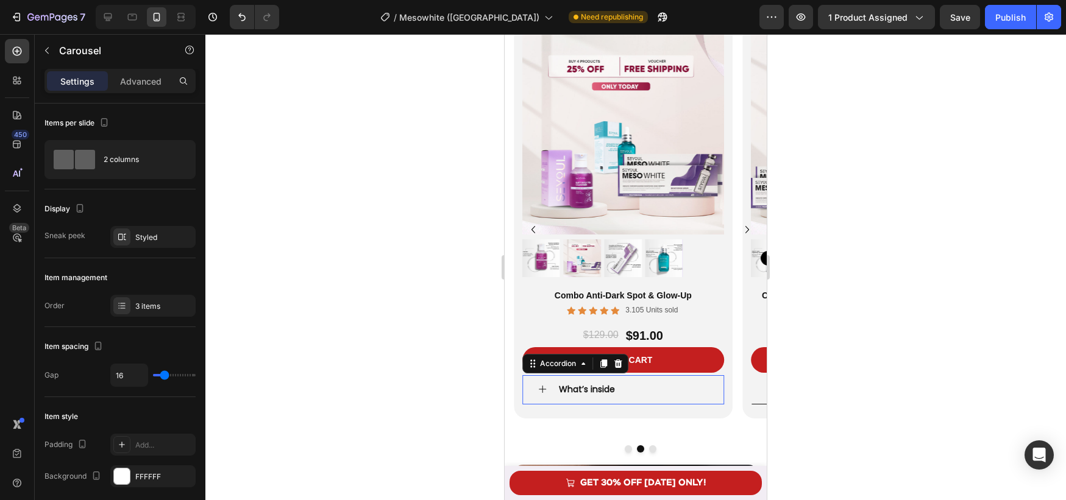
click at [549, 391] on div "What’s inside" at bounding box center [623, 390] width 201 height 29
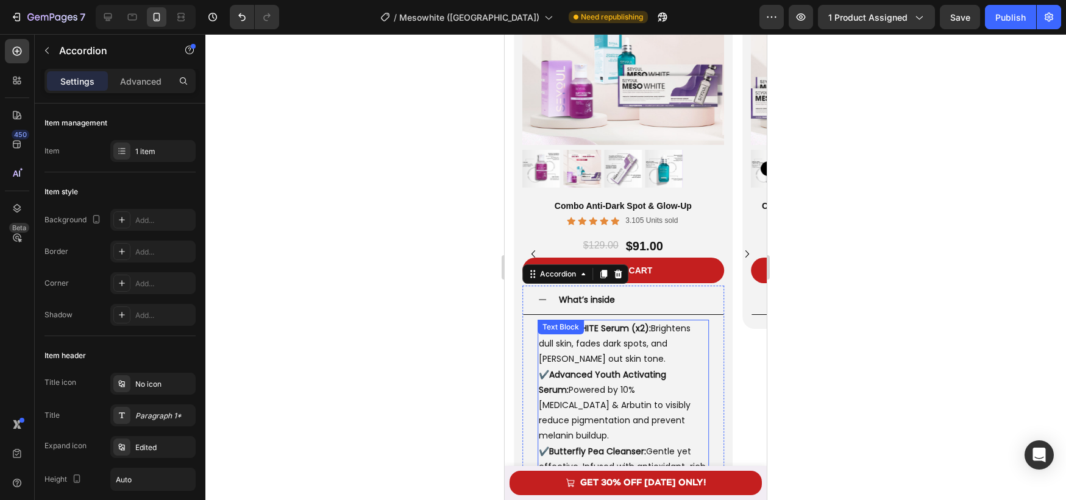
scroll to position [2666, 0]
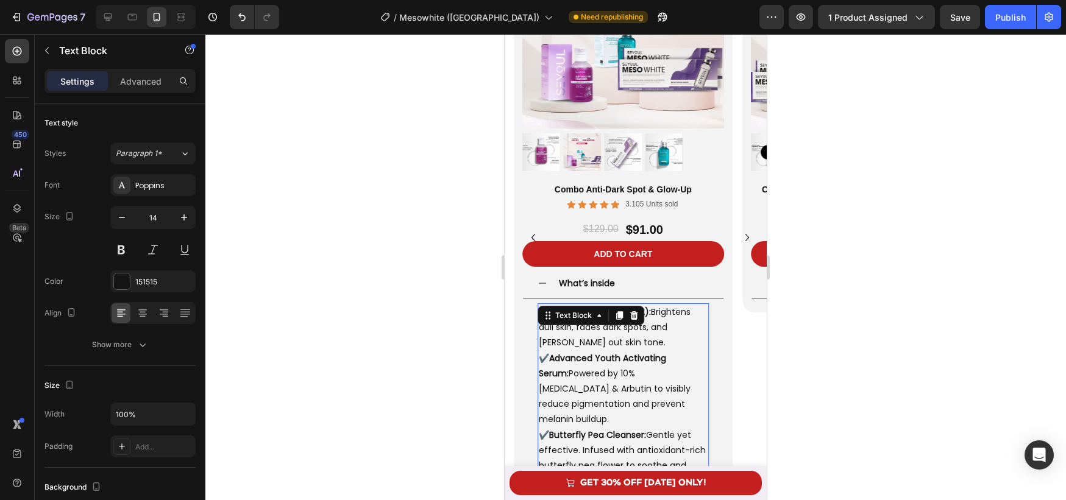
click at [649, 393] on p "✔️ MESOWHITE Serum (x2): Brightens dull skin, fades dark spots, and [PERSON_NAM…" at bounding box center [623, 397] width 169 height 184
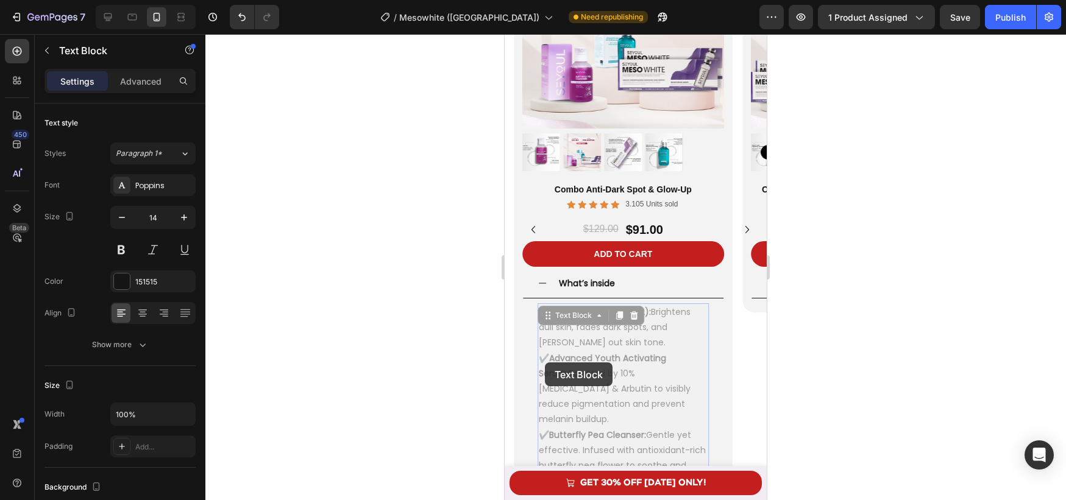
scroll to position [2565, 0]
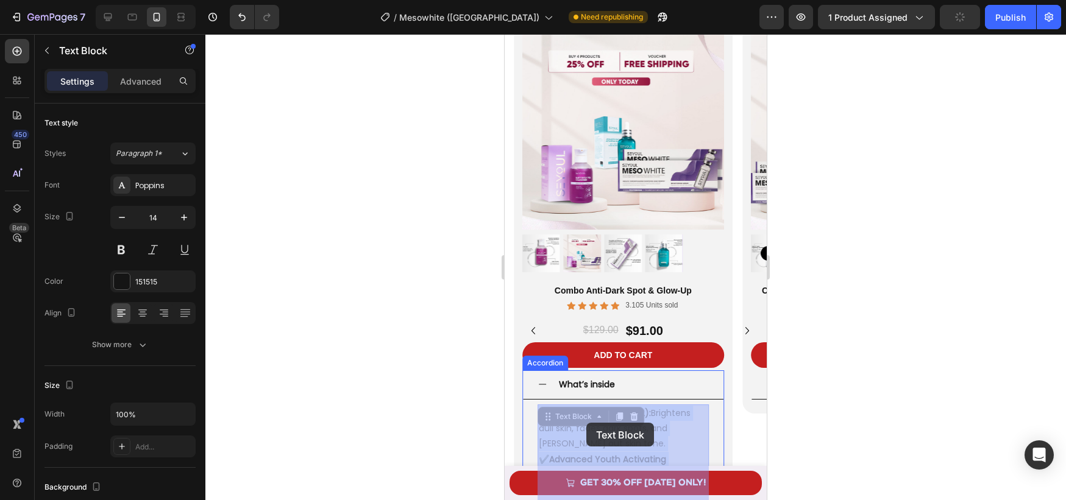
drag, startPoint x: 647, startPoint y: 403, endPoint x: 586, endPoint y: 423, distance: 63.6
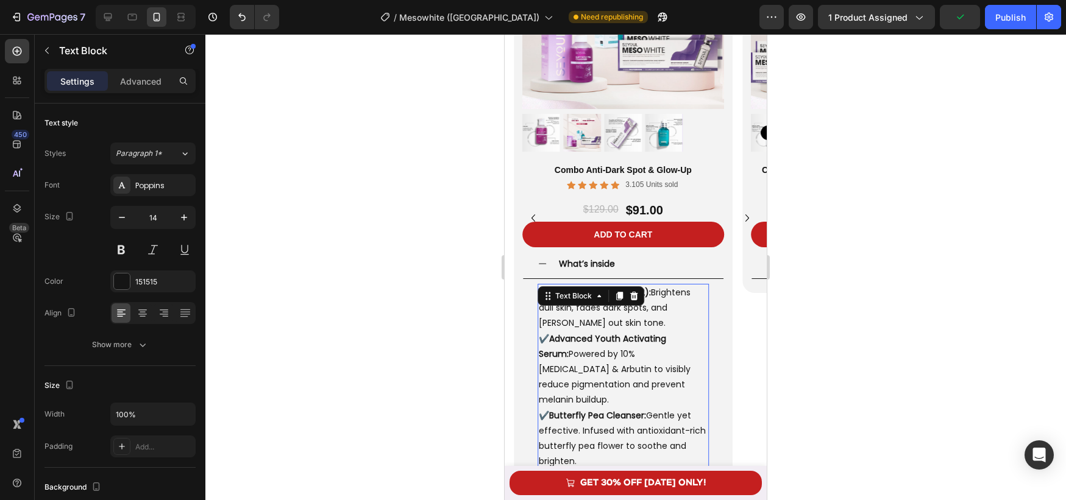
scroll to position [2717, 0]
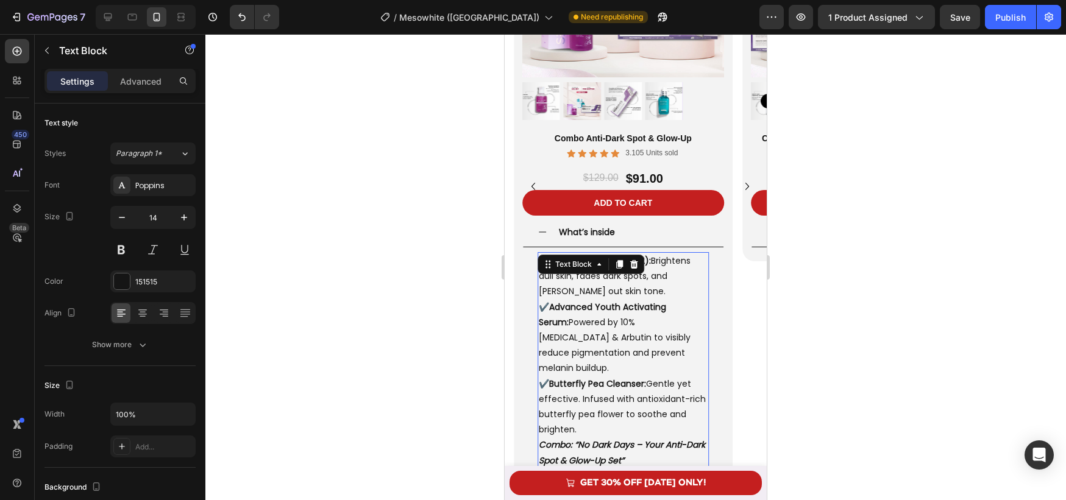
click at [441, 307] on div at bounding box center [635, 267] width 861 height 466
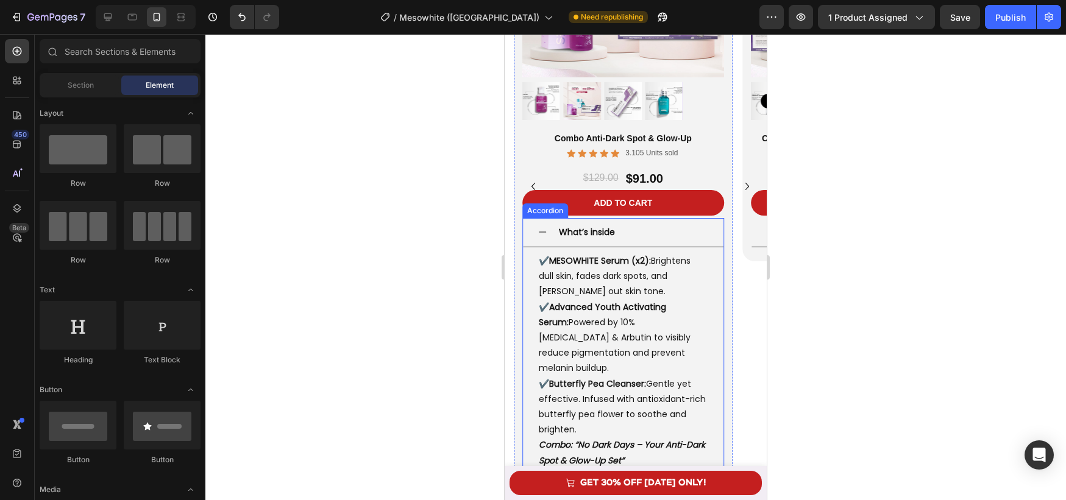
click at [658, 347] on p "✔️ MESOWHITE Serum (x2): Brightens dull skin, fades dark spots, and [PERSON_NAM…" at bounding box center [623, 346] width 169 height 184
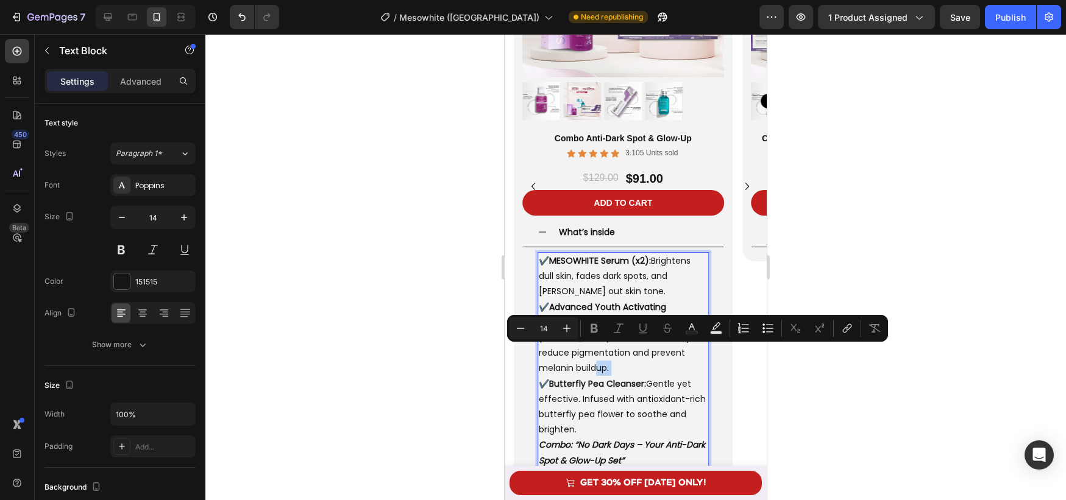
click at [652, 351] on p "✔️ MESOWHITE Serum (x2): Brightens dull skin, fades dark spots, and [PERSON_NAM…" at bounding box center [623, 346] width 169 height 184
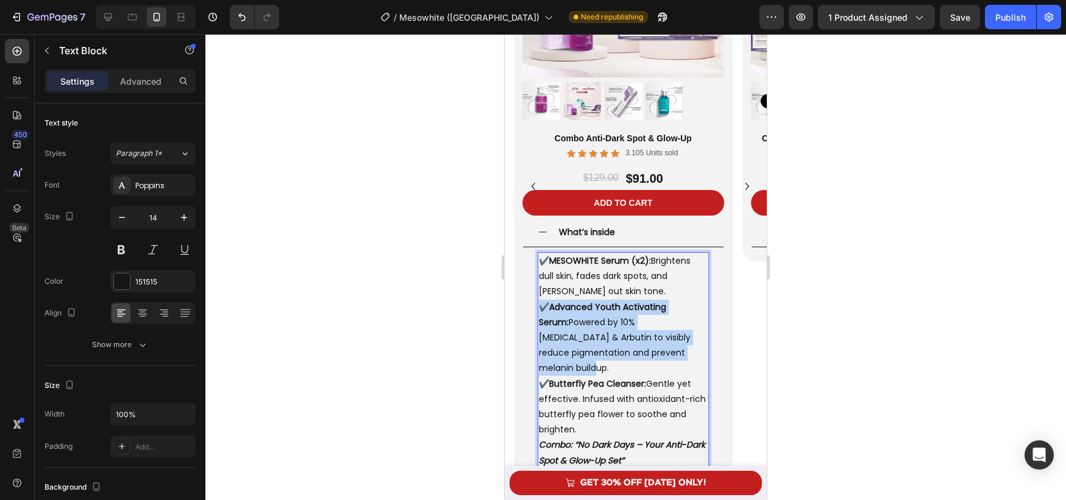
drag, startPoint x: 649, startPoint y: 352, endPoint x: 543, endPoint y: 309, distance: 115.1
click at [543, 309] on p "✔️ MESOWHITE Serum (x2): Brightens dull skin, fades dark spots, and [PERSON_NAM…" at bounding box center [623, 346] width 169 height 184
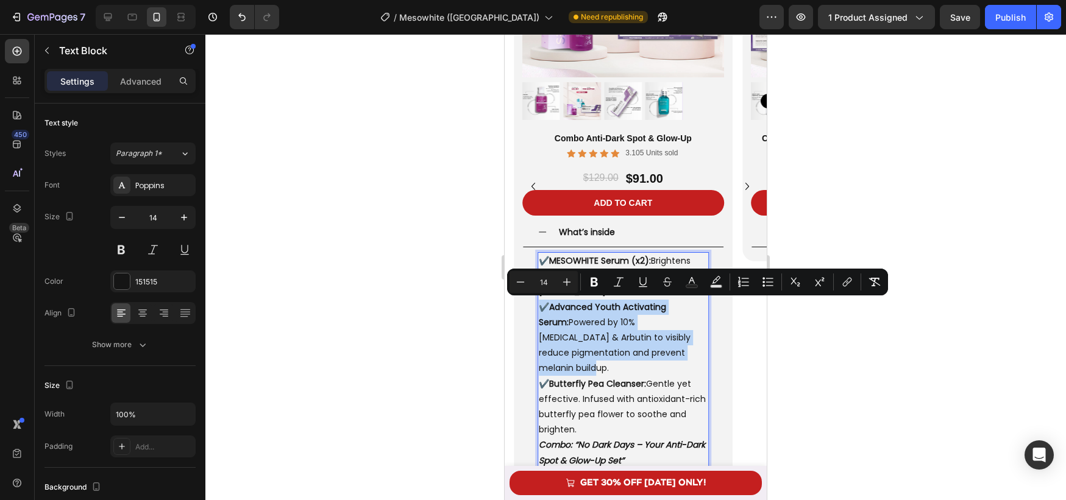
click at [600, 324] on p "✔️ MESOWHITE Serum (x2): Brightens dull skin, fades dark spots, and [PERSON_NAM…" at bounding box center [623, 346] width 169 height 184
drag, startPoint x: 653, startPoint y: 357, endPoint x: 554, endPoint y: 308, distance: 110.7
click at [554, 308] on p "✔️ MESOWHITE Serum (x2): Brightens dull skin, fades dark spots, and [PERSON_NAM…" at bounding box center [623, 346] width 169 height 184
copy p "Advanced Youth Activating Serum: Powered by 10% Niacinamide & Arbutin to visibl…"
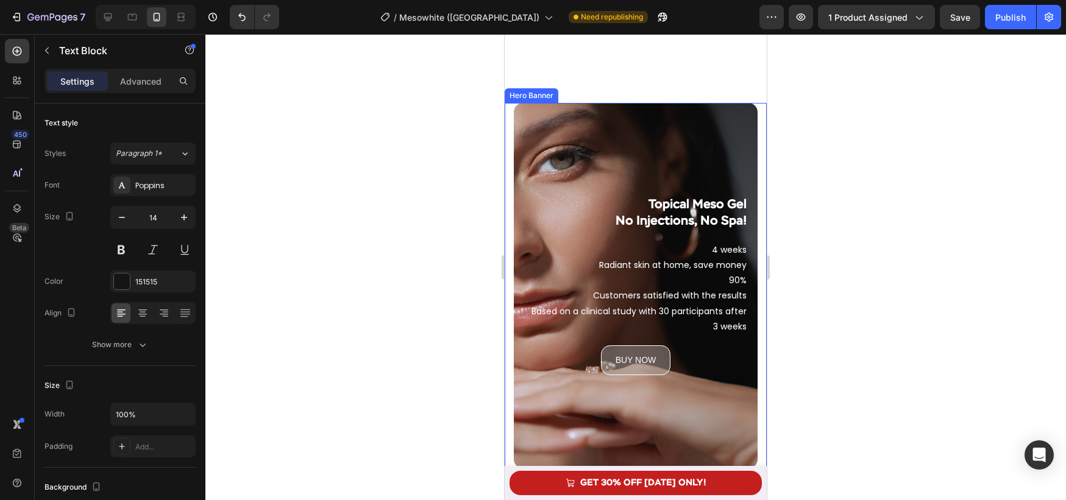
type input "16"
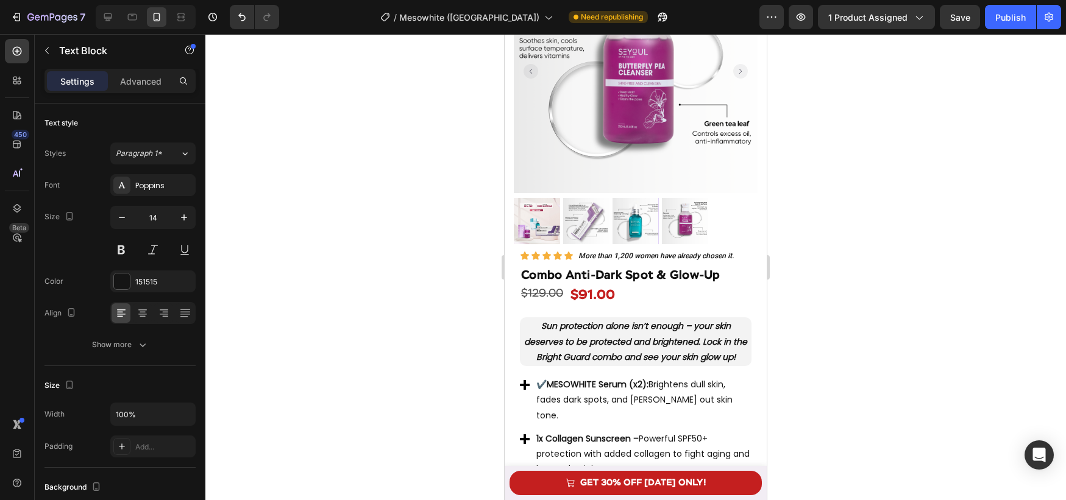
scroll to position [3776, 0]
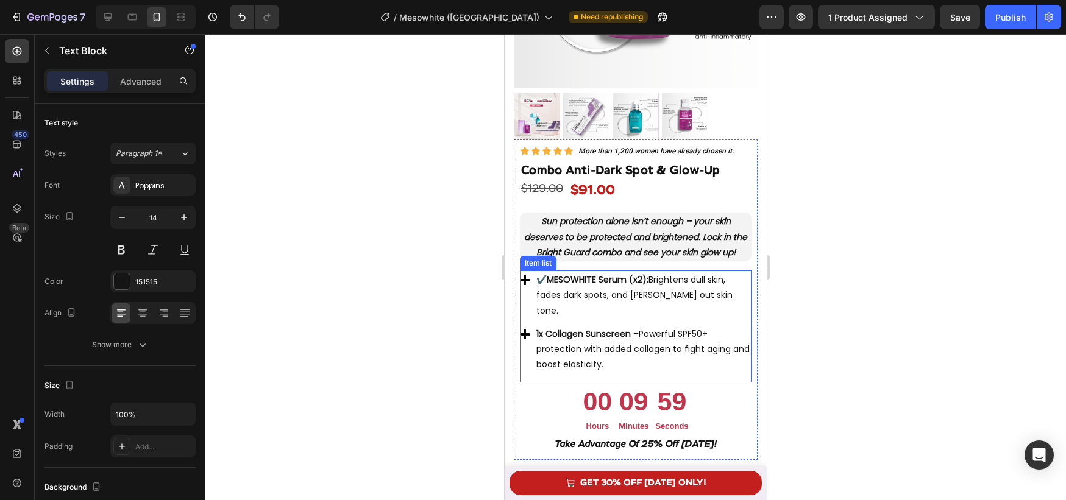
click at [639, 341] on p "1x Collagen Sunscreen – Powerful SPF50+ protection with added collagen to fight…" at bounding box center [642, 350] width 213 height 46
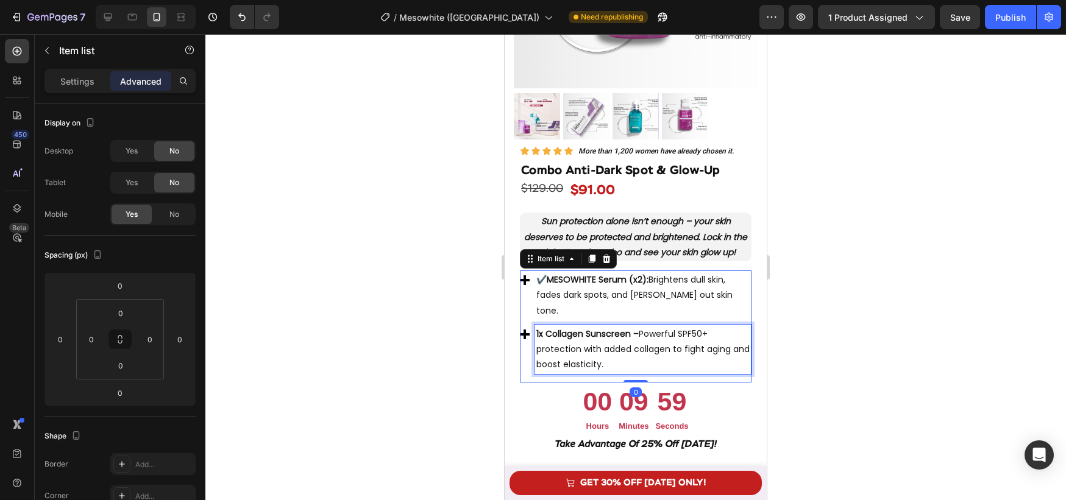
click at [639, 341] on p "1x Collagen Sunscreen – Powerful SPF50+ protection with added collagen to fight…" at bounding box center [642, 350] width 213 height 46
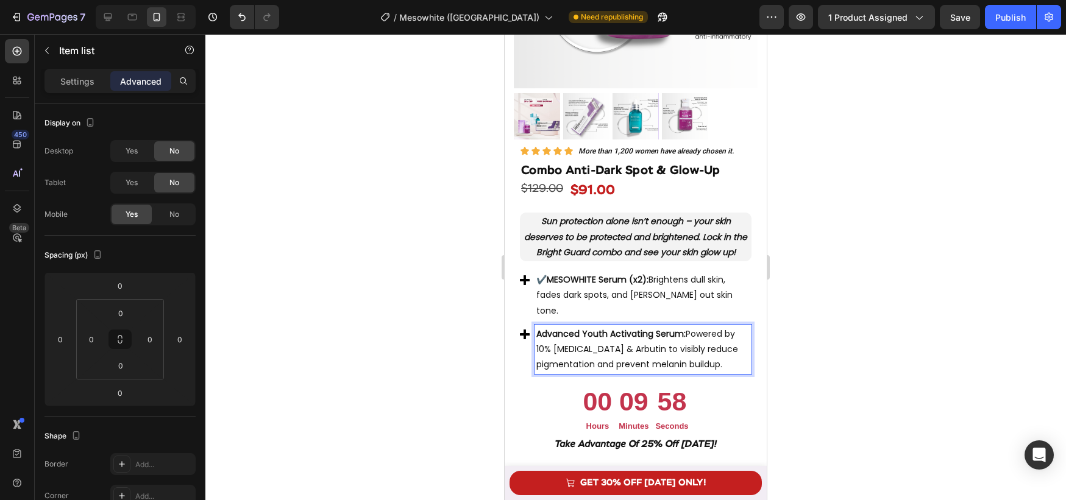
drag, startPoint x: 436, startPoint y: 332, endPoint x: 482, endPoint y: 328, distance: 46.5
click at [436, 332] on div at bounding box center [635, 267] width 861 height 466
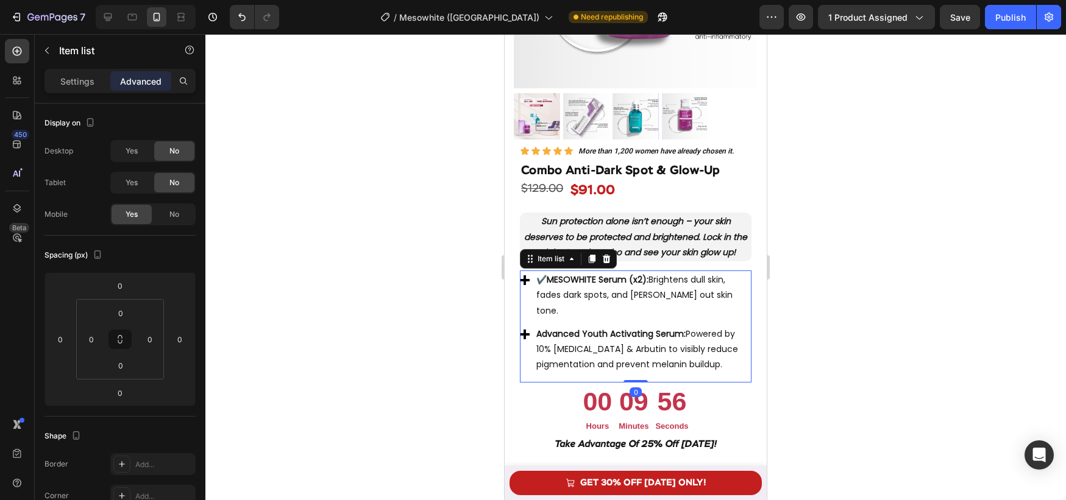
click at [531, 308] on div "✔️ MESOWHITE Serum (x2): Brightens dull skin, fades dark spots, and evens out s…" at bounding box center [636, 323] width 232 height 104
click at [79, 74] on div "Settings" at bounding box center [77, 81] width 61 height 20
type input "8"
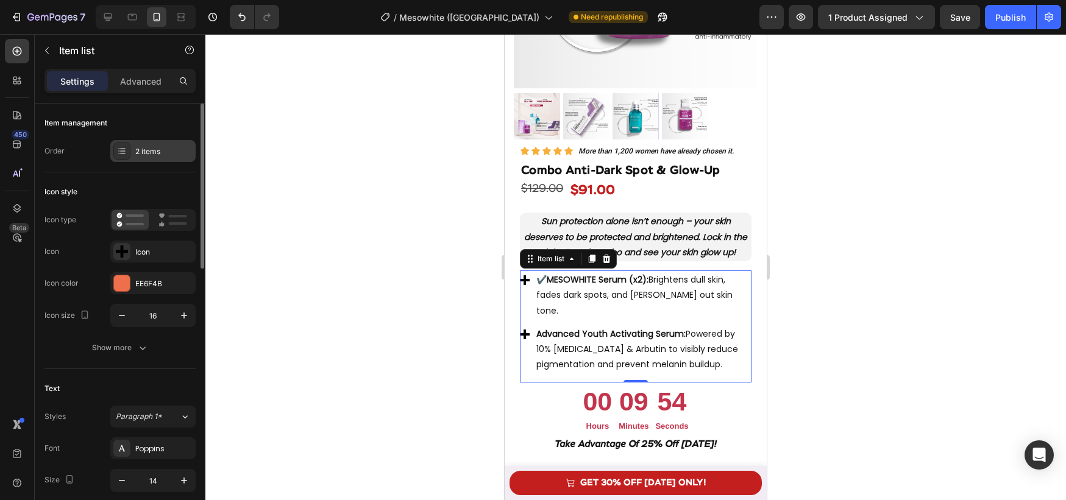
click at [155, 158] on div "2 items" at bounding box center [152, 151] width 85 height 22
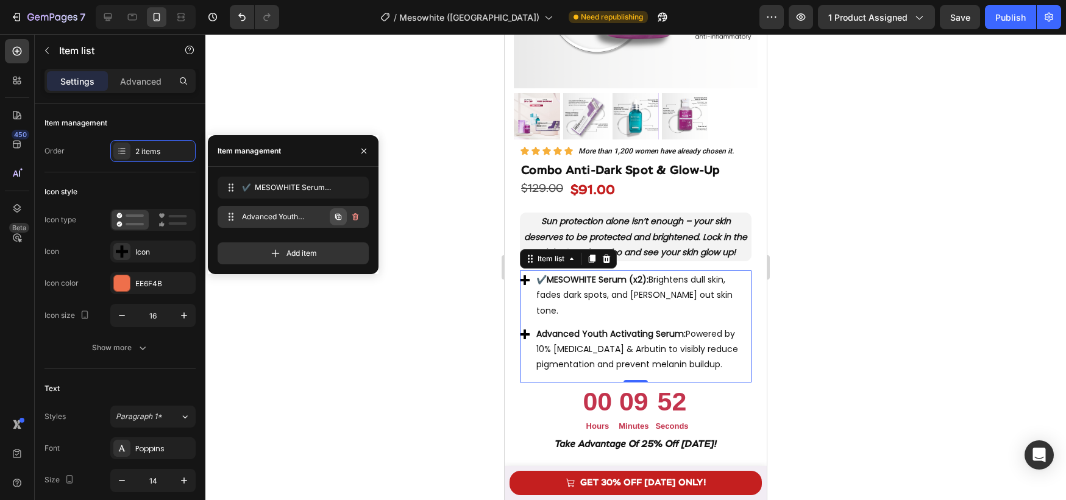
click at [340, 219] on icon "button" at bounding box center [338, 217] width 10 height 10
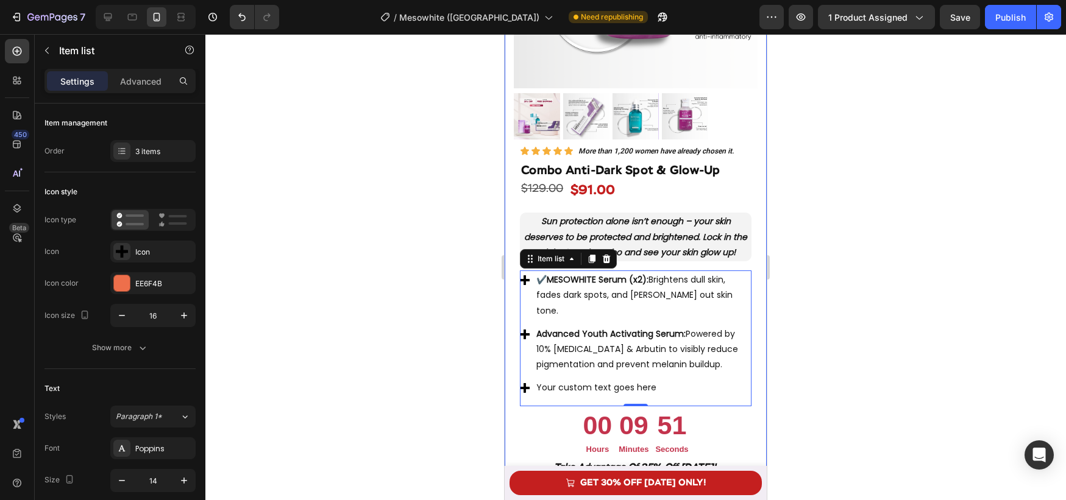
click at [800, 319] on div at bounding box center [635, 267] width 861 height 466
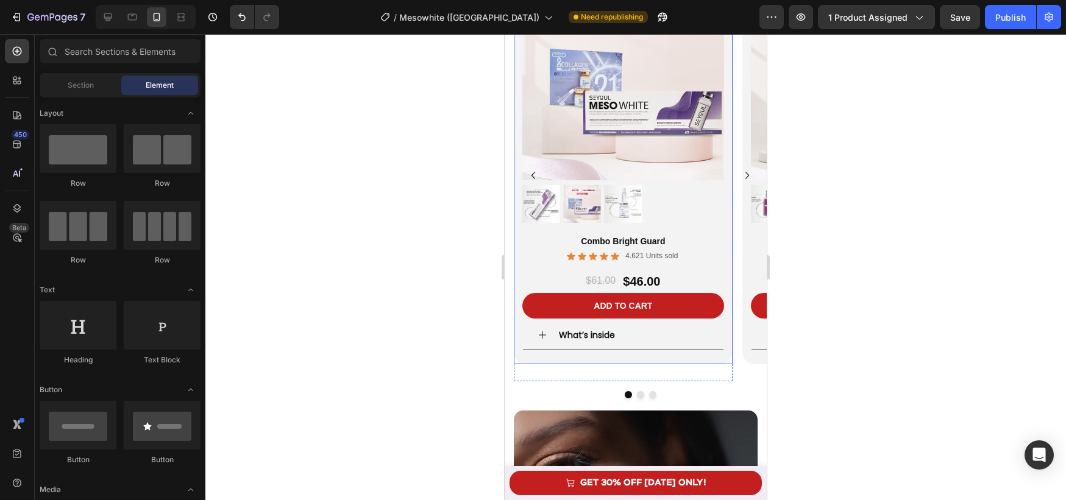
scroll to position [2610, 0]
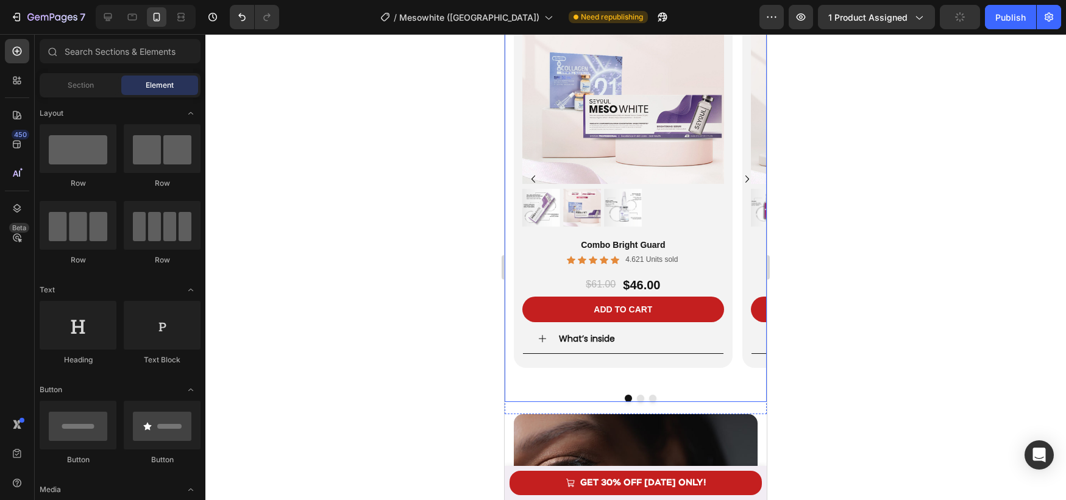
click at [641, 397] on button "Dot" at bounding box center [640, 398] width 7 height 7
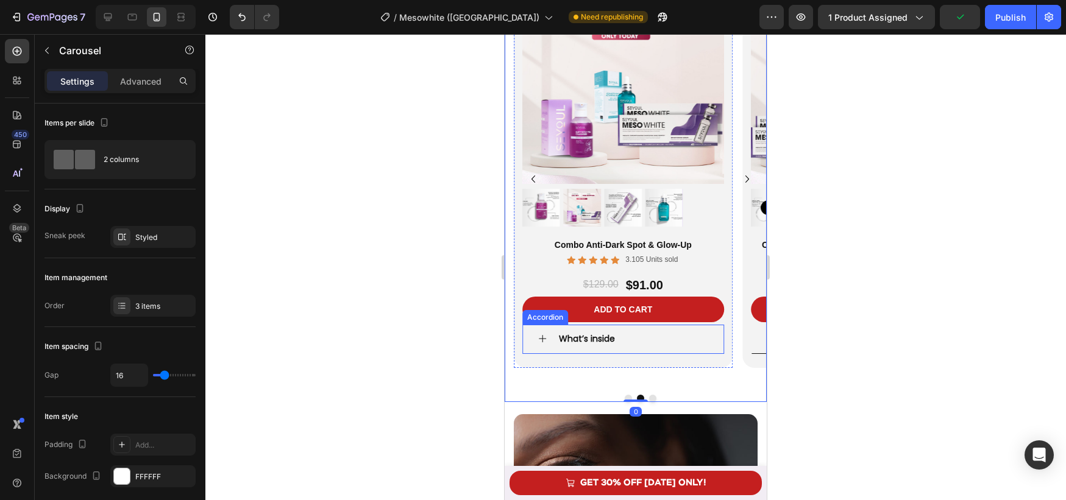
click at [622, 341] on div "What’s inside" at bounding box center [633, 339] width 152 height 19
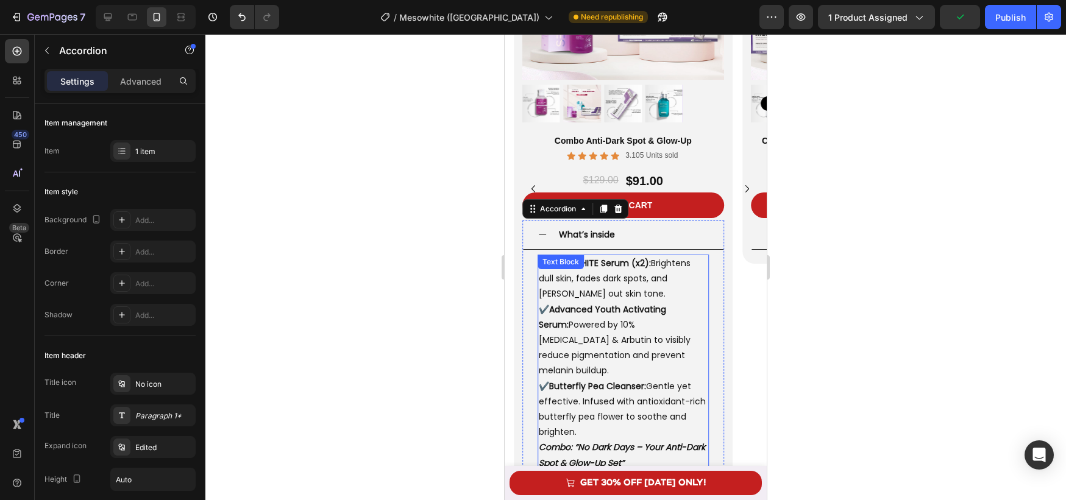
scroll to position [2716, 0]
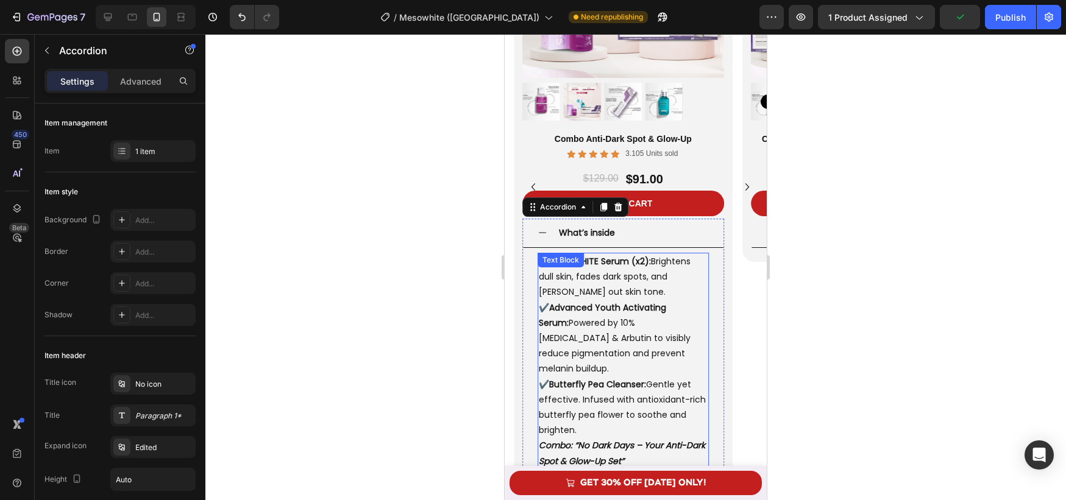
click at [616, 391] on p "✔️ MESOWHITE Serum (x2): Brightens dull skin, fades dark spots, and [PERSON_NAM…" at bounding box center [623, 346] width 169 height 184
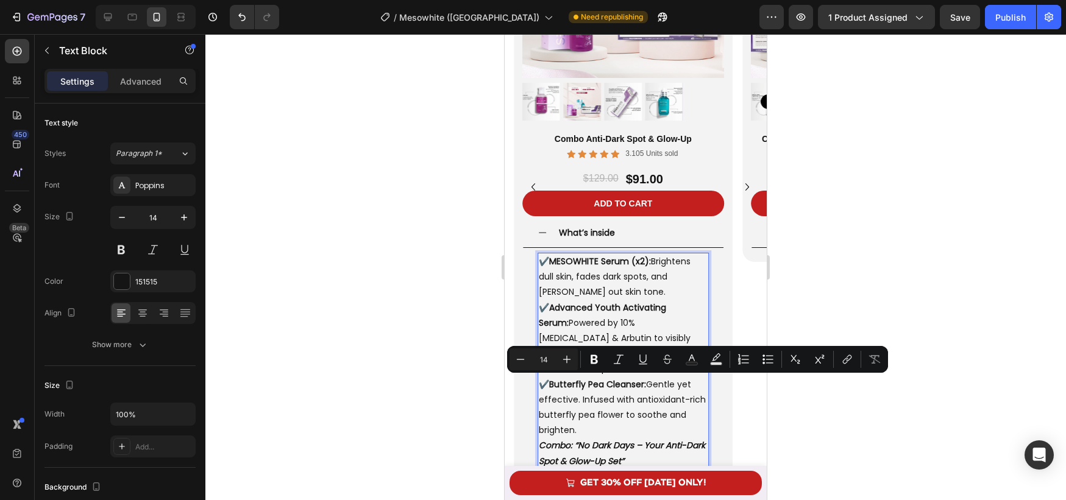
click at [596, 405] on p "✔️ MESOWHITE Serum (x2): Brightens dull skin, fades dark spots, and [PERSON_NAM…" at bounding box center [623, 346] width 169 height 184
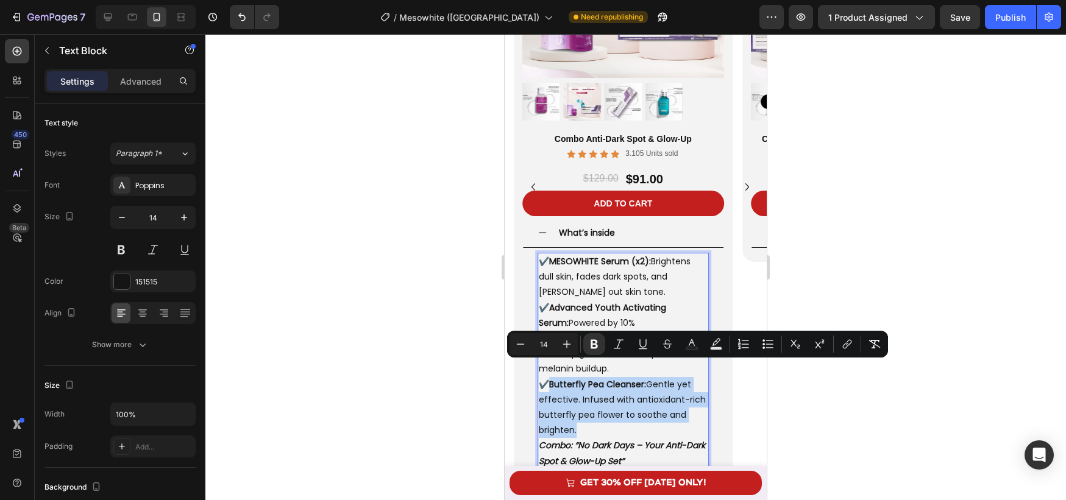
drag, startPoint x: 585, startPoint y: 415, endPoint x: 551, endPoint y: 370, distance: 56.2
click at [551, 370] on p "✔️ MESOWHITE Serum (x2): Brightens dull skin, fades dark spots, and [PERSON_NAM…" at bounding box center [623, 346] width 169 height 184
copy p "Butterfly Pea Cleanser: Gentle yet effective. Infused with antioxidant-rich but…"
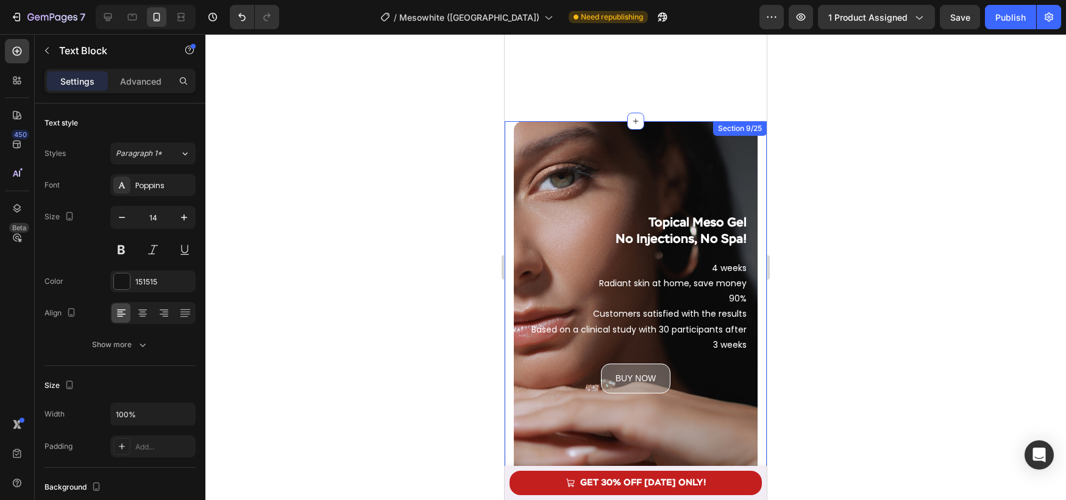
type input "16"
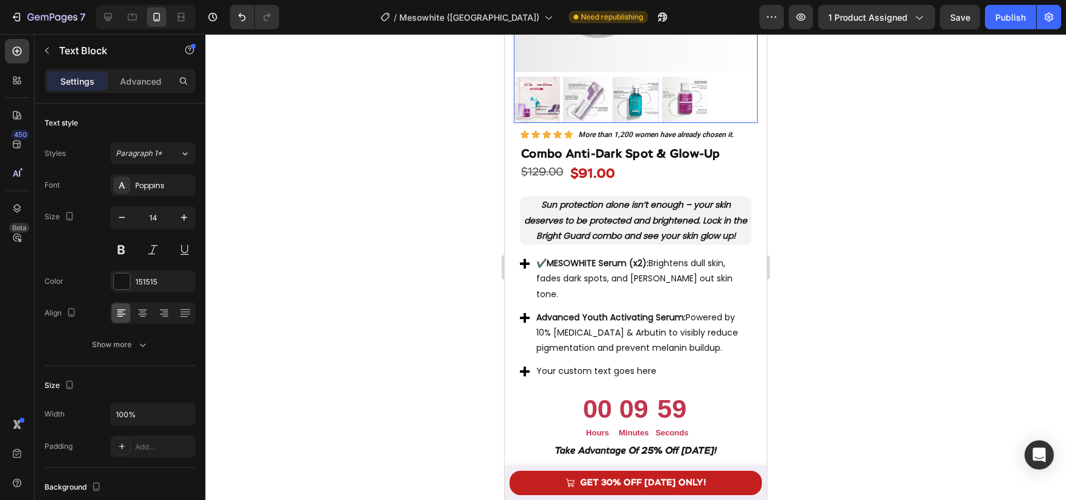
scroll to position [3800, 0]
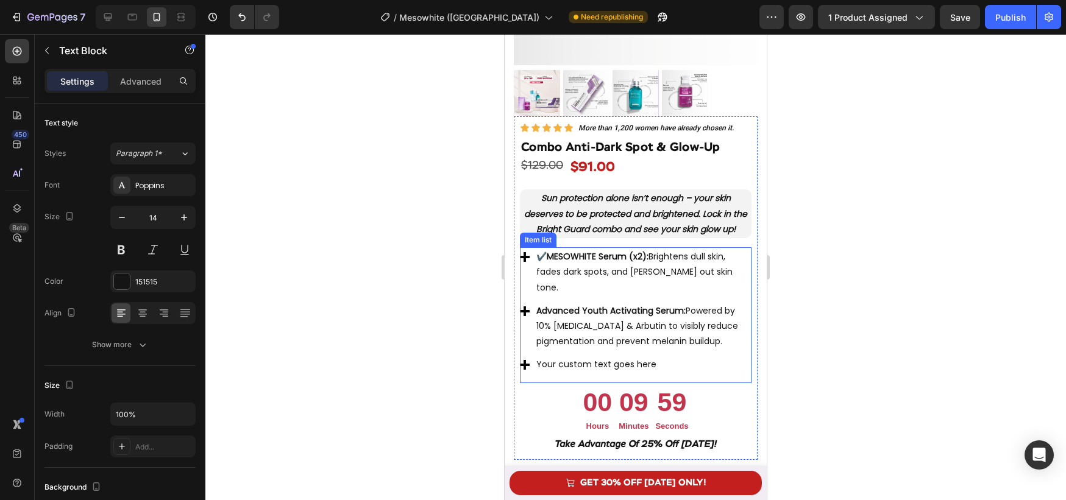
click at [580, 355] on div "Your custom text goes here" at bounding box center [643, 364] width 217 height 19
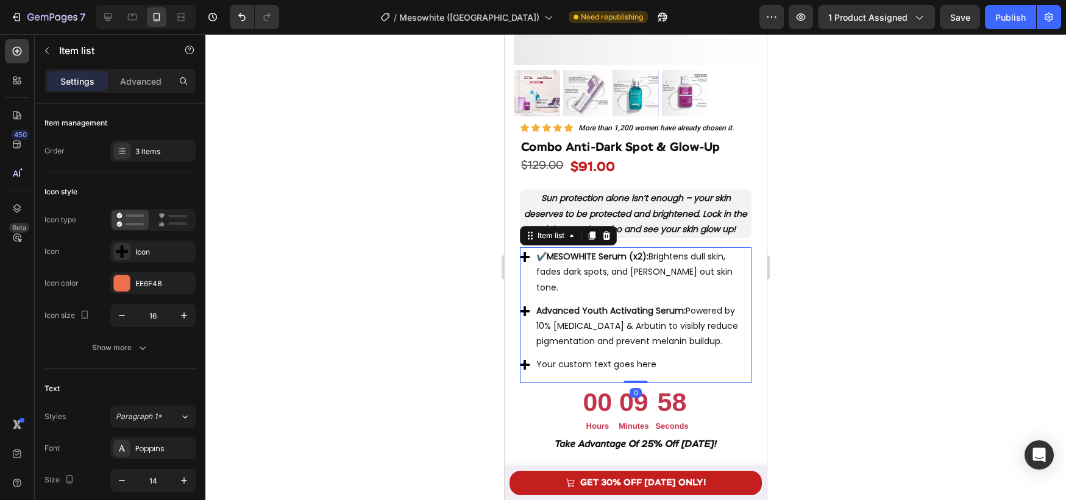
click at [580, 355] on div "Your custom text goes here" at bounding box center [643, 364] width 217 height 19
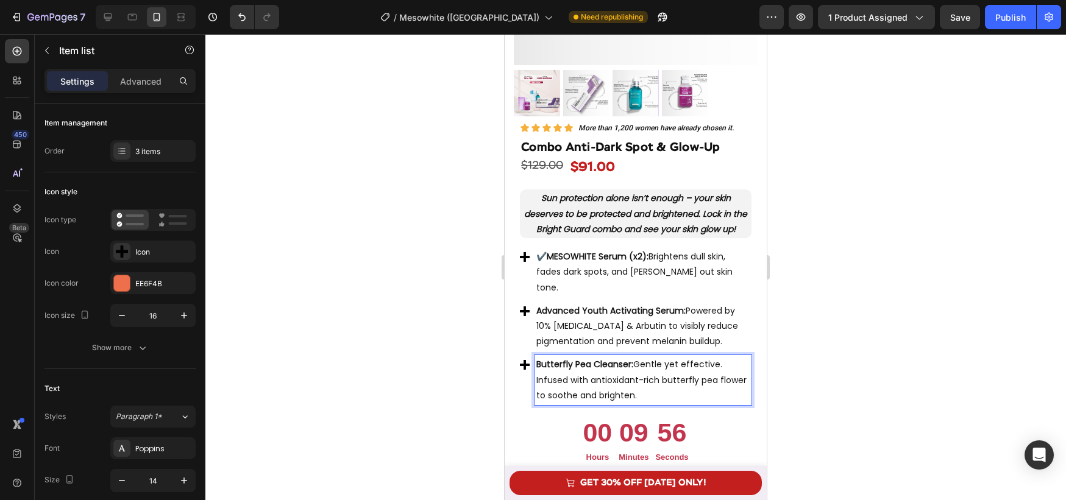
click at [551, 262] on strong "MESOWHITE Serum (x2):" at bounding box center [598, 257] width 102 height 12
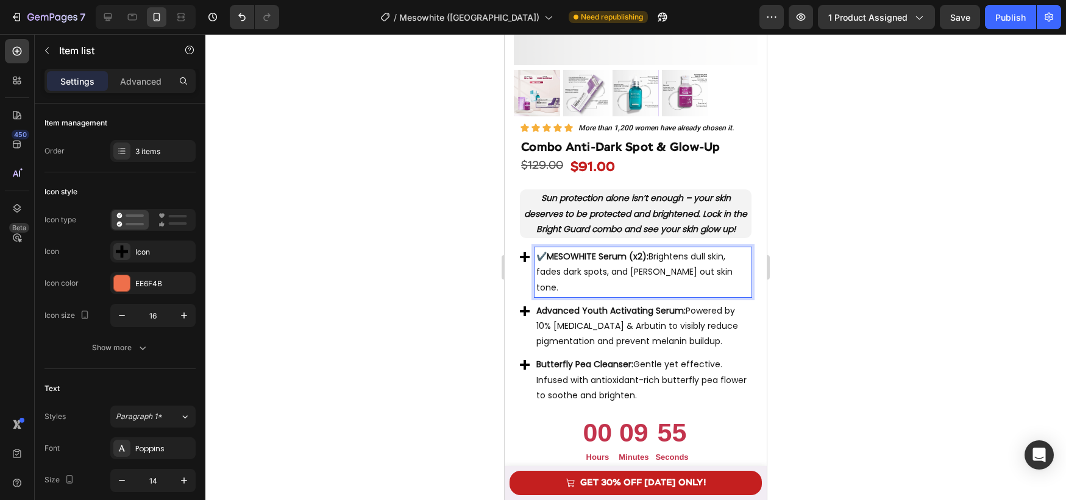
click at [546, 258] on span "✔️" at bounding box center [541, 257] width 10 height 12
click at [544, 258] on span "✔️" at bounding box center [541, 257] width 10 height 12
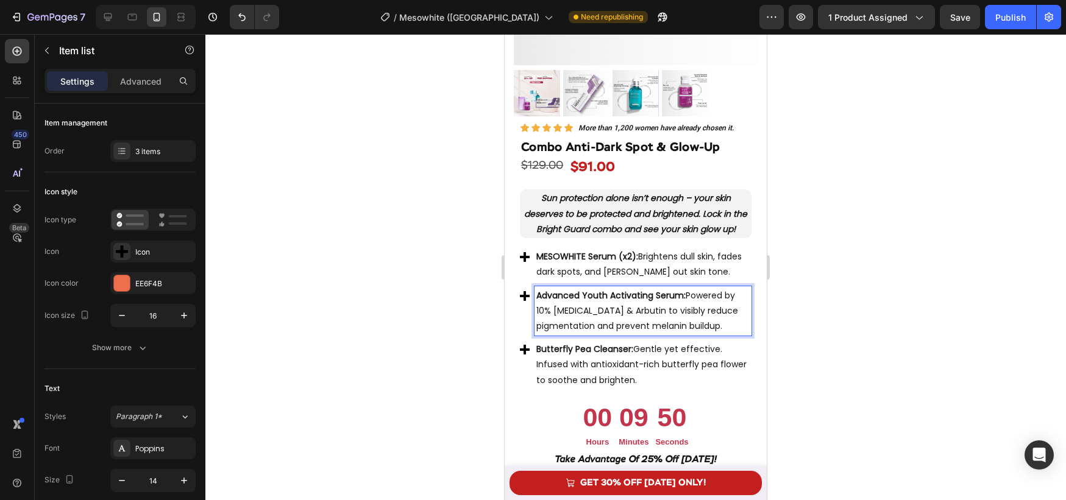
click at [541, 298] on strong "Advanced Youth Activating Serum:" at bounding box center [610, 296] width 149 height 12
click at [537, 297] on strong "Advanced Youth Activating Serum:" at bounding box center [610, 296] width 149 height 12
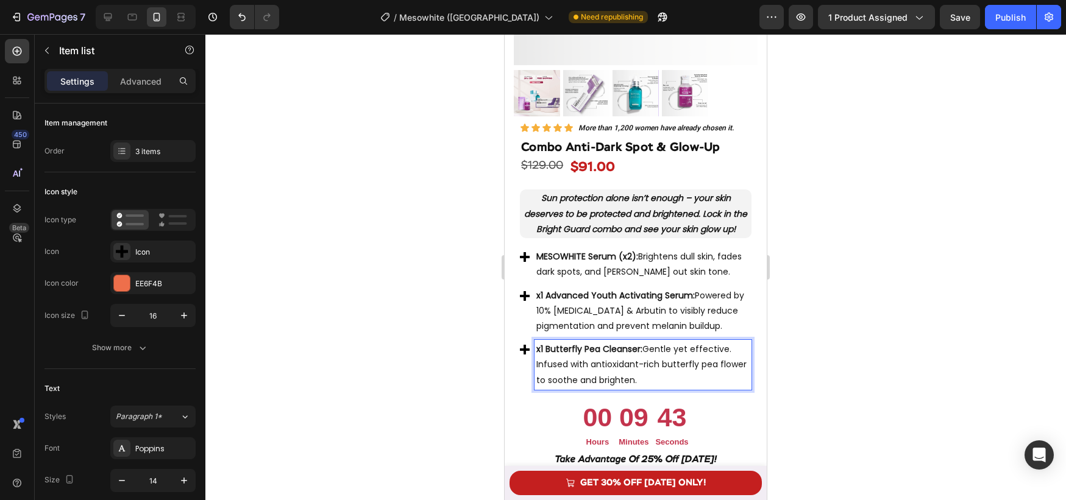
click at [621, 360] on p "x1 Butterfly Pea Cleanser: Gentle yet effective. Infused with antioxidant-rich …" at bounding box center [642, 365] width 213 height 46
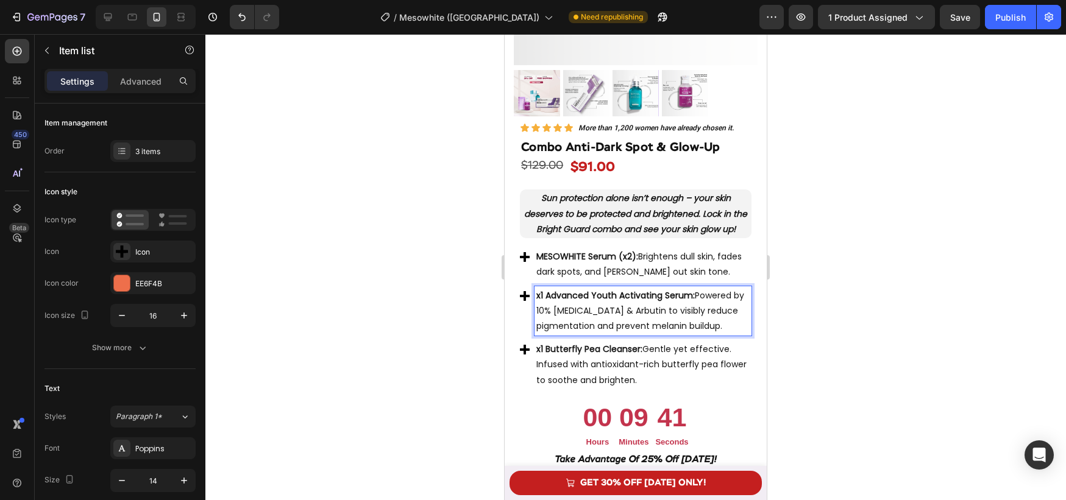
click at [630, 320] on p "x1 Advanced Youth Activating Serum: Powered by 10% Niacinamide & Arbutin to vis…" at bounding box center [642, 311] width 213 height 46
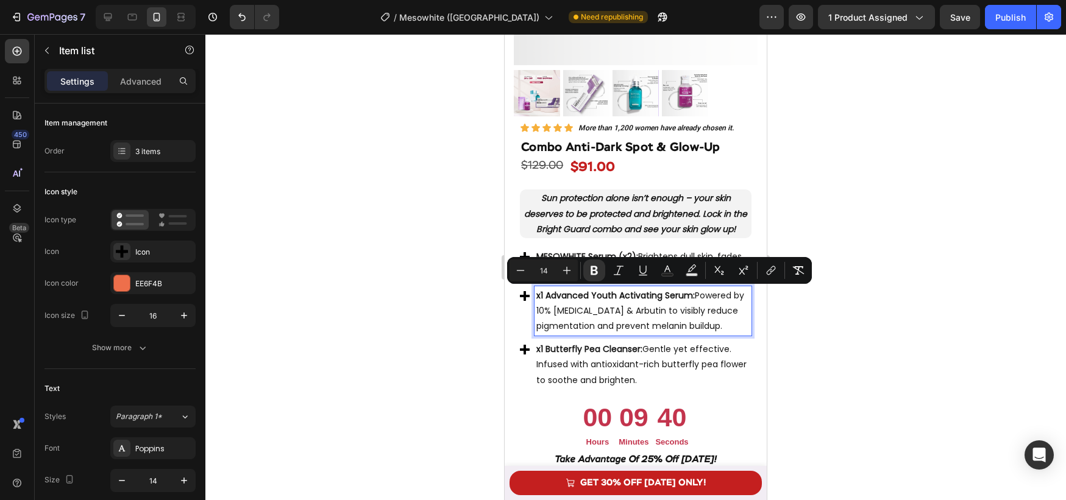
click at [632, 357] on p "x1 Butterfly Pea Cleanser: Gentle yet effective. Infused with antioxidant-rich …" at bounding box center [642, 365] width 213 height 46
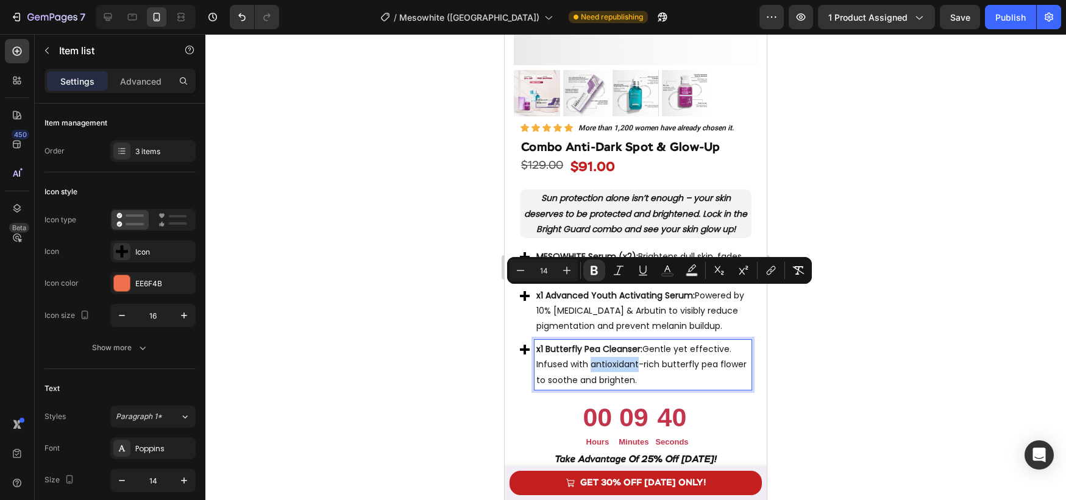
click at [632, 357] on p "x1 Butterfly Pea Cleanser: Gentle yet effective. Infused with antioxidant-rich …" at bounding box center [642, 365] width 213 height 46
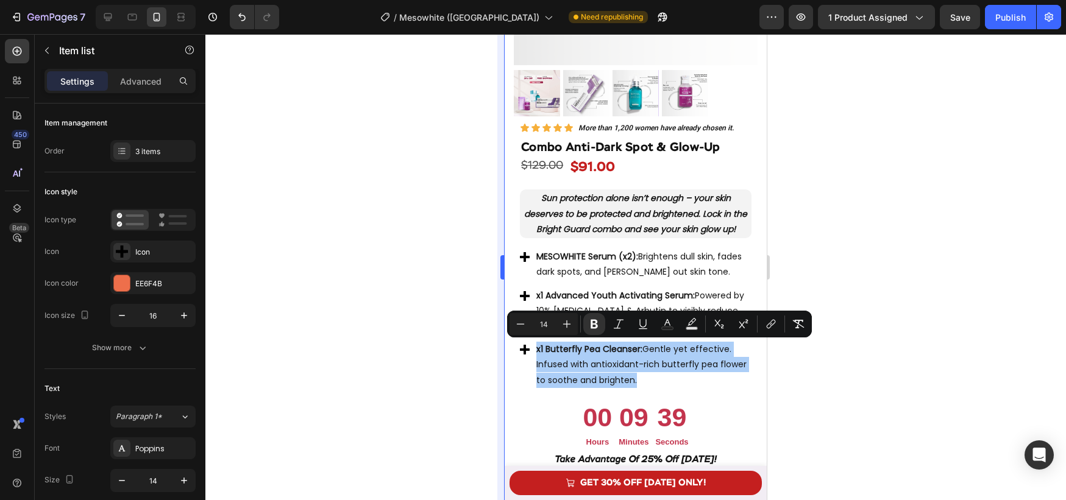
drag, startPoint x: 435, startPoint y: 335, endPoint x: 499, endPoint y: 304, distance: 71.7
click at [435, 335] on div at bounding box center [635, 267] width 861 height 466
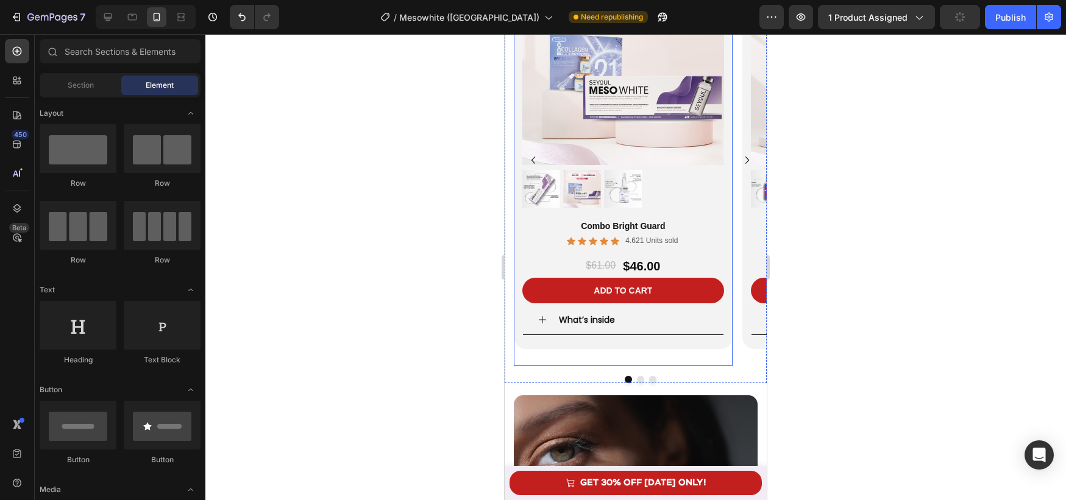
scroll to position [2641, 0]
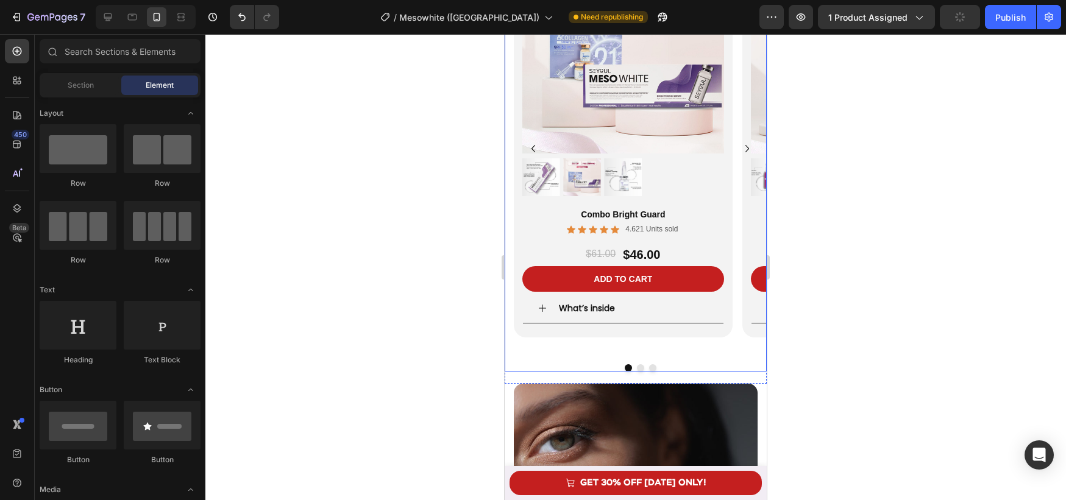
click at [640, 370] on button "Dot" at bounding box center [640, 368] width 7 height 7
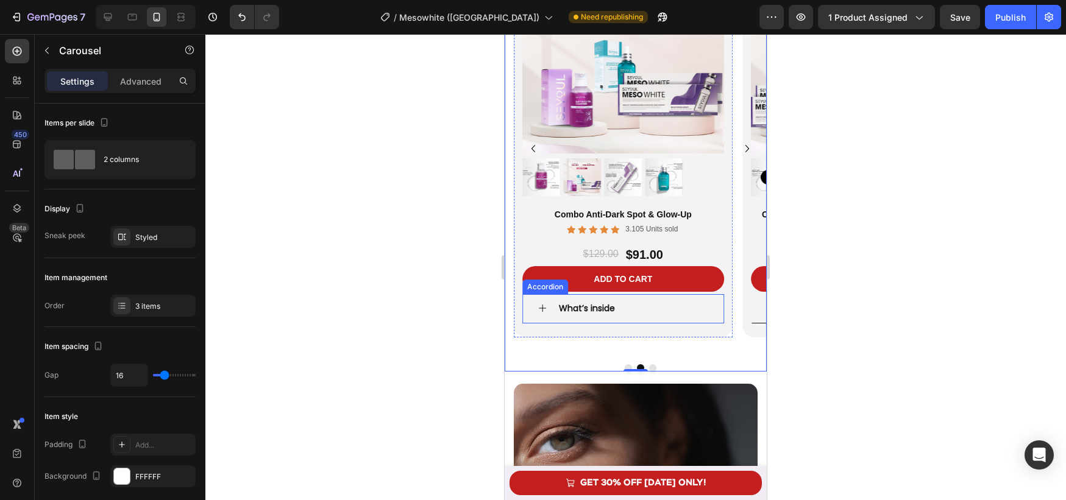
click at [541, 310] on icon at bounding box center [543, 309] width 10 height 10
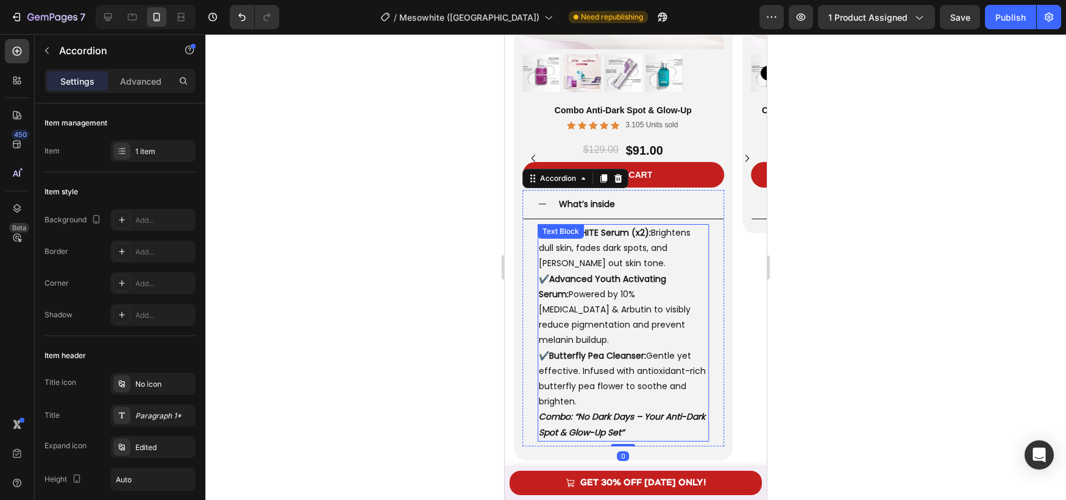
scroll to position [2747, 0]
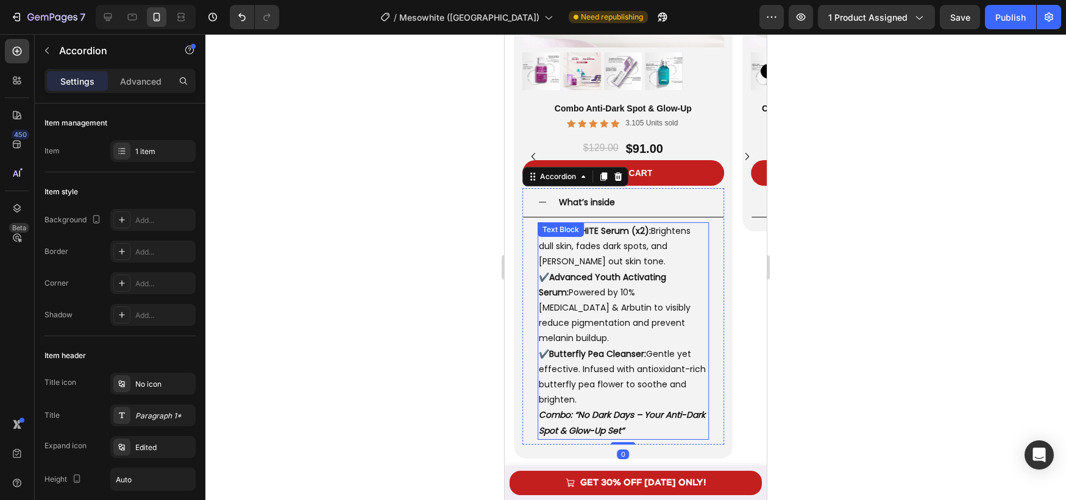
click at [623, 413] on strong "Combo: “No Dark Days – Your Anti-Dark Spot & Glow-Up Set”" at bounding box center [622, 422] width 166 height 27
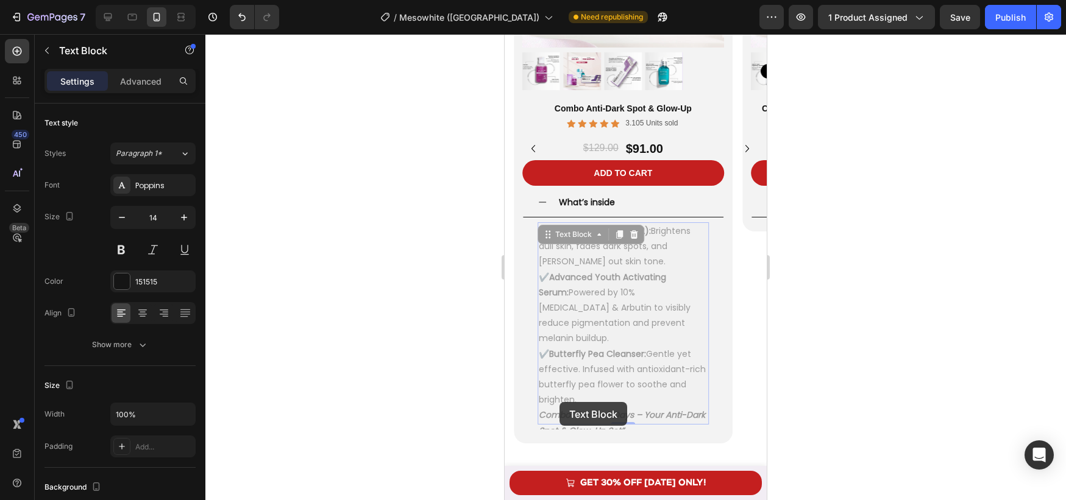
scroll to position [2646, 0]
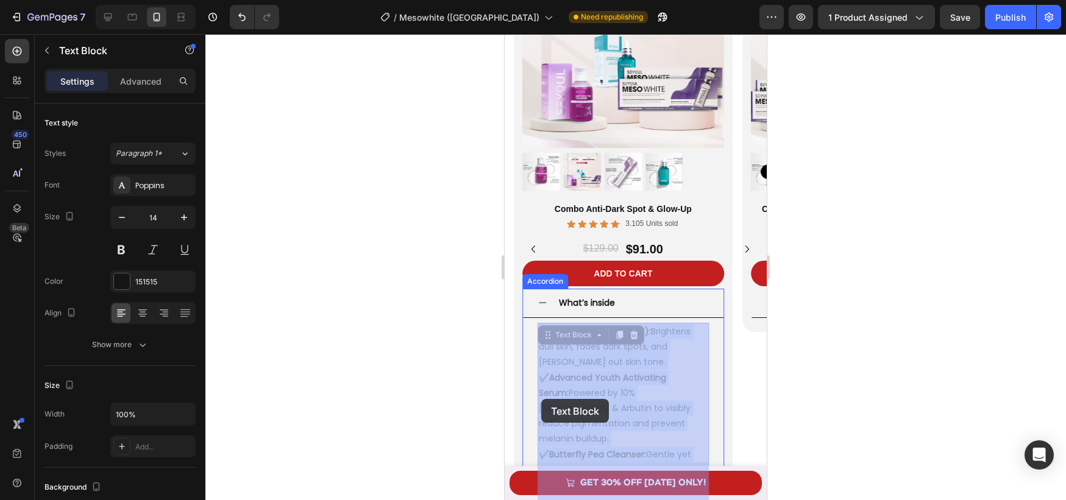
drag, startPoint x: 634, startPoint y: 413, endPoint x: 598, endPoint y: 403, distance: 37.4
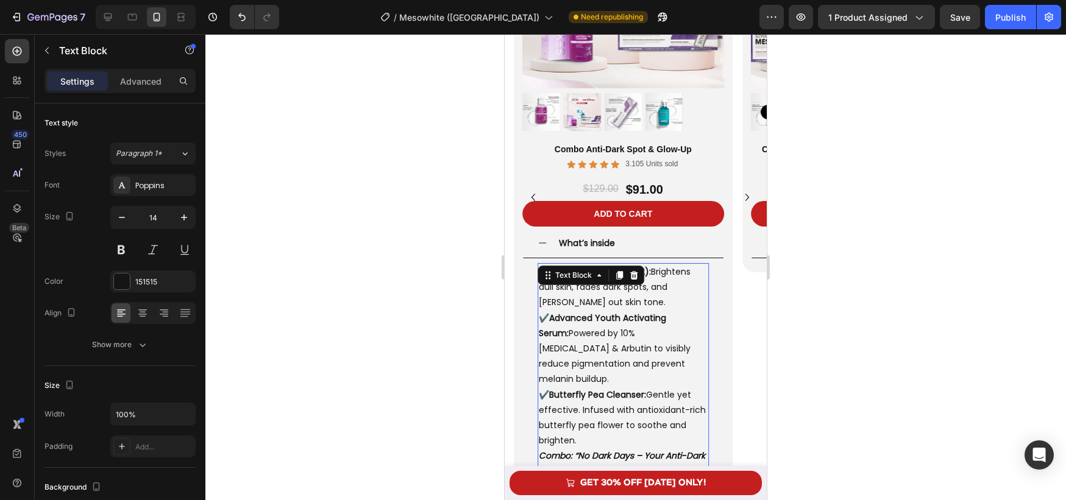
scroll to position [2813, 0]
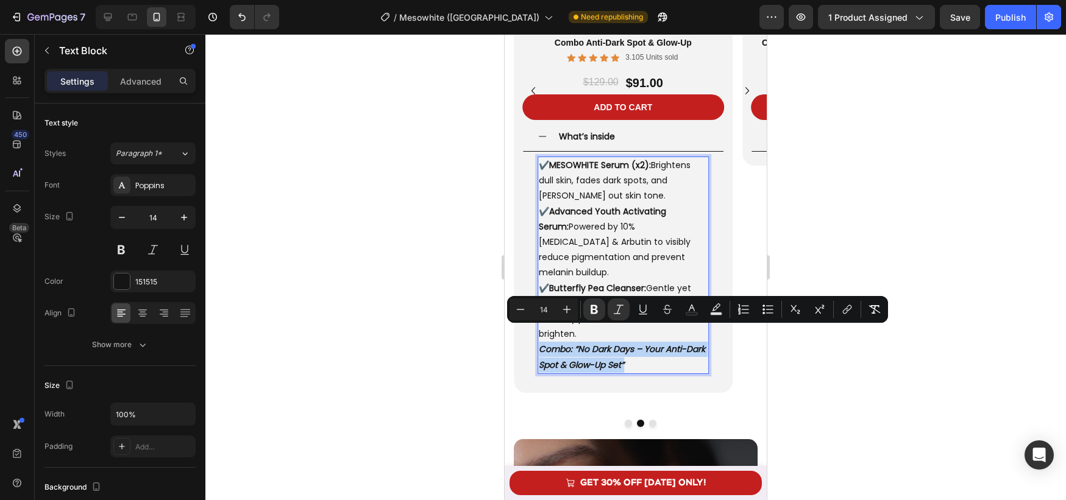
drag, startPoint x: 632, startPoint y: 348, endPoint x: 561, endPoint y: 347, distance: 70.7
click at [539, 342] on p "Combo: “No Dark Days – Your Anti-Dark Spot & Glow-Up Set”" at bounding box center [623, 357] width 169 height 30
copy strong "Combo: “No Dark Days – Your Anti-Dark Spot & Glow-Up Set”"
click at [462, 222] on div at bounding box center [635, 267] width 861 height 466
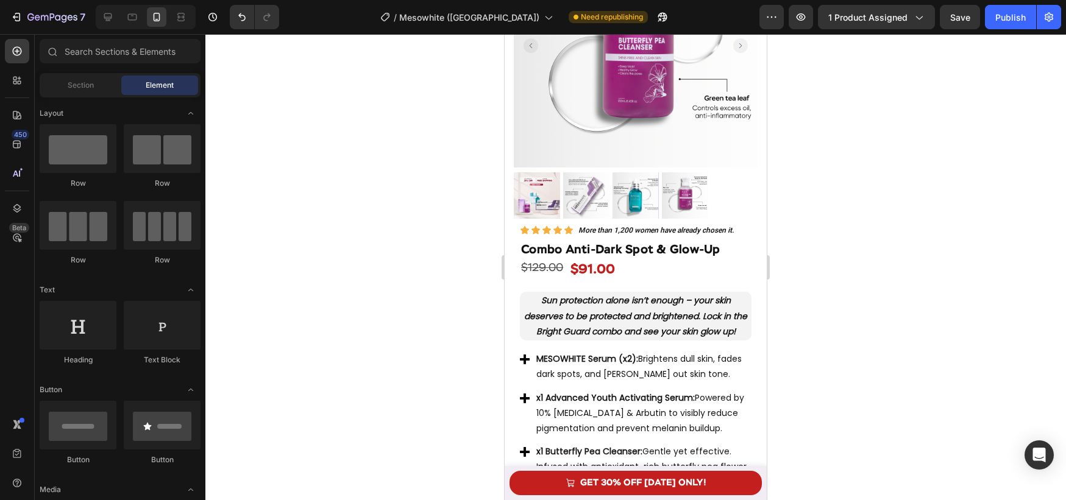
scroll to position [3734, 0]
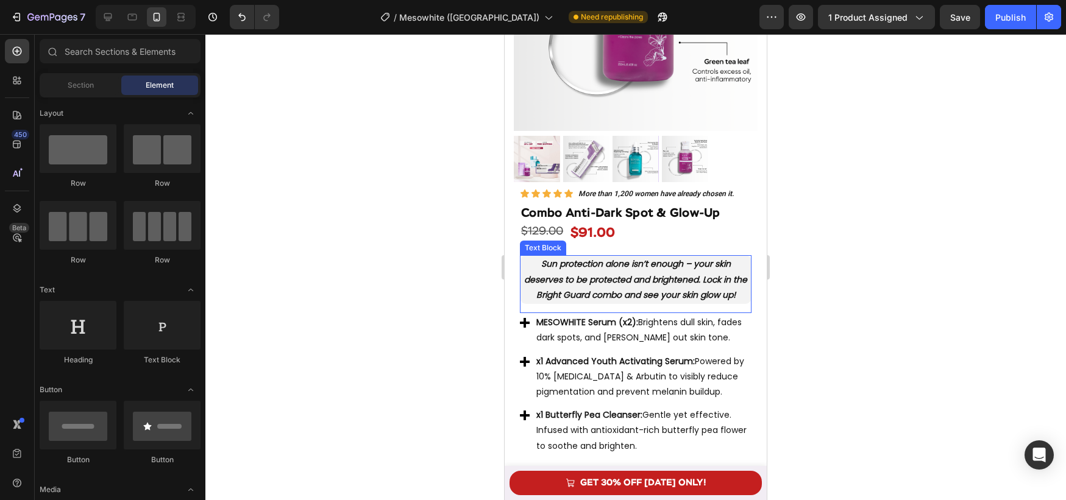
click at [616, 280] on strong "Sun protection alone isn’t enough – your skin deserves to be protected and brig…" at bounding box center [635, 279] width 223 height 43
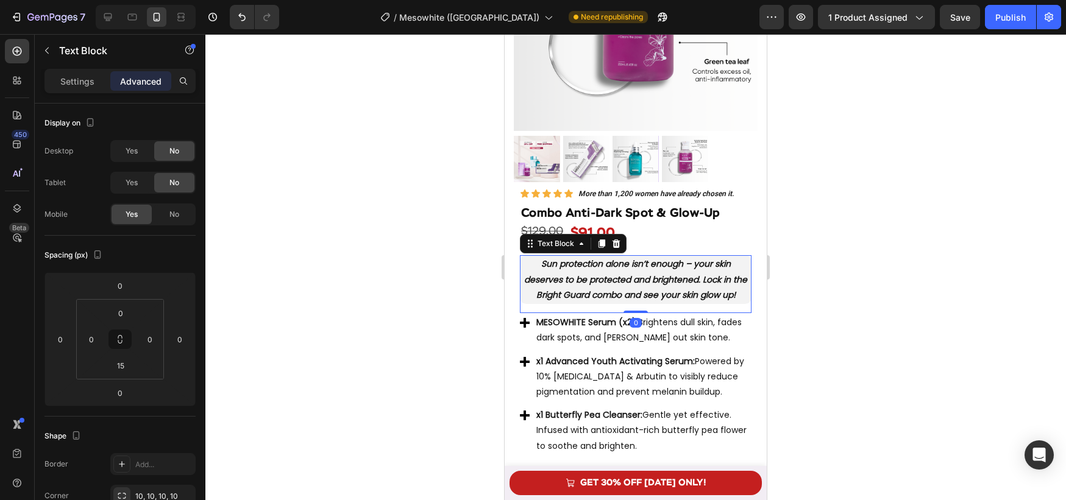
click at [616, 280] on strong "Sun protection alone isn’t enough – your skin deserves to be protected and brig…" at bounding box center [635, 279] width 223 height 43
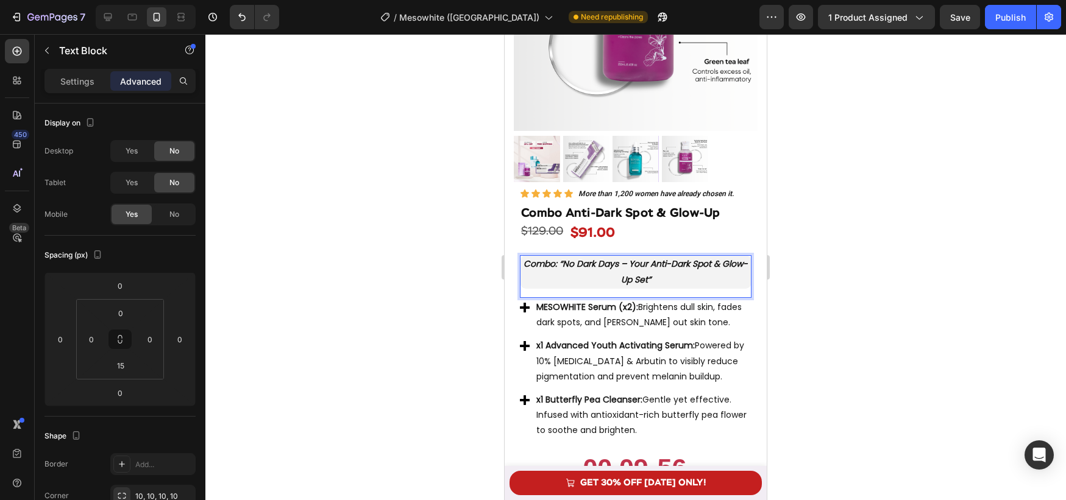
click at [817, 311] on div at bounding box center [635, 267] width 861 height 466
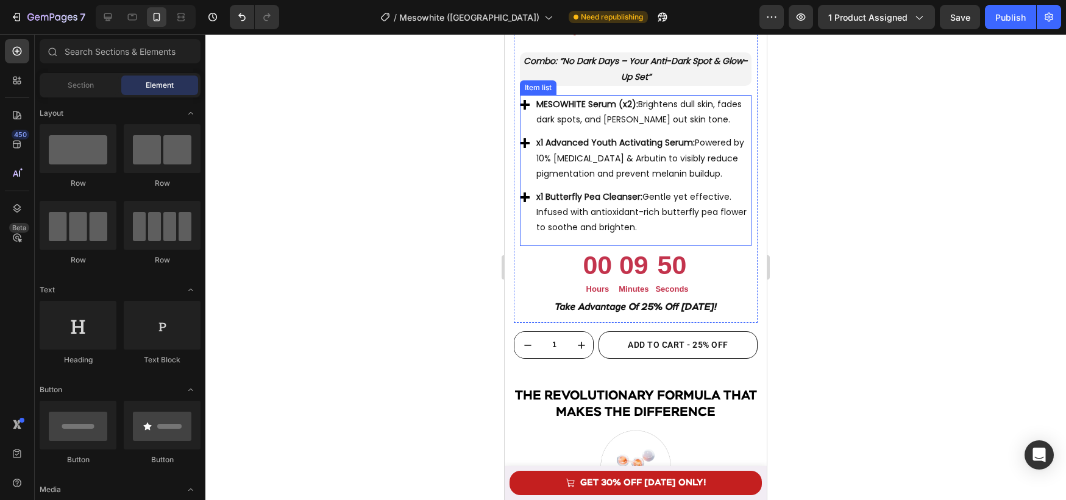
scroll to position [3965, 0]
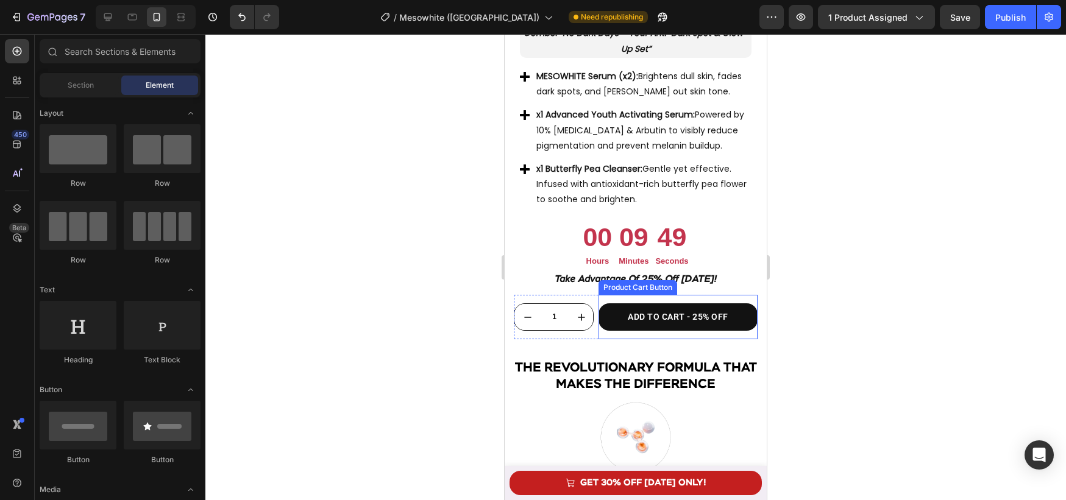
click at [620, 315] on button "ADD TO CART - 25% OFF" at bounding box center [678, 317] width 159 height 27
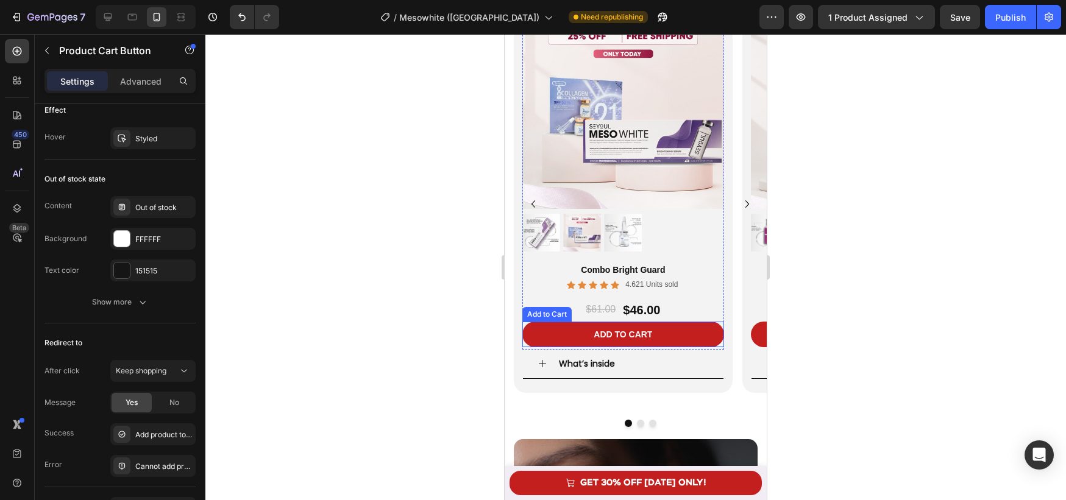
scroll to position [2321, 0]
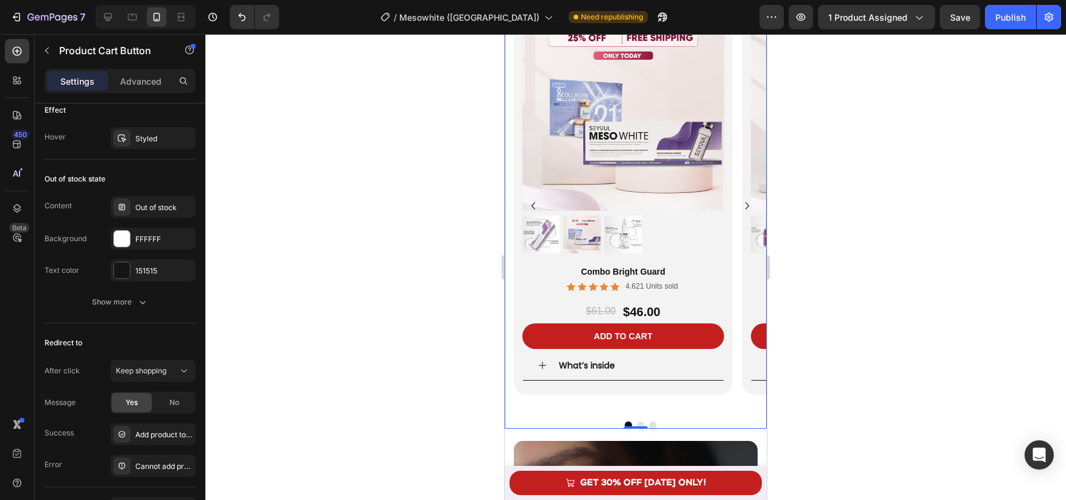
click at [508, 300] on div "Product Images Combo Bright Guard Product Title Icon Icon Icon Icon Icon Icon L…" at bounding box center [636, 215] width 262 height 429
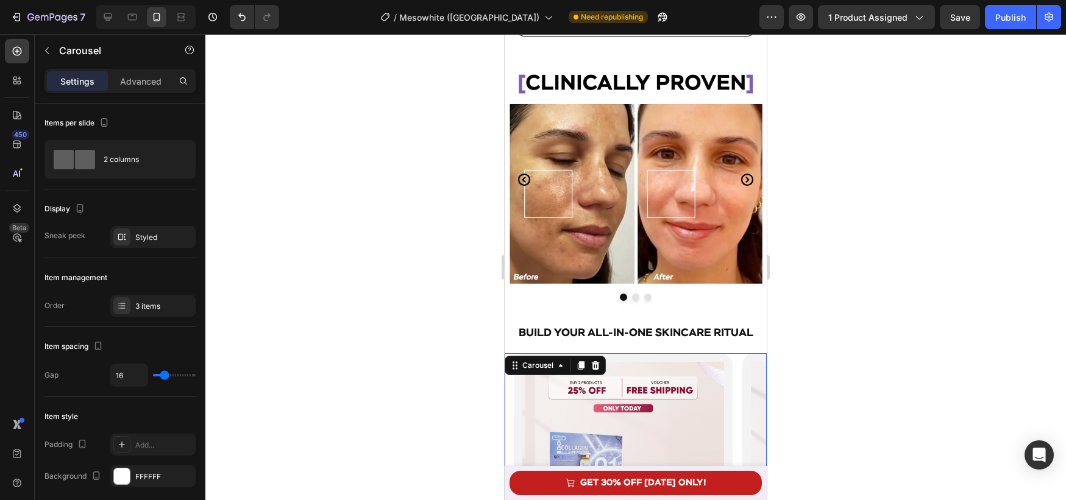
scroll to position [1970, 0]
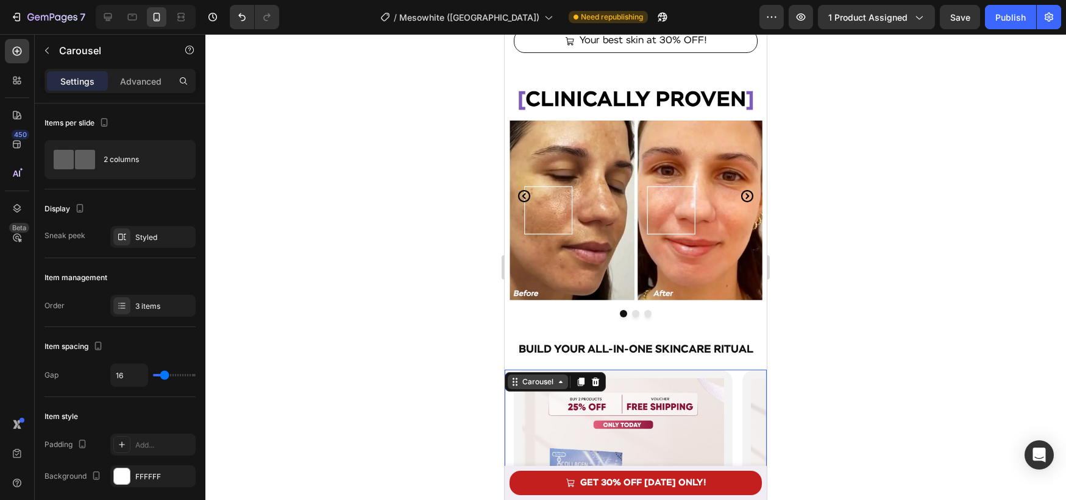
click at [543, 379] on div "Carousel" at bounding box center [538, 382] width 36 height 11
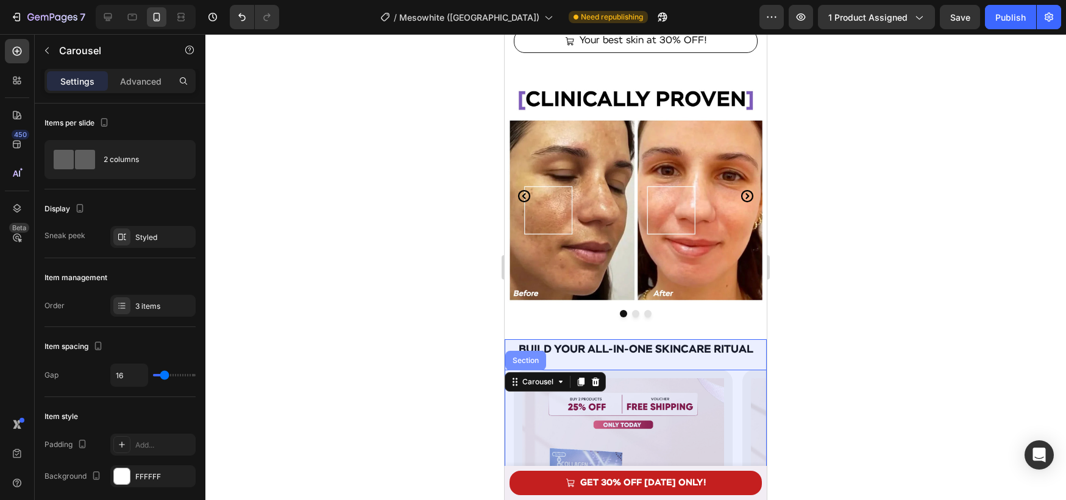
click at [533, 361] on div "Section" at bounding box center [525, 360] width 31 height 7
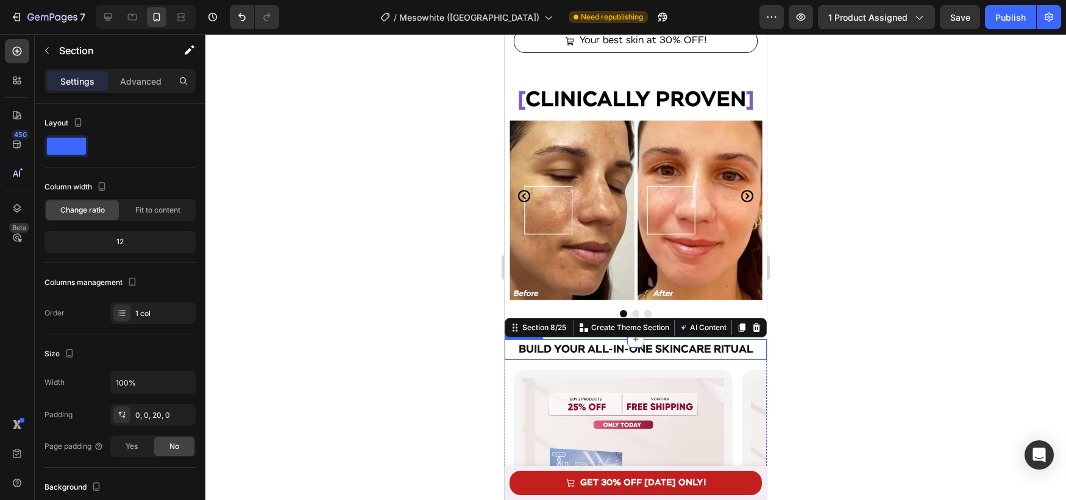
click at [657, 346] on strong "Build Your All-in-One Skincare Ritual" at bounding box center [636, 349] width 235 height 11
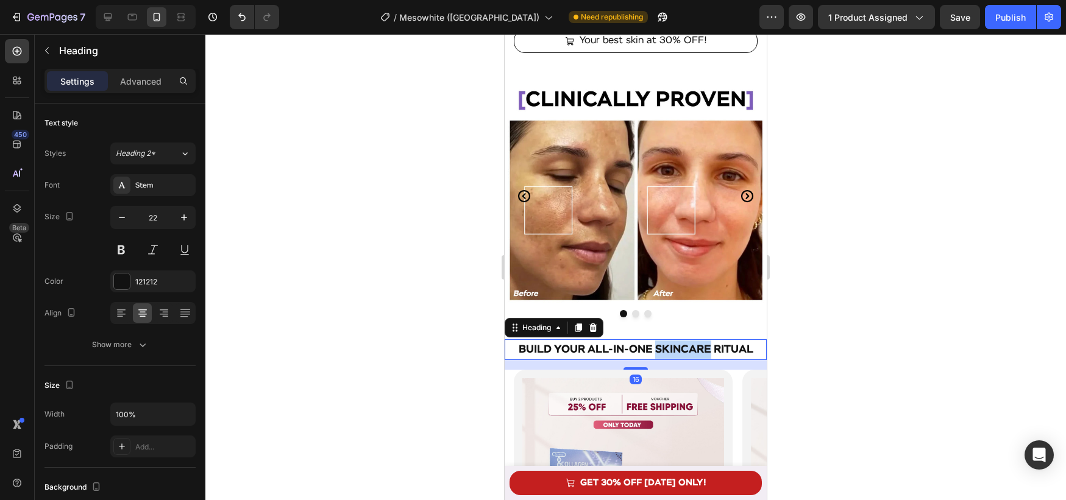
click at [657, 346] on strong "Build Your All-in-One Skincare Ritual" at bounding box center [636, 349] width 235 height 11
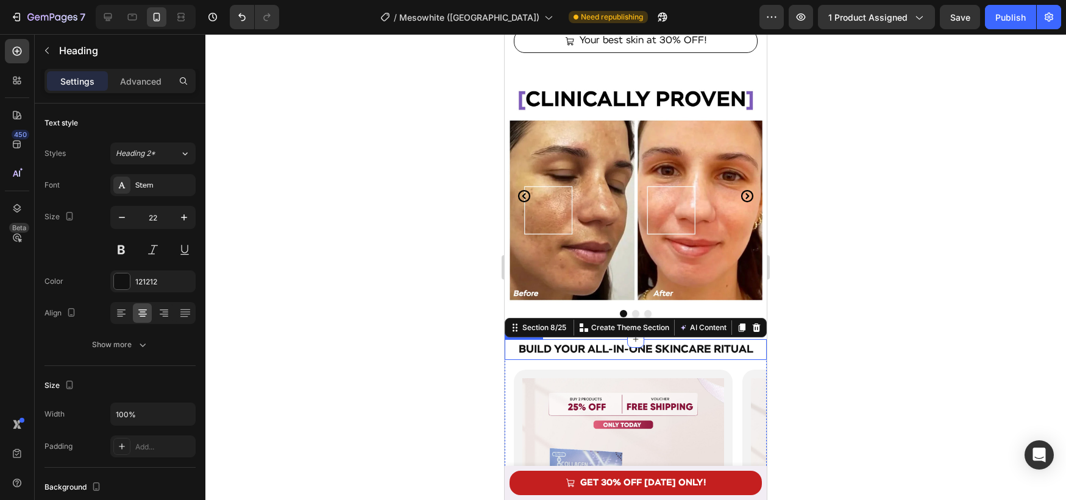
click at [510, 353] on p "⁠⁠⁠⁠⁠⁠⁠ Build Your All-in-One Skincare Ritual" at bounding box center [636, 350] width 260 height 18
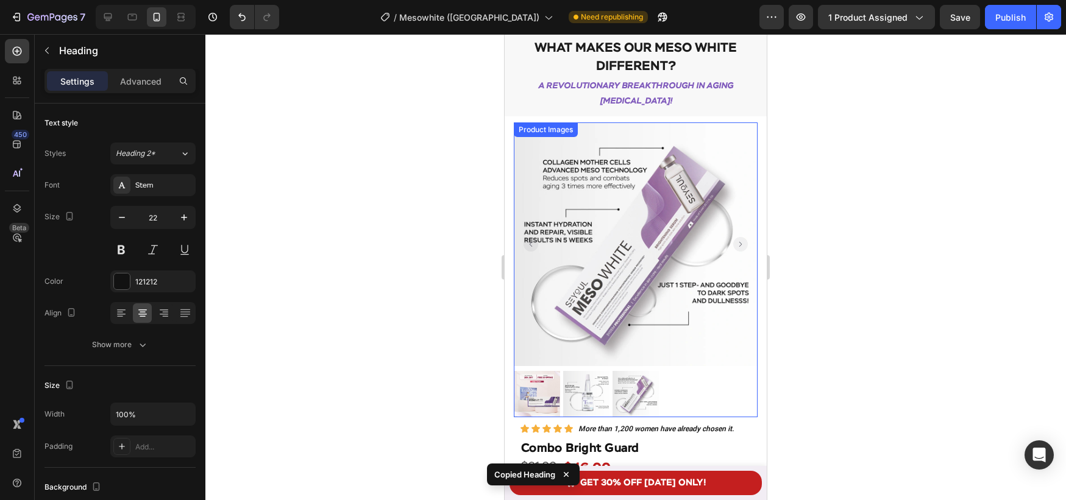
scroll to position [716, 0]
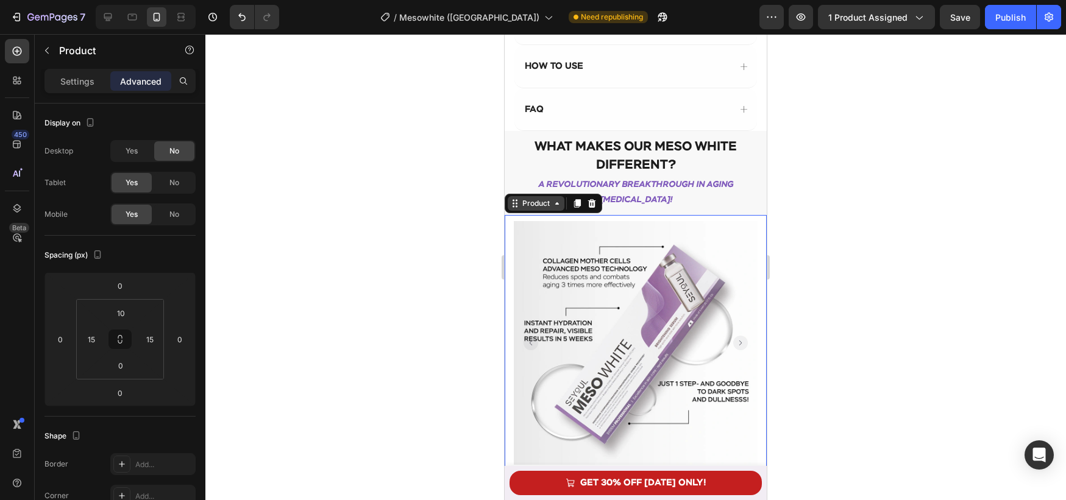
click at [535, 204] on div "Product" at bounding box center [536, 203] width 32 height 11
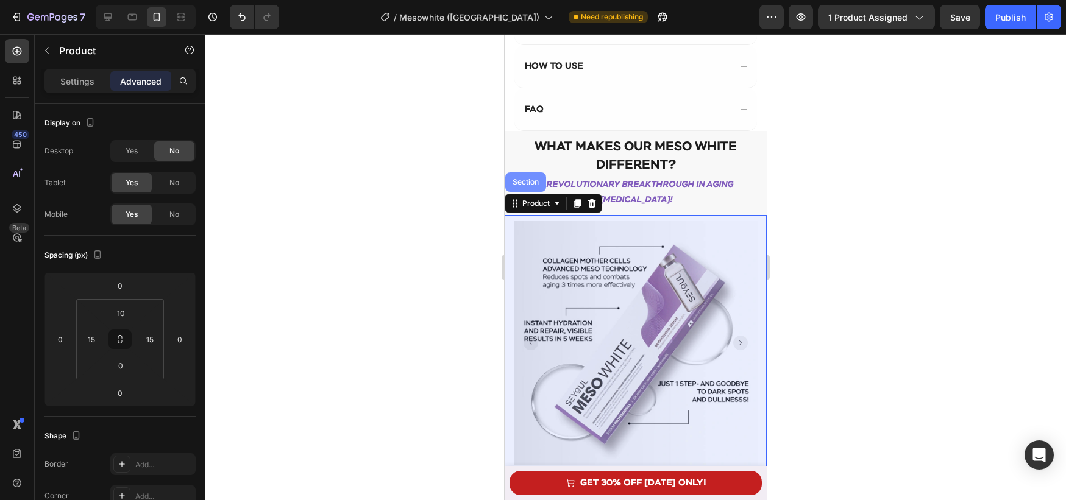
click at [533, 186] on div "Section" at bounding box center [525, 183] width 41 height 20
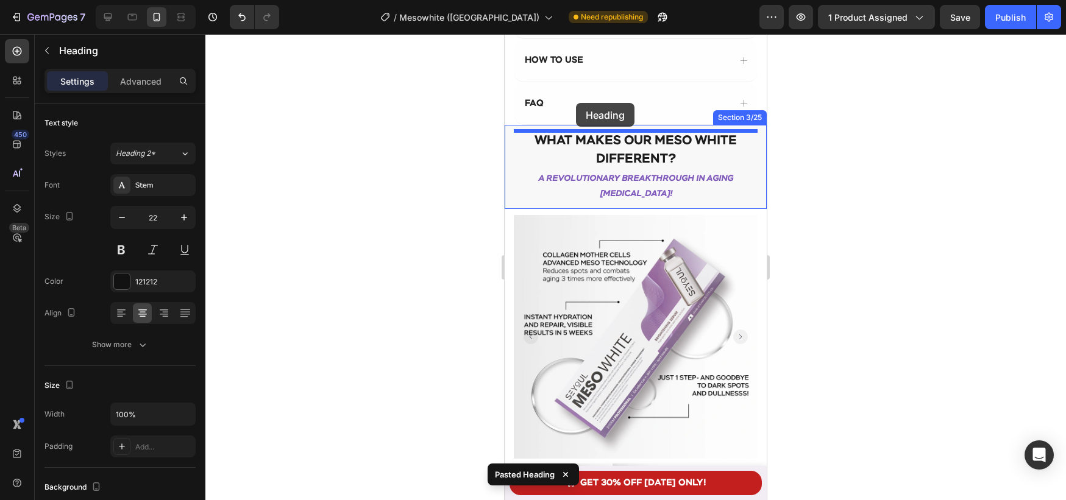
scroll to position [689, 0]
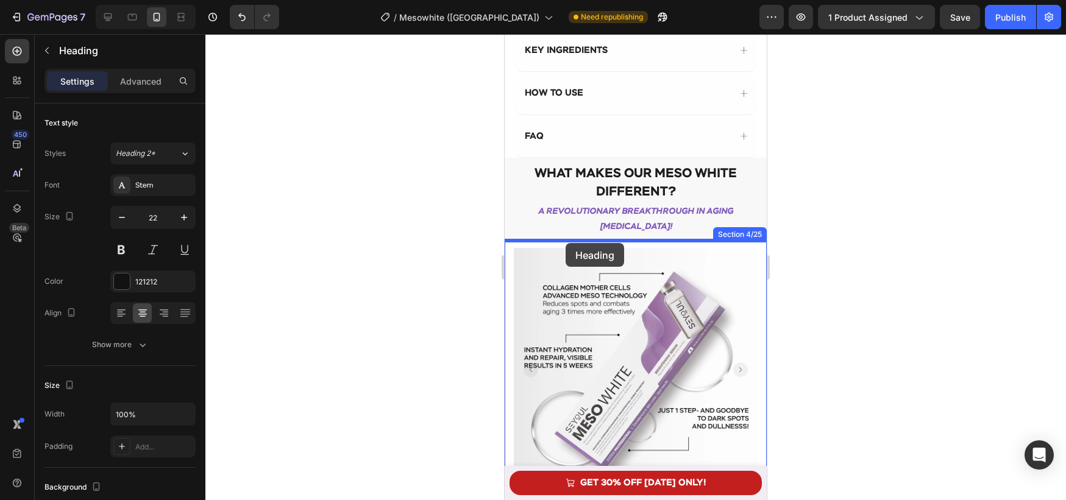
drag, startPoint x: 518, startPoint y: 394, endPoint x: 566, endPoint y: 243, distance: 158.7
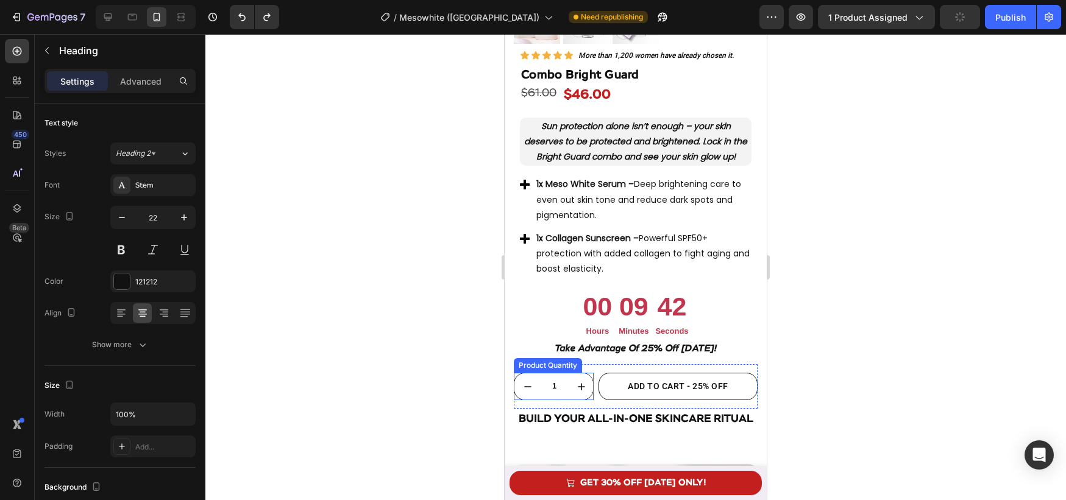
scroll to position [1189, 0]
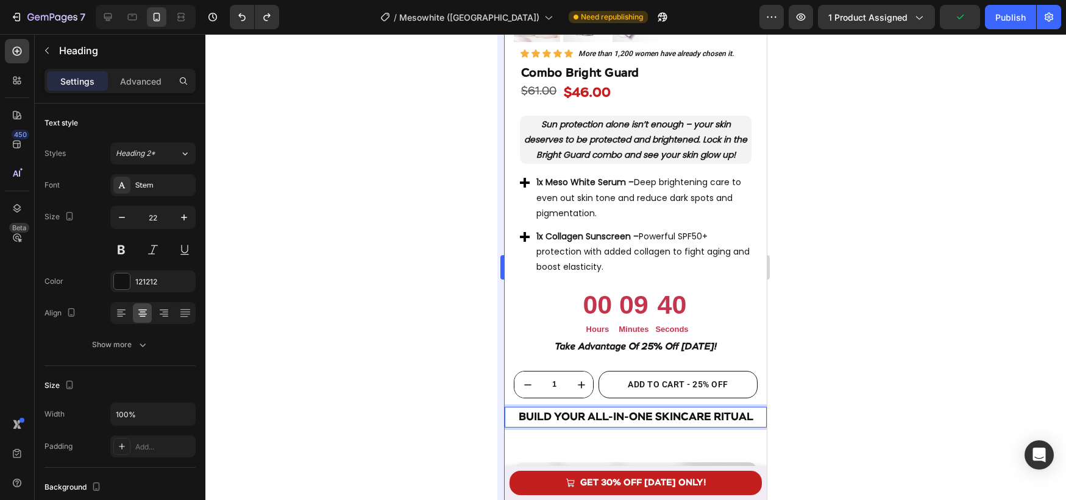
drag, startPoint x: 478, startPoint y: 404, endPoint x: 502, endPoint y: 406, distance: 24.5
click at [478, 404] on div at bounding box center [635, 267] width 861 height 466
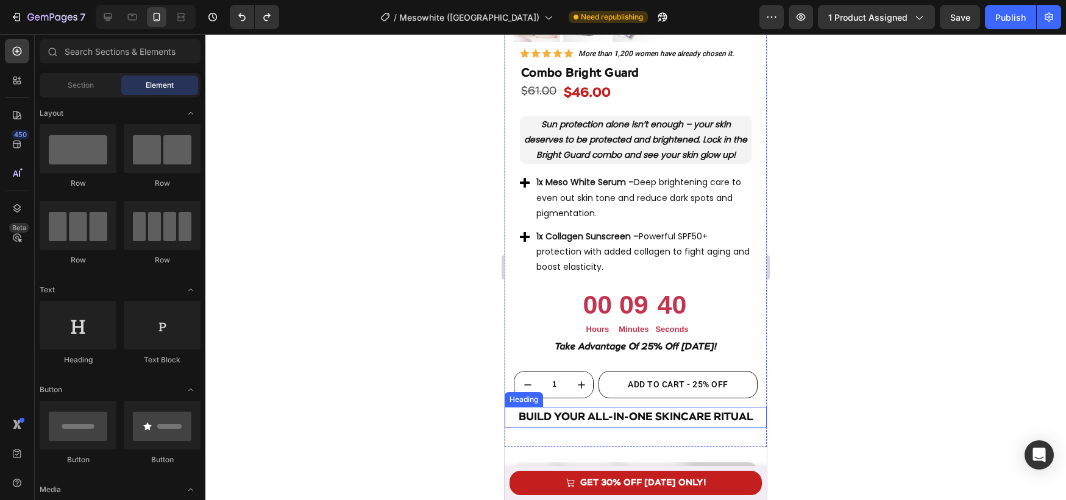
click at [519, 411] on p "⁠⁠⁠⁠⁠⁠⁠ Build Your All-in-One Skincare Ritual" at bounding box center [636, 417] width 260 height 18
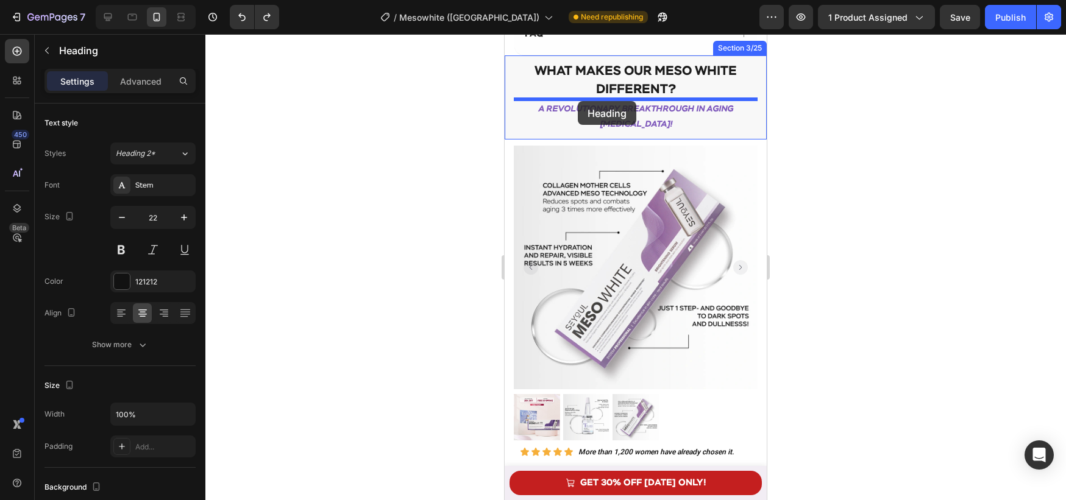
scroll to position [788, 0]
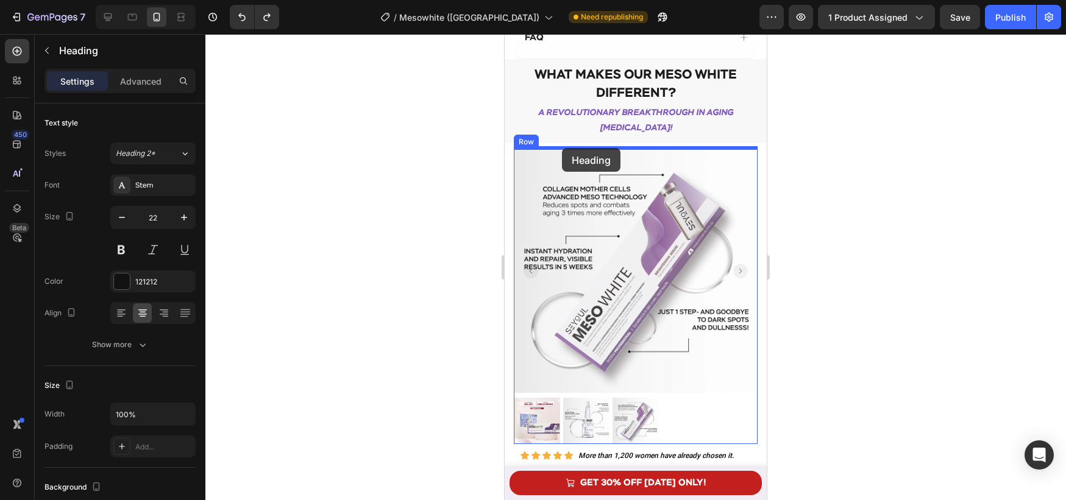
drag, startPoint x: 527, startPoint y: 399, endPoint x: 562, endPoint y: 148, distance: 253.5
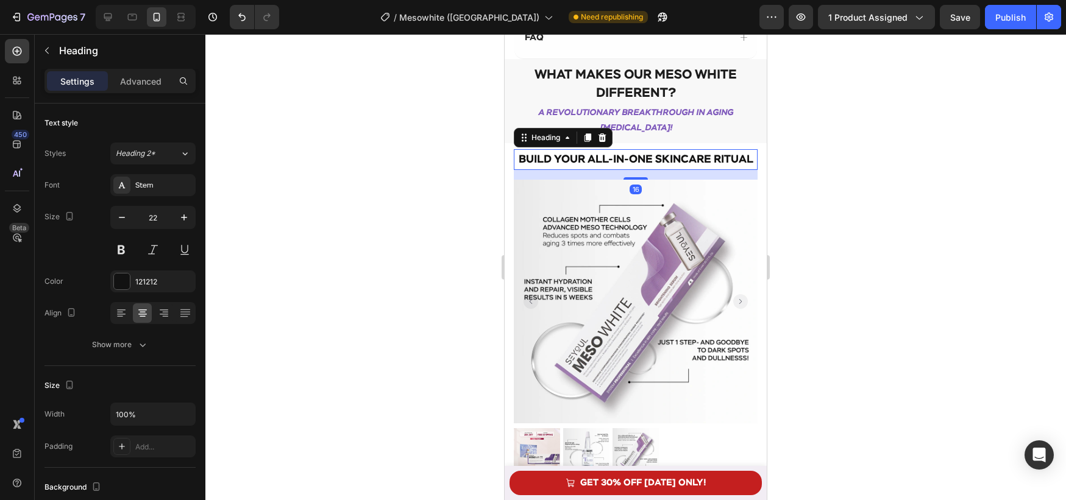
click at [806, 193] on div at bounding box center [635, 267] width 861 height 466
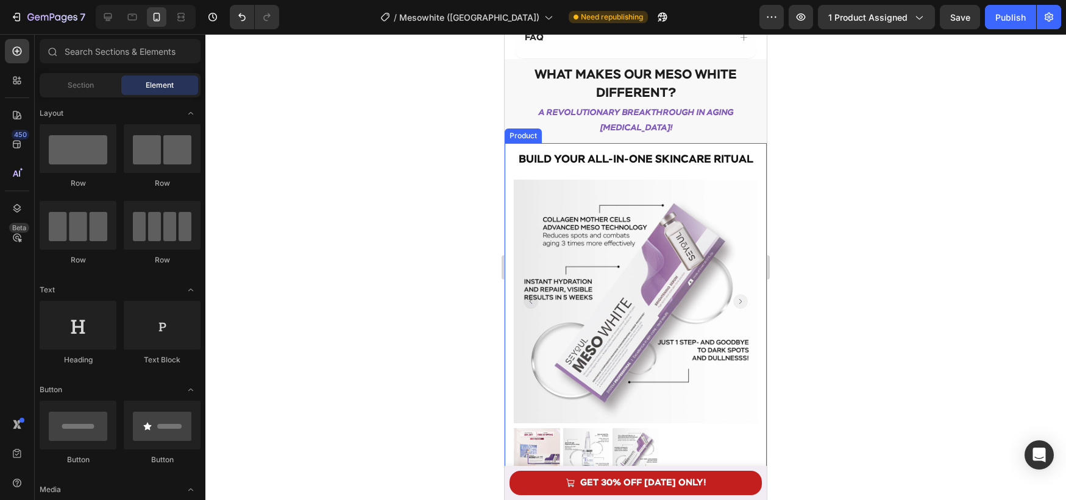
click at [508, 162] on div "Build Your All-in-One Skincare Ritual Heading Product Images Row Icon Icon Icon…" at bounding box center [636, 491] width 262 height 697
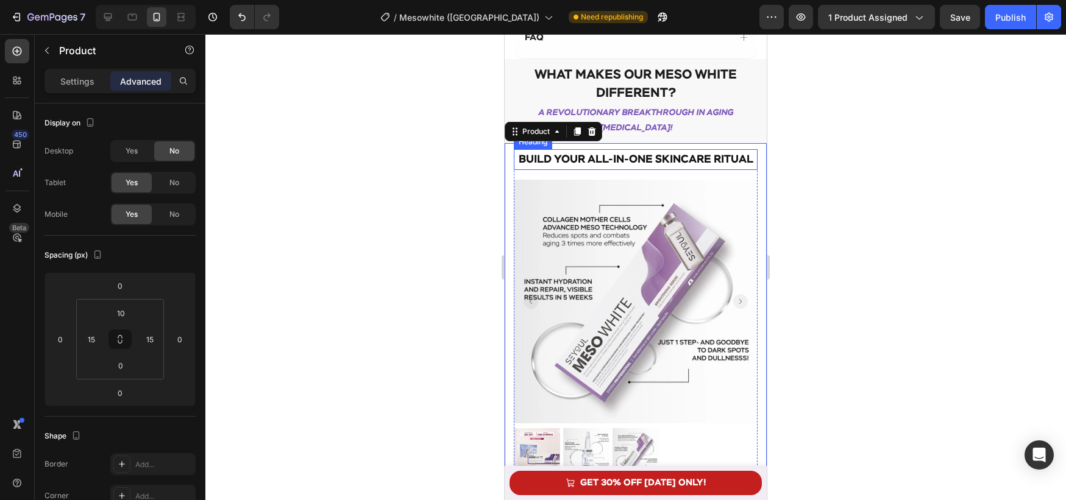
click at [539, 157] on strong "Build Your All-in-One Skincare Ritual" at bounding box center [636, 159] width 235 height 11
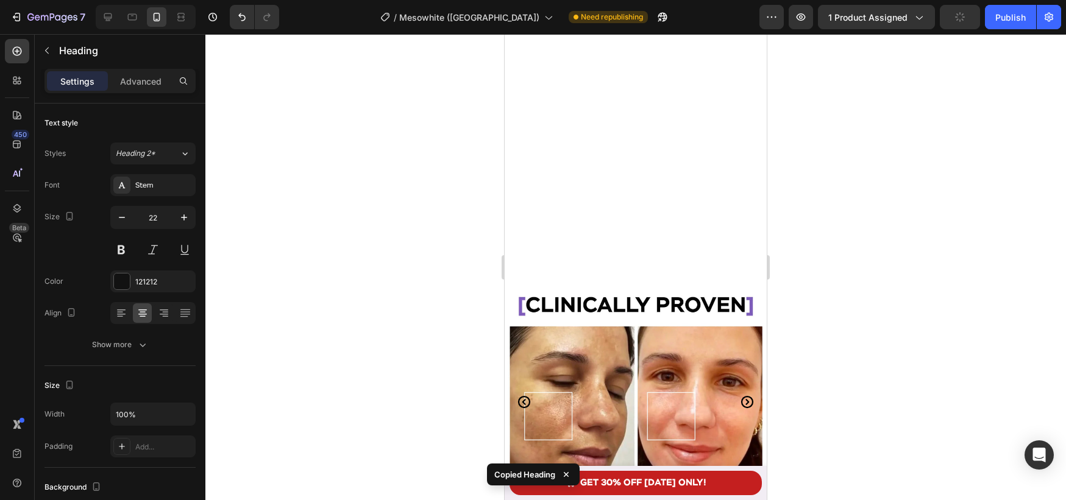
scroll to position [2332, 0]
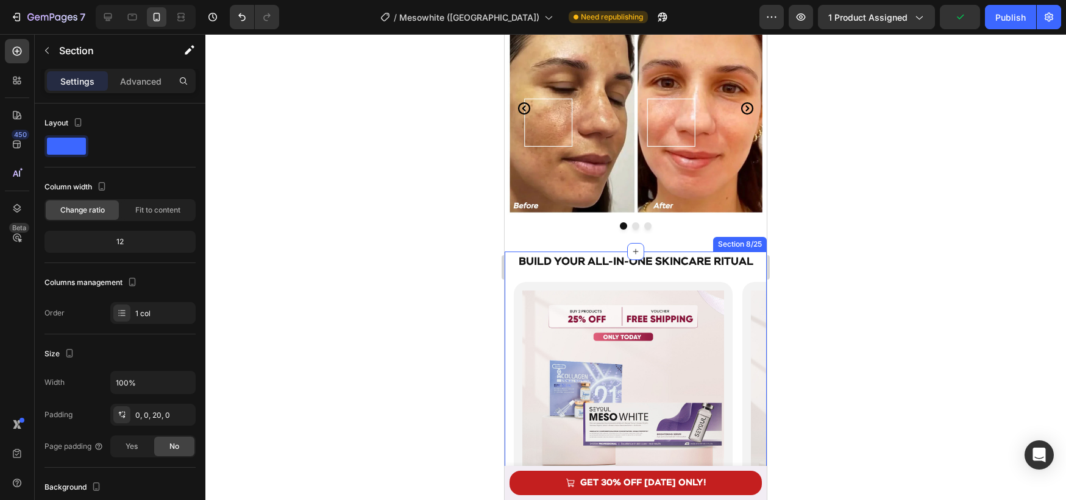
click at [737, 275] on div "Build Your All-in-One Skincare Ritual Heading Product Images Combo Bright Guard…" at bounding box center [636, 481] width 262 height 459
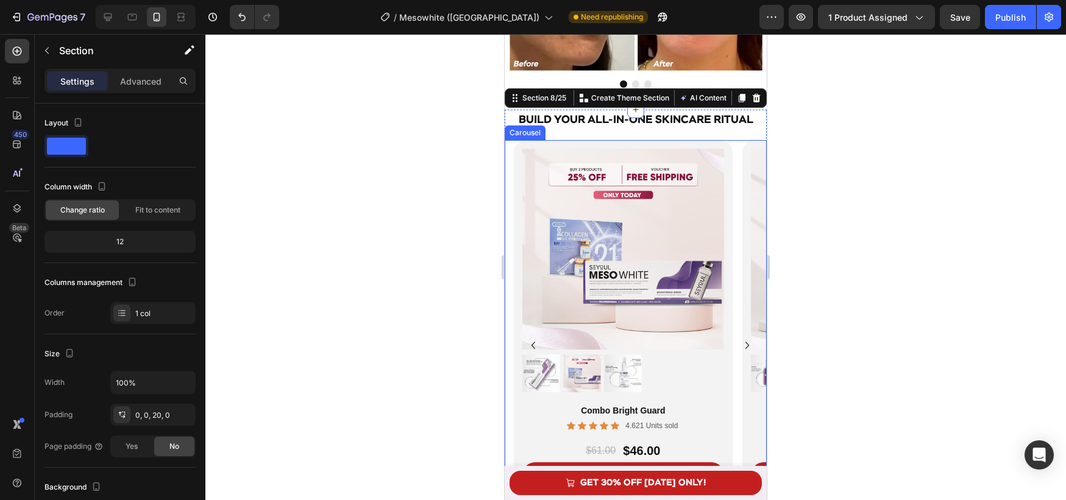
scroll to position [2478, 0]
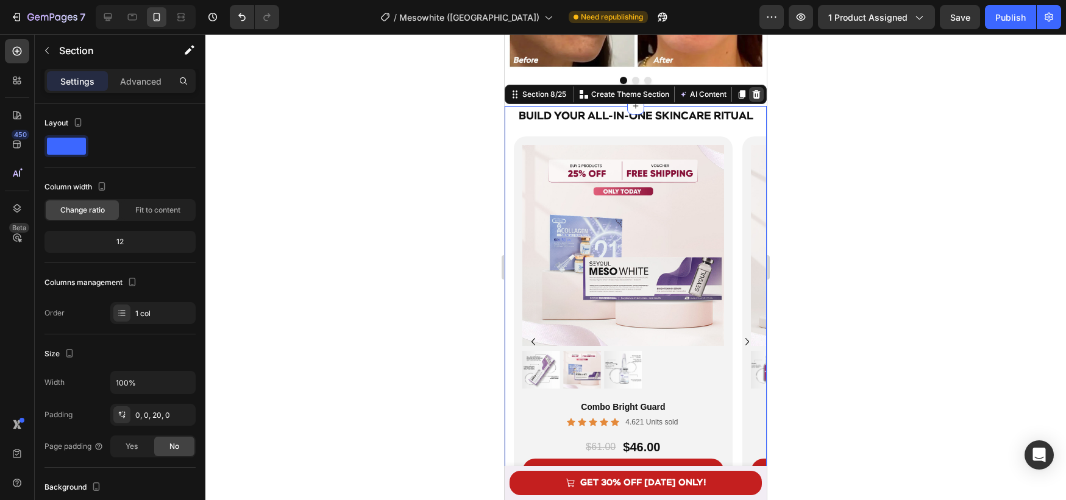
click at [758, 95] on icon at bounding box center [757, 95] width 10 height 10
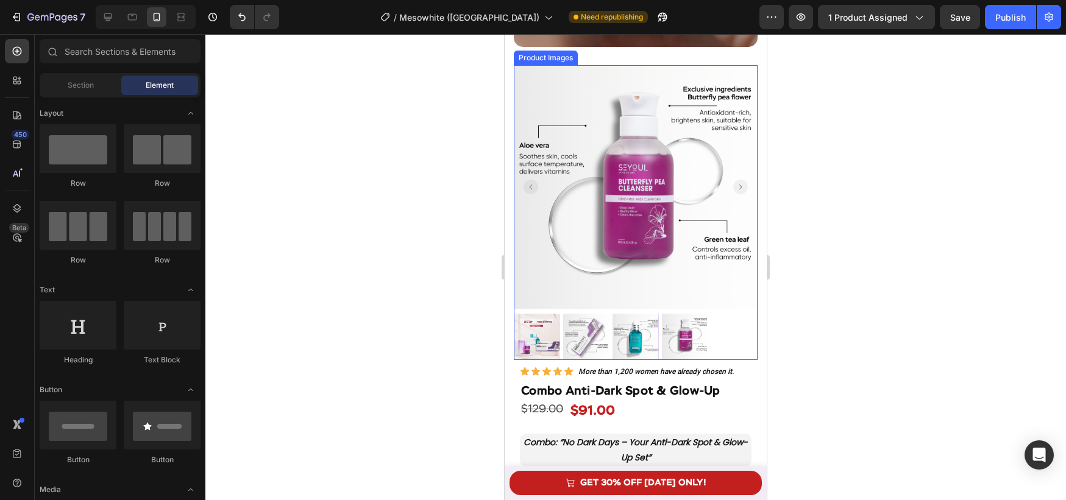
scroll to position [2905, 0]
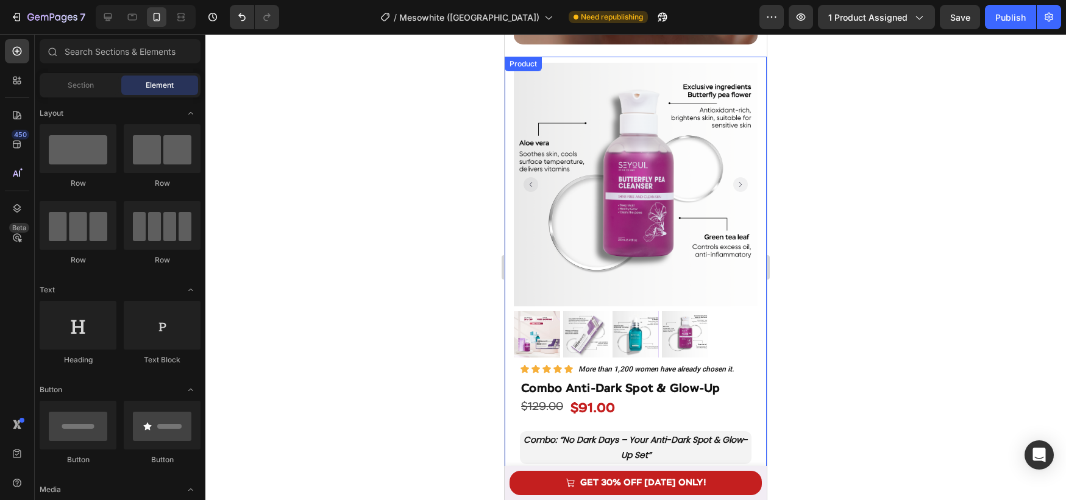
click at [511, 116] on div "Product Images Row Icon Icon Icon Icon Icon Icon List More than 1,200 women hav…" at bounding box center [636, 401] width 262 height 689
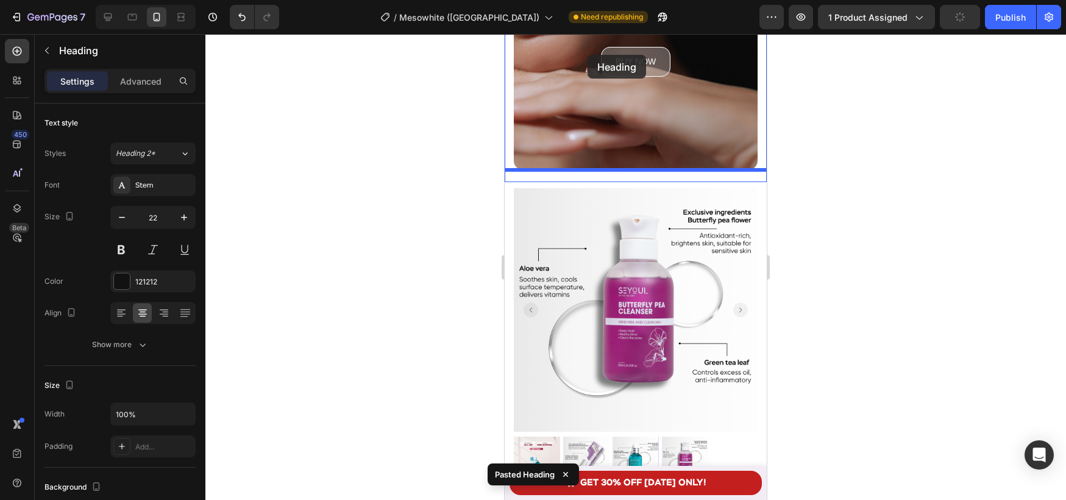
scroll to position [2763, 0]
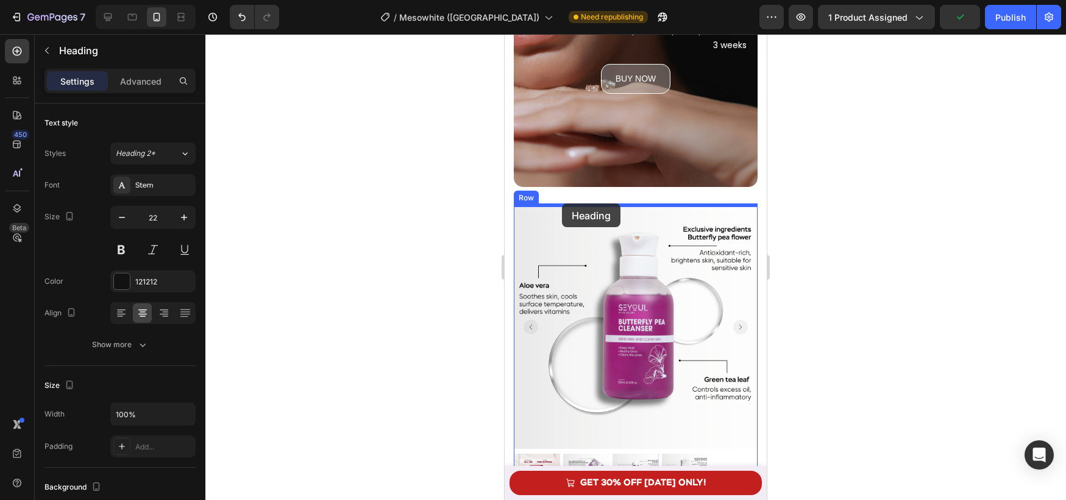
drag, startPoint x: 527, startPoint y: 355, endPoint x: 563, endPoint y: 204, distance: 156.0
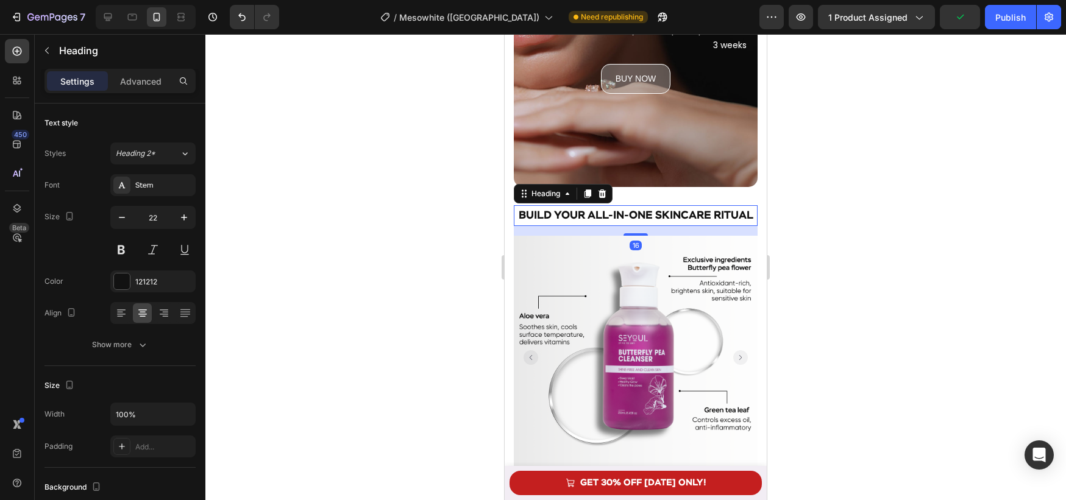
click at [816, 268] on div at bounding box center [635, 267] width 861 height 466
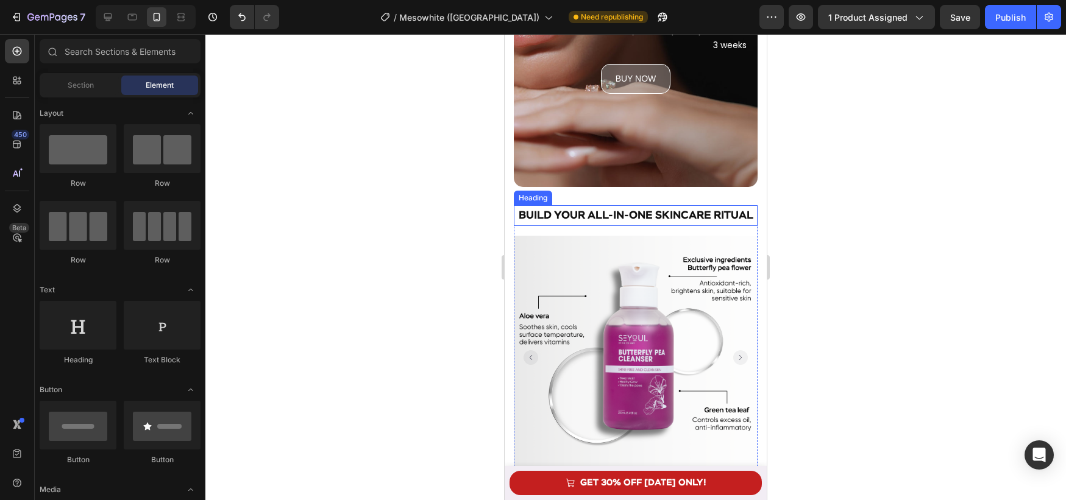
click at [688, 219] on strong "Build Your All-in-One Skincare Ritual" at bounding box center [636, 215] width 235 height 11
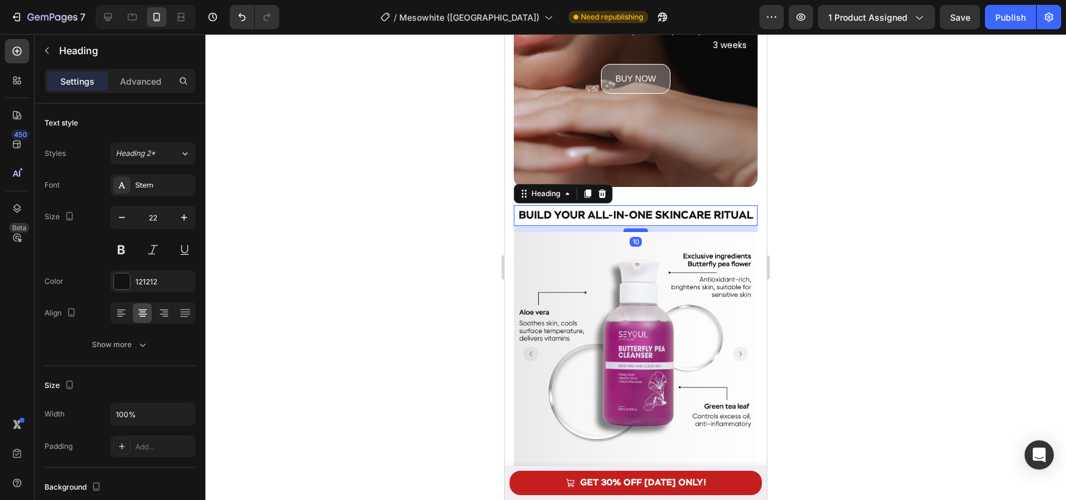
drag, startPoint x: 639, startPoint y: 233, endPoint x: 1365, endPoint y: 275, distance: 726.6
click at [641, 229] on div at bounding box center [636, 231] width 24 height 4
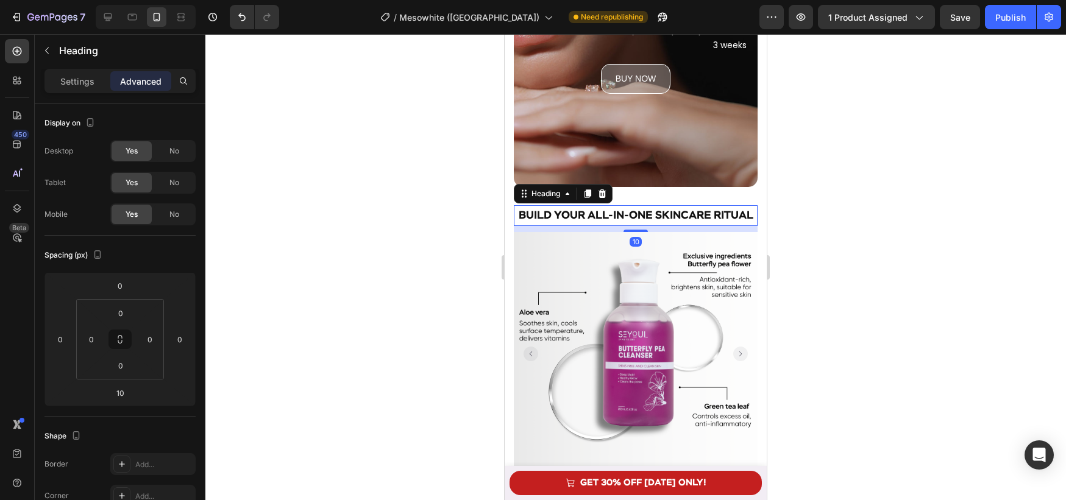
click at [860, 241] on div at bounding box center [635, 267] width 861 height 466
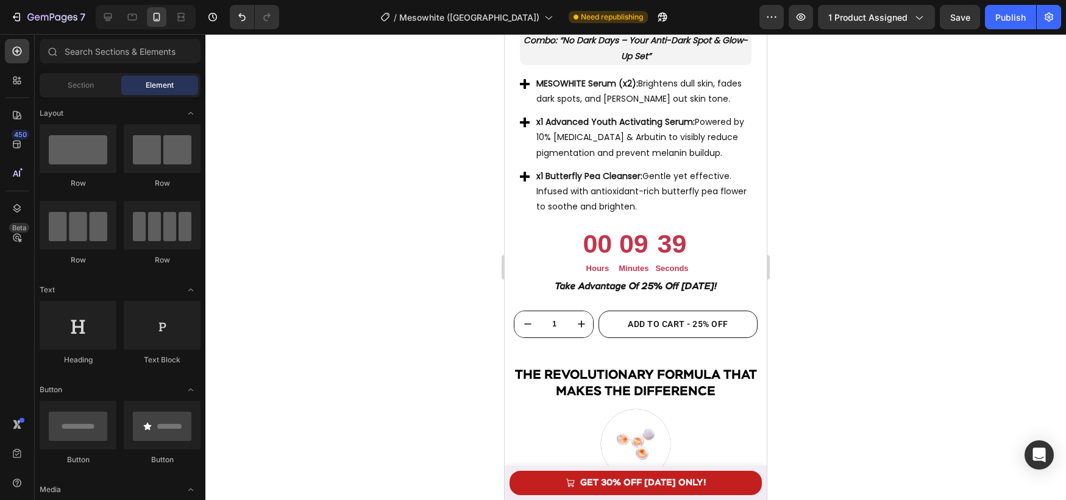
scroll to position [3341, 0]
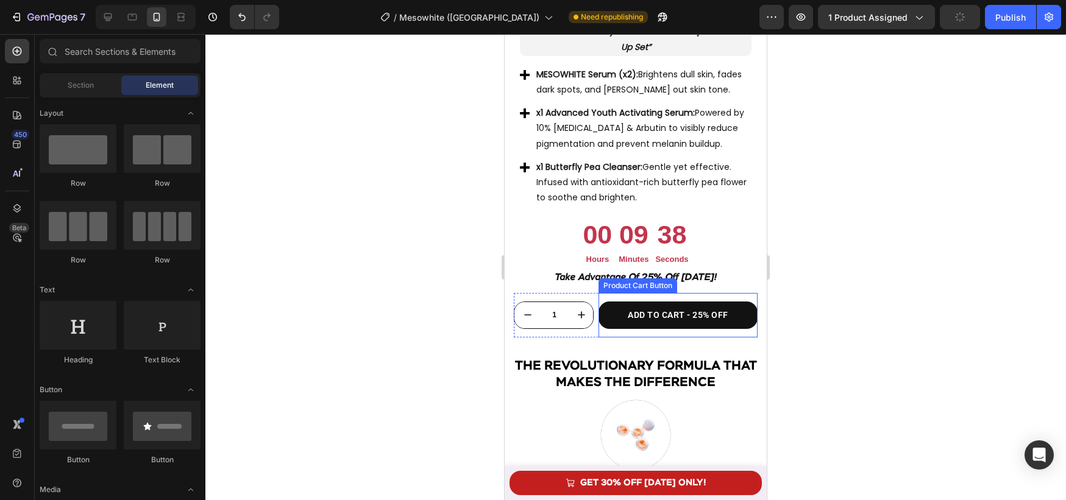
click at [734, 307] on button "ADD TO CART - 25% OFF" at bounding box center [678, 315] width 159 height 27
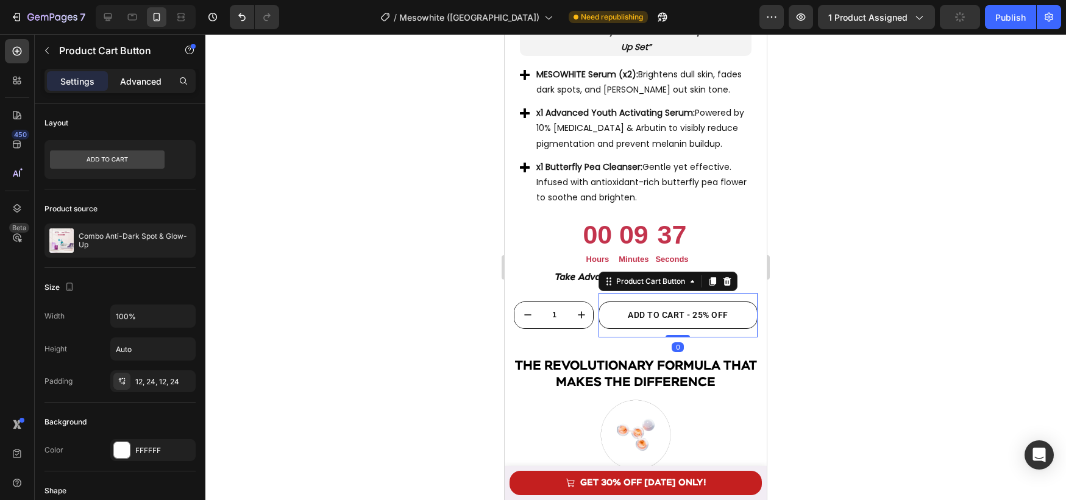
click at [153, 87] on p "Advanced" at bounding box center [140, 81] width 41 height 13
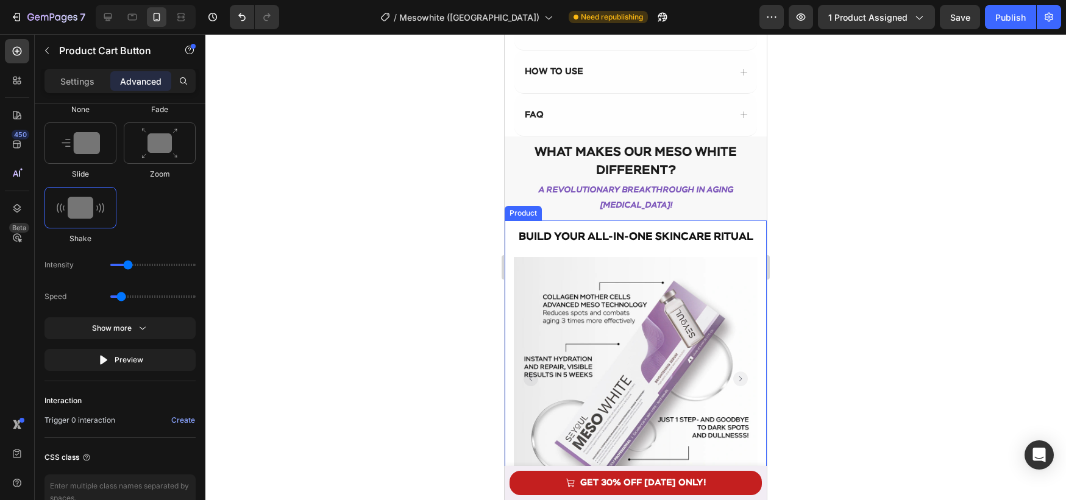
scroll to position [709, 0]
click at [624, 238] on strong "Build Your All-in-One Skincare Ritual" at bounding box center [636, 238] width 235 height 11
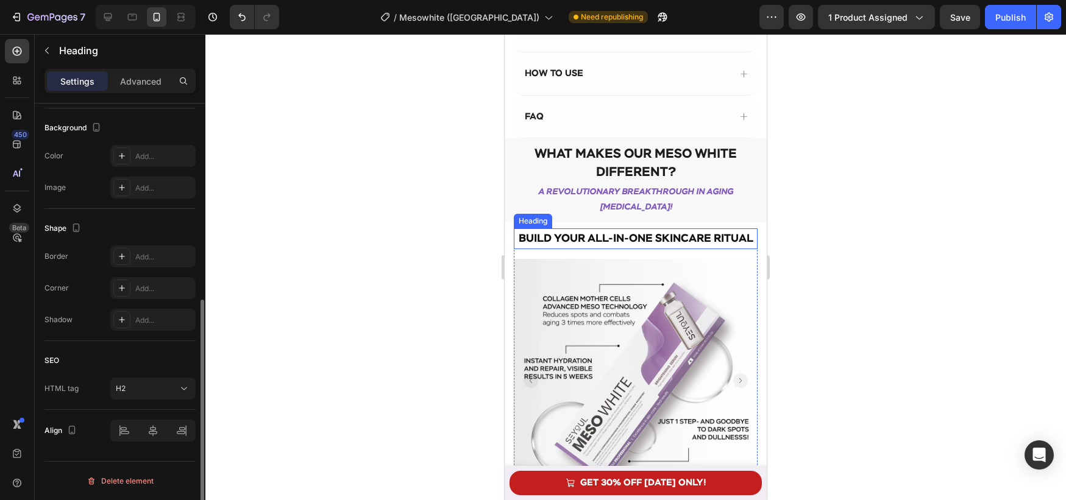
scroll to position [0, 0]
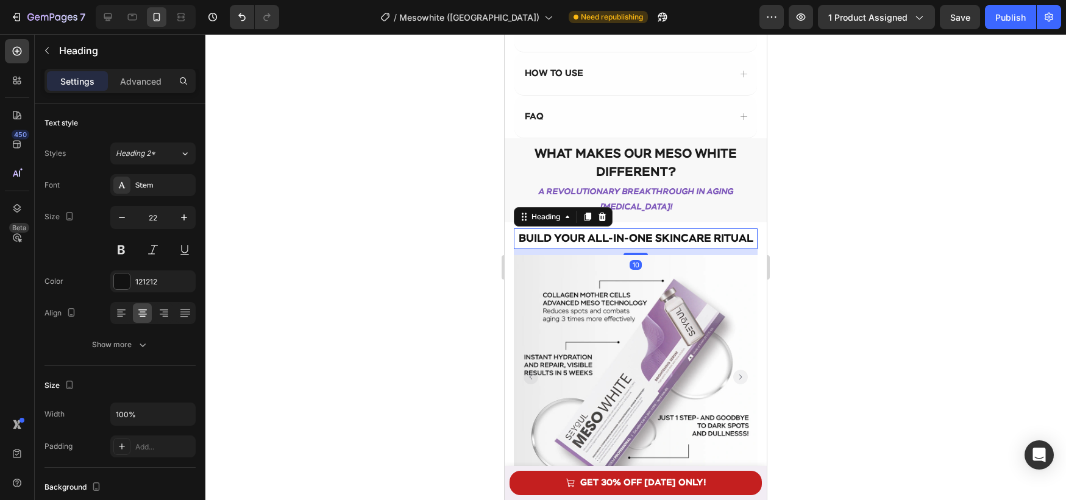
drag, startPoint x: 629, startPoint y: 255, endPoint x: 539, endPoint y: 185, distance: 113.9
click at [631, 253] on div at bounding box center [636, 254] width 24 height 2
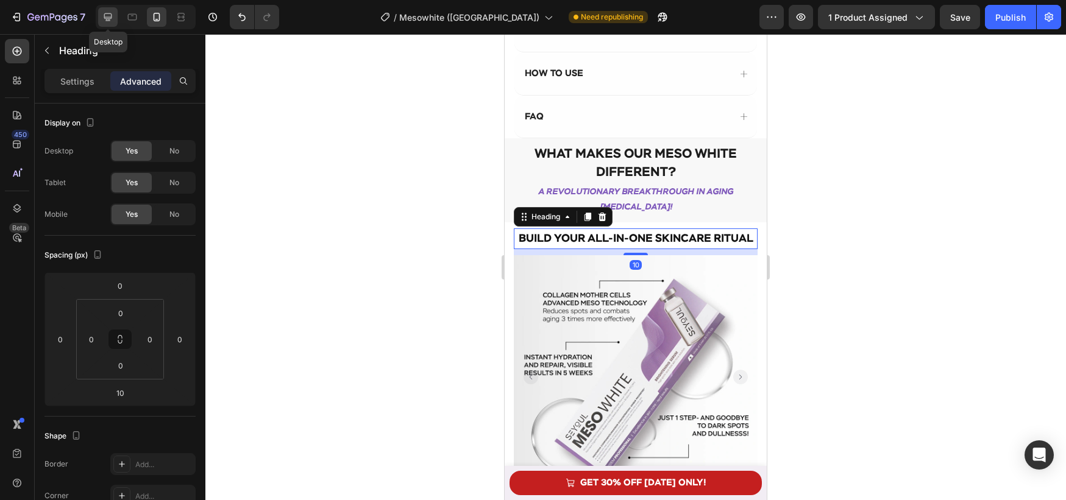
click at [115, 20] on div at bounding box center [108, 17] width 20 height 20
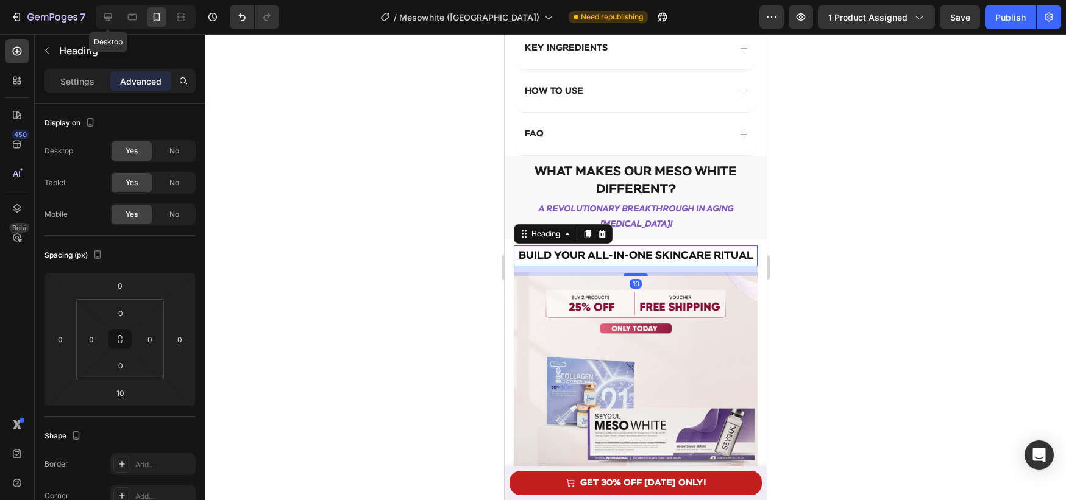
type input "16"
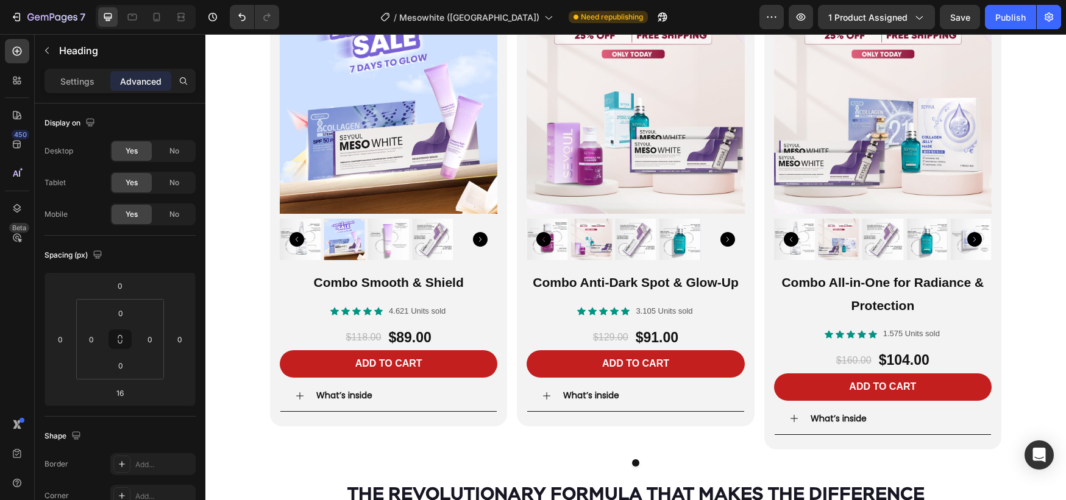
scroll to position [2089, 0]
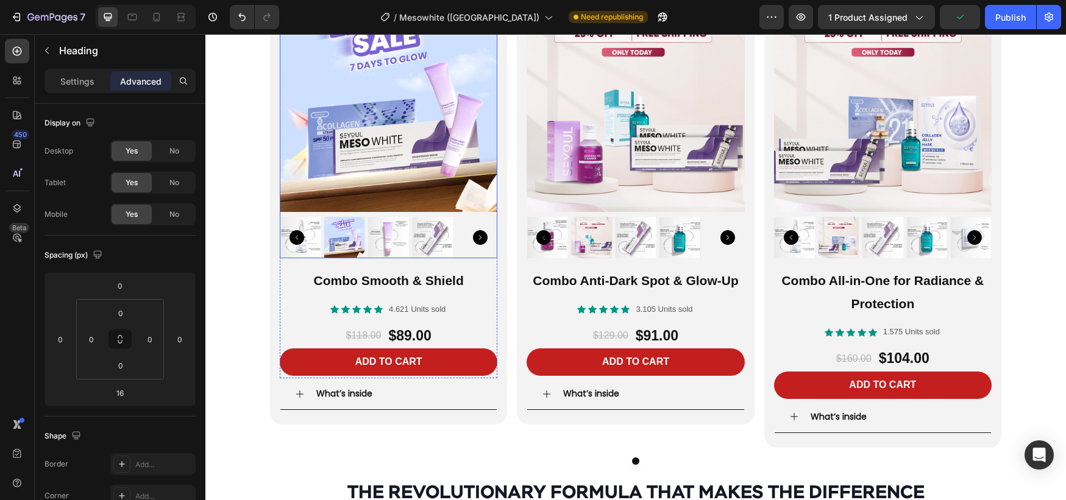
click at [411, 183] on img at bounding box center [389, 104] width 218 height 218
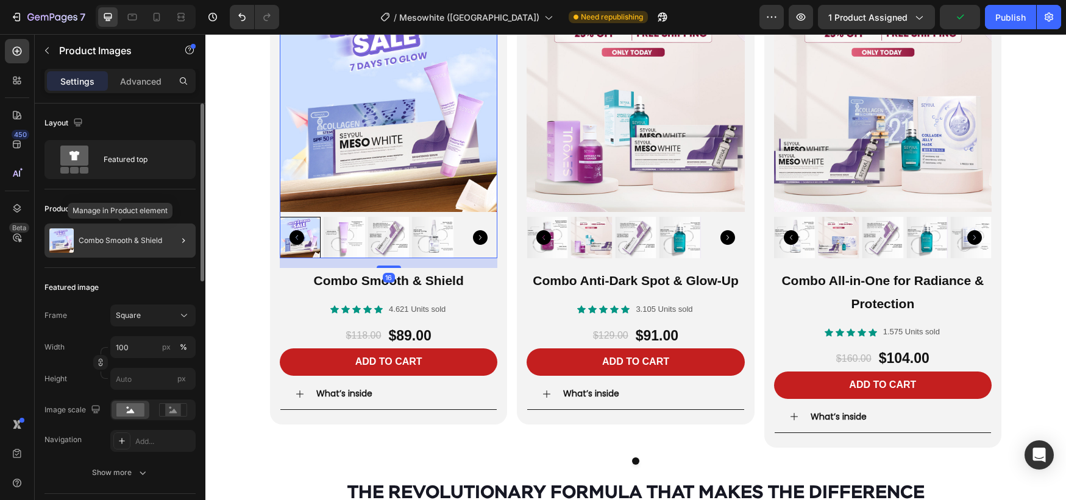
click at [122, 240] on p "Combo Smooth & Shield" at bounding box center [121, 241] width 84 height 9
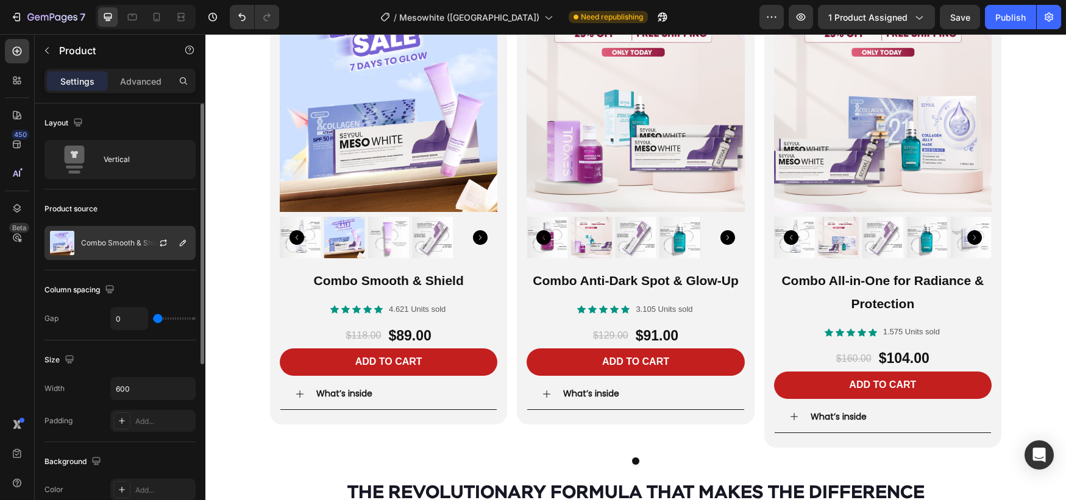
click at [116, 236] on div "Combo Smooth & Shield" at bounding box center [119, 243] width 151 height 34
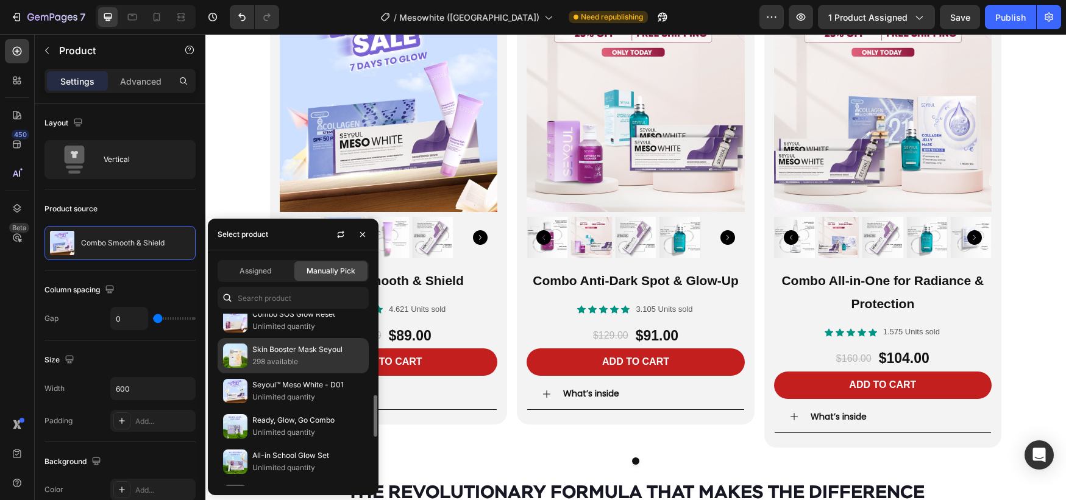
scroll to position [274, 0]
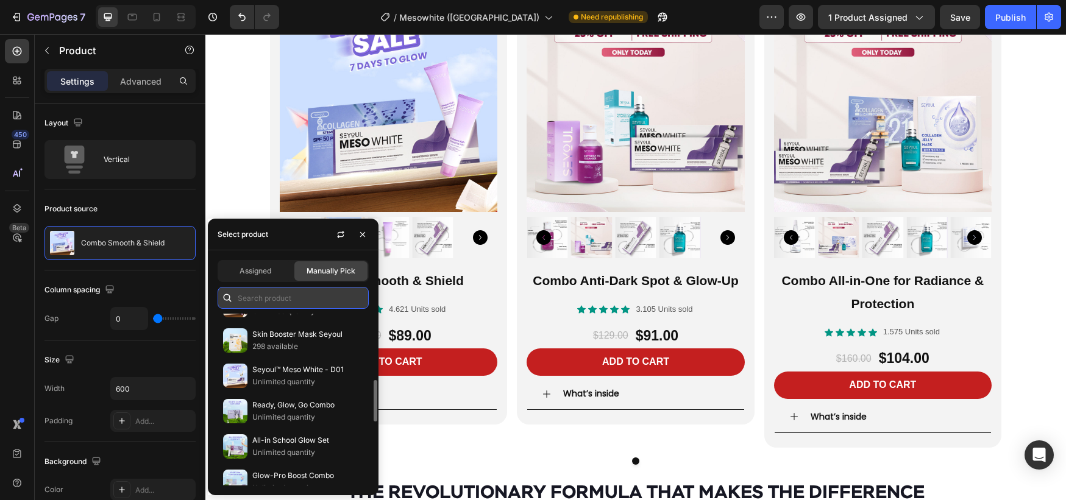
click at [287, 300] on input "text" at bounding box center [293, 298] width 151 height 22
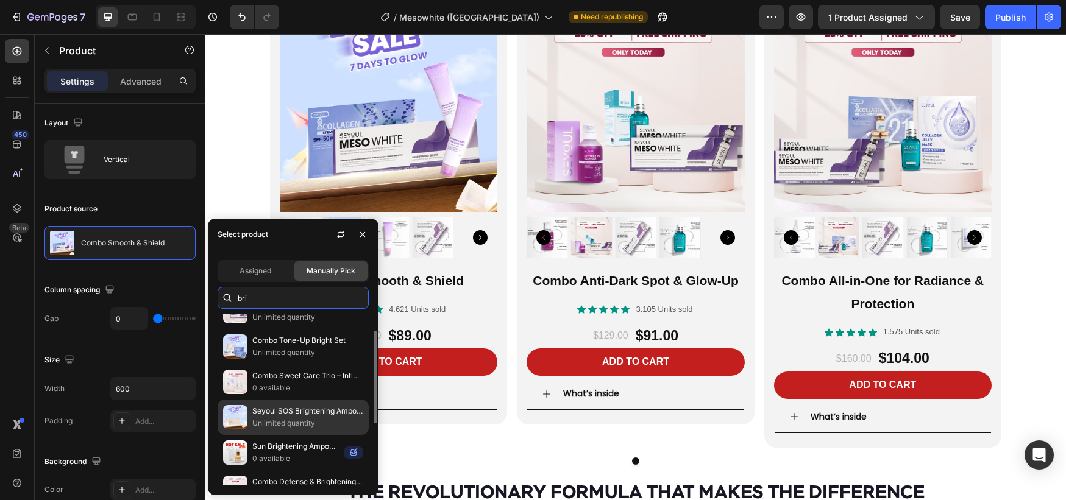
scroll to position [0, 0]
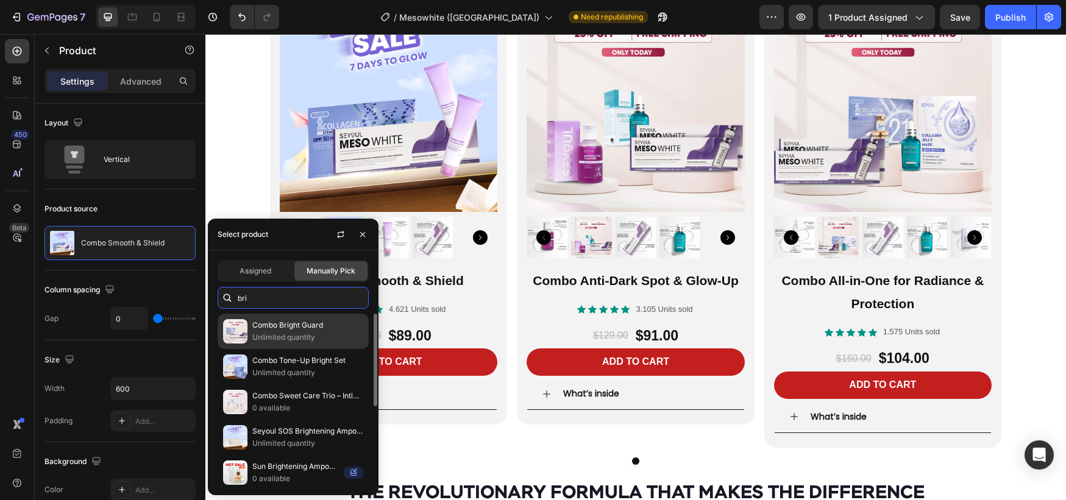
type input "bri"
click at [308, 334] on p "Unlimited quantity" at bounding box center [307, 338] width 111 height 12
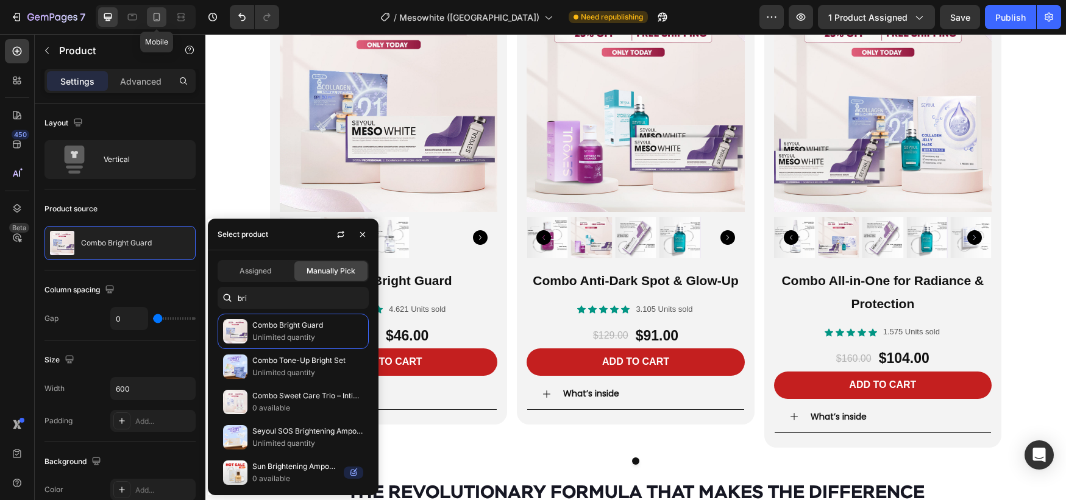
click at [164, 18] on div at bounding box center [157, 17] width 20 height 20
type input "100%"
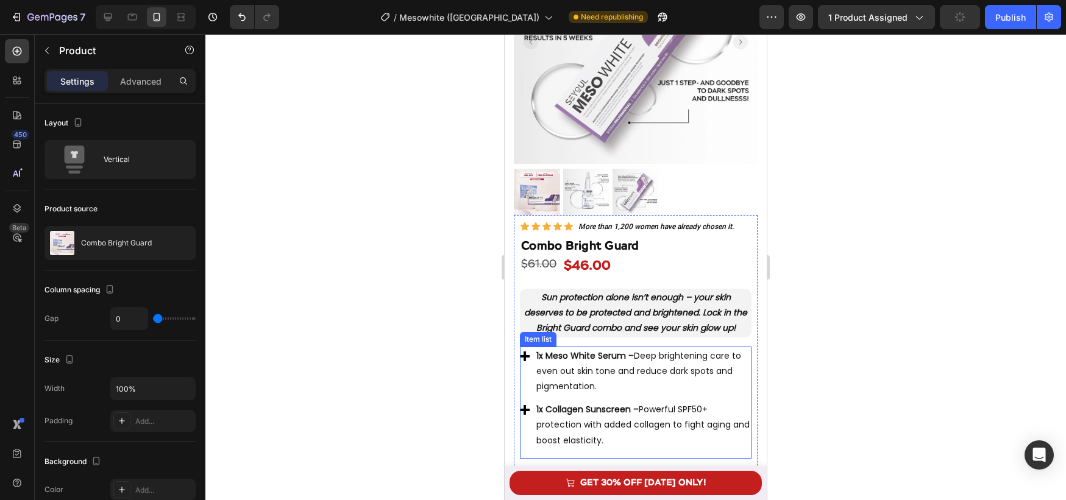
scroll to position [845, 0]
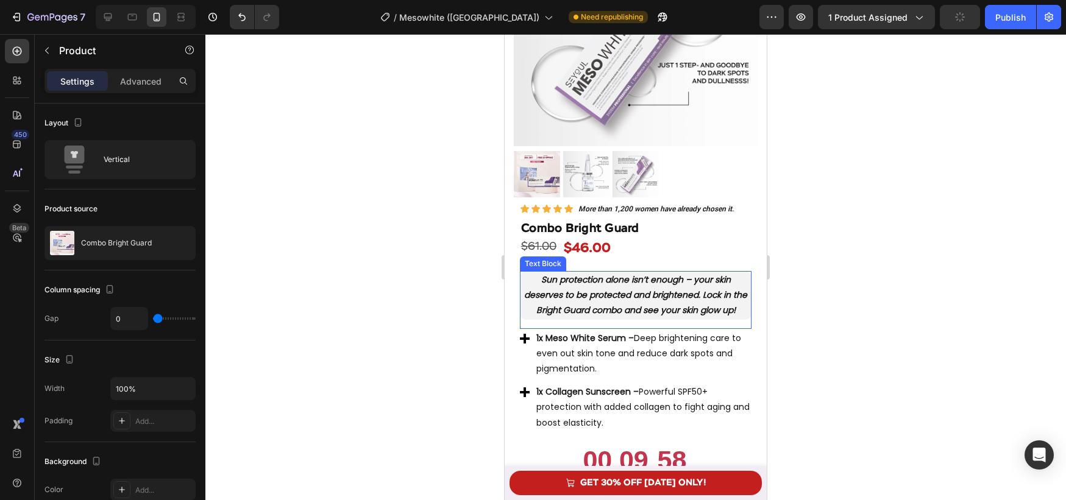
click at [597, 301] on strong "Sun protection alone isn’t enough – your skin deserves to be protected and brig…" at bounding box center [635, 295] width 223 height 43
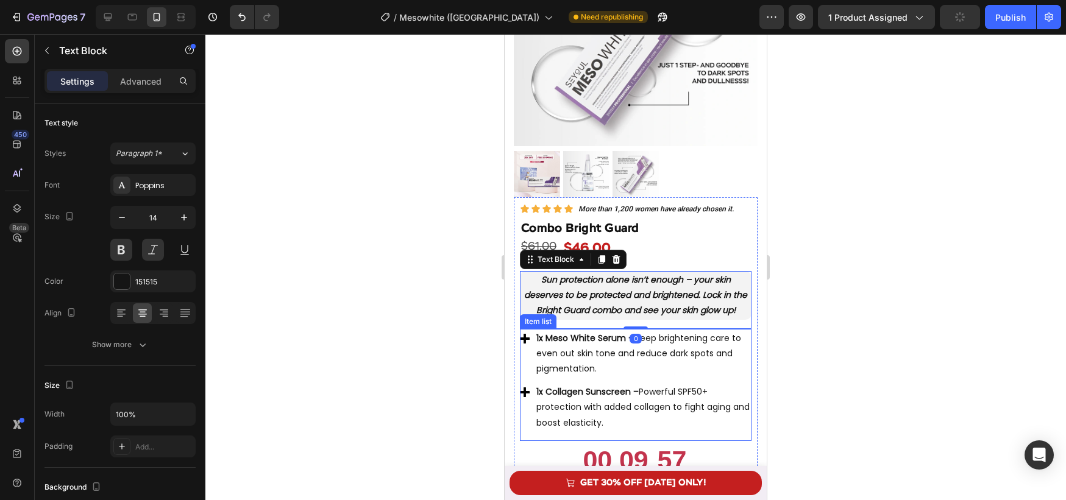
click at [591, 346] on p "1x Meso White Serum – Deep brightening care to even out skin tone and reduce da…" at bounding box center [642, 354] width 213 height 46
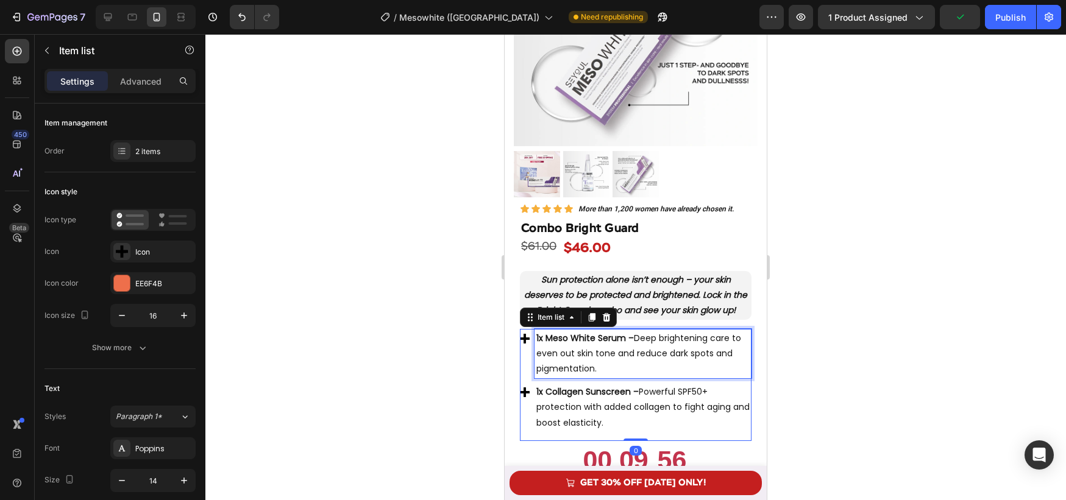
click at [591, 346] on p "1x Meso White Serum – Deep brightening care to even out skin tone and reduce da…" at bounding box center [642, 354] width 213 height 46
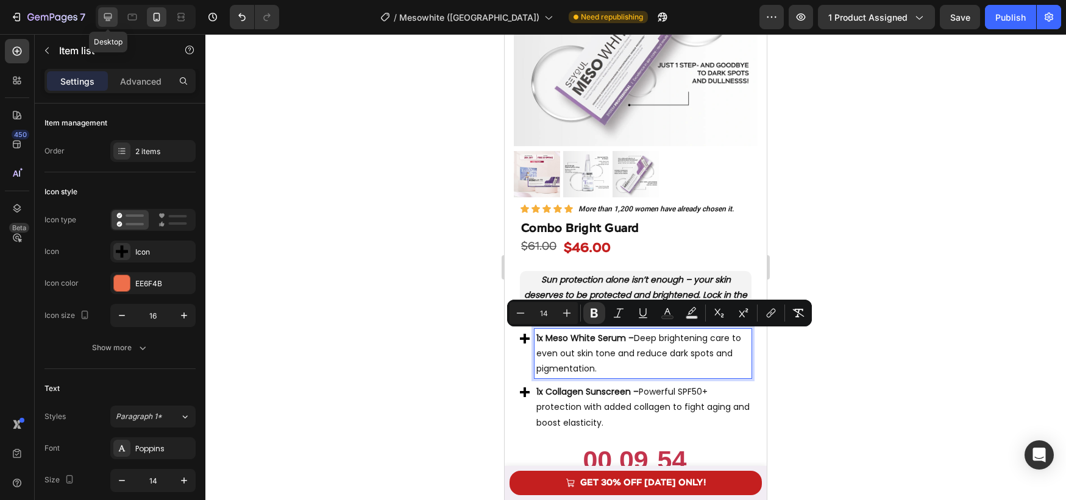
click at [111, 16] on icon at bounding box center [108, 17] width 8 height 8
type input "24"
type input "16"
type input "8"
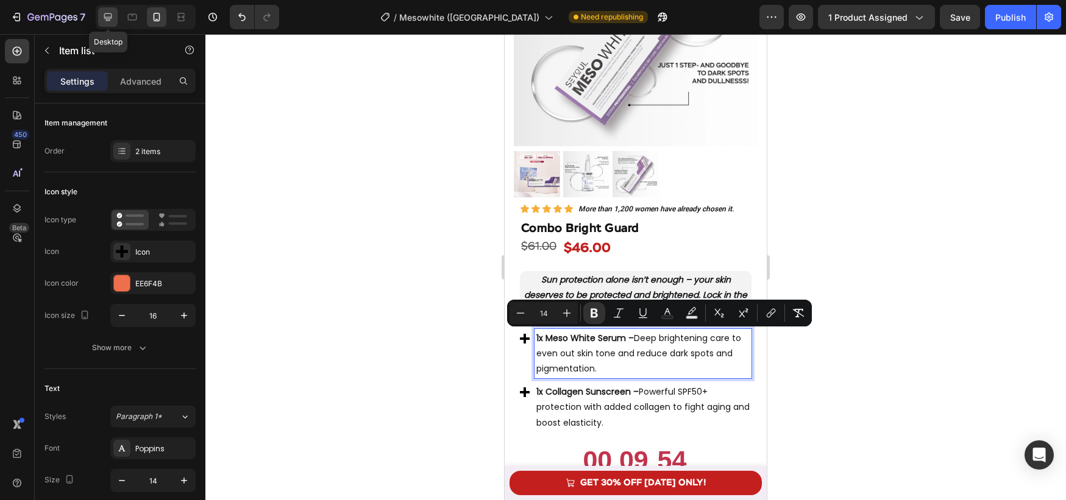
type input "12"
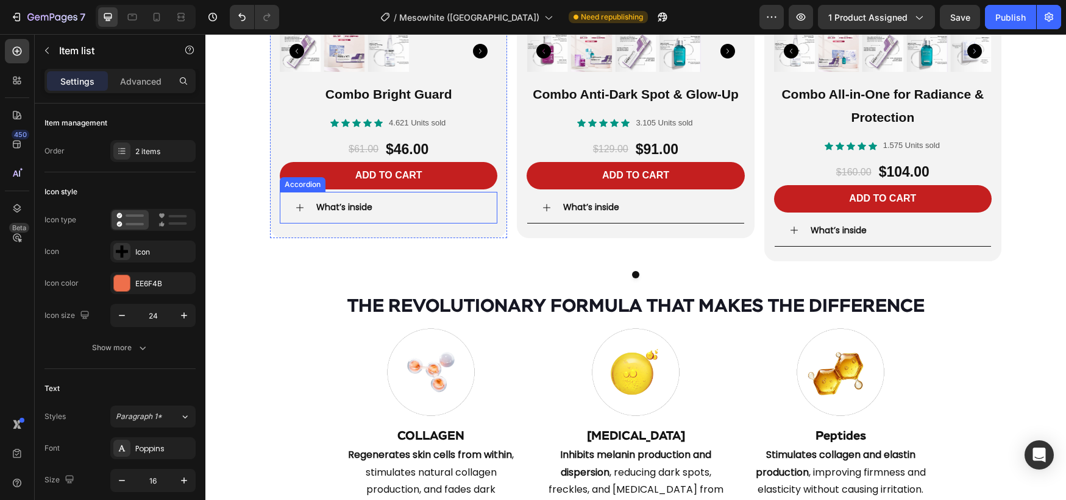
click at [301, 210] on icon at bounding box center [300, 208] width 10 height 10
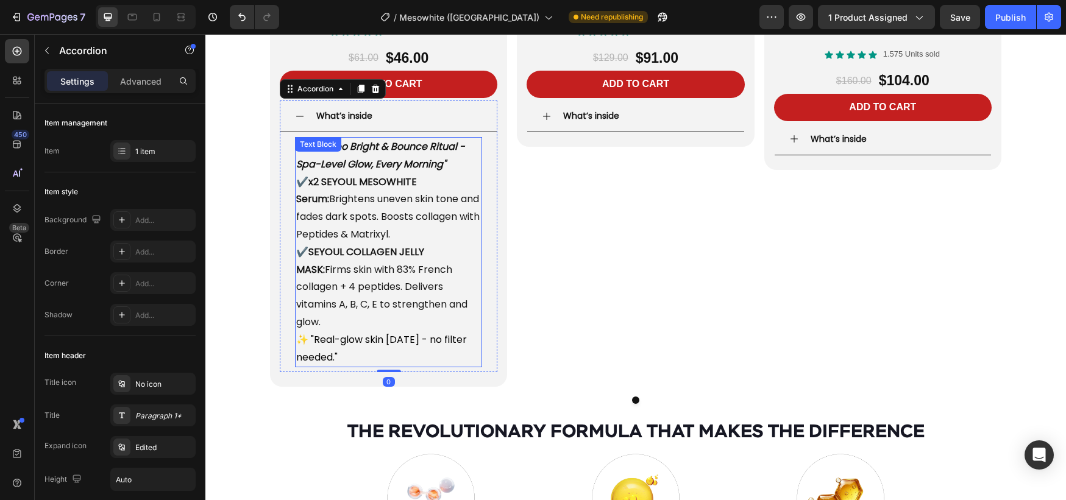
scroll to position [2376, 0]
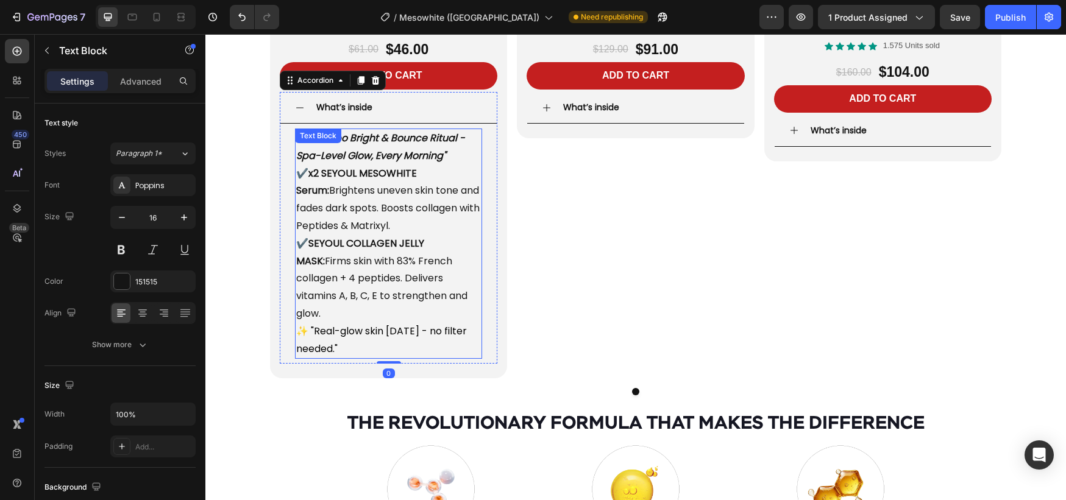
click at [365, 193] on span "✔️ x2 SEYOUL MESOWHITE Serum: Brightens uneven skin tone and fades dark spots. …" at bounding box center [387, 199] width 183 height 66
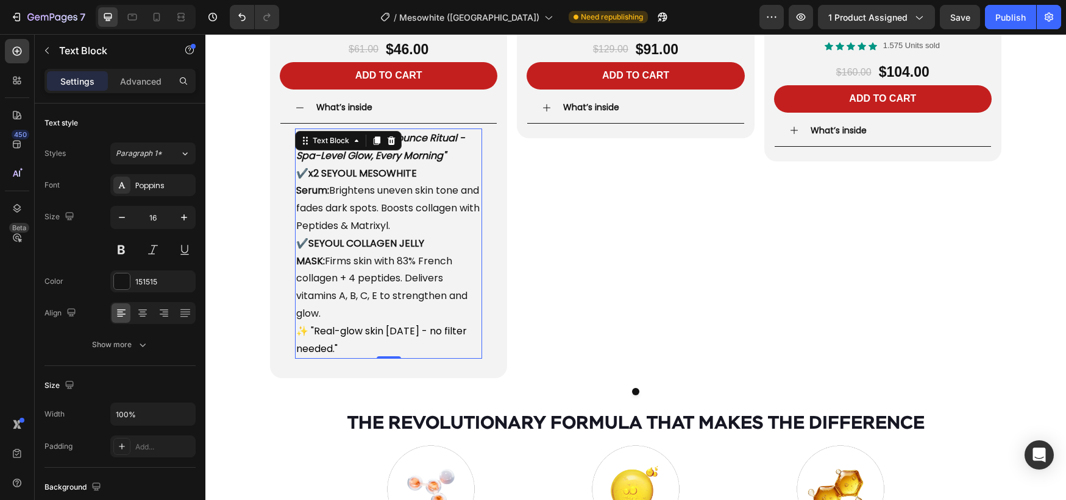
click at [365, 193] on span "✔️ x2 SEYOUL MESOWHITE Serum: Brightens uneven skin tone and fades dark spots. …" at bounding box center [387, 199] width 183 height 66
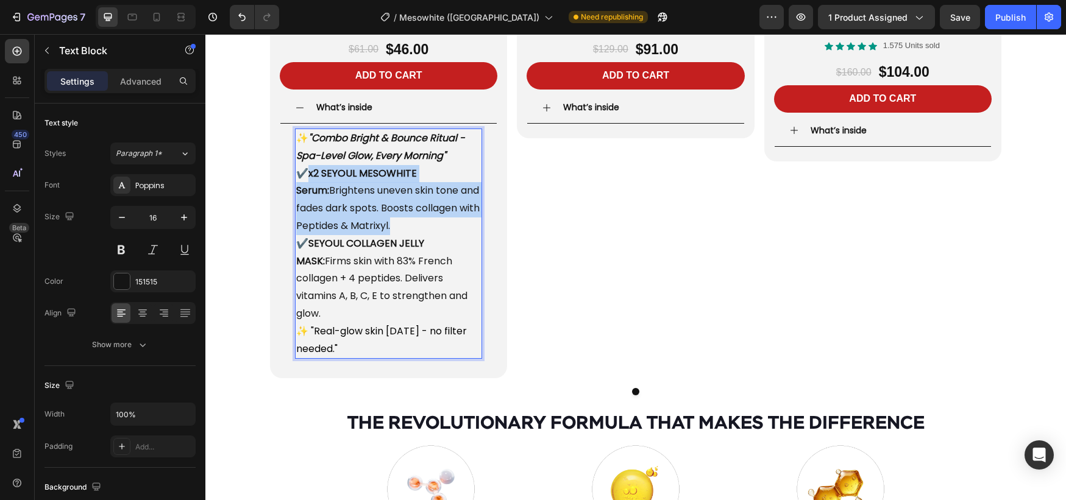
drag, startPoint x: 395, startPoint y: 227, endPoint x: 309, endPoint y: 178, distance: 99.1
click at [309, 178] on p "✨ "Combo Bright & Bounce Ritual - Spa-Level Glow, Every Morning" ✔️ x2 SEYOUL M…" at bounding box center [388, 226] width 185 height 193
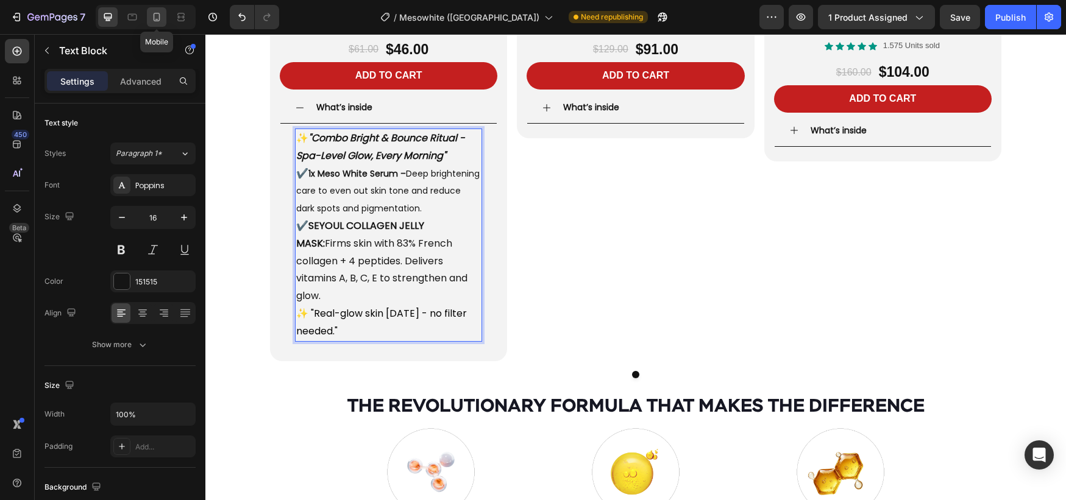
click at [155, 24] on div at bounding box center [157, 17] width 20 height 20
type input "14"
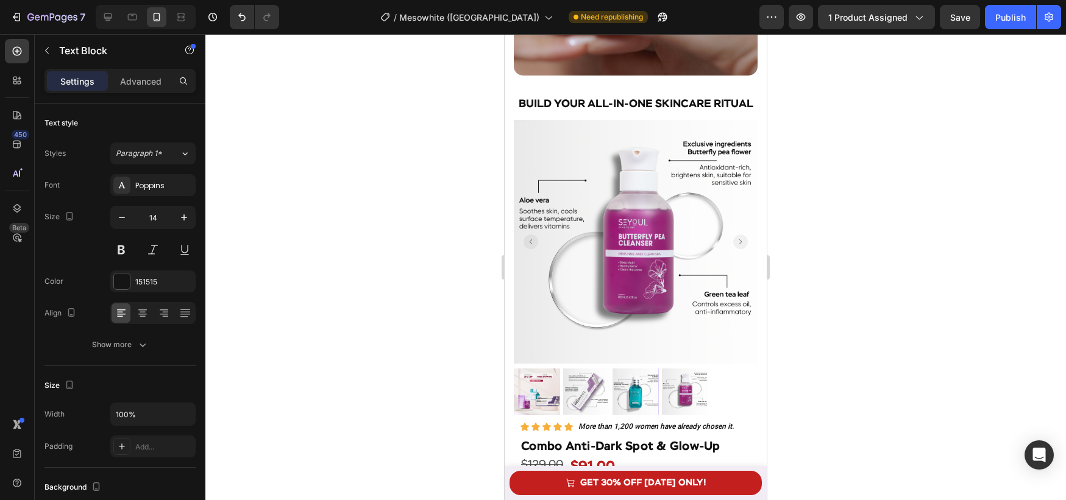
scroll to position [2497, 0]
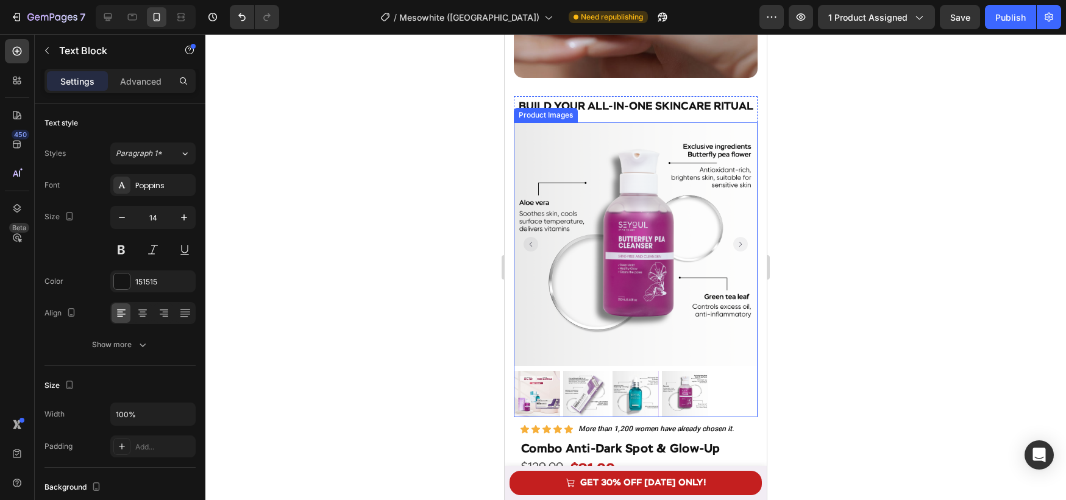
click at [572, 251] on img at bounding box center [636, 245] width 244 height 244
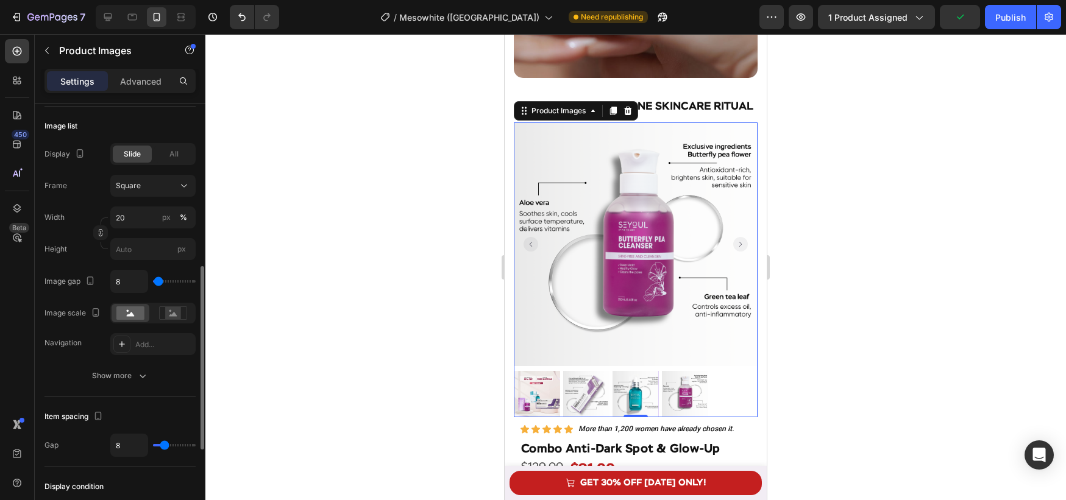
scroll to position [386, 0]
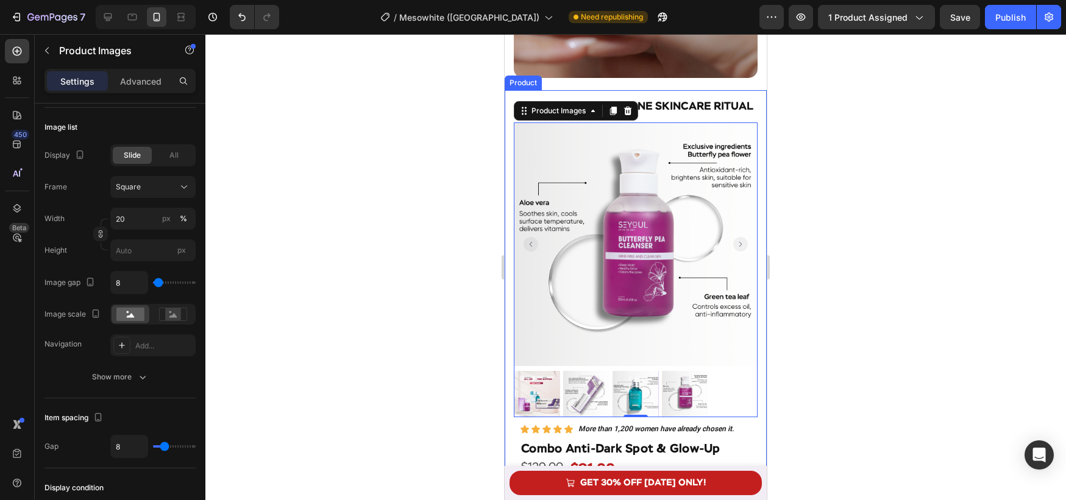
click at [509, 282] on div "Build Your All-in-One Skincare Ritual Heading Product Images 0 Row Icon Icon Ic…" at bounding box center [636, 448] width 262 height 716
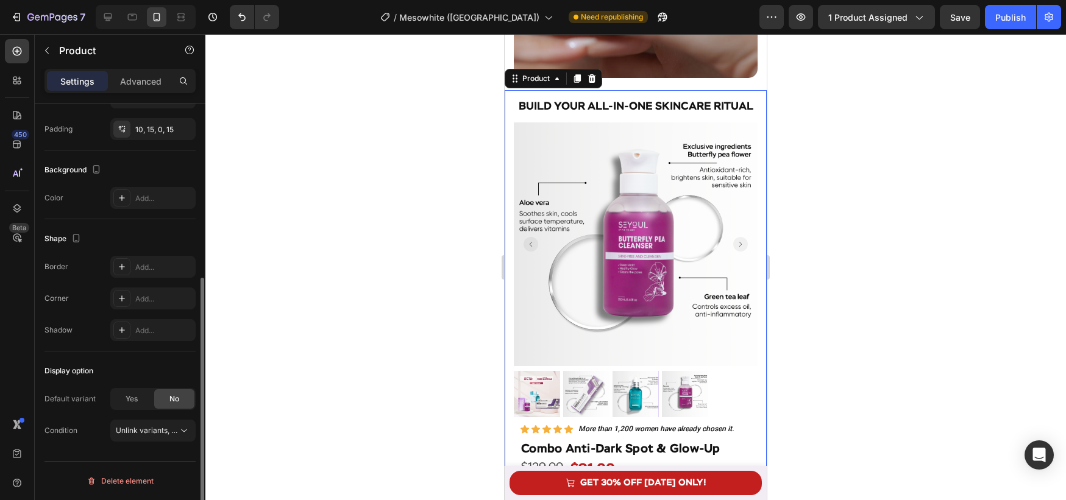
scroll to position [0, 0]
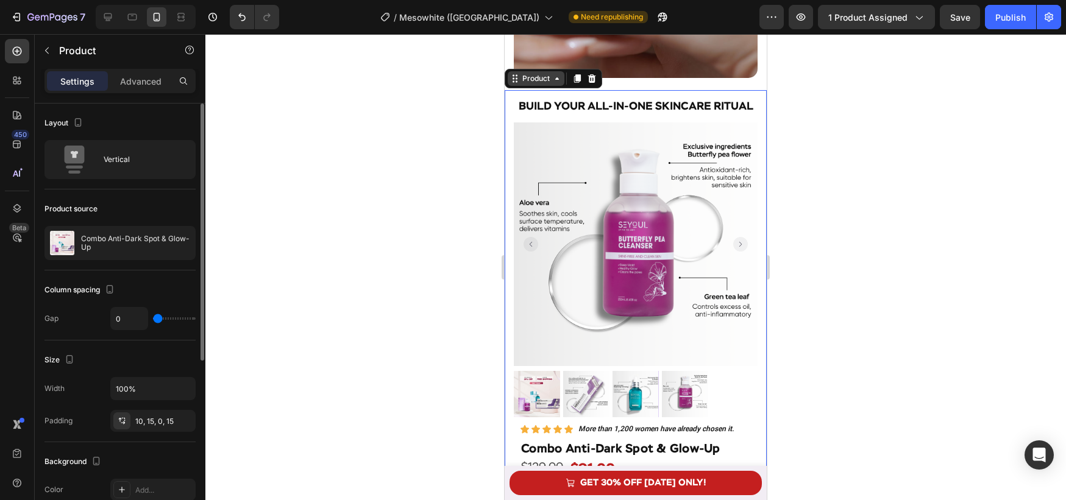
click at [558, 78] on icon at bounding box center [557, 79] width 10 height 10
click at [540, 82] on div "Product" at bounding box center [536, 78] width 32 height 11
click at [538, 77] on div "Product" at bounding box center [536, 78] width 32 height 11
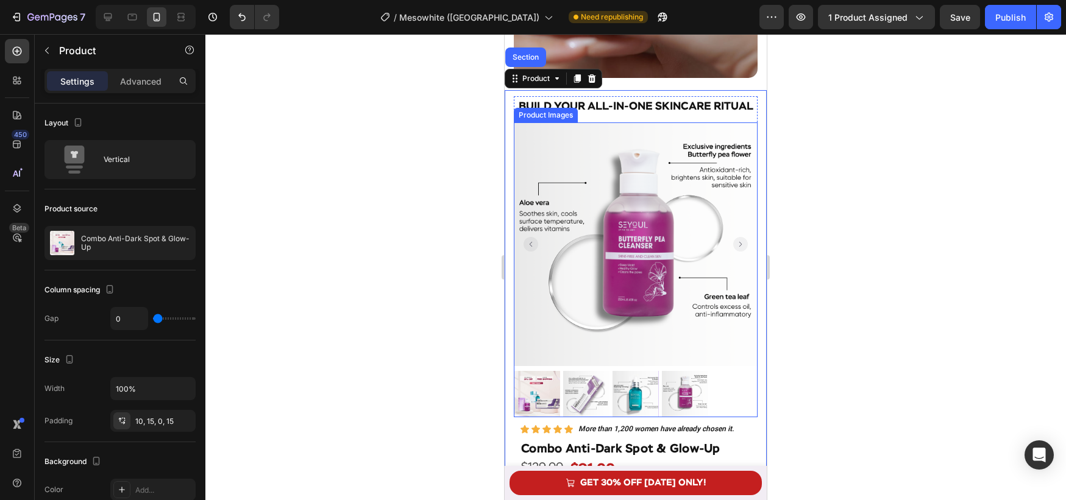
click at [530, 127] on img at bounding box center [636, 245] width 244 height 244
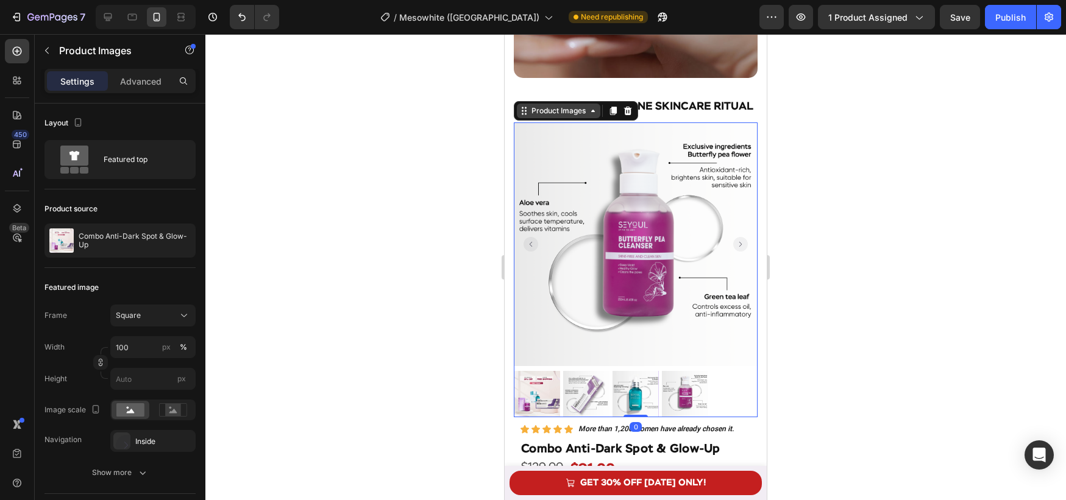
click at [541, 113] on div "Product Images" at bounding box center [558, 110] width 59 height 11
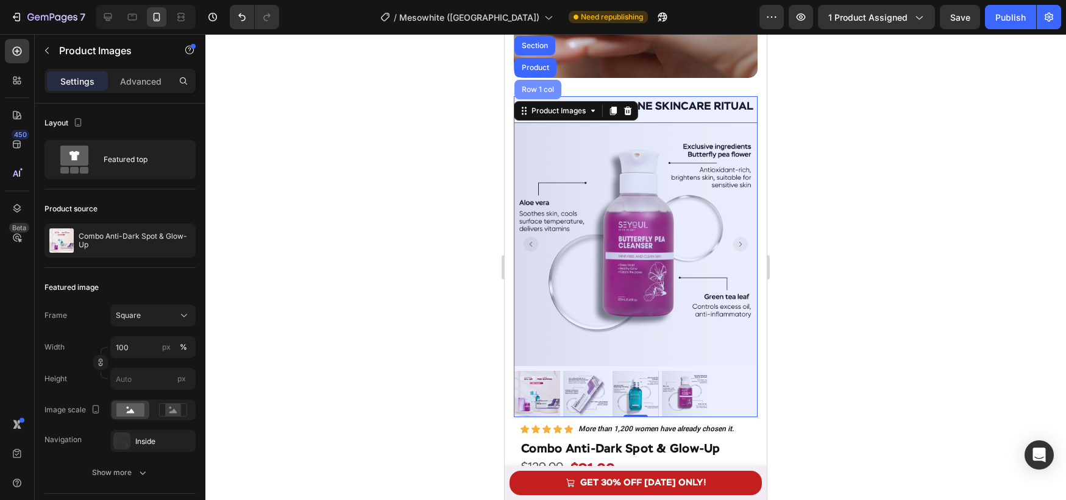
click at [536, 86] on div "Row 1 col" at bounding box center [537, 89] width 37 height 7
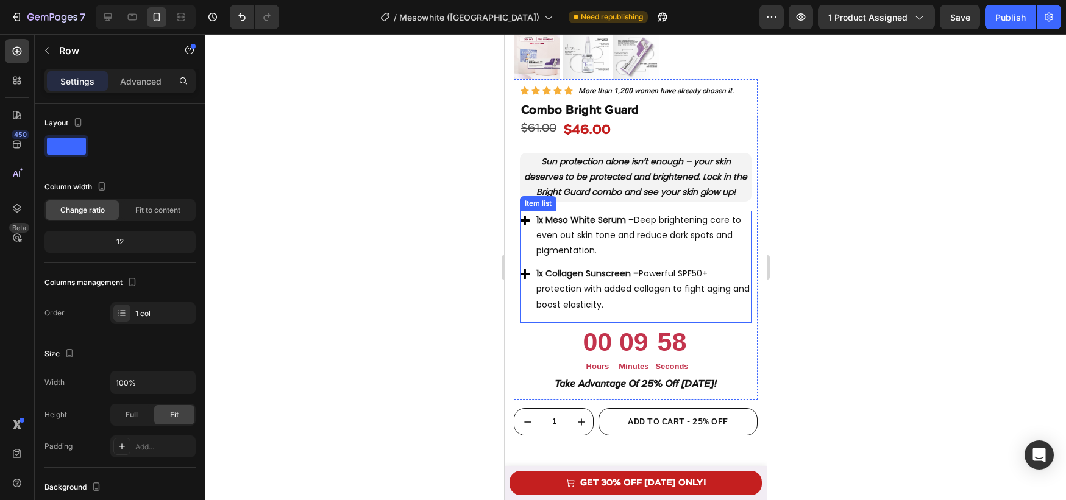
scroll to position [975, 0]
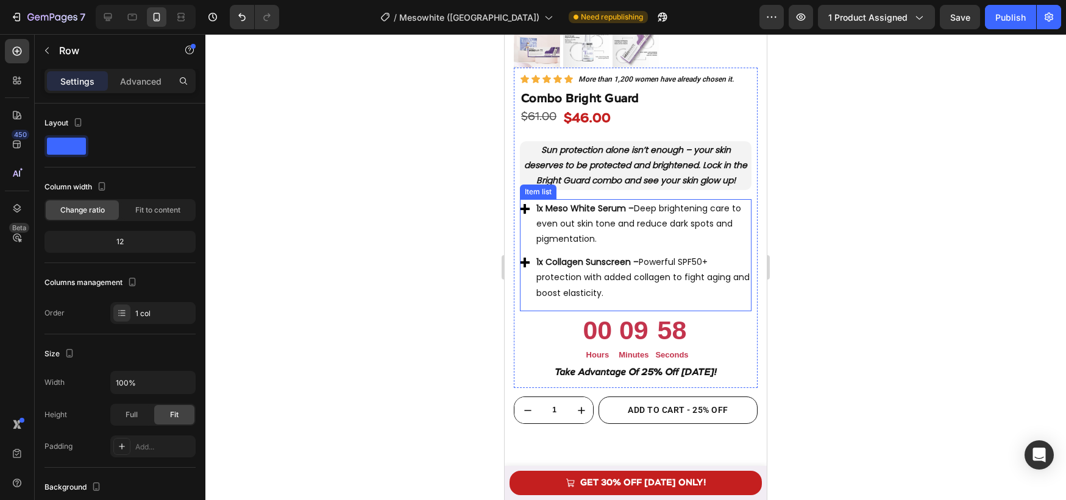
click at [583, 284] on p "1x Collagen Sunscreen – Powerful SPF50+ protection with added collagen to fight…" at bounding box center [642, 278] width 213 height 46
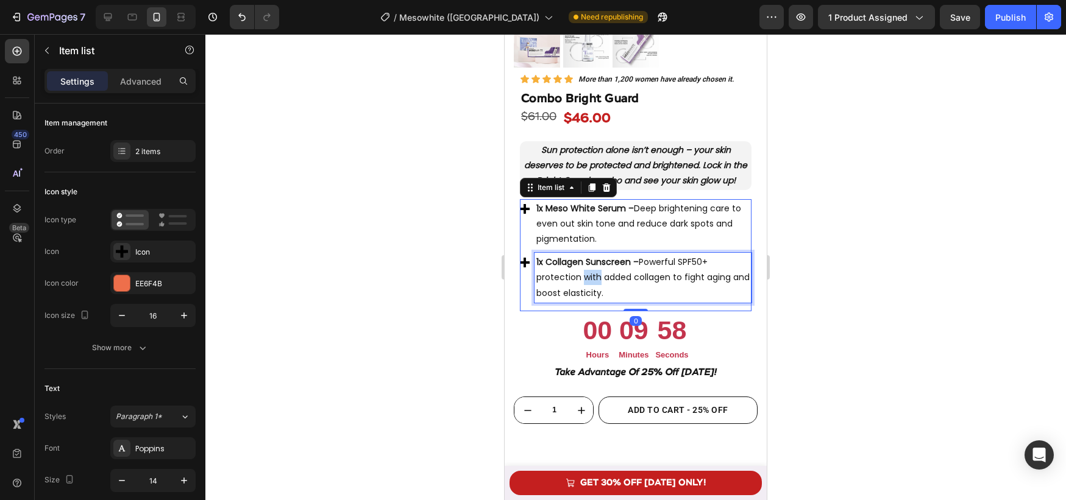
click at [583, 284] on p "1x Collagen Sunscreen – Powerful SPF50+ protection with added collagen to fight…" at bounding box center [642, 278] width 213 height 46
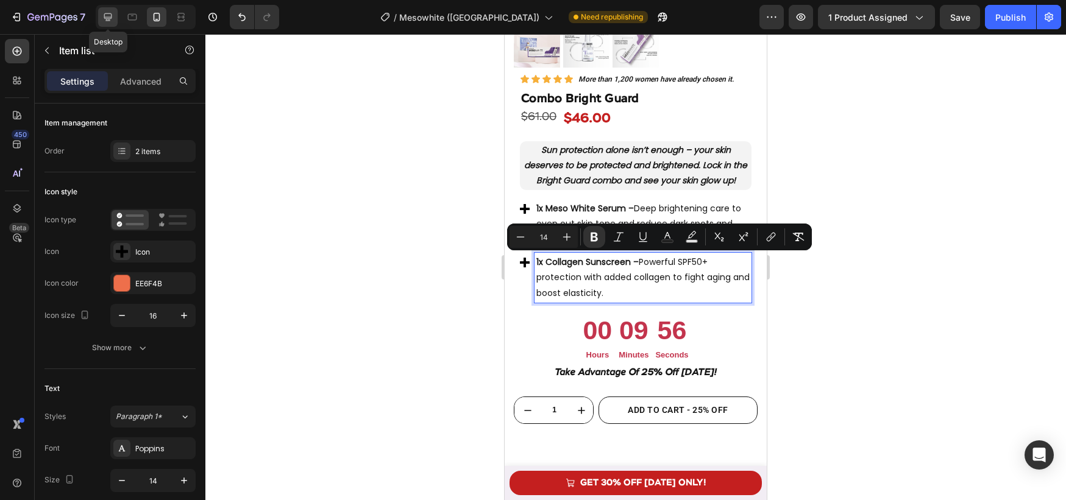
click at [107, 15] on icon at bounding box center [108, 17] width 12 height 12
type input "12"
type input "24"
type input "8"
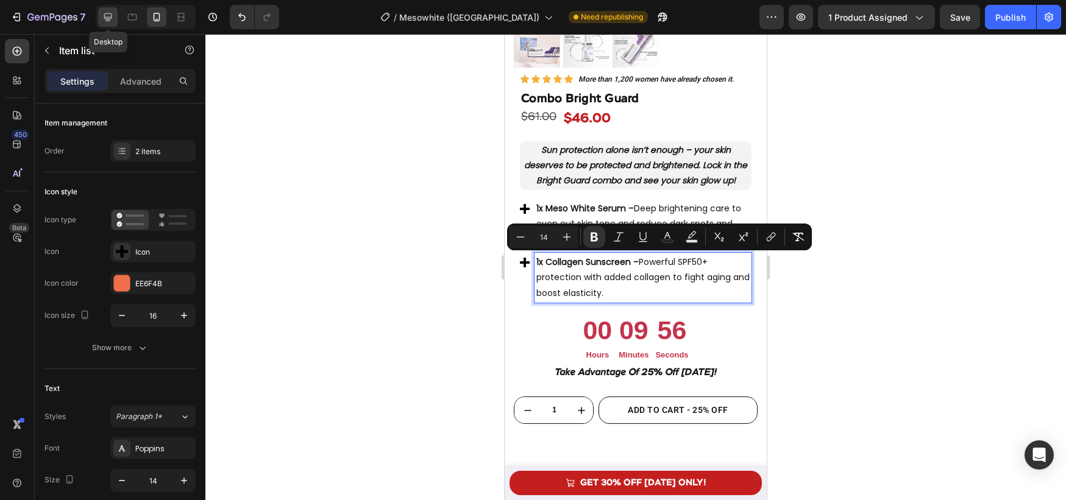
type input "8"
type input "16"
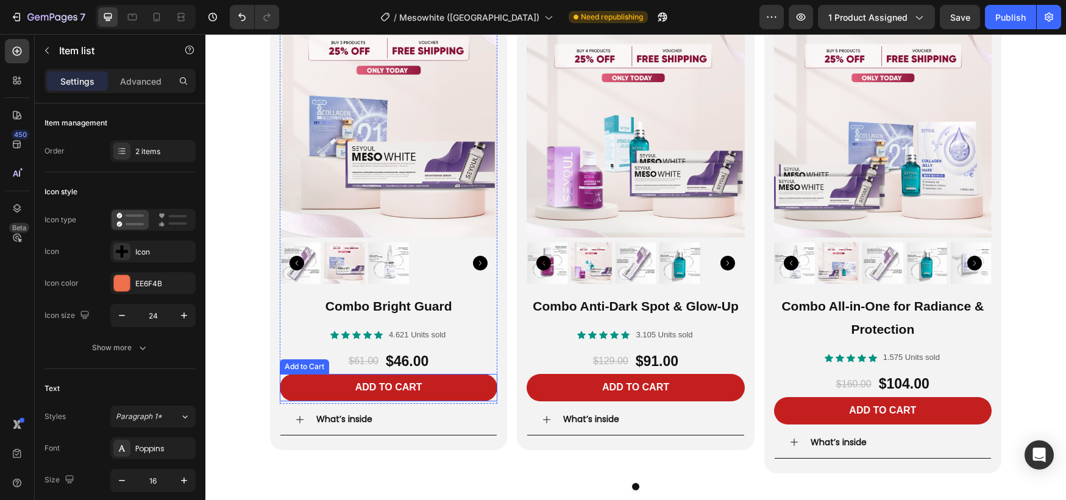
scroll to position [2066, 0]
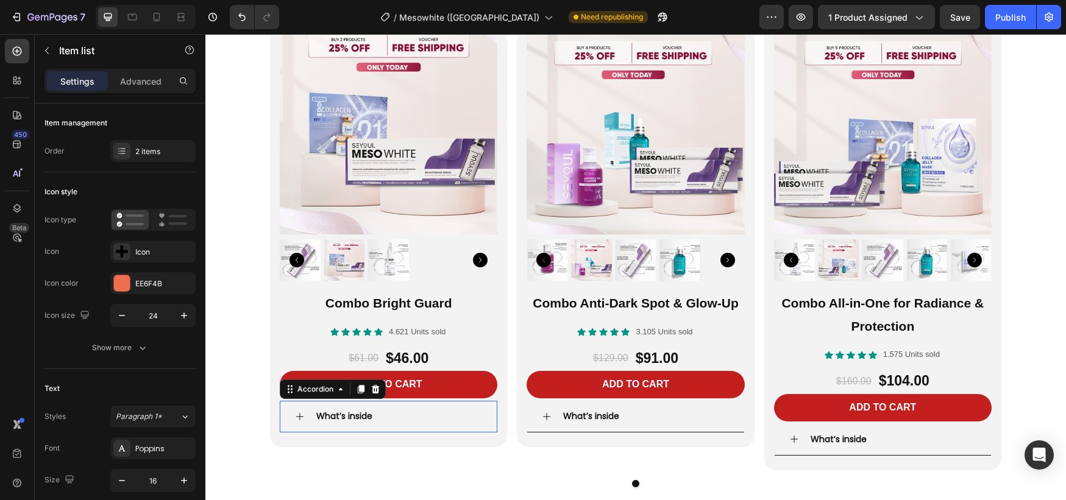
click at [304, 422] on div "What’s inside" at bounding box center [388, 417] width 216 height 32
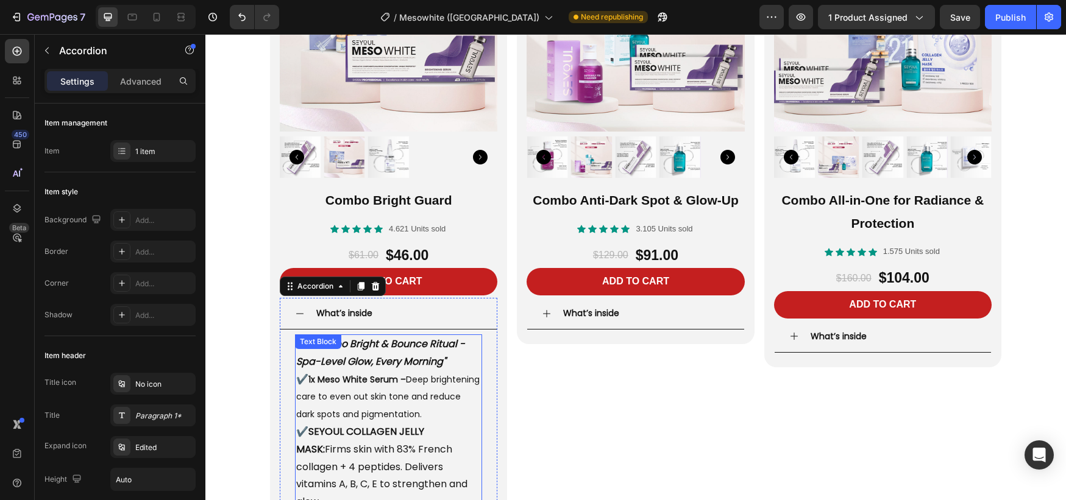
scroll to position [2236, 0]
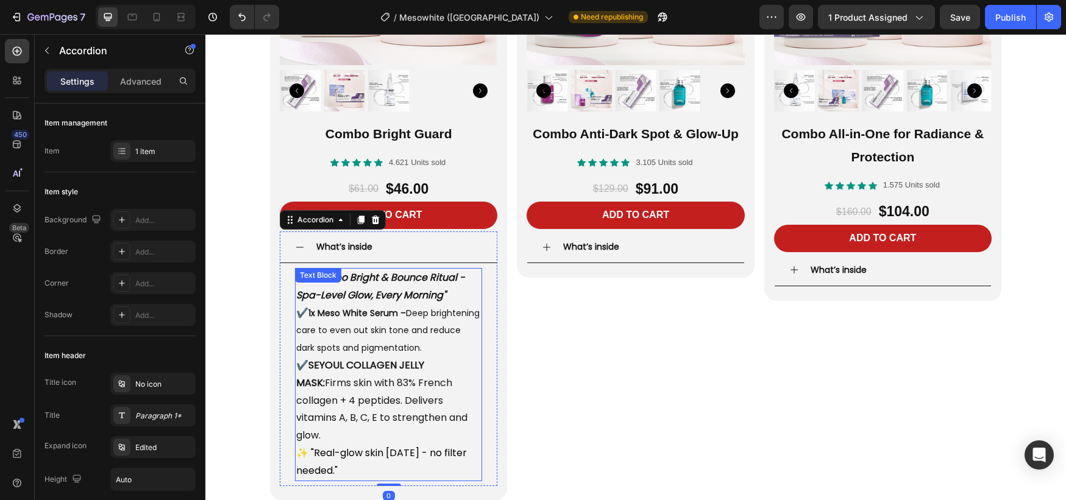
click at [342, 401] on span "✔️ SEYOUL COLLAGEN JELLY MASK: Firms skin with 83% French collagen + 4 peptides…" at bounding box center [381, 400] width 171 height 84
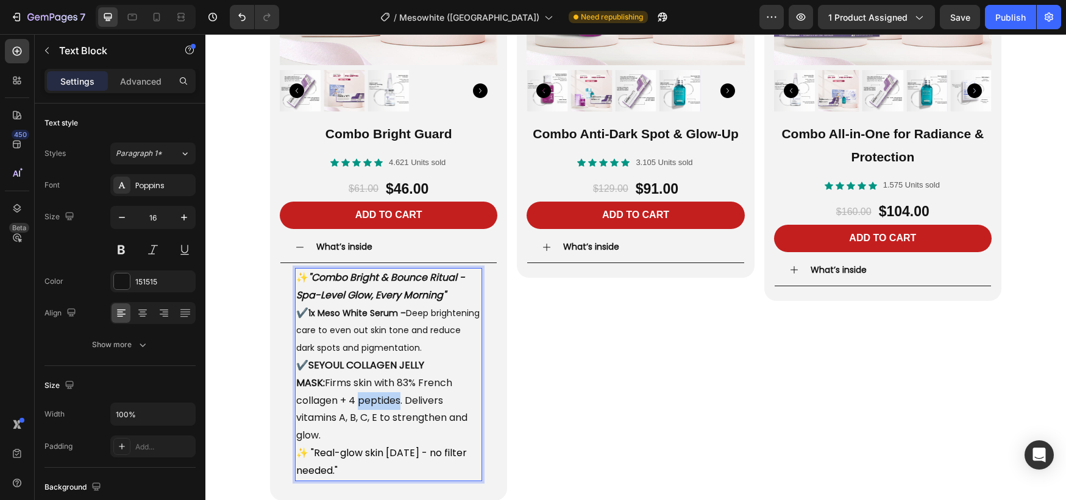
click at [342, 401] on span "✔️ SEYOUL COLLAGEN JELLY MASK: Firms skin with 83% French collagen + 4 peptides…" at bounding box center [381, 400] width 171 height 84
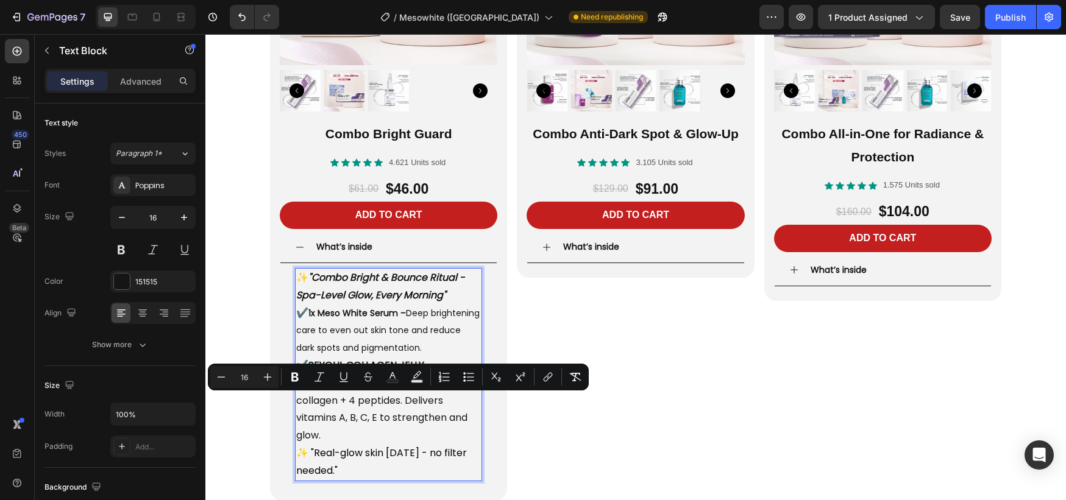
drag, startPoint x: 404, startPoint y: 413, endPoint x: 416, endPoint y: 421, distance: 14.5
click at [404, 413] on p "✨ "Combo Bright & Bounce Ritual - Spa-Level Glow, Every Morning" ✔️ 1x Meso Whi…" at bounding box center [388, 357] width 185 height 176
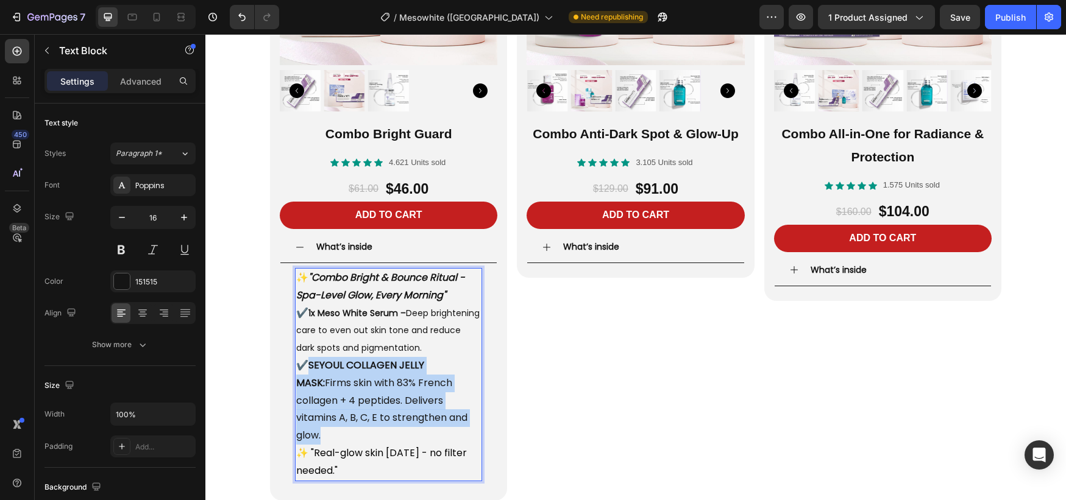
scroll to position [2233, 0]
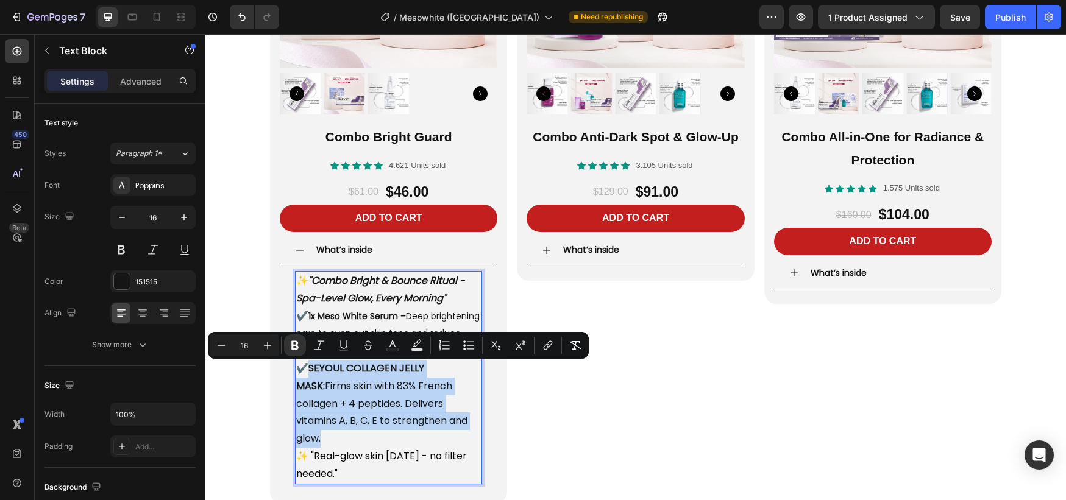
drag, startPoint x: 416, startPoint y: 421, endPoint x: 308, endPoint y: 370, distance: 119.7
click at [308, 370] on p "✨ "Combo Bright & Bounce Ritual - Spa-Level Glow, Every Morning" ✔️ 1x Meso Whi…" at bounding box center [388, 360] width 185 height 176
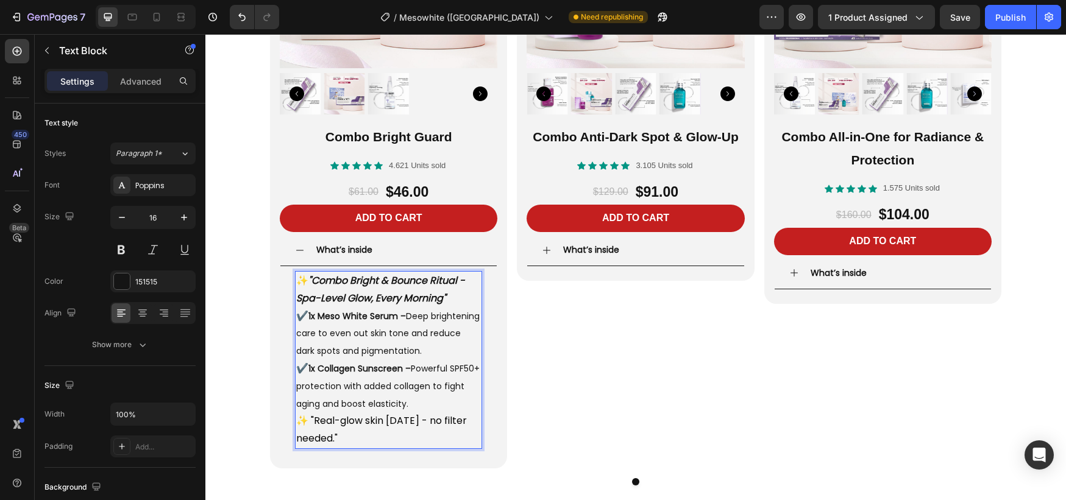
click at [361, 430] on span "✨ "Real-glow skin [DATE] - no filter needed."" at bounding box center [381, 430] width 171 height 32
click at [154, 25] on div at bounding box center [157, 17] width 20 height 20
type input "14"
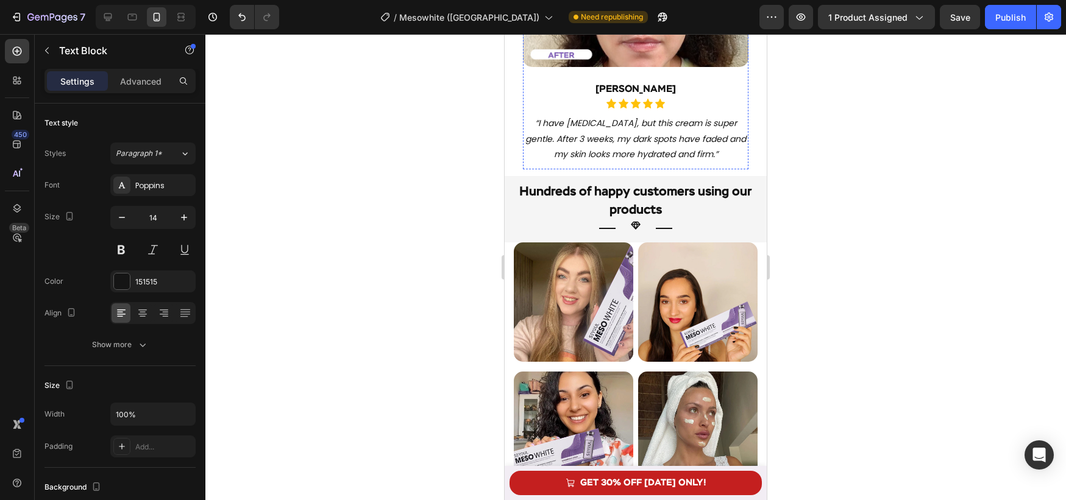
scroll to position [4564, 0]
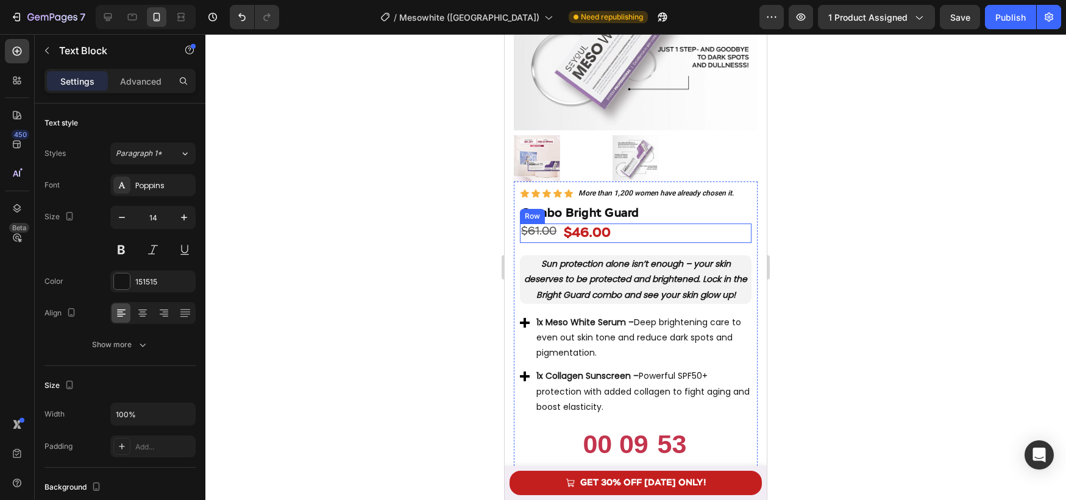
scroll to position [825, 0]
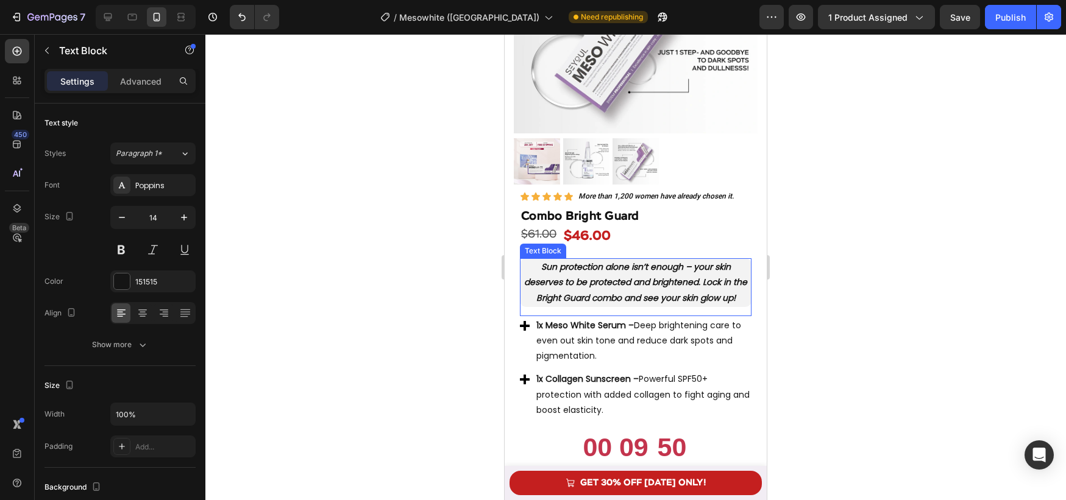
click at [667, 277] on strong "Sun protection alone isn’t enough – your skin deserves to be protected and brig…" at bounding box center [635, 282] width 223 height 43
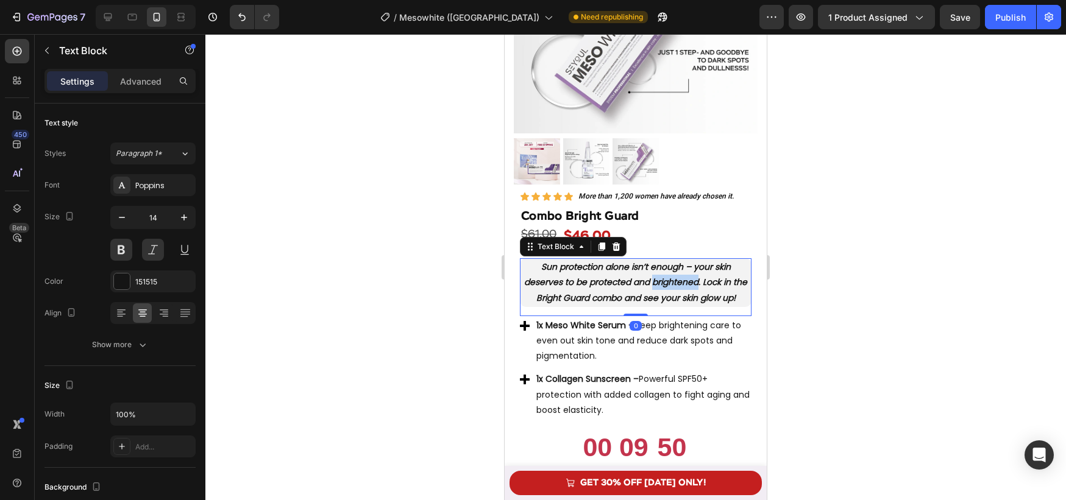
click at [667, 277] on strong "Sun protection alone isn’t enough – your skin deserves to be protected and brig…" at bounding box center [635, 282] width 223 height 43
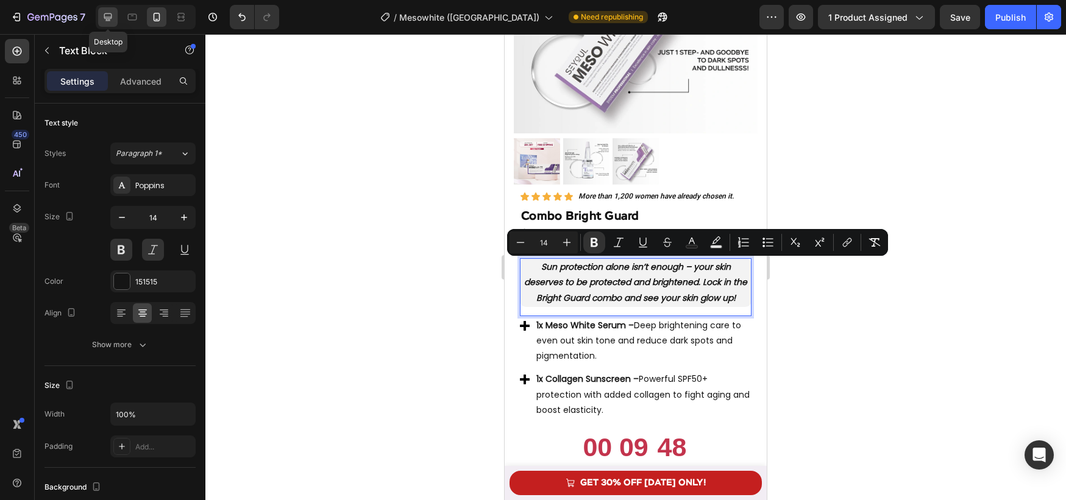
click at [108, 16] on icon at bounding box center [108, 17] width 12 height 12
type input "16"
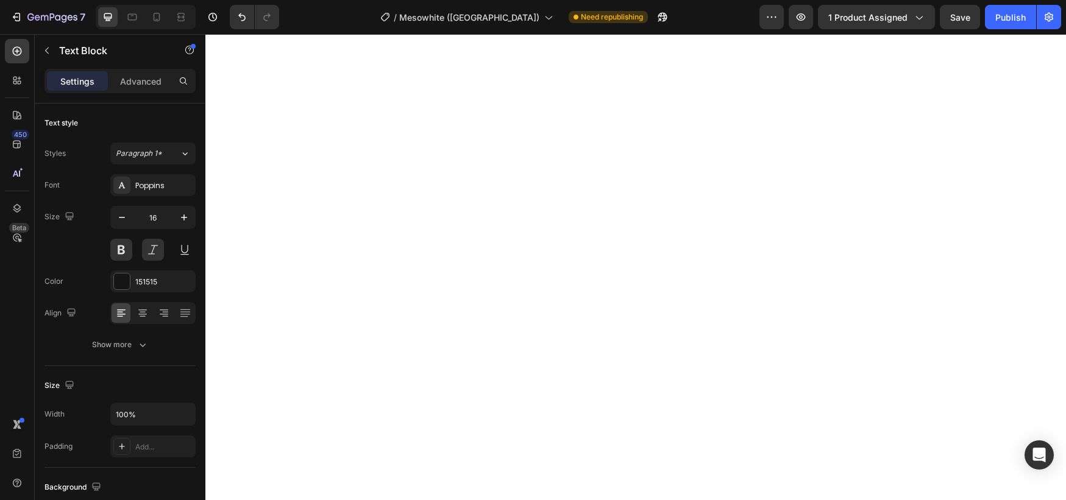
scroll to position [2151, 0]
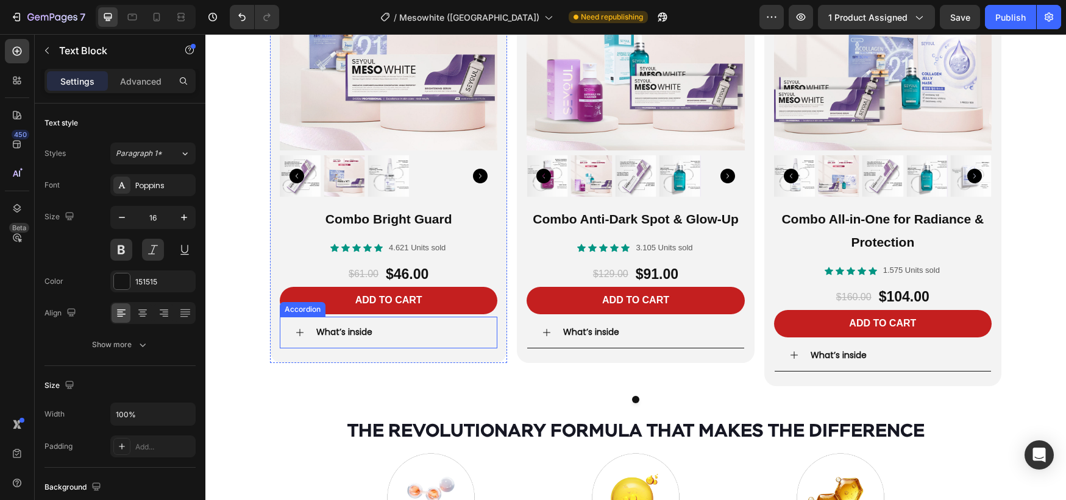
click at [300, 338] on div "What’s inside" at bounding box center [388, 333] width 216 height 32
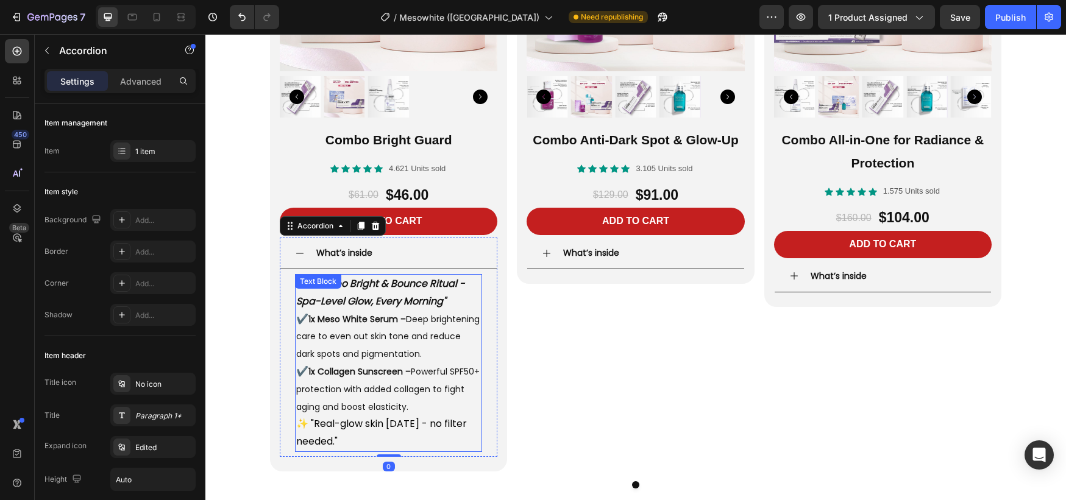
scroll to position [2235, 0]
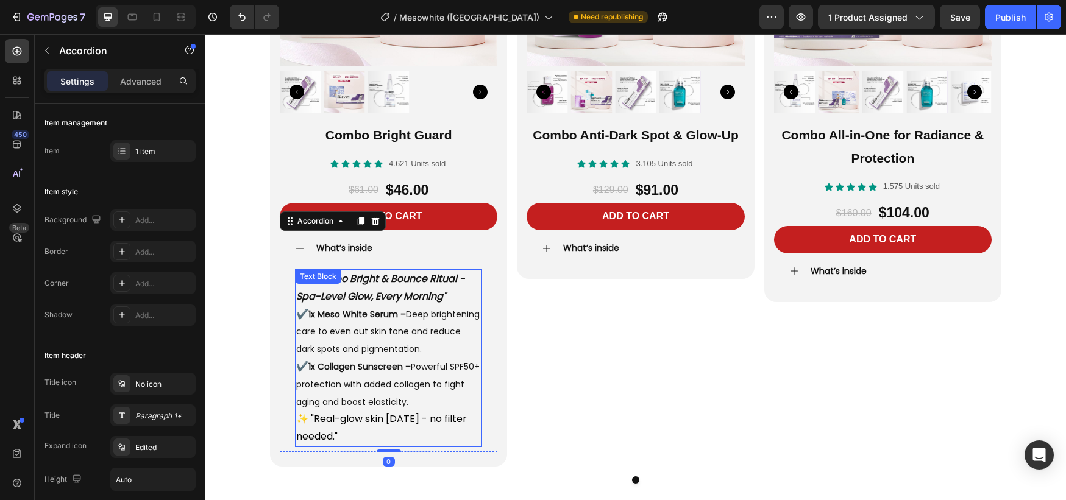
click at [369, 300] on strong ""Combo Bright & Bounce Ritual - Spa-Level Glow, Every Morning"" at bounding box center [380, 288] width 169 height 32
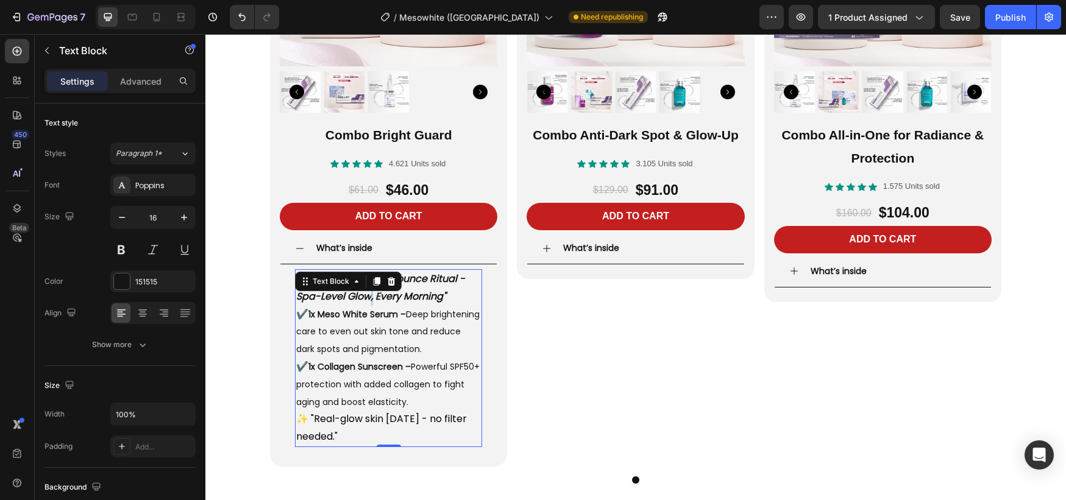
click at [369, 300] on strong ""Combo Bright & Bounce Ritual - Spa-Level Glow, Every Morning"" at bounding box center [380, 288] width 169 height 32
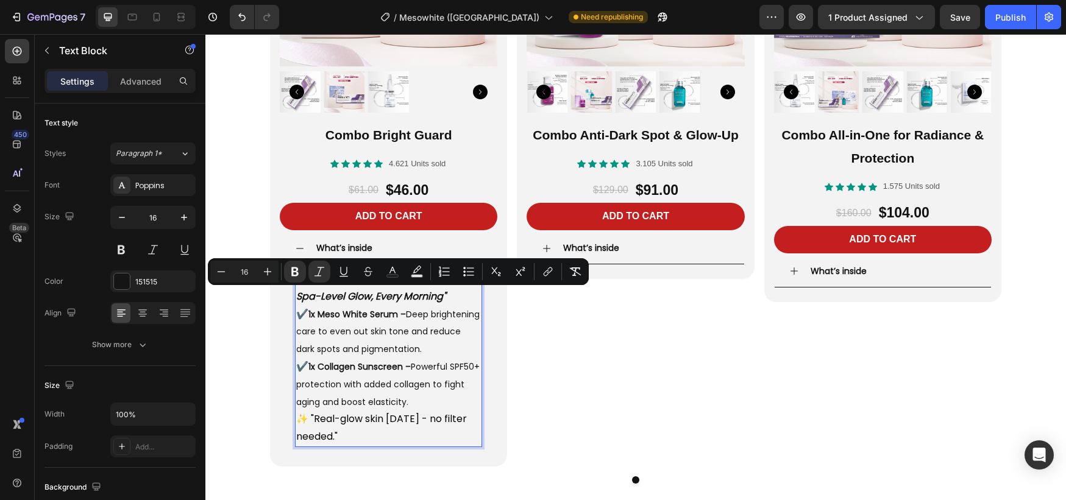
click at [440, 299] on strong ""Combo Bright & Bounce Ritual - Spa-Level Glow, Every Morning"" at bounding box center [380, 288] width 169 height 32
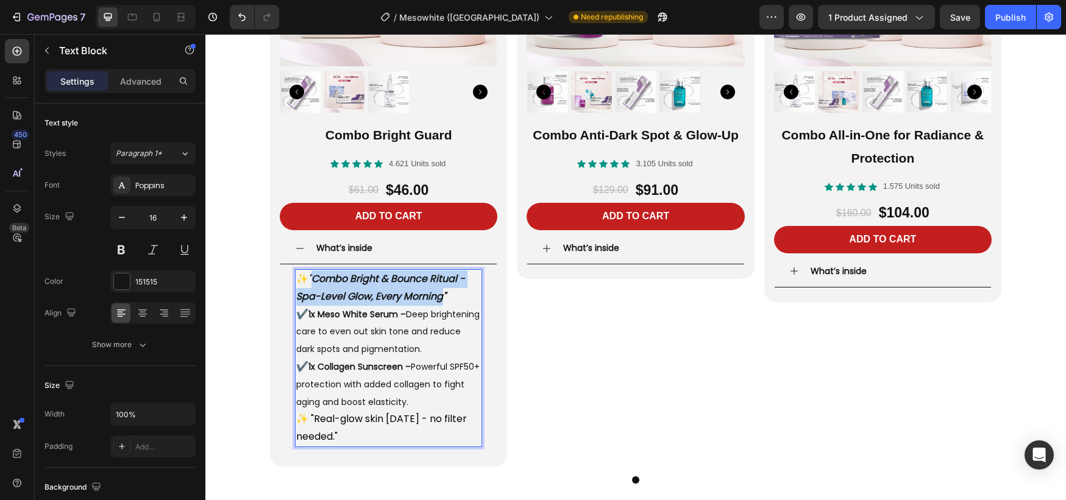
drag, startPoint x: 444, startPoint y: 300, endPoint x: 314, endPoint y: 282, distance: 131.1
click at [314, 282] on strong ""Combo Bright & Bounce Ritual - Spa-Level Glow, Every Morning"" at bounding box center [380, 288] width 169 height 32
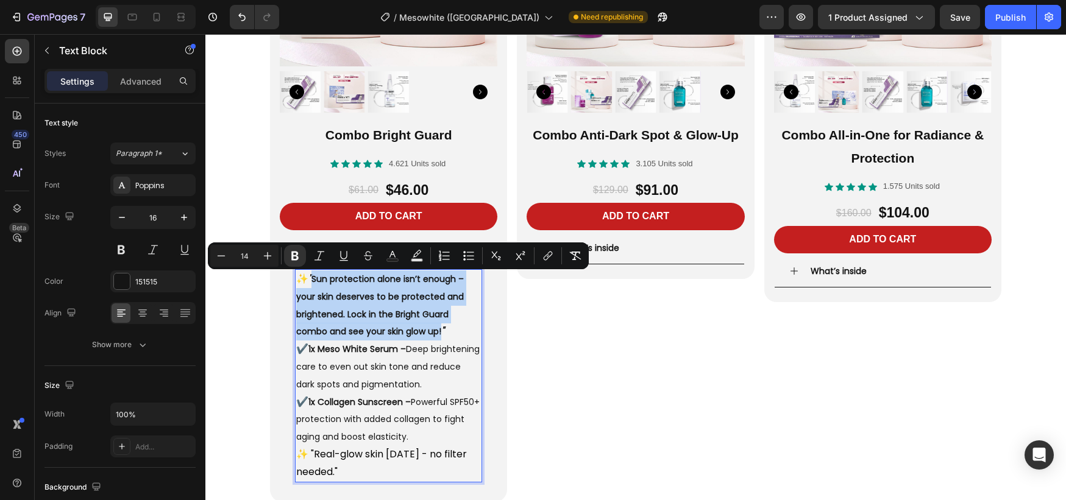
drag, startPoint x: 440, startPoint y: 335, endPoint x: 313, endPoint y: 283, distance: 136.6
click at [313, 283] on p "✨ " Sun protection alone isn’t enough – your skin deserves to be protected and …" at bounding box center [388, 359] width 185 height 176
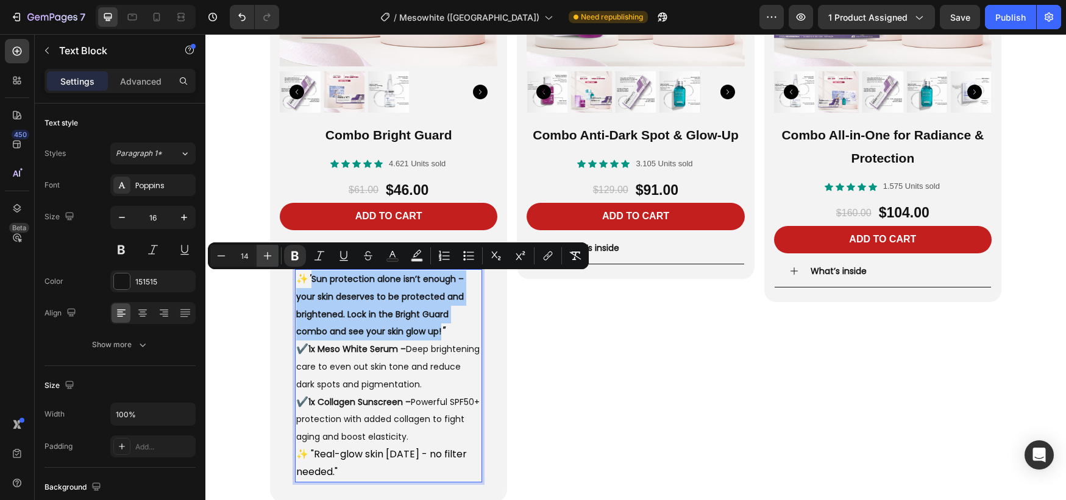
click at [269, 257] on icon "Editor contextual toolbar" at bounding box center [268, 256] width 12 height 12
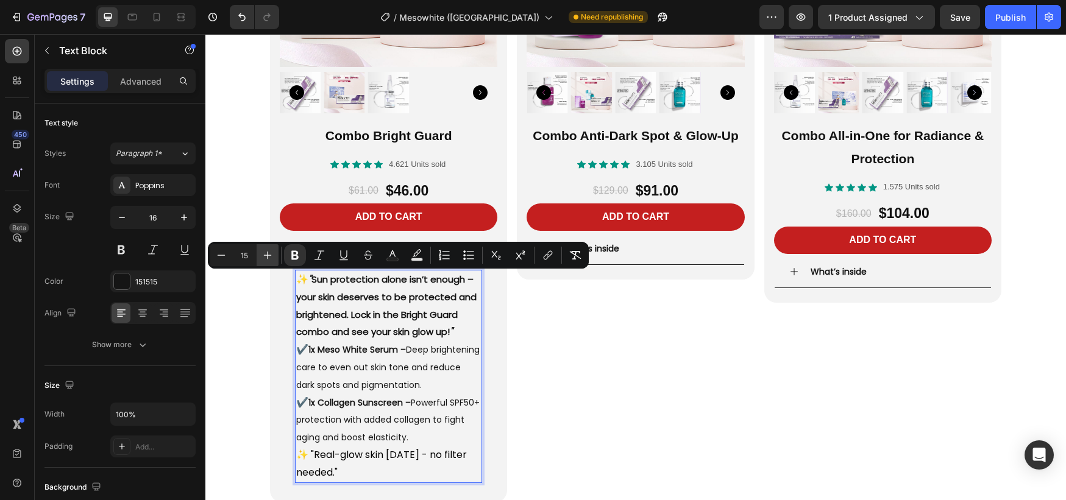
click at [269, 257] on icon "Editor contextual toolbar" at bounding box center [268, 255] width 12 height 12
type input "16"
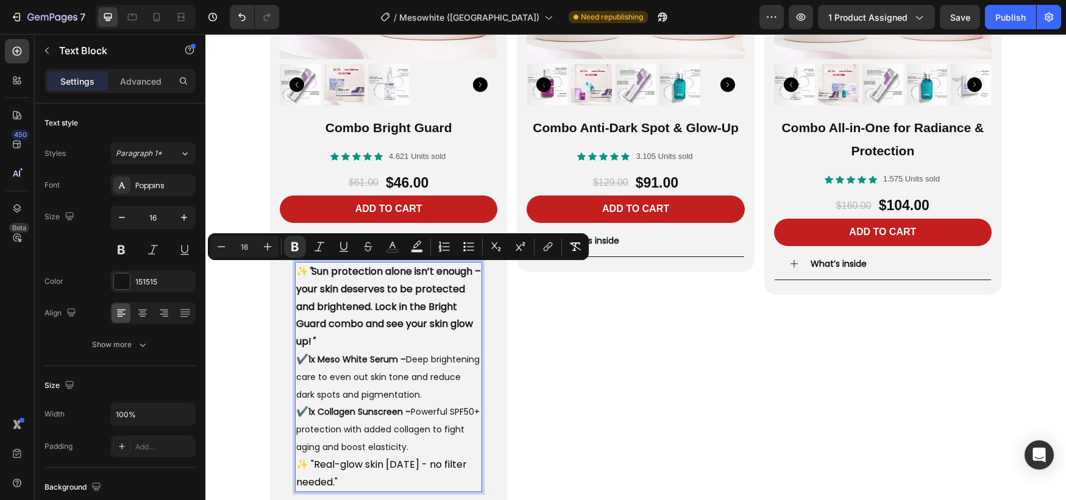
drag, startPoint x: 395, startPoint y: 301, endPoint x: 390, endPoint y: 319, distance: 18.9
click at [395, 301] on strong "Sun protection alone isn’t enough – your skin deserves to be protected and brig…" at bounding box center [388, 307] width 185 height 84
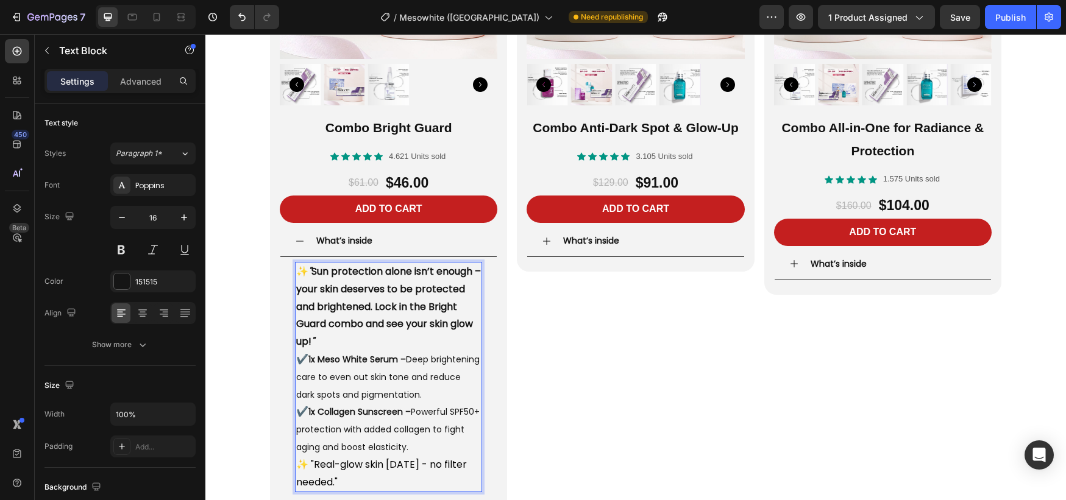
click at [393, 382] on span "1x Meso White Serum – Deep brightening care to even out skin tone and reduce da…" at bounding box center [387, 378] width 183 height 48
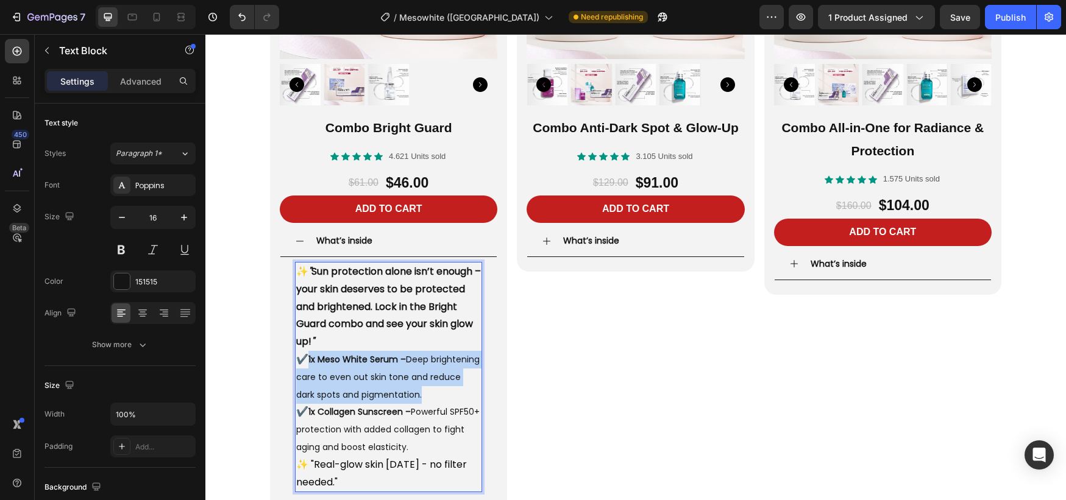
drag, startPoint x: 458, startPoint y: 398, endPoint x: 308, endPoint y: 363, distance: 154.1
click at [308, 363] on p "✨ " Sun protection alone isn’t enough – your skin deserves to be protected and …" at bounding box center [388, 359] width 185 height 193
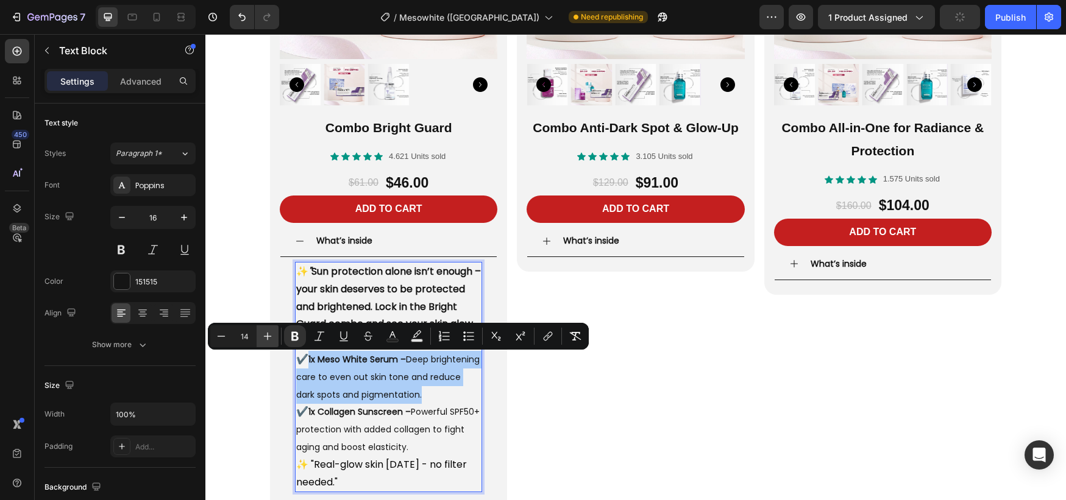
click at [272, 338] on icon "Editor contextual toolbar" at bounding box center [268, 336] width 12 height 12
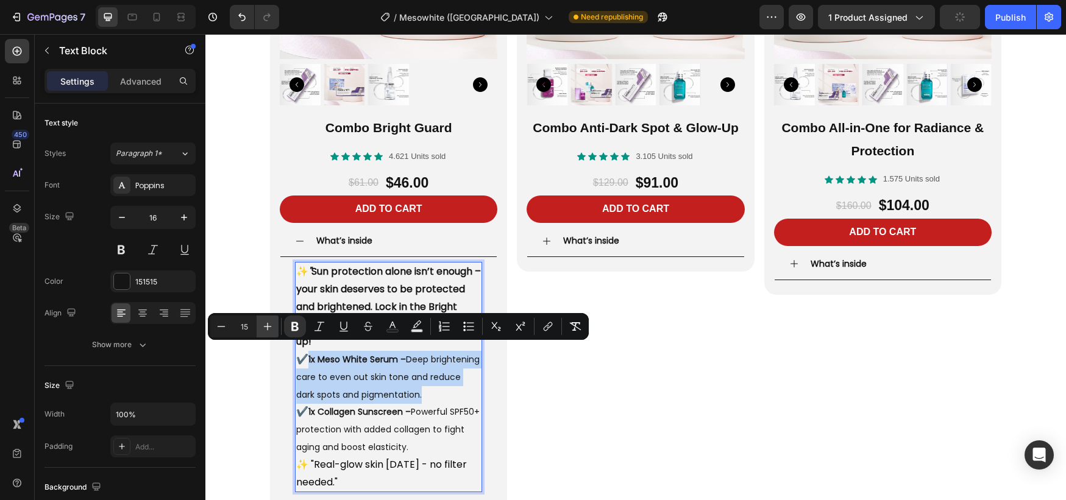
scroll to position [2251, 0]
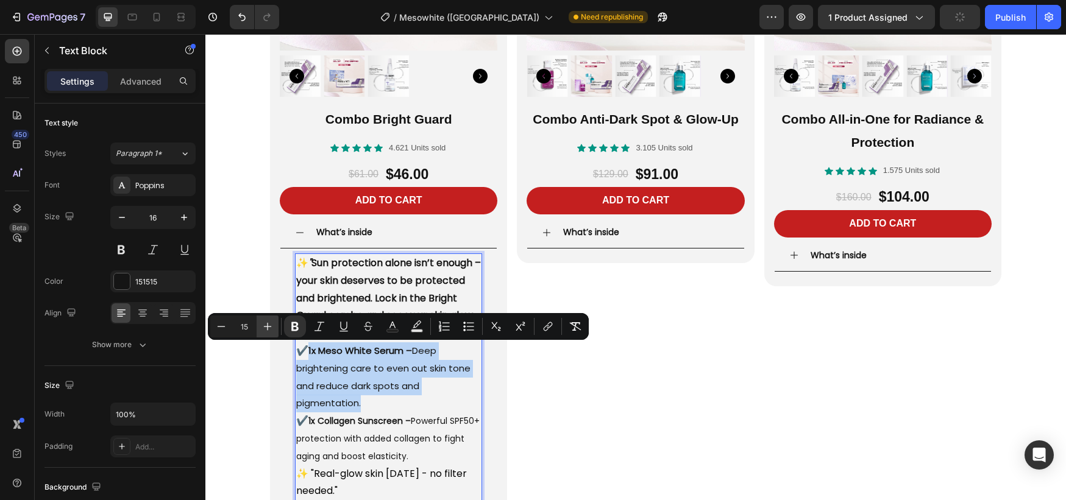
click at [272, 338] on div "Minus 15 Plus Bold Italic Underline Strikethrough Text Color Text Background Co…" at bounding box center [398, 326] width 381 height 27
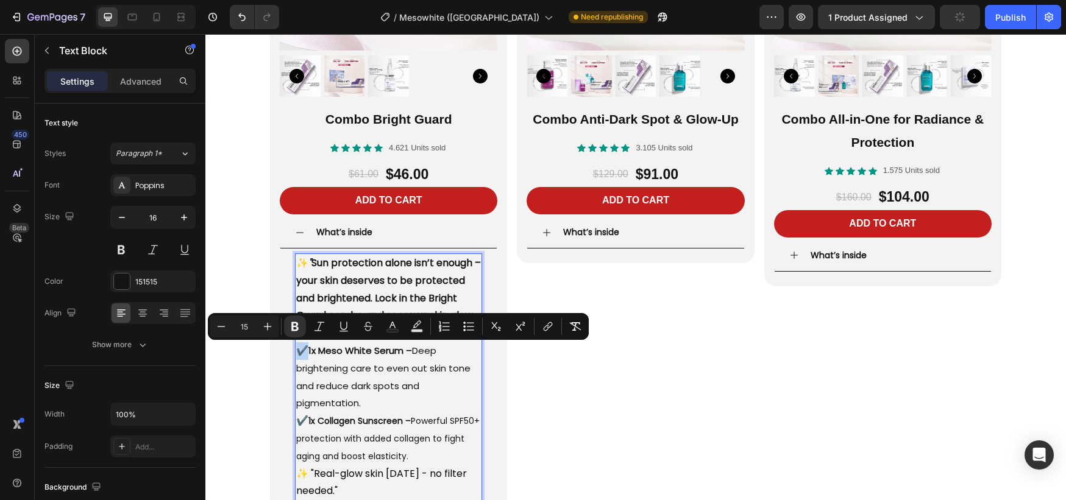
type input "14"
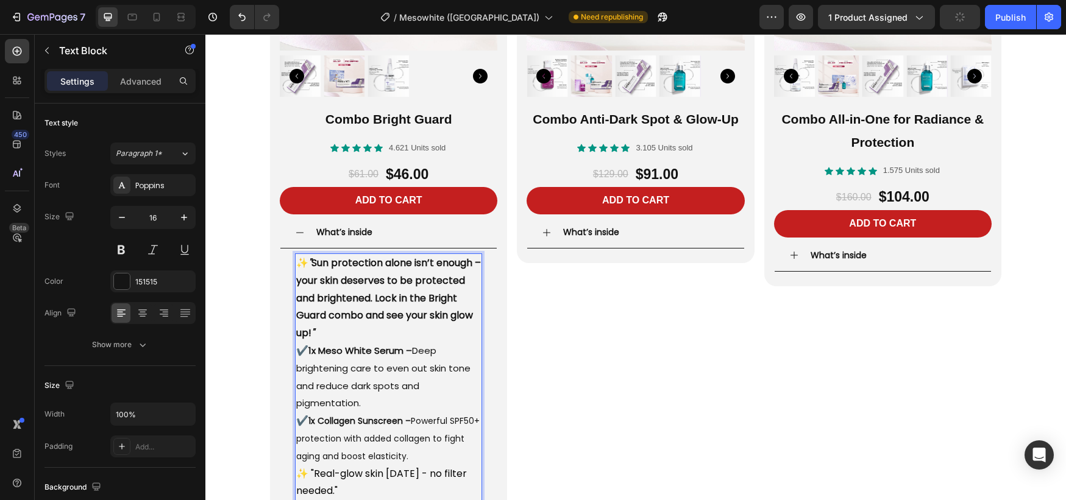
click at [405, 419] on strong "1x Collagen Sunscreen –" at bounding box center [359, 421] width 102 height 12
click at [368, 403] on p "✨ " Sun protection alone isn’t enough – your skin deserves to be protected and …" at bounding box center [388, 360] width 185 height 211
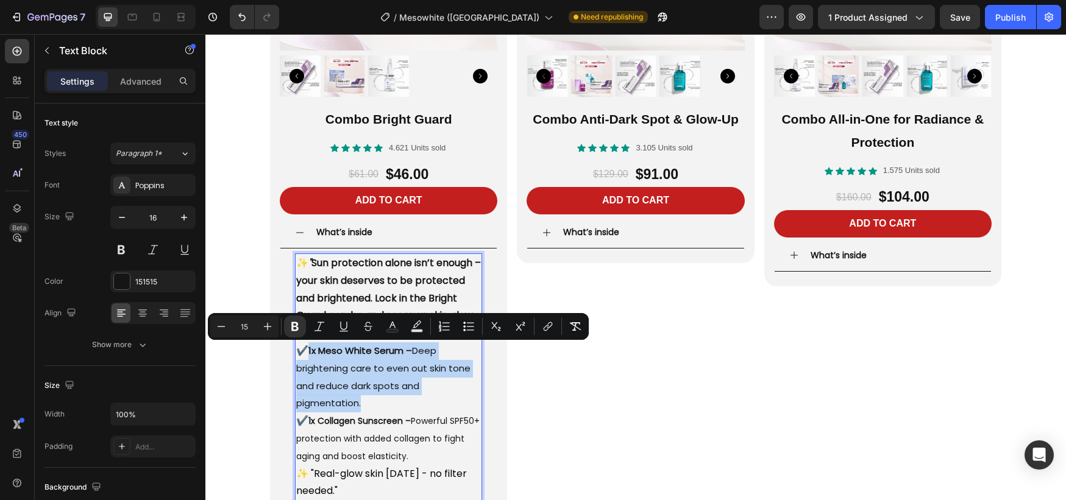
drag, startPoint x: 365, startPoint y: 405, endPoint x: 308, endPoint y: 354, distance: 75.5
click at [308, 354] on p "✨ " Sun protection alone isn’t enough – your skin deserves to be protected and …" at bounding box center [388, 360] width 185 height 211
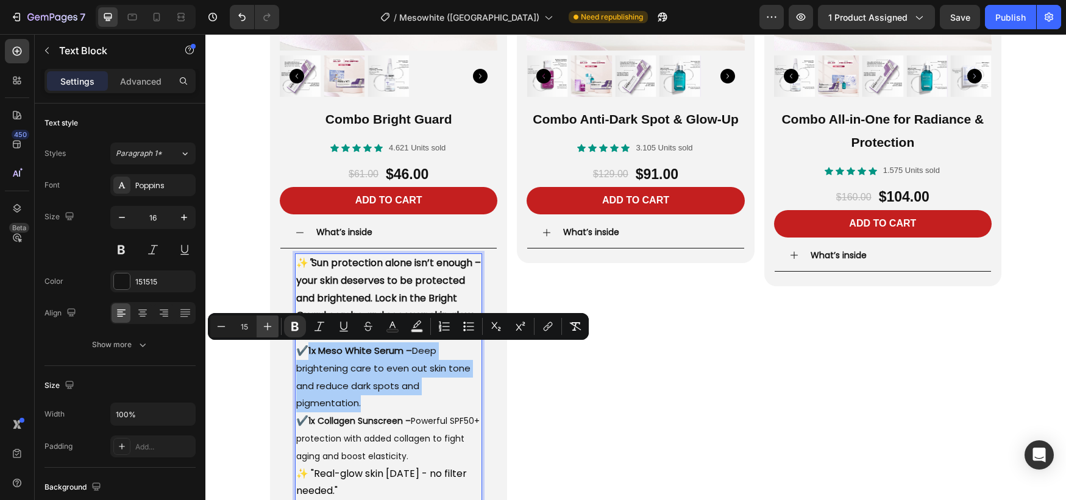
click at [271, 328] on icon "Editor contextual toolbar" at bounding box center [268, 327] width 12 height 12
type input "16"
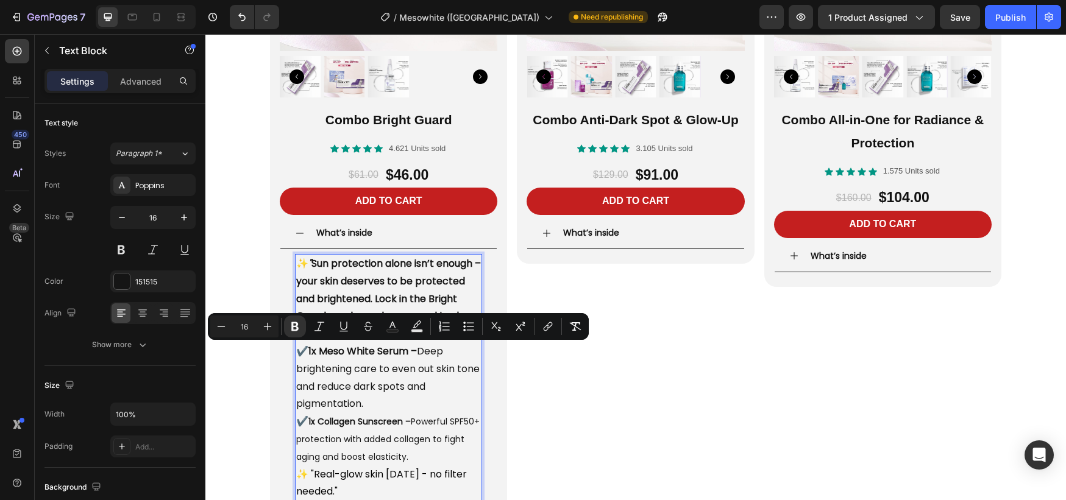
click at [366, 397] on p "✨ " Sun protection alone isn’t enough – your skin deserves to be protected and …" at bounding box center [388, 360] width 185 height 211
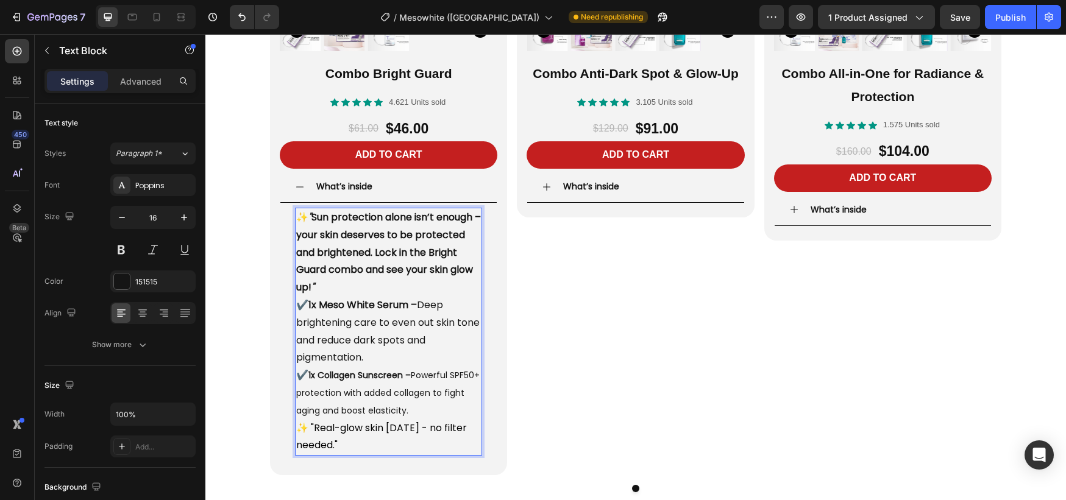
scroll to position [2315, 0]
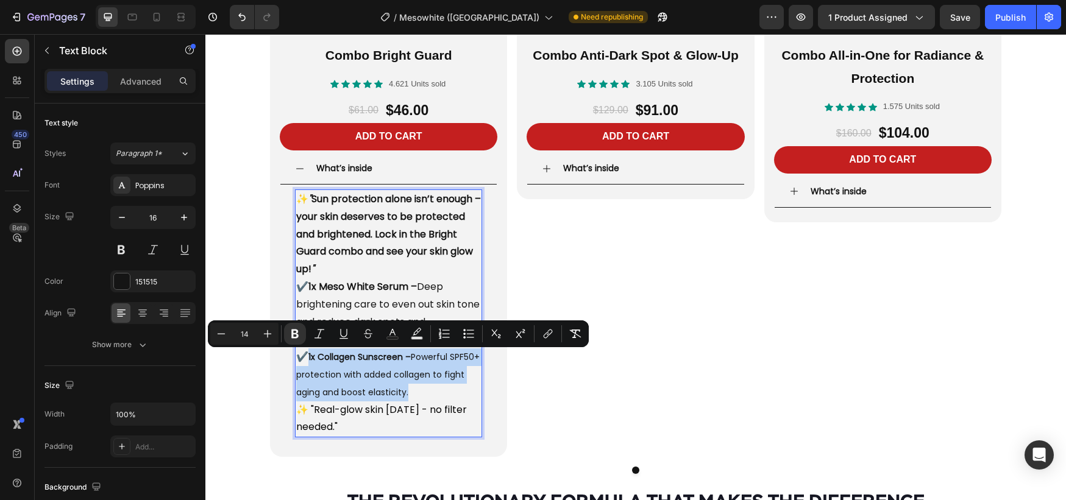
drag, startPoint x: 411, startPoint y: 391, endPoint x: 308, endPoint y: 356, distance: 108.3
click at [308, 356] on p "✨ " Sun protection alone isn’t enough – your skin deserves to be protected and …" at bounding box center [388, 296] width 185 height 211
click at [268, 331] on icon "Editor contextual toolbar" at bounding box center [268, 334] width 12 height 12
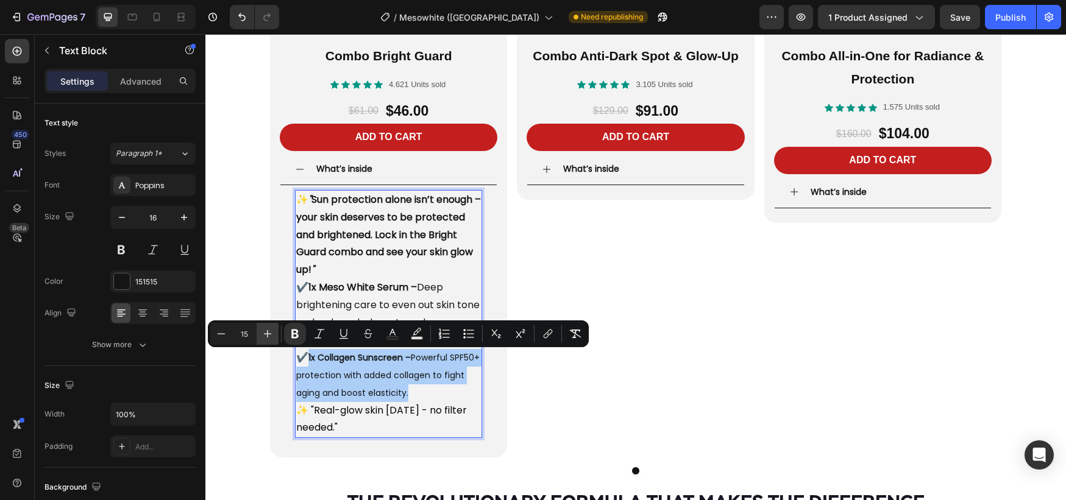
click at [268, 331] on icon "Editor contextual toolbar" at bounding box center [268, 334] width 12 height 12
type input "16"
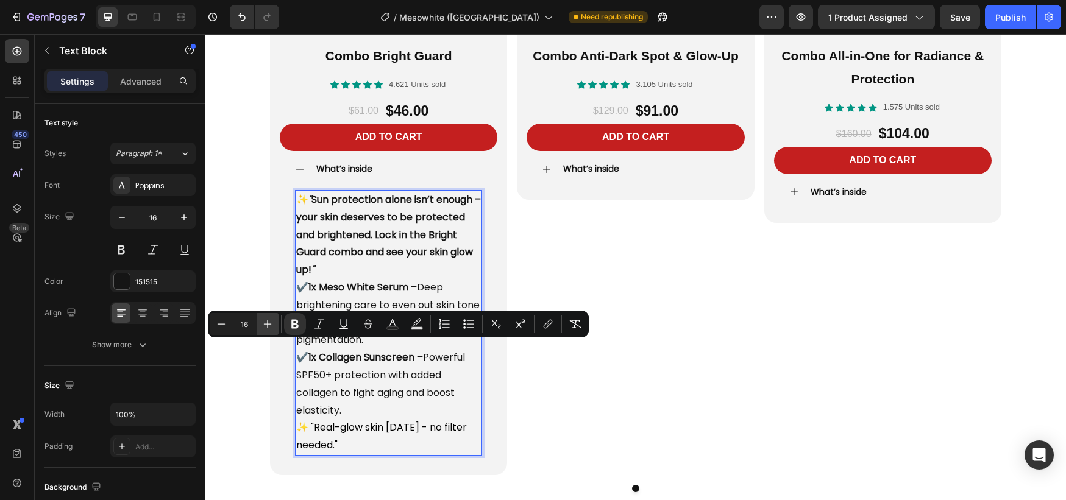
scroll to position [2323, 0]
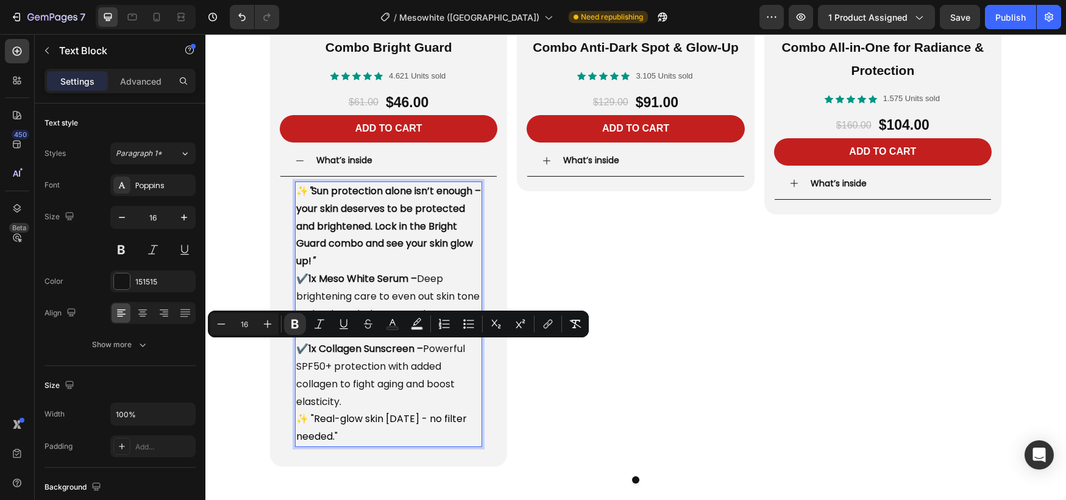
click at [382, 420] on span "✨ "Real-glow skin [DATE] - no filter needed."" at bounding box center [381, 428] width 171 height 32
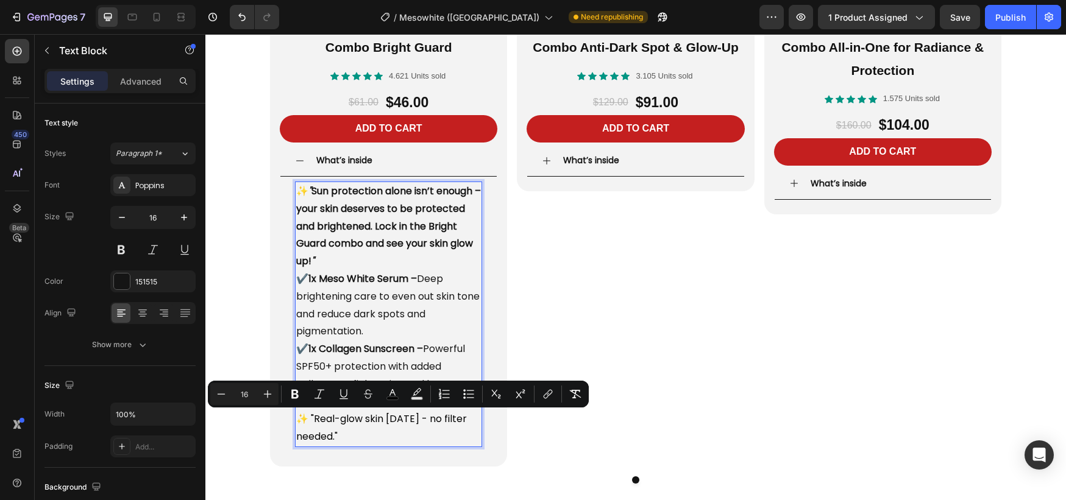
drag, startPoint x: 348, startPoint y: 435, endPoint x: 298, endPoint y: 419, distance: 52.4
click at [300, 420] on p "✨ "Real-glow skin [DATE] - no filter needed."" at bounding box center [388, 428] width 185 height 35
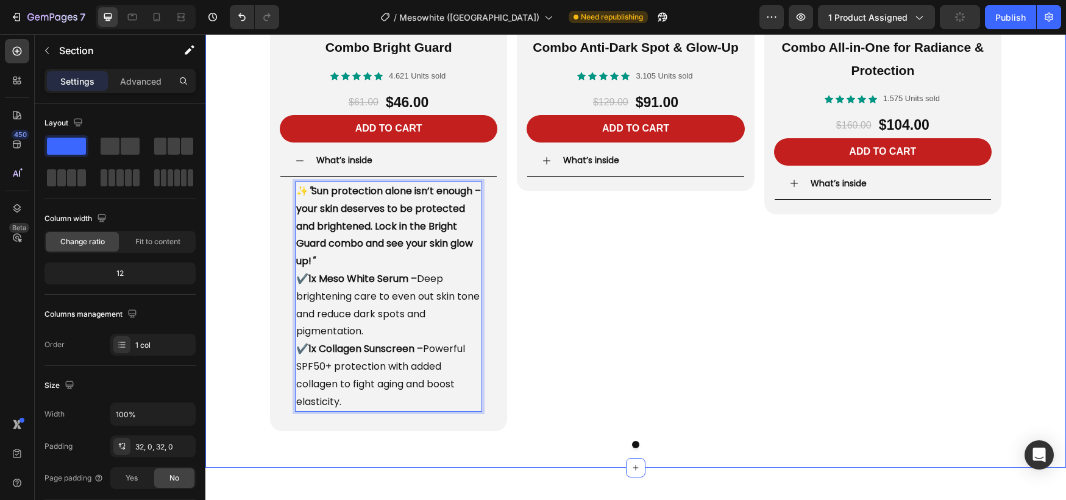
click at [243, 351] on div "Product Images Combo Bright Guard Product Title Icon Icon Icon Icon Icon Icon L…" at bounding box center [635, 99] width 861 height 697
click at [422, 201] on p "✨ " Sun protection alone isn’t enough – your skin deserves to be protected and …" at bounding box center [388, 297] width 185 height 228
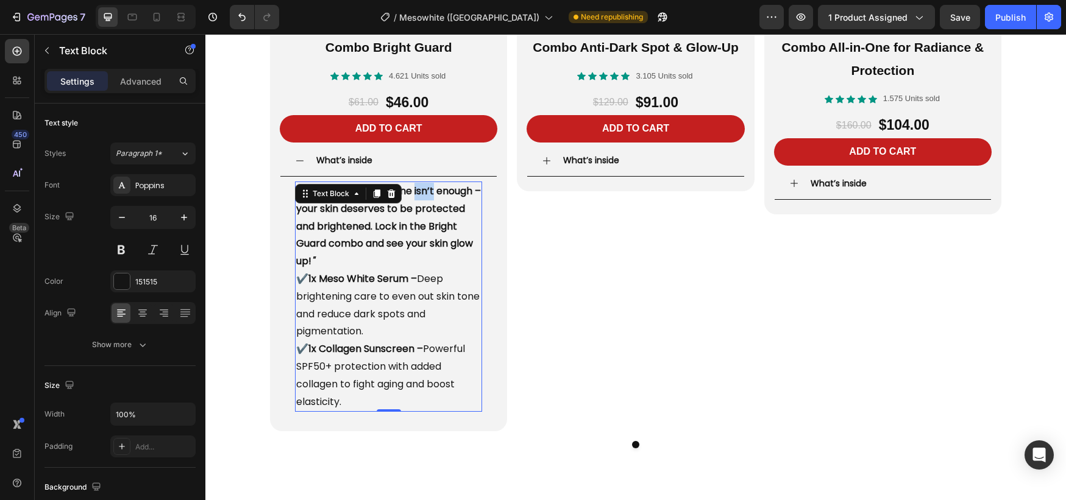
drag, startPoint x: 422, startPoint y: 201, endPoint x: 465, endPoint y: 224, distance: 48.3
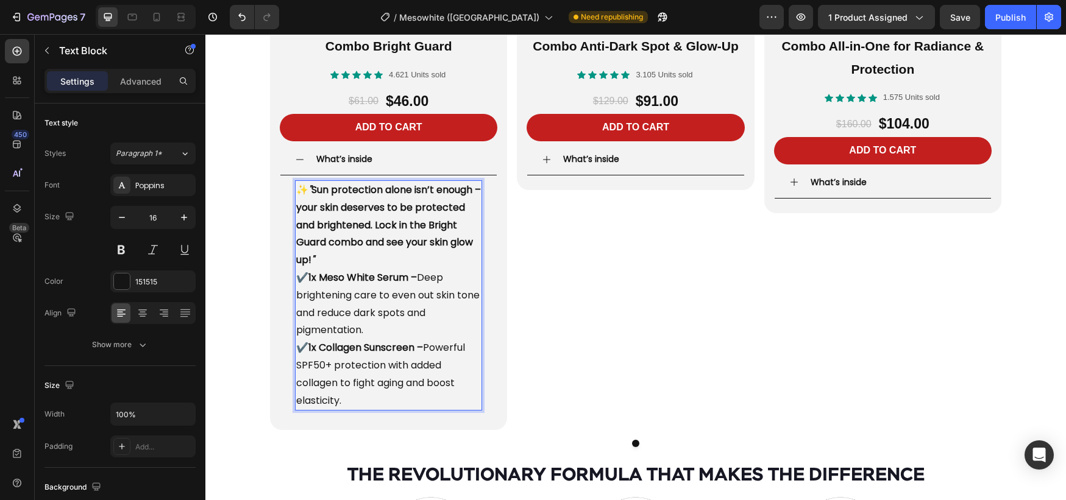
click at [316, 190] on strong "Sun protection alone isn’t enough – your skin deserves to be protected and brig…" at bounding box center [388, 225] width 185 height 84
click at [313, 191] on strong "Sun protection alone isn’t enough – your skin deserves to be protected and brig…" at bounding box center [388, 225] width 185 height 84
click at [368, 262] on p "✨ Sun protection alone isn’t enough – your skin deserves to be protected and br…" at bounding box center [388, 296] width 185 height 228
click at [545, 161] on icon at bounding box center [547, 160] width 10 height 10
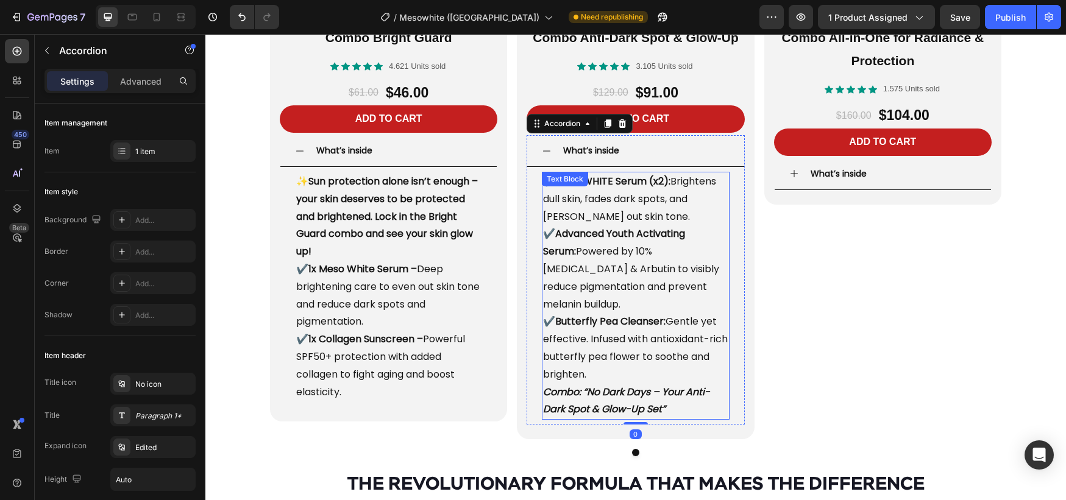
scroll to position [2332, 0]
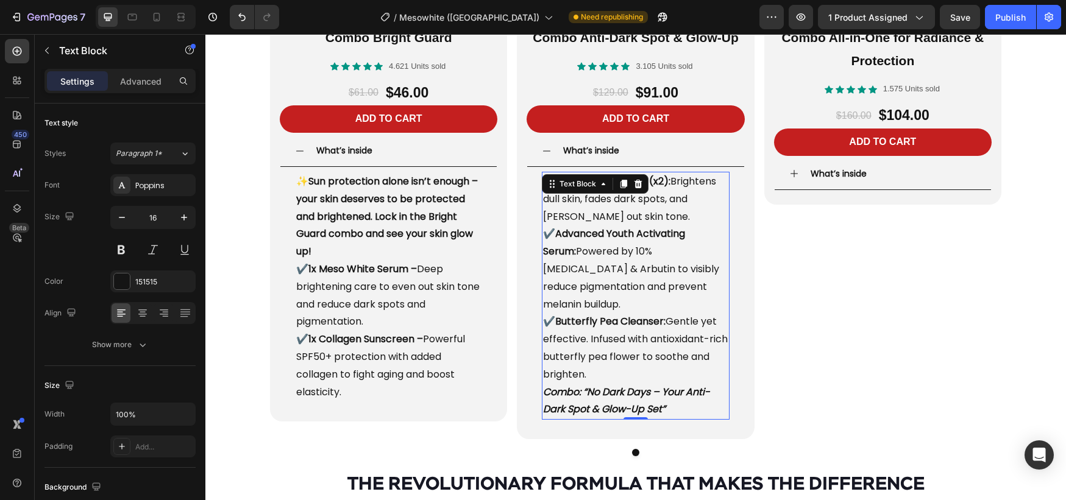
click at [585, 209] on p "✔️ MESOWHITE Serum (x2): Brightens dull skin, fades dark spots, and [PERSON_NAM…" at bounding box center [635, 278] width 185 height 211
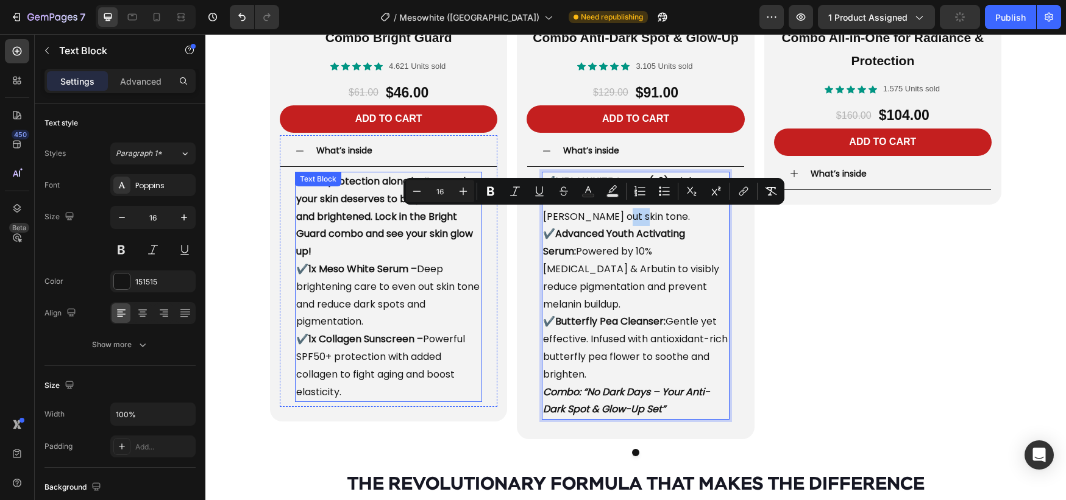
click at [352, 229] on strong "Sun protection alone isn’t enough – your skin deserves to be protected and brig…" at bounding box center [387, 216] width 182 height 84
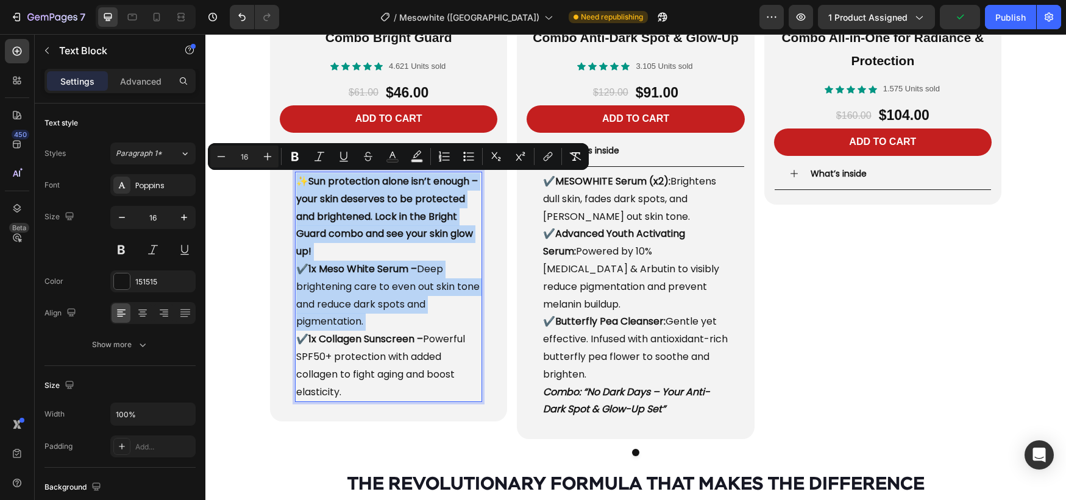
click at [362, 247] on p "✨ Sun protection alone isn’t enough – your skin deserves to be protected and br…" at bounding box center [388, 287] width 185 height 228
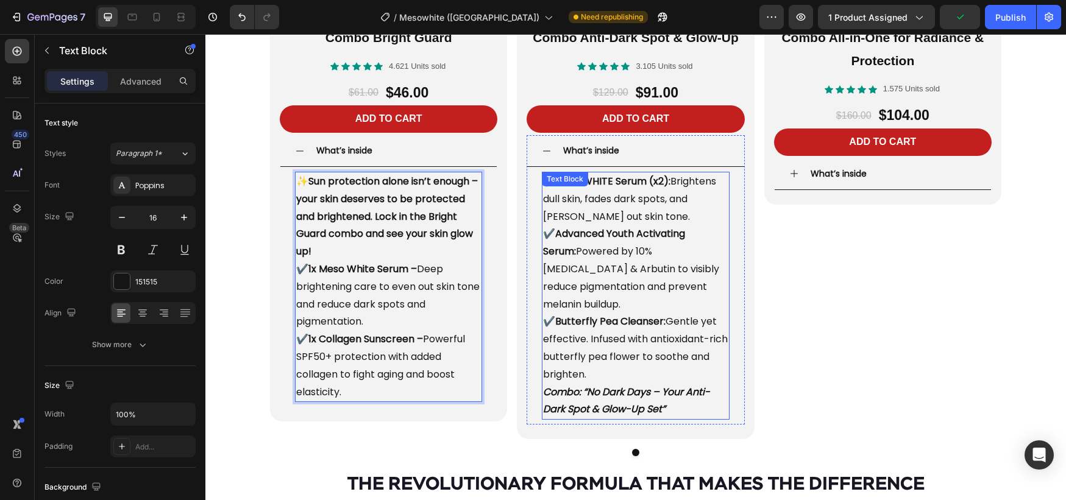
click at [628, 277] on p "✔️ MESOWHITE Serum (x2): Brightens dull skin, fades dark spots, and [PERSON_NAM…" at bounding box center [635, 278] width 185 height 211
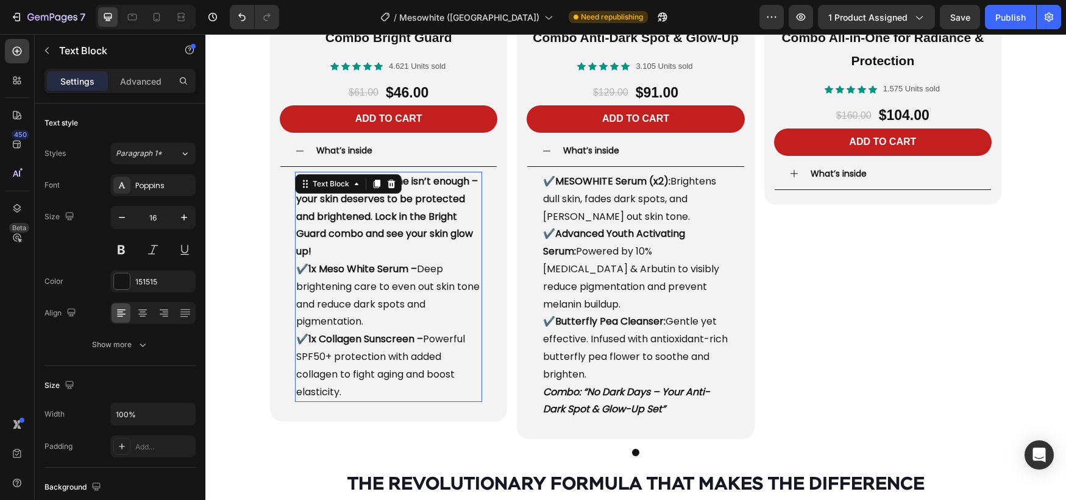
click at [426, 307] on span "✔️ 1x Meso White Serum – Deep brightening care to even out skin tone and reduce…" at bounding box center [387, 295] width 183 height 66
click at [918, 280] on div "Product Images Combo All-in-One for Radiance & Protection Product Title Icon Ic…" at bounding box center [882, 91] width 237 height 698
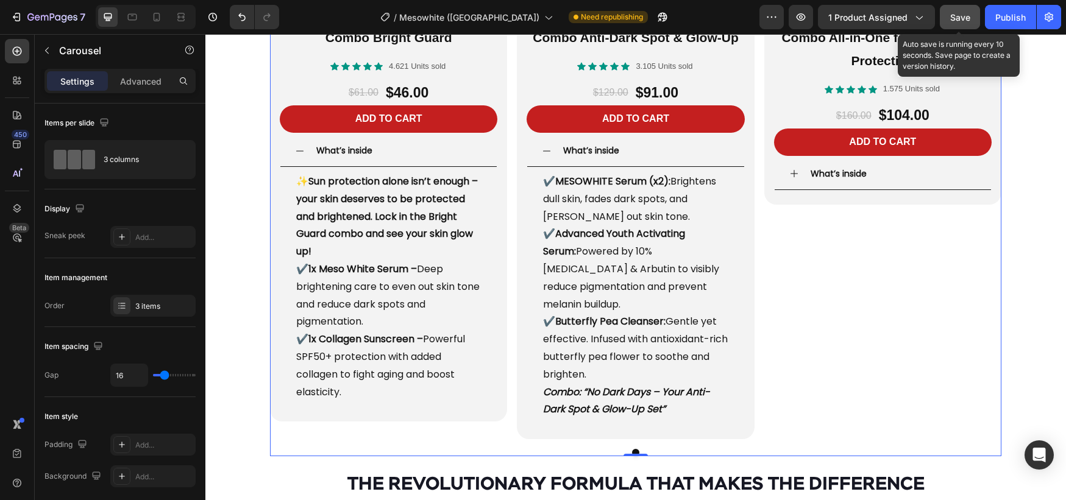
click at [961, 15] on span "Save" at bounding box center [960, 17] width 20 height 10
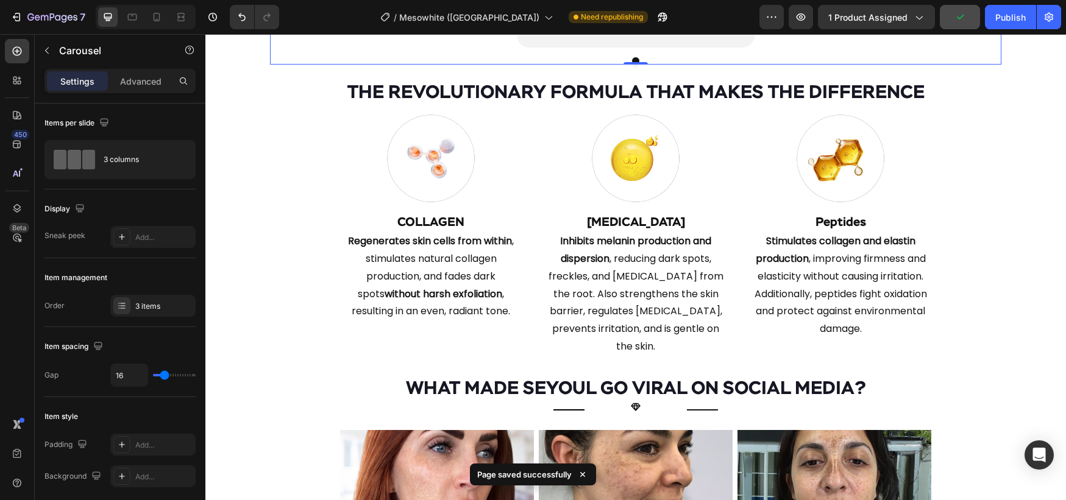
scroll to position [2863, 0]
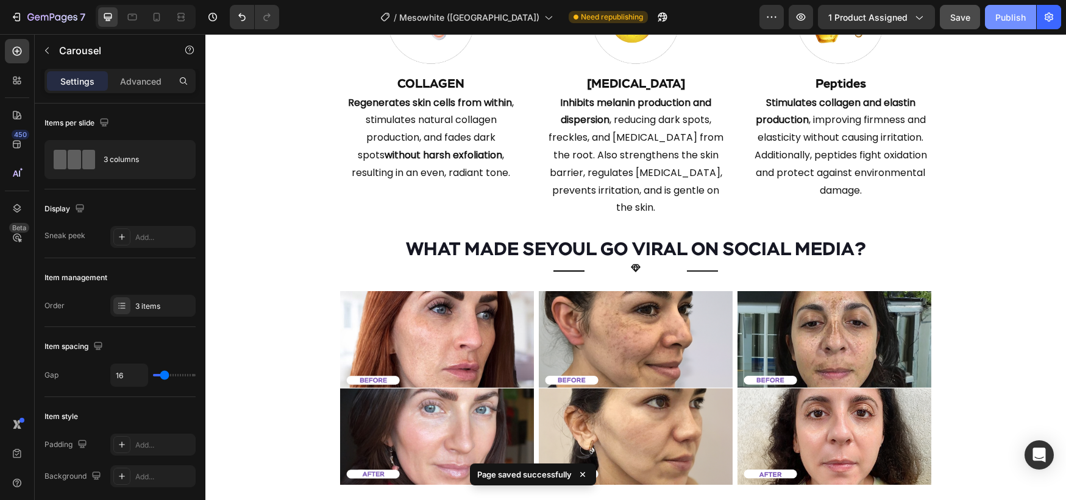
click at [990, 24] on button "Publish" at bounding box center [1010, 17] width 51 height 24
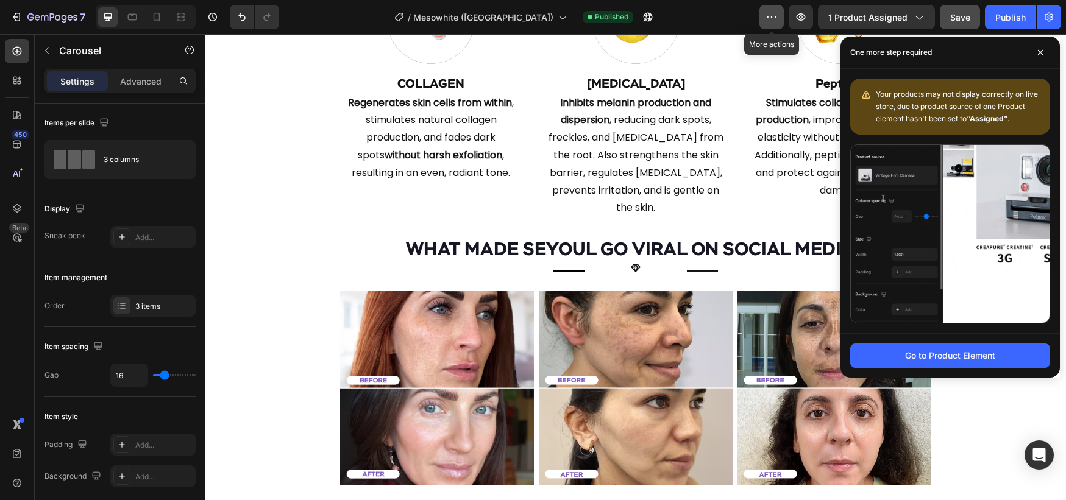
click at [782, 26] on button "button" at bounding box center [772, 17] width 24 height 24
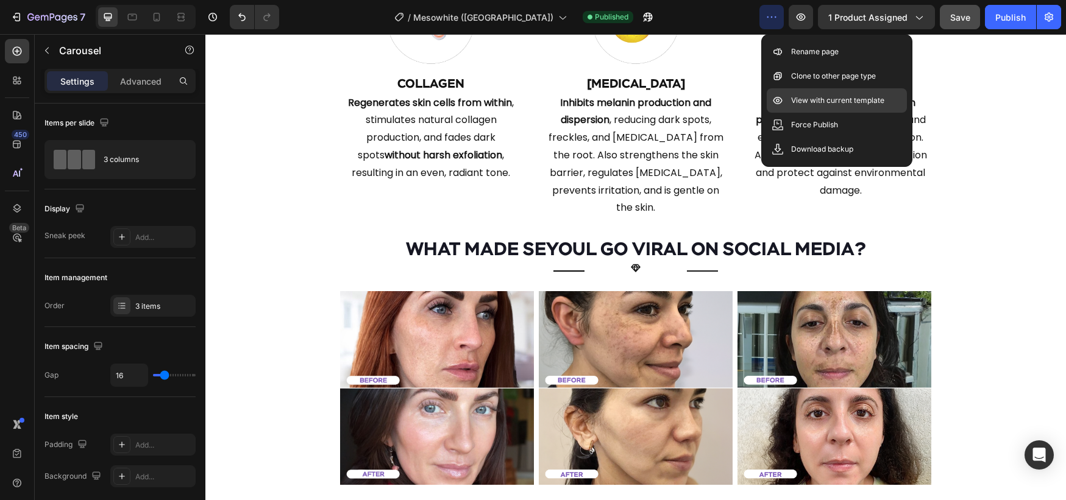
click at [825, 113] on div "View with current template" at bounding box center [837, 125] width 140 height 24
drag, startPoint x: 157, startPoint y: 21, endPoint x: 166, endPoint y: 27, distance: 10.1
click at [157, 21] on icon at bounding box center [157, 17] width 12 height 12
type input "100%"
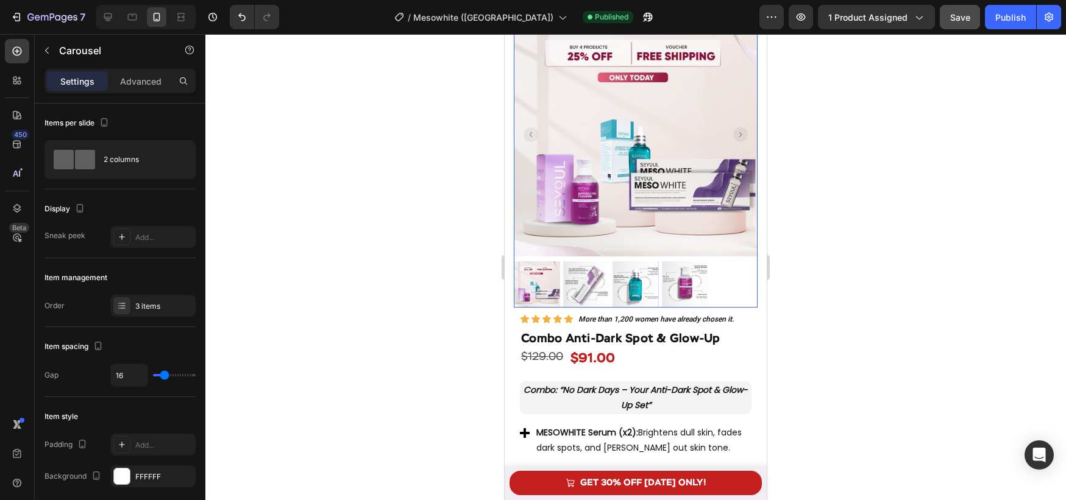
scroll to position [3177, 0]
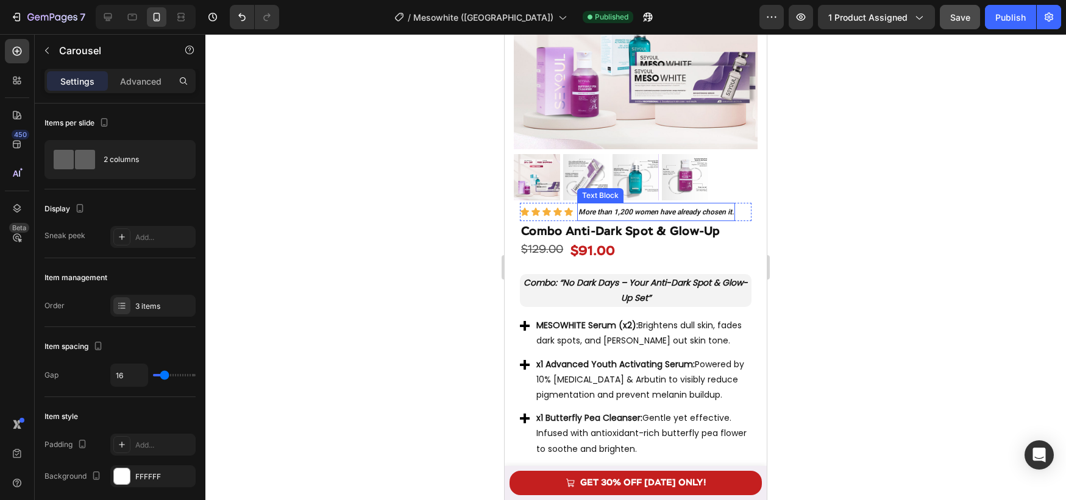
click at [597, 214] on strong "More than 1,200 women have already chosen it." at bounding box center [655, 212] width 155 height 9
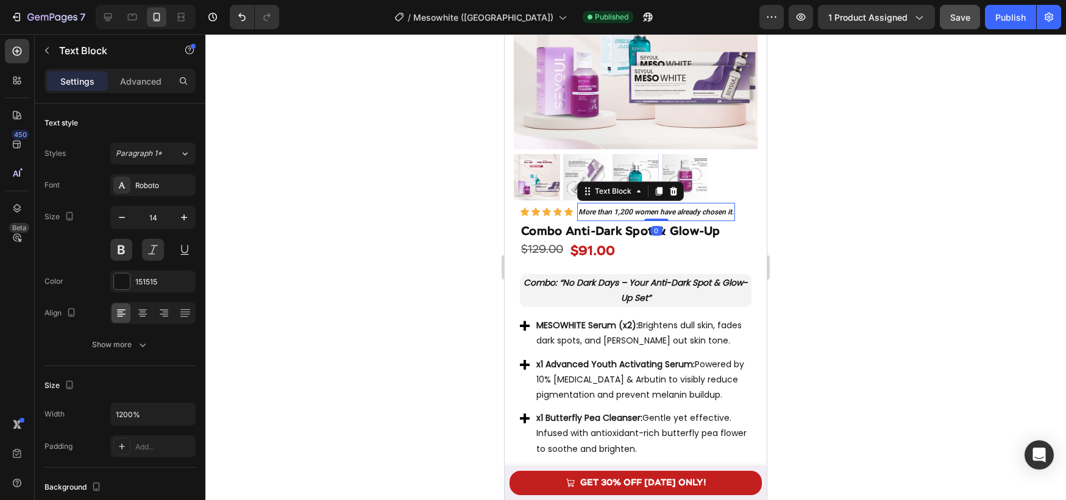
click at [597, 214] on strong "More than 1,200 women have already chosen it." at bounding box center [655, 212] width 155 height 9
click at [598, 210] on strong "+694 orders" at bounding box center [601, 212] width 46 height 10
click at [847, 307] on div at bounding box center [635, 267] width 861 height 466
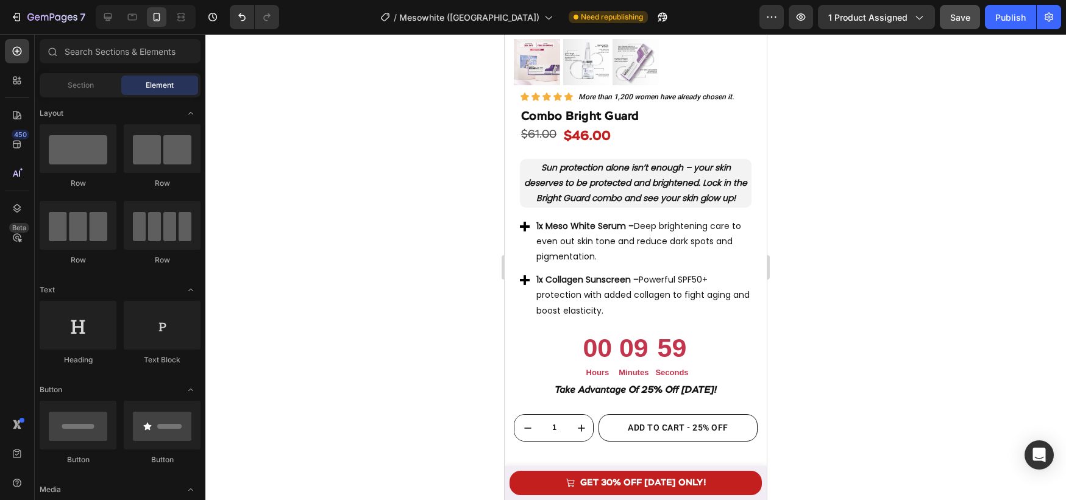
scroll to position [924, 0]
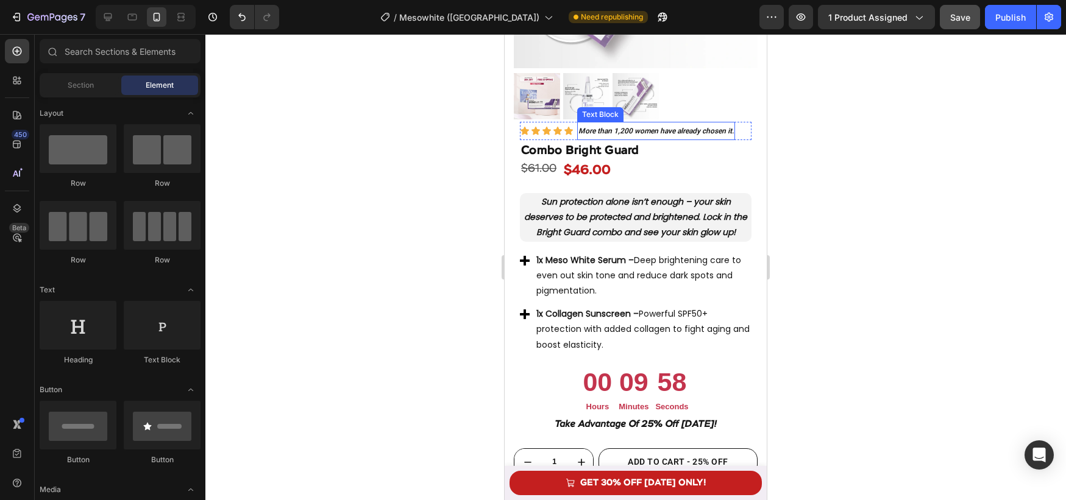
click at [612, 132] on strong "More than 1,200 women have already chosen it." at bounding box center [655, 131] width 155 height 9
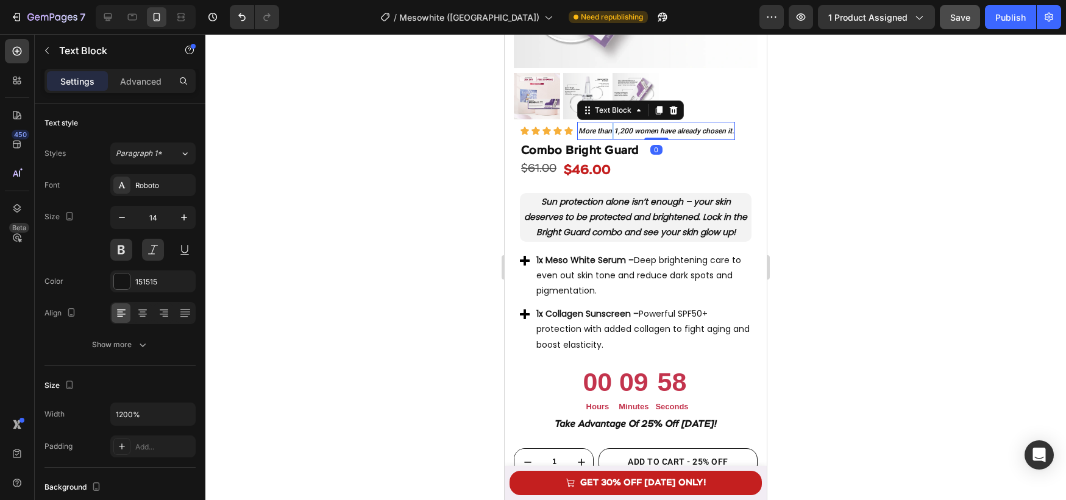
click at [612, 131] on strong "More than 1,200 women have already chosen it." at bounding box center [655, 131] width 155 height 9
click at [802, 165] on div at bounding box center [635, 267] width 861 height 466
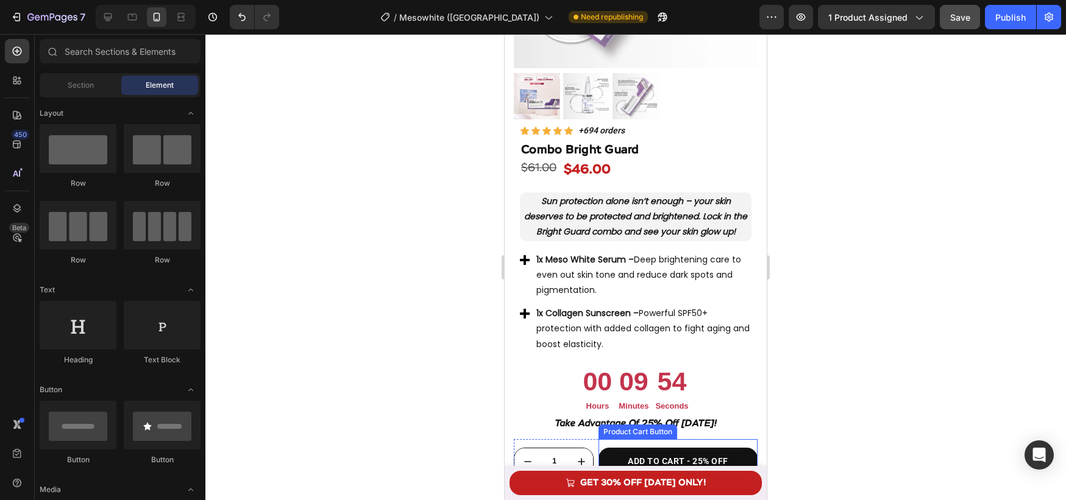
scroll to position [1024, 0]
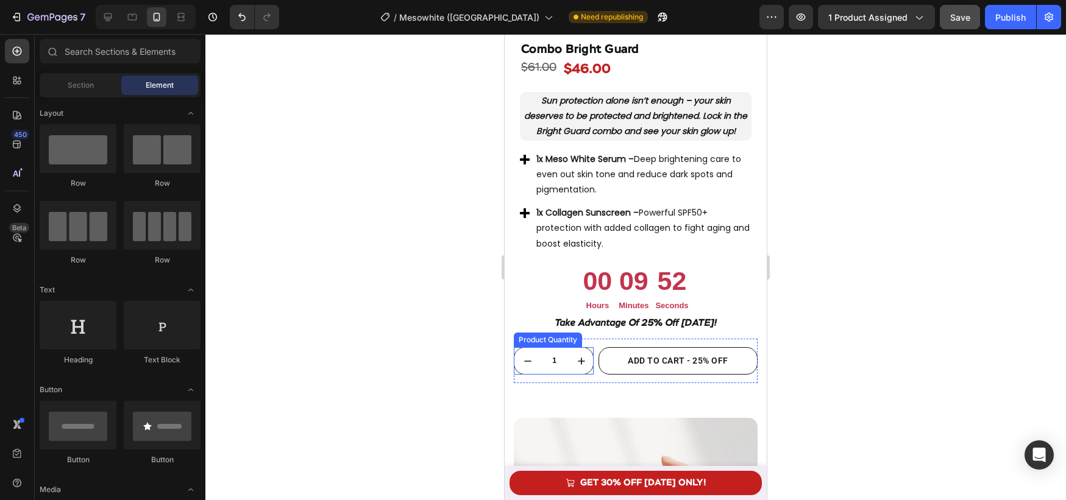
click at [563, 370] on input "1" at bounding box center [554, 361] width 27 height 26
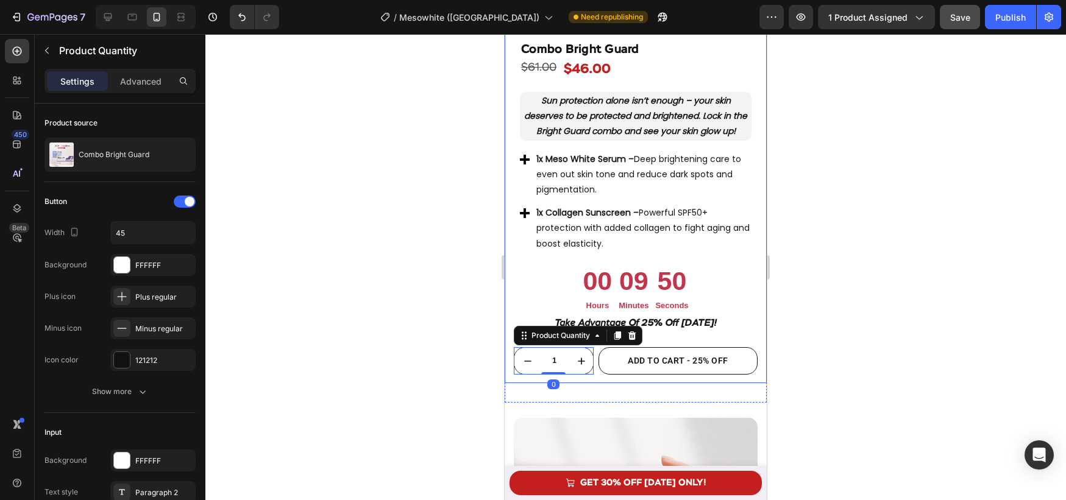
click at [449, 365] on div at bounding box center [635, 267] width 861 height 466
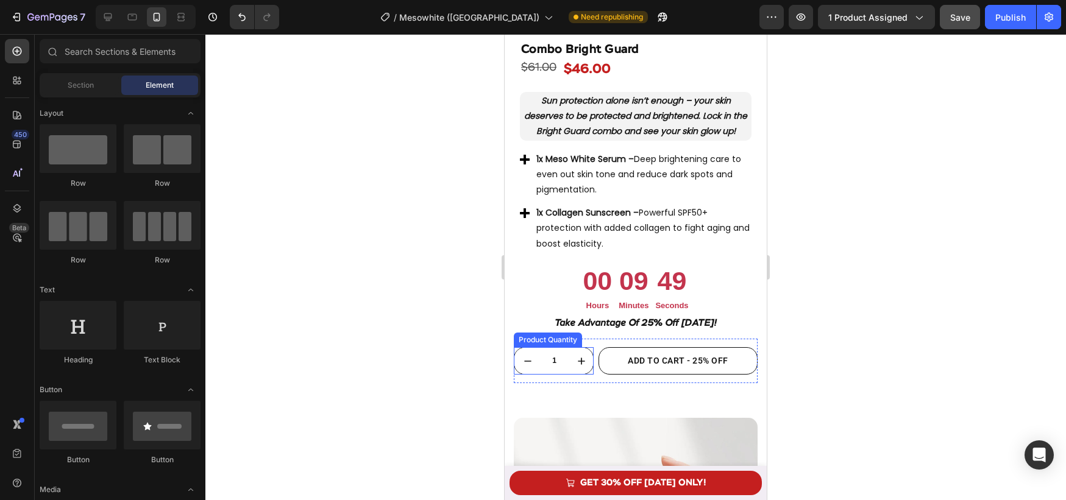
click at [560, 357] on input "1" at bounding box center [554, 361] width 27 height 26
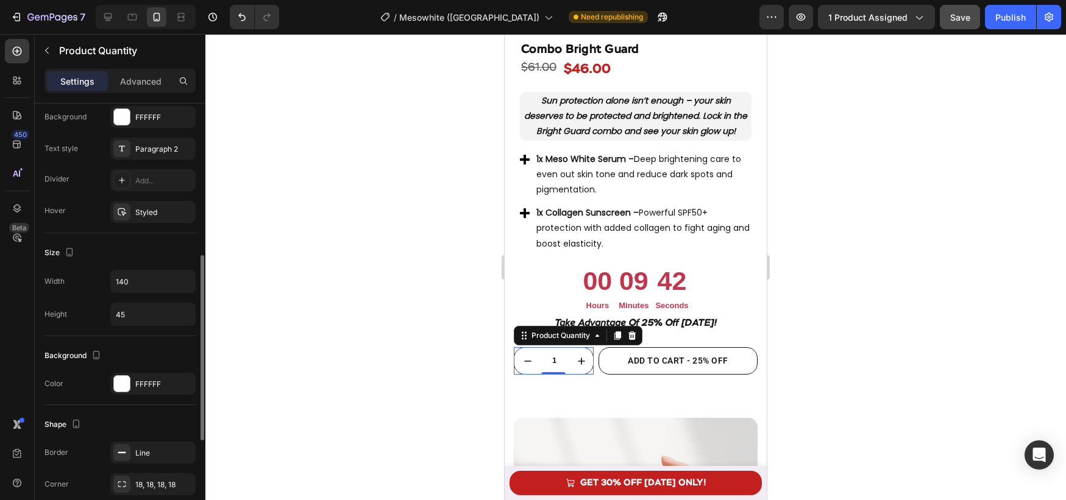
scroll to position [347, 0]
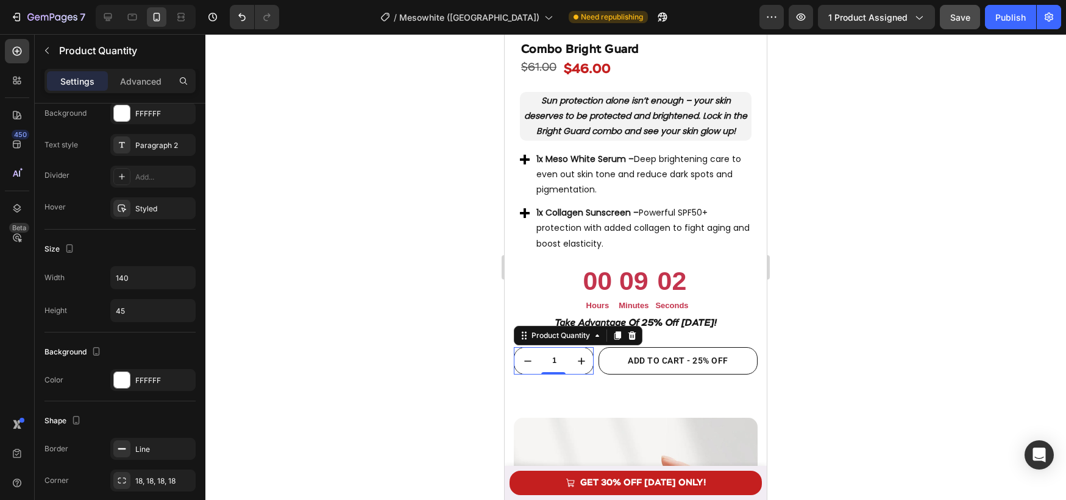
click at [447, 302] on div at bounding box center [635, 267] width 861 height 466
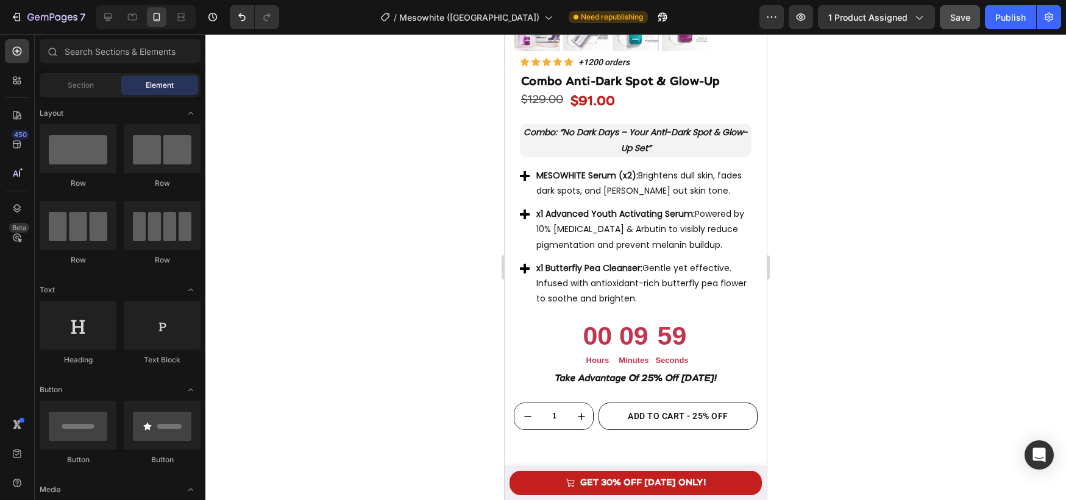
scroll to position [3106, 0]
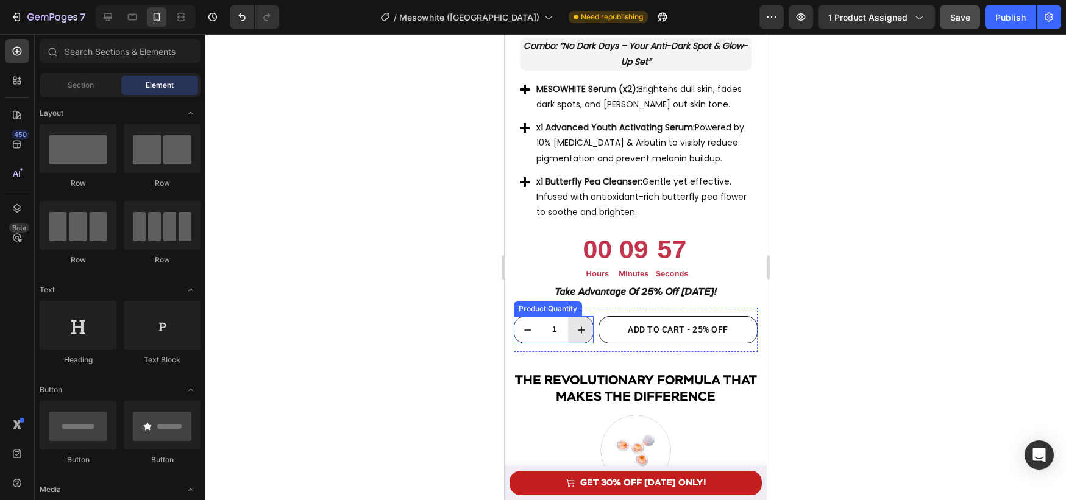
click at [569, 330] on button "increment" at bounding box center [581, 330] width 26 height 26
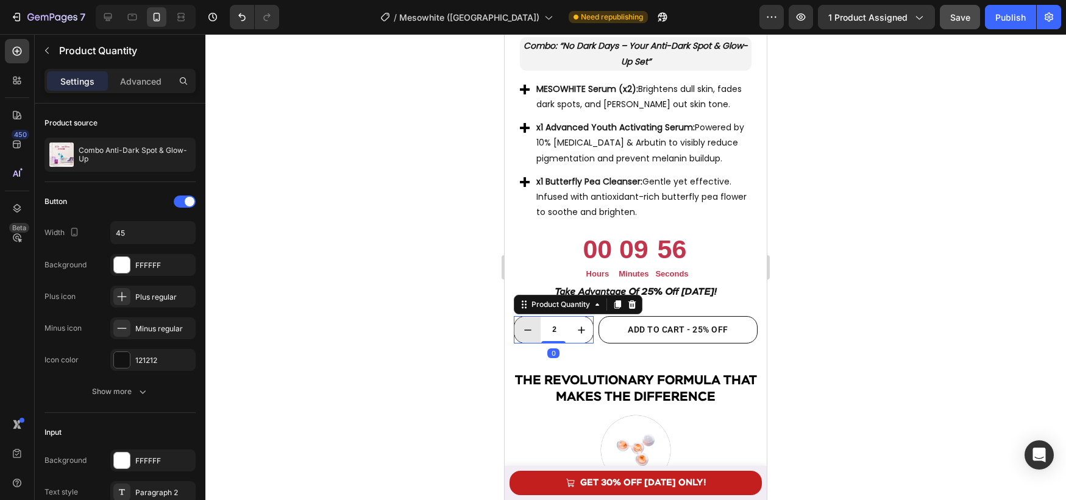
click at [534, 330] on button "decrement" at bounding box center [527, 330] width 26 height 26
type input "1"
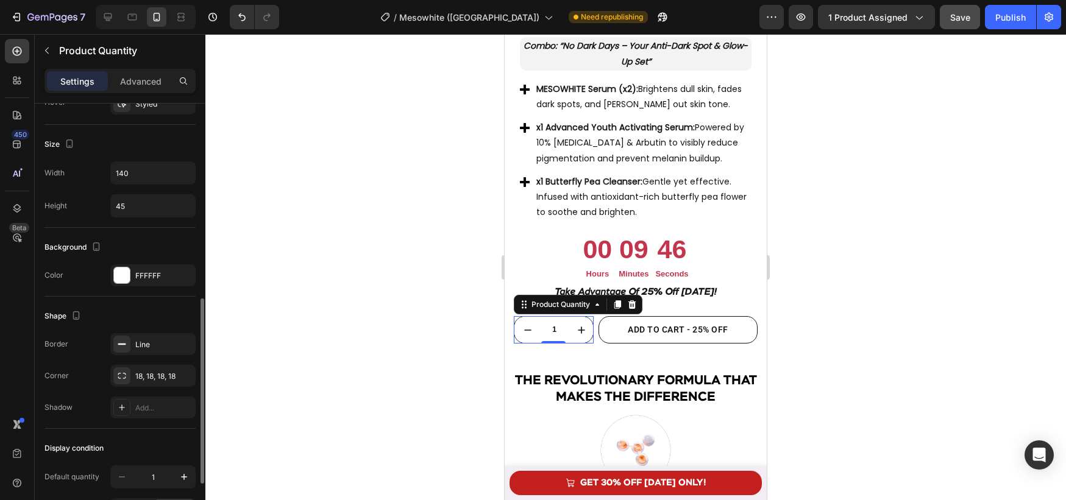
scroll to position [453, 0]
click at [881, 363] on div at bounding box center [635, 267] width 861 height 466
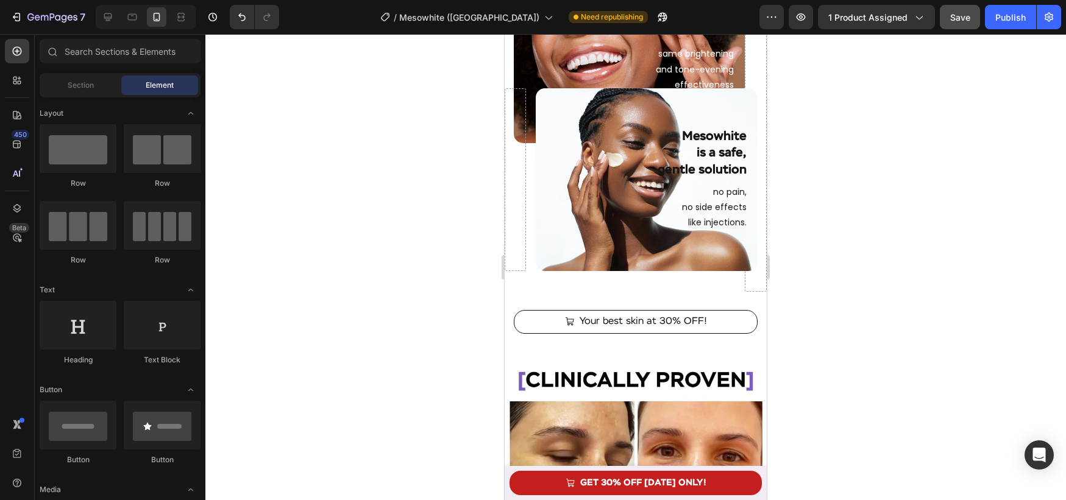
scroll to position [1732, 0]
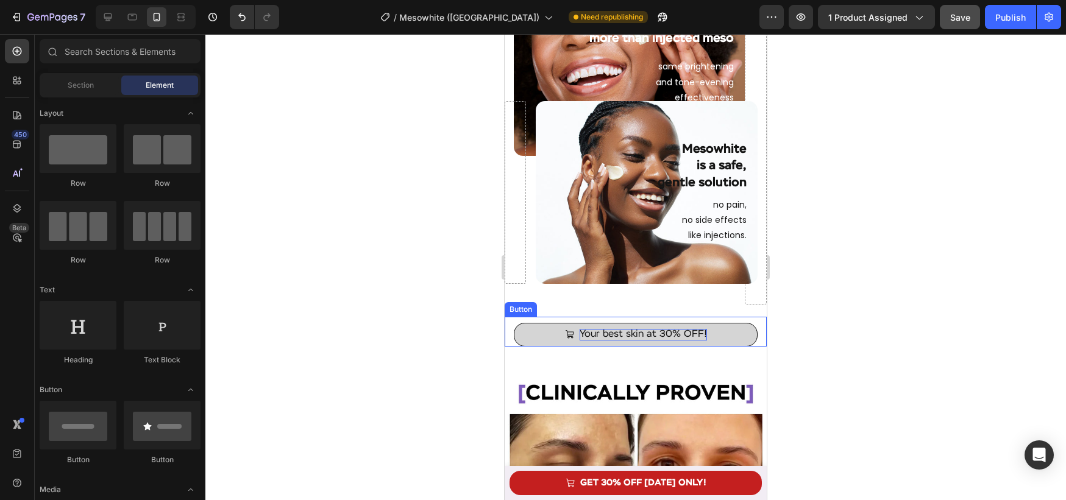
click at [692, 338] on p "Your best skin at 30% OFF!" at bounding box center [643, 335] width 127 height 12
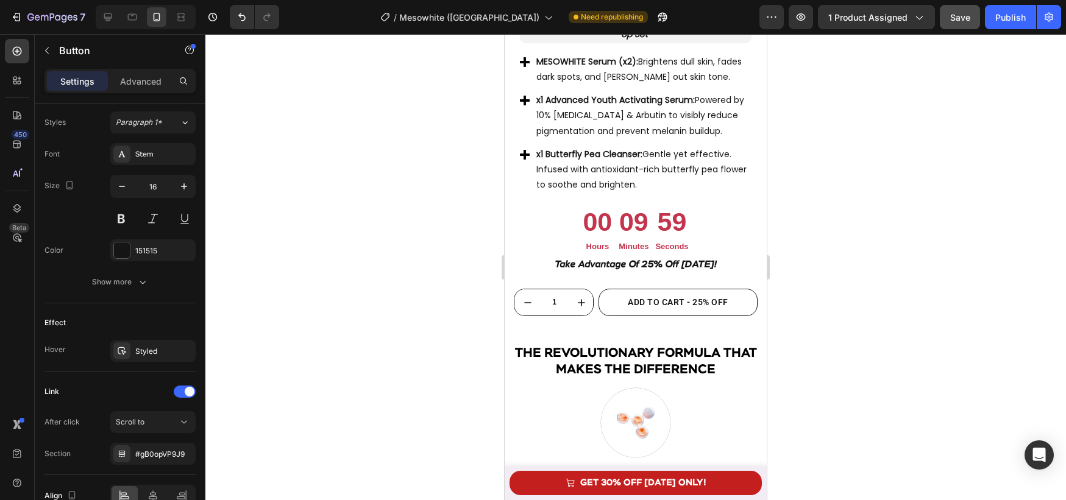
scroll to position [3147, 0]
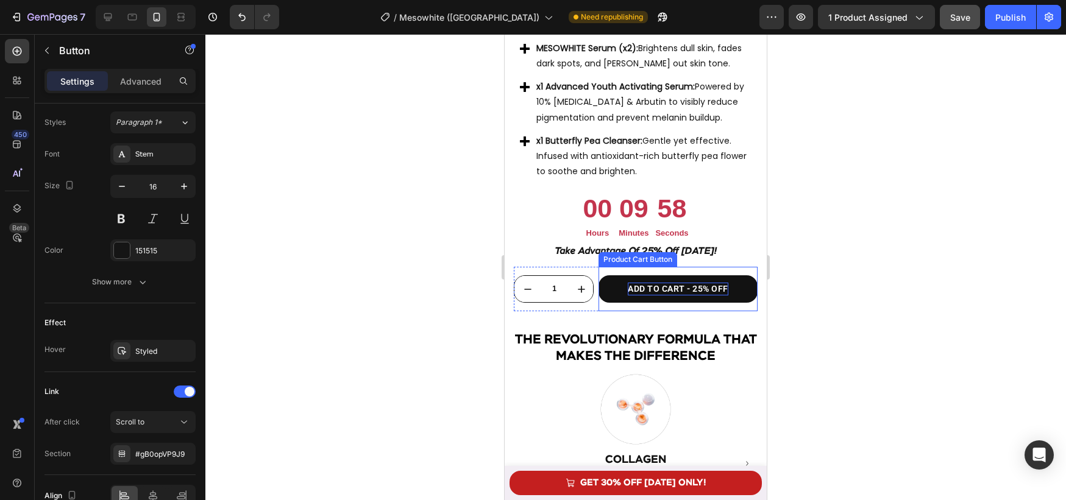
click at [658, 290] on div "ADD TO CART - 25% OFF" at bounding box center [678, 289] width 101 height 13
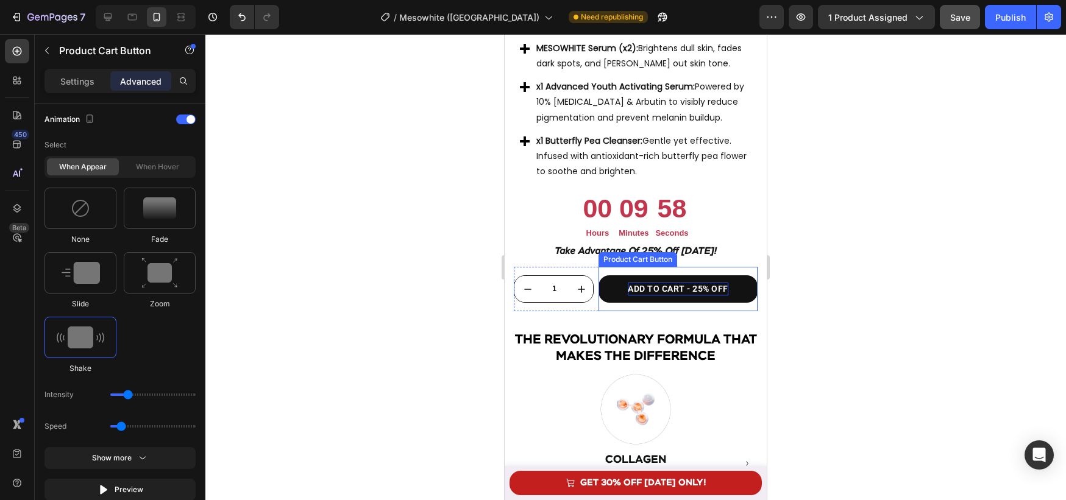
scroll to position [0, 0]
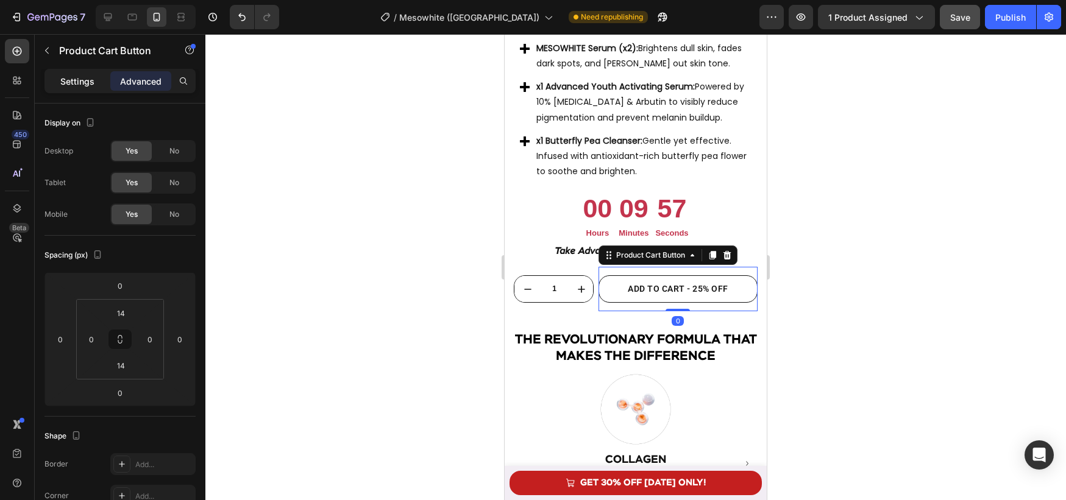
click at [74, 76] on p "Settings" at bounding box center [77, 81] width 34 height 13
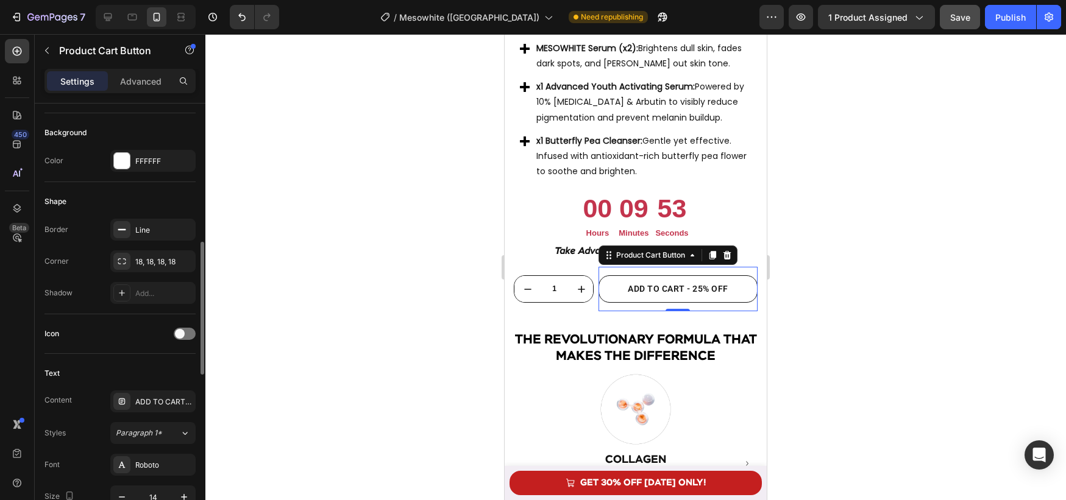
scroll to position [327, 0]
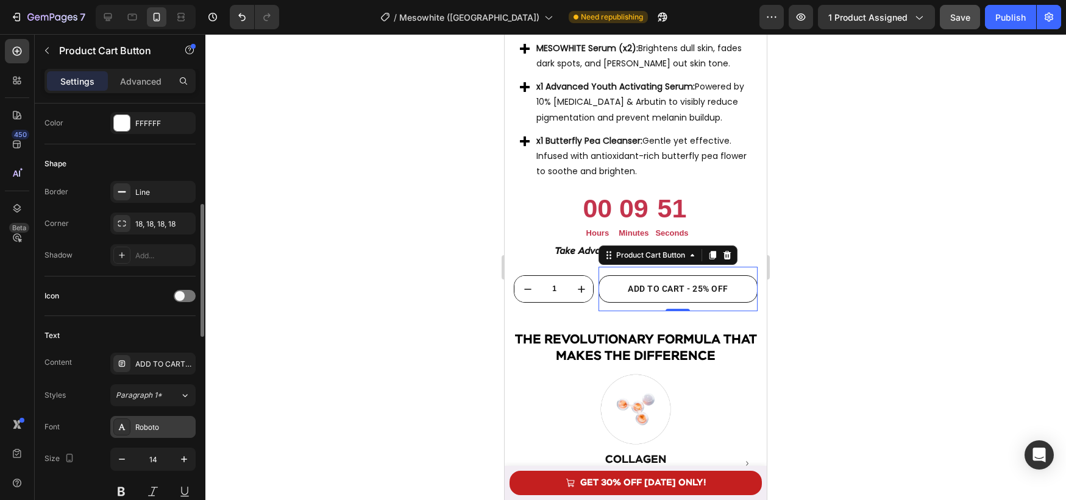
click at [162, 424] on div "Roboto" at bounding box center [163, 427] width 57 height 11
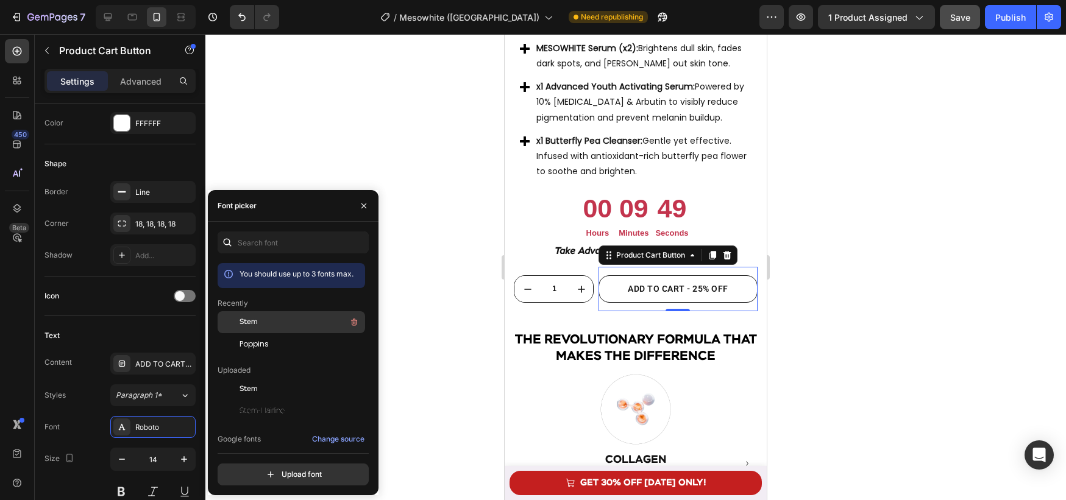
click at [267, 325] on div "Stem" at bounding box center [301, 322] width 123 height 15
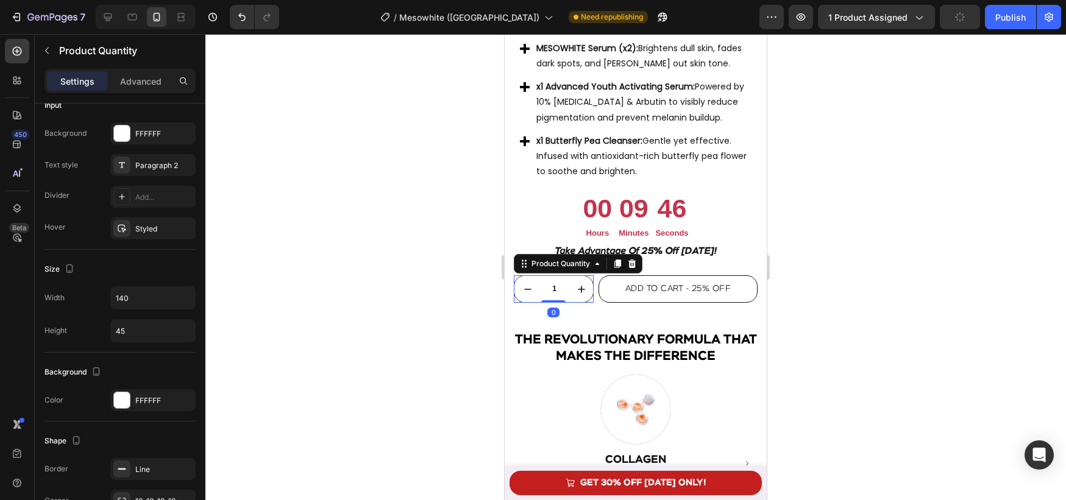
click at [551, 289] on input "1" at bounding box center [554, 289] width 27 height 26
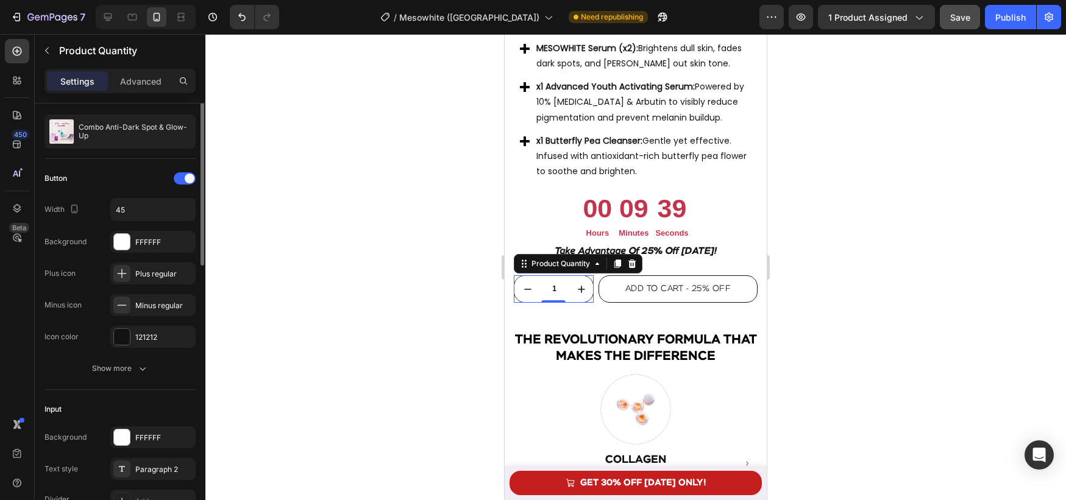
scroll to position [0, 0]
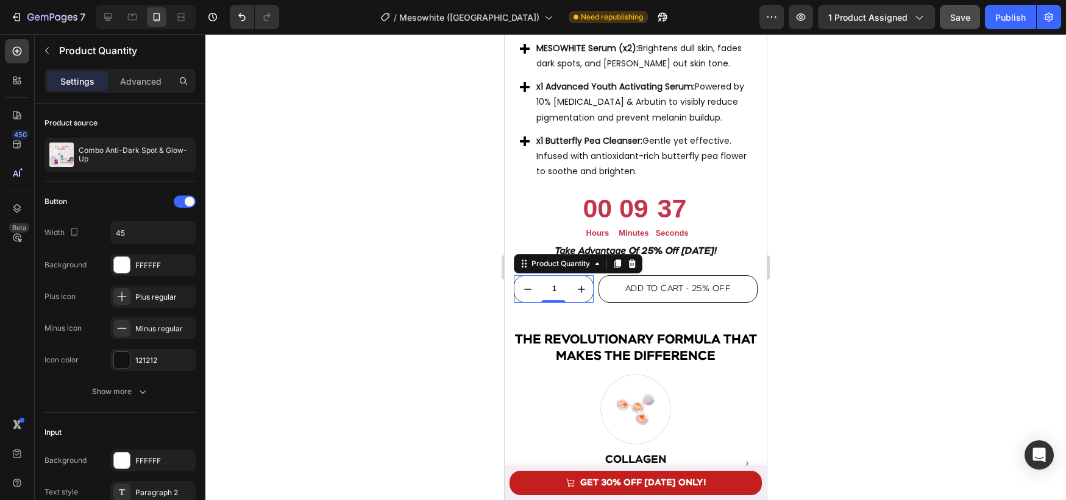
click at [310, 301] on div at bounding box center [635, 267] width 861 height 466
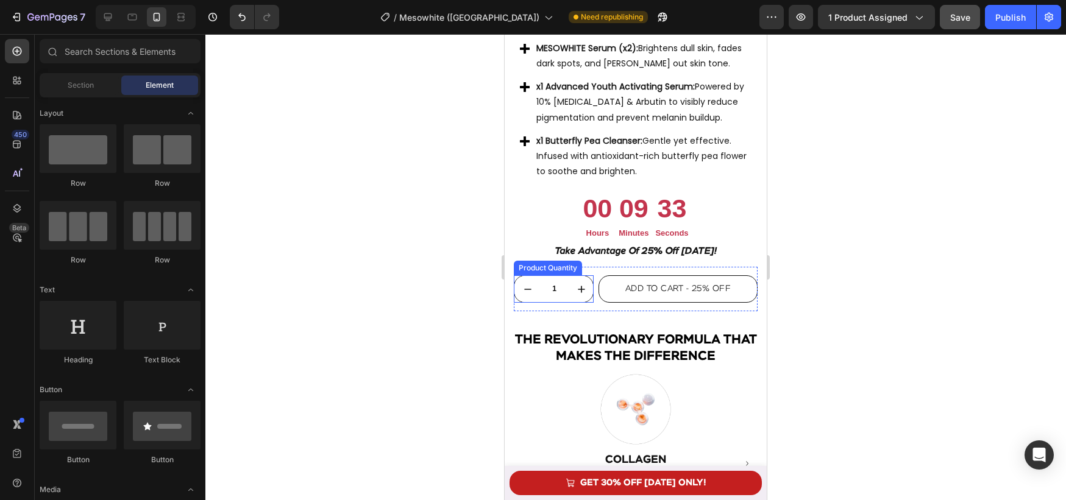
click at [558, 288] on input "1" at bounding box center [554, 289] width 27 height 26
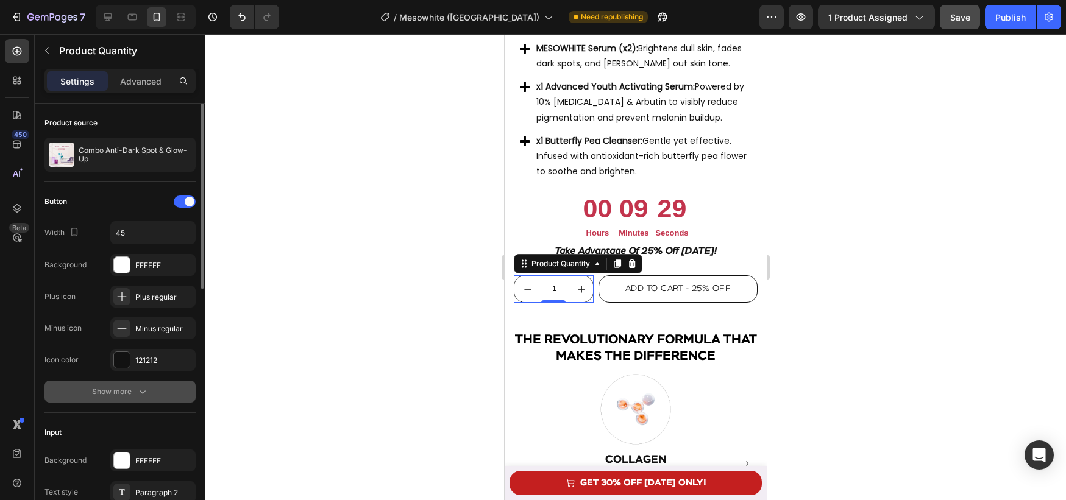
click at [115, 399] on button "Show more" at bounding box center [119, 392] width 151 height 22
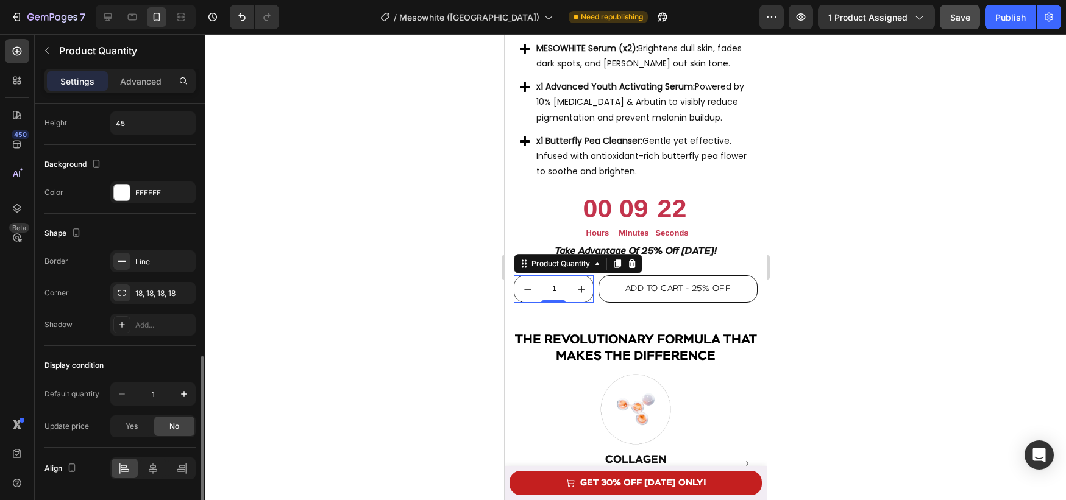
scroll to position [667, 0]
click at [80, 422] on div "Update price" at bounding box center [66, 423] width 44 height 11
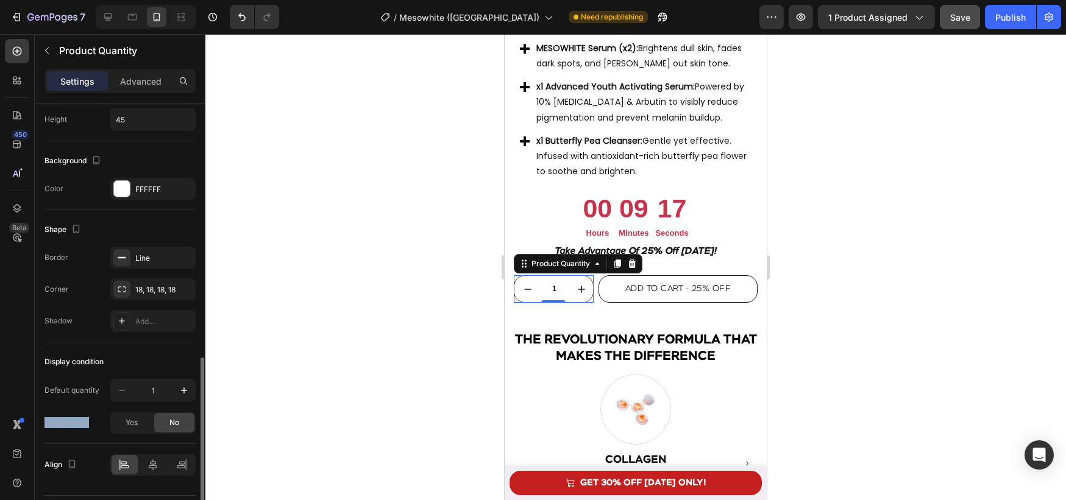
drag, startPoint x: 63, startPoint y: 424, endPoint x: 40, endPoint y: 422, distance: 23.2
click at [40, 422] on div "Product source Combo Anti-Dark Spot & Glow-Up Button Width 45 Background FFFFFF…" at bounding box center [120, 3] width 171 height 1133
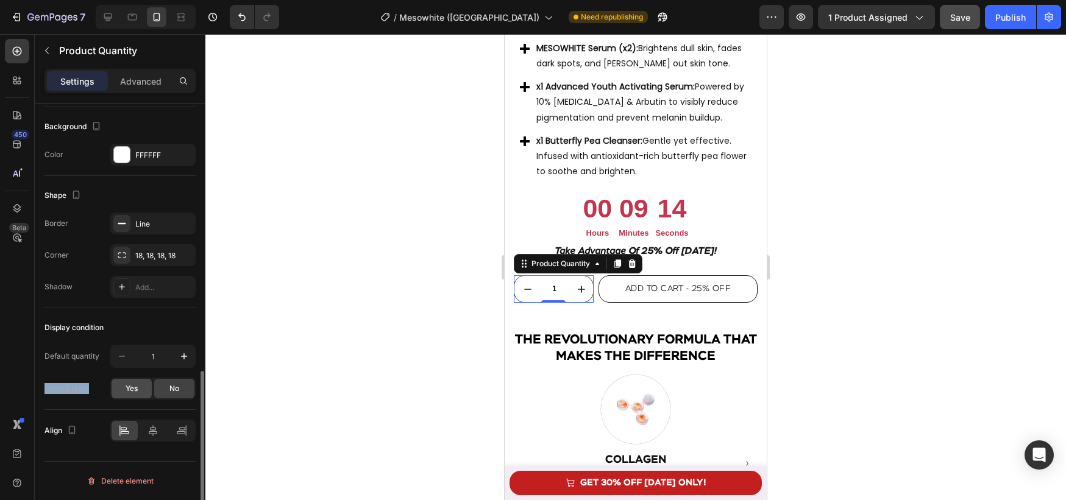
click at [119, 394] on div "Yes" at bounding box center [132, 389] width 40 height 20
click at [165, 392] on div "No" at bounding box center [174, 389] width 40 height 20
click at [135, 386] on span "Yes" at bounding box center [132, 388] width 12 height 11
click at [158, 388] on div "No" at bounding box center [174, 389] width 40 height 20
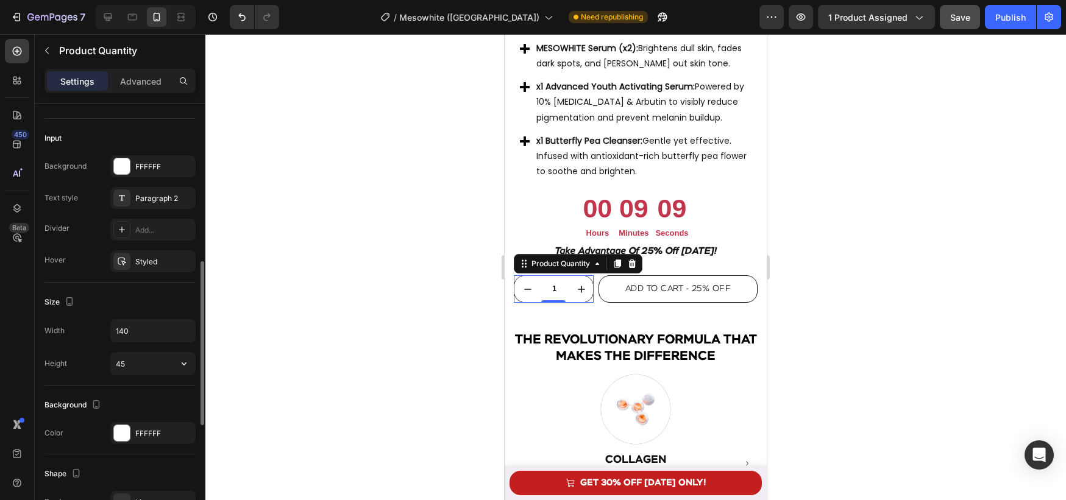
scroll to position [420, 0]
click at [400, 306] on div at bounding box center [635, 267] width 861 height 466
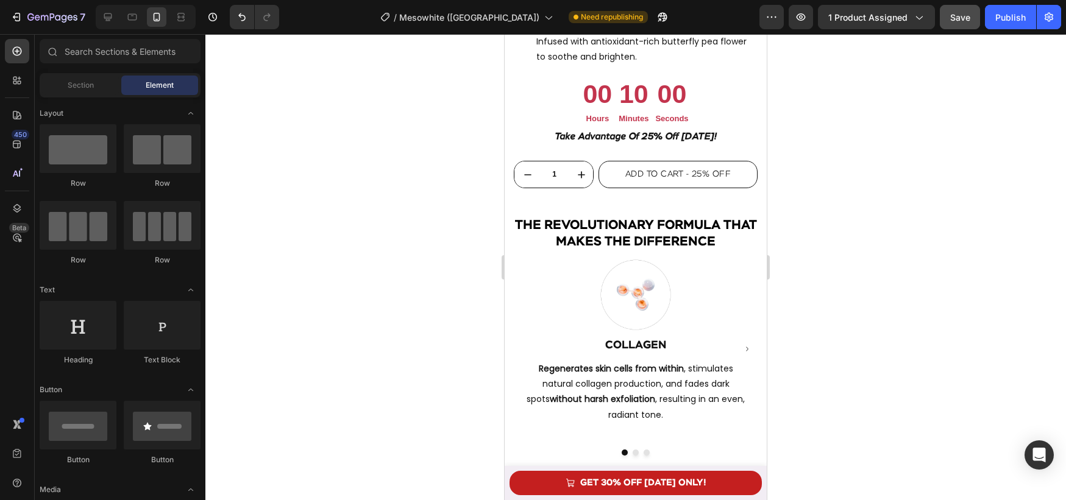
scroll to position [3054, 0]
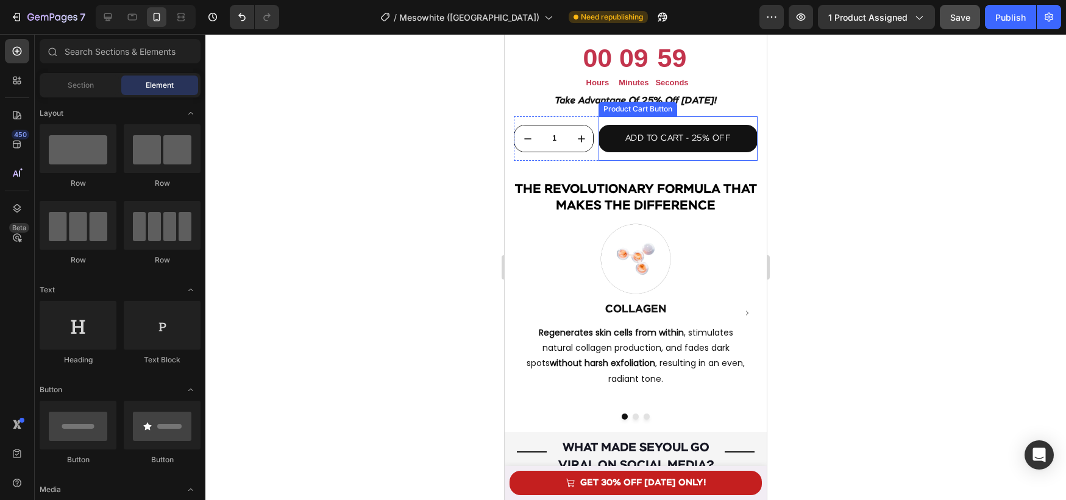
click at [644, 149] on button "ADD TO CART - 25% OFF" at bounding box center [678, 138] width 159 height 27
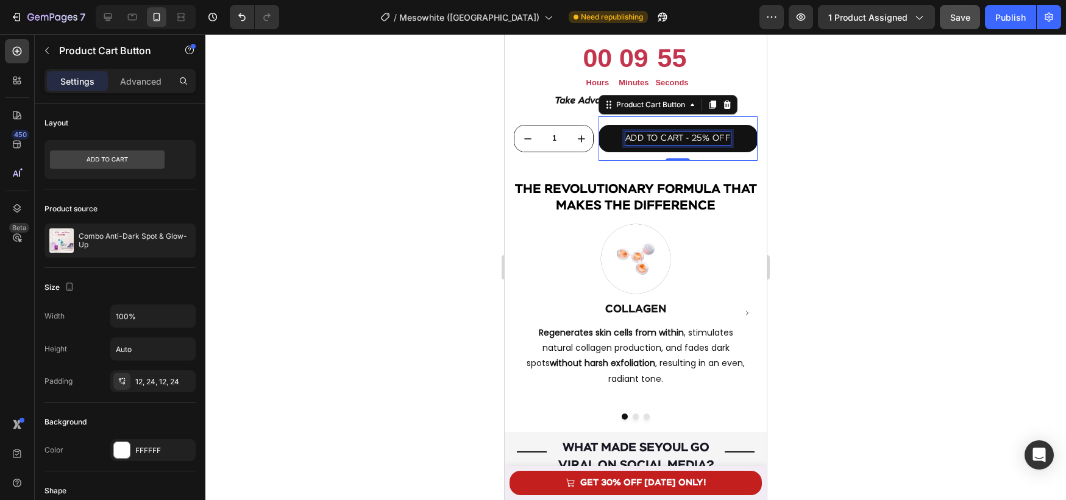
click at [644, 142] on div "ADD TO CART - 25% OFF" at bounding box center [678, 138] width 106 height 13
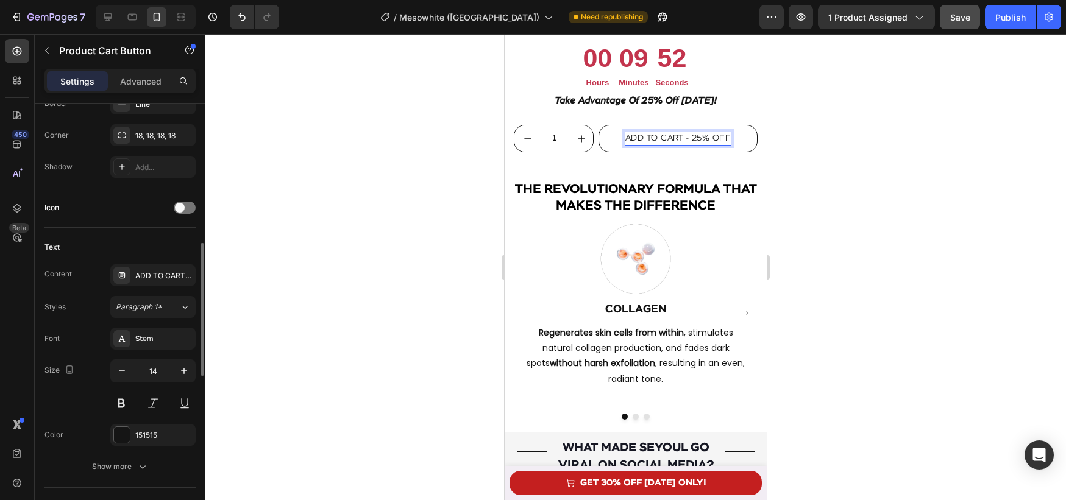
scroll to position [425, 0]
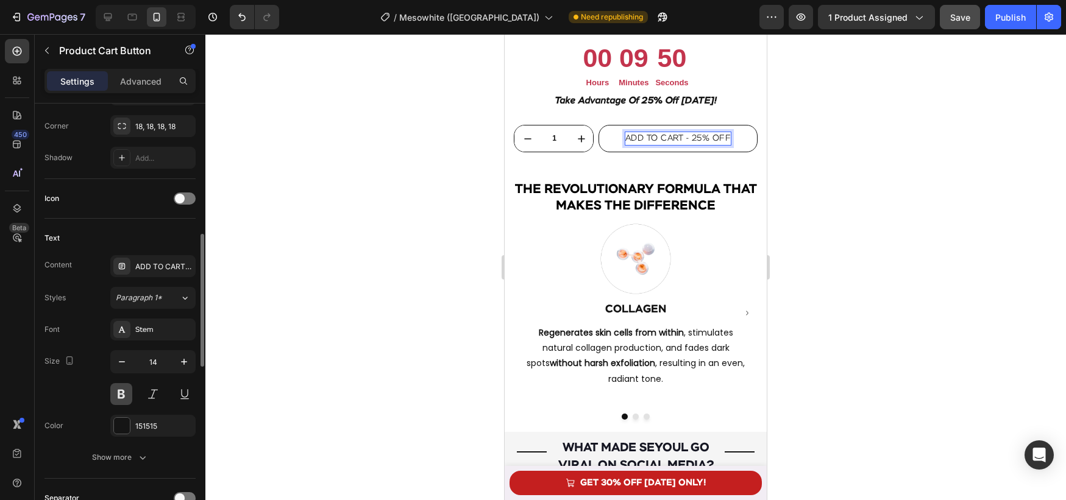
click at [127, 391] on button at bounding box center [121, 394] width 22 height 22
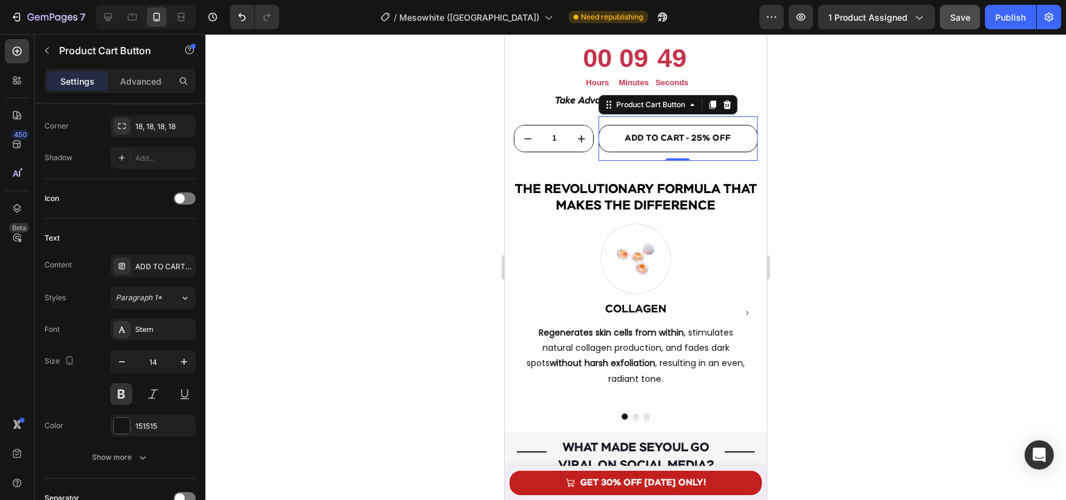
click at [341, 290] on div at bounding box center [635, 267] width 861 height 466
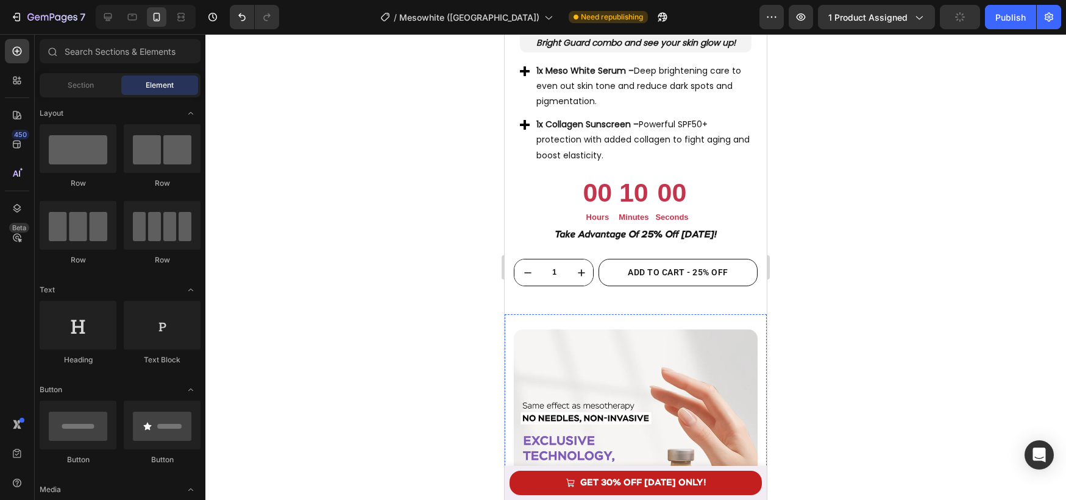
scroll to position [949, 0]
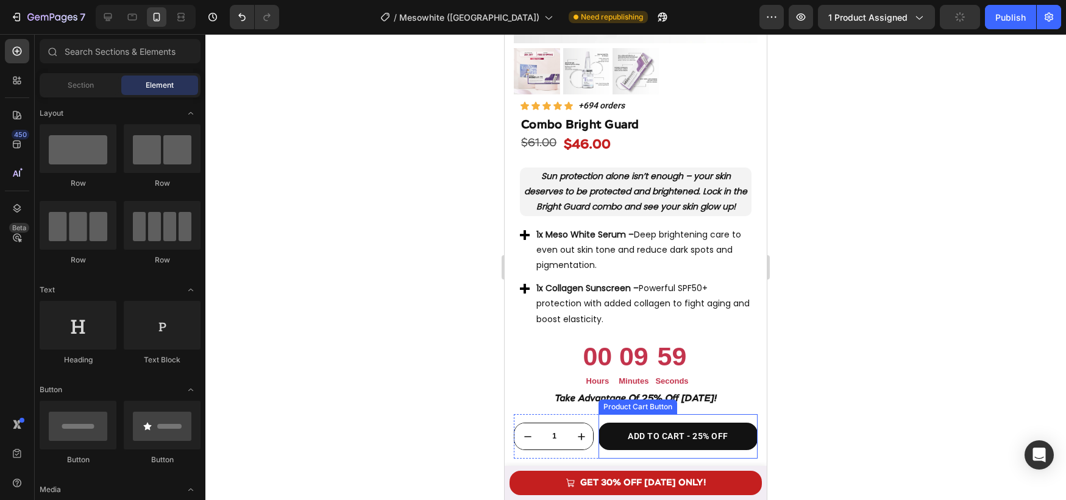
click at [672, 430] on button "ADD TO CART - 25% OFF" at bounding box center [678, 436] width 159 height 27
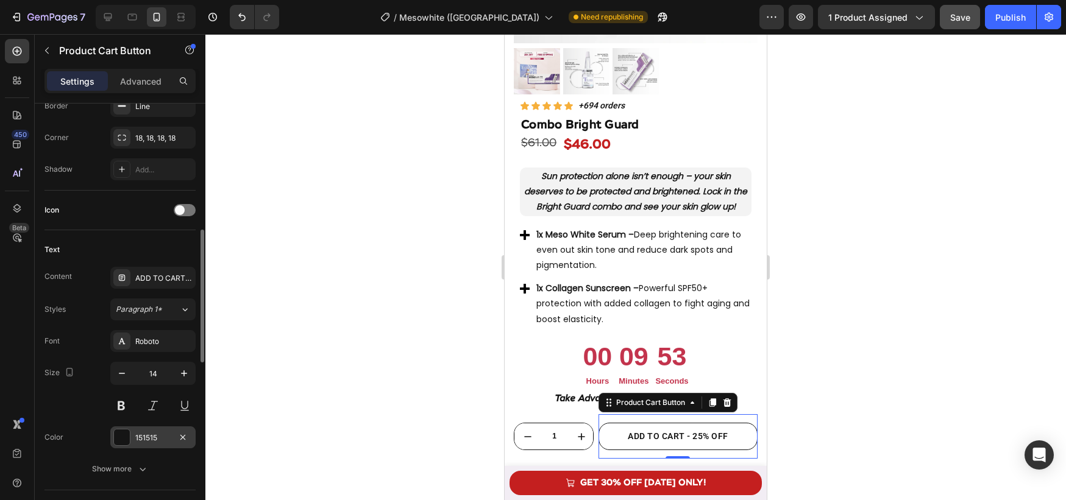
scroll to position [416, 0]
click at [151, 341] on div "Roboto" at bounding box center [163, 338] width 57 height 11
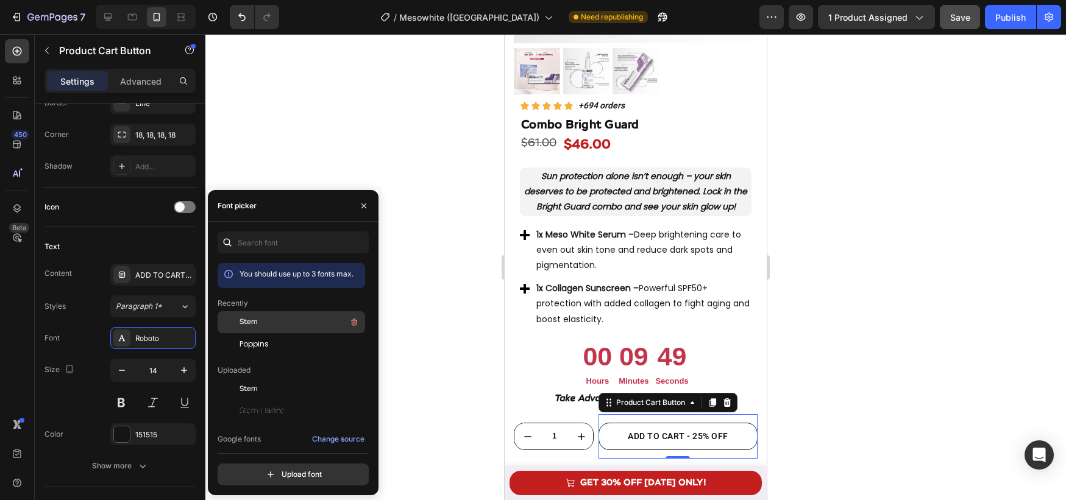
click at [240, 322] on span "Stem" at bounding box center [249, 322] width 18 height 11
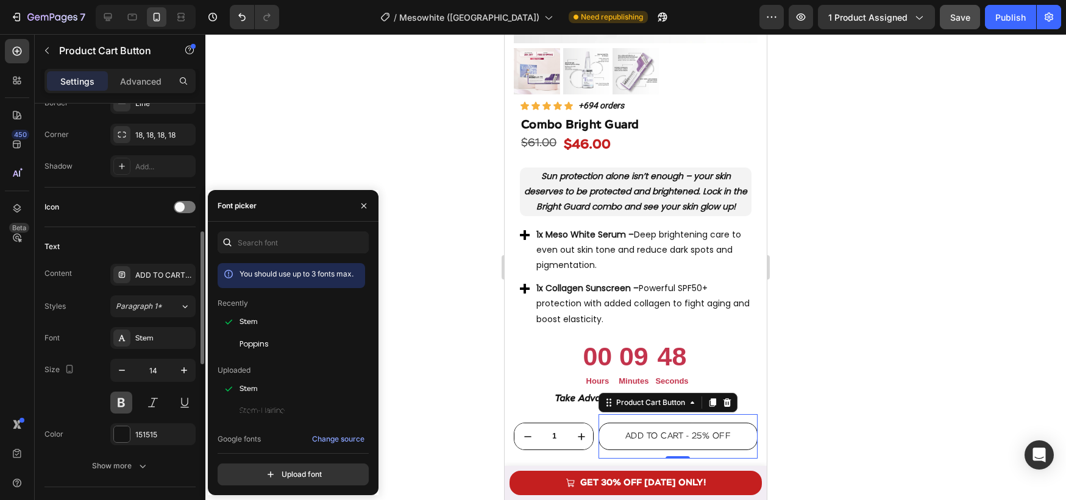
click at [124, 402] on button at bounding box center [121, 403] width 22 height 22
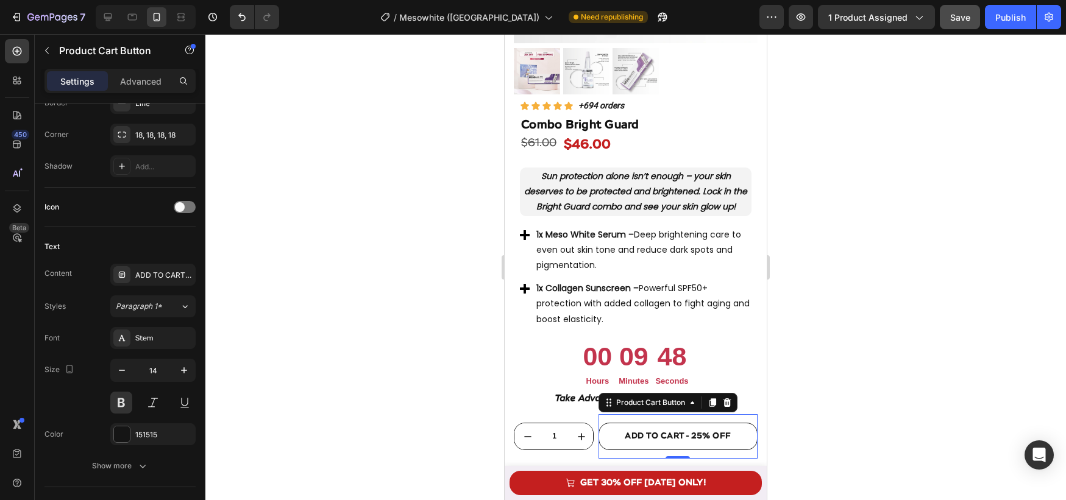
click at [371, 363] on div at bounding box center [635, 267] width 861 height 466
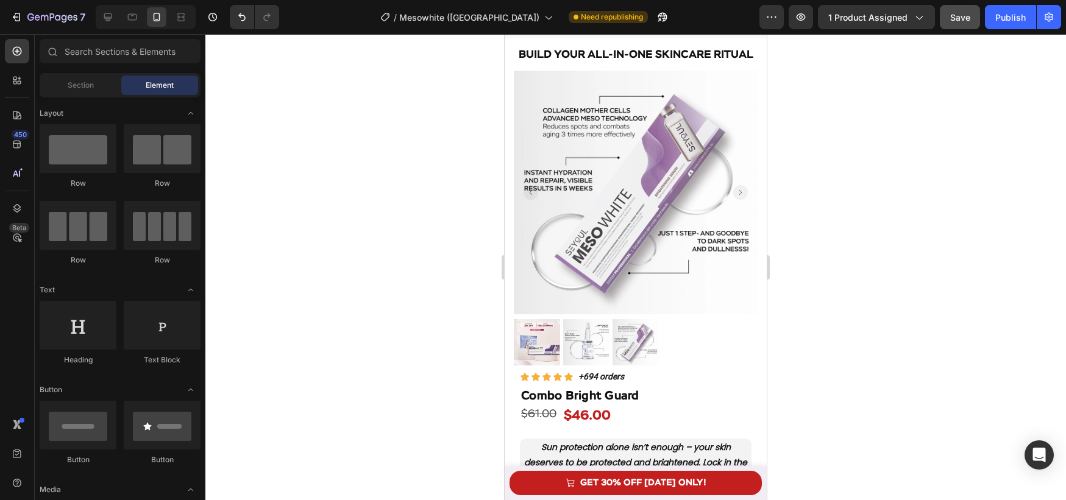
scroll to position [677, 0]
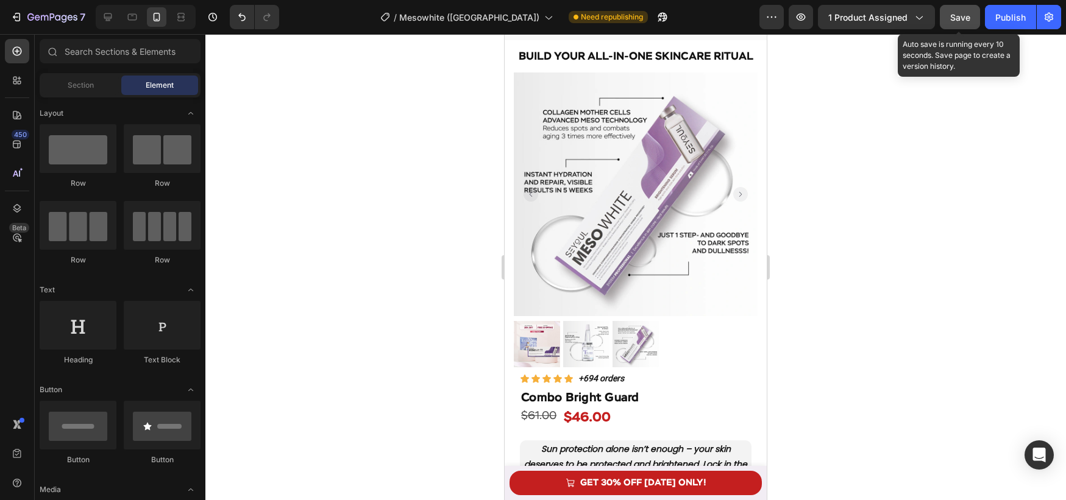
click at [963, 11] on div "Save" at bounding box center [960, 17] width 20 height 13
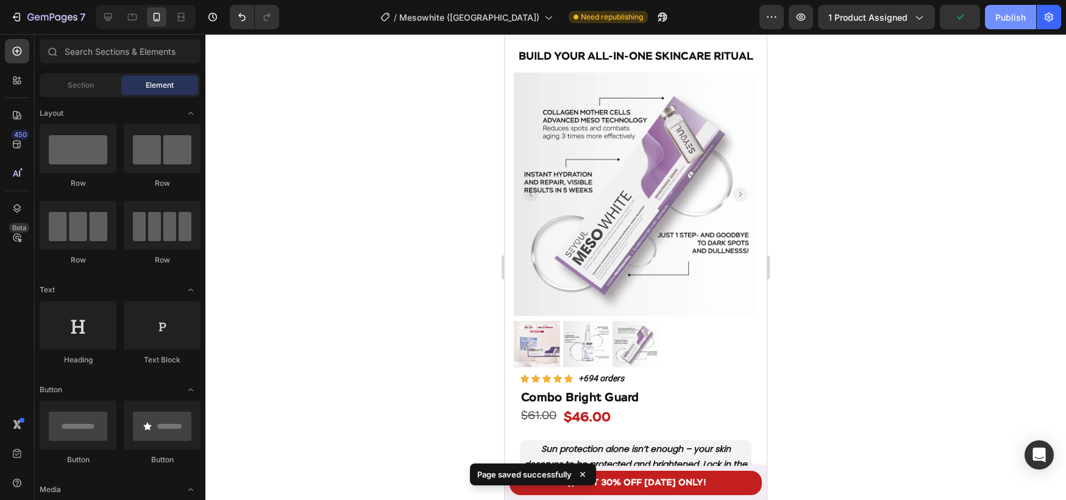
click at [999, 13] on div "Publish" at bounding box center [1010, 17] width 30 height 13
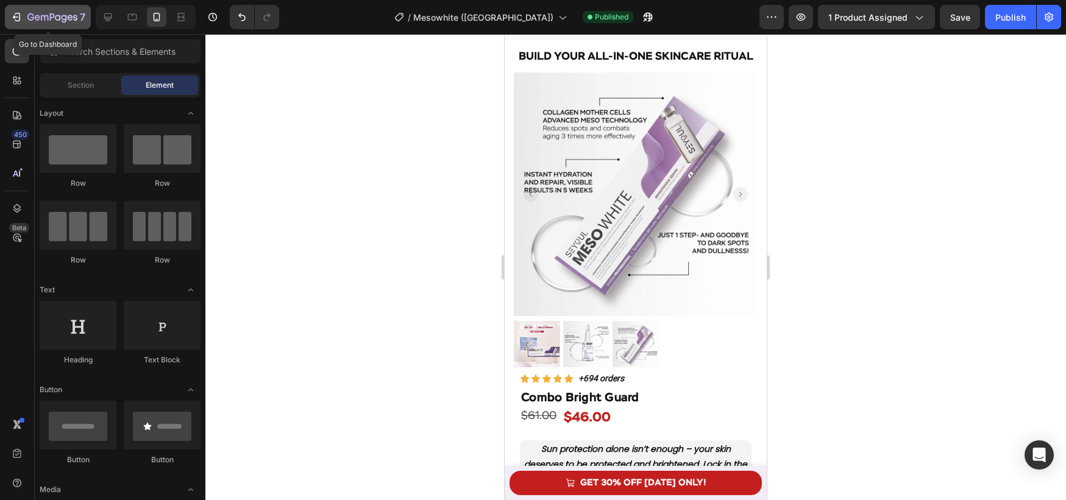
click at [36, 16] on icon "button" at bounding box center [52, 18] width 50 height 10
